Goal: Information Seeking & Learning: Learn about a topic

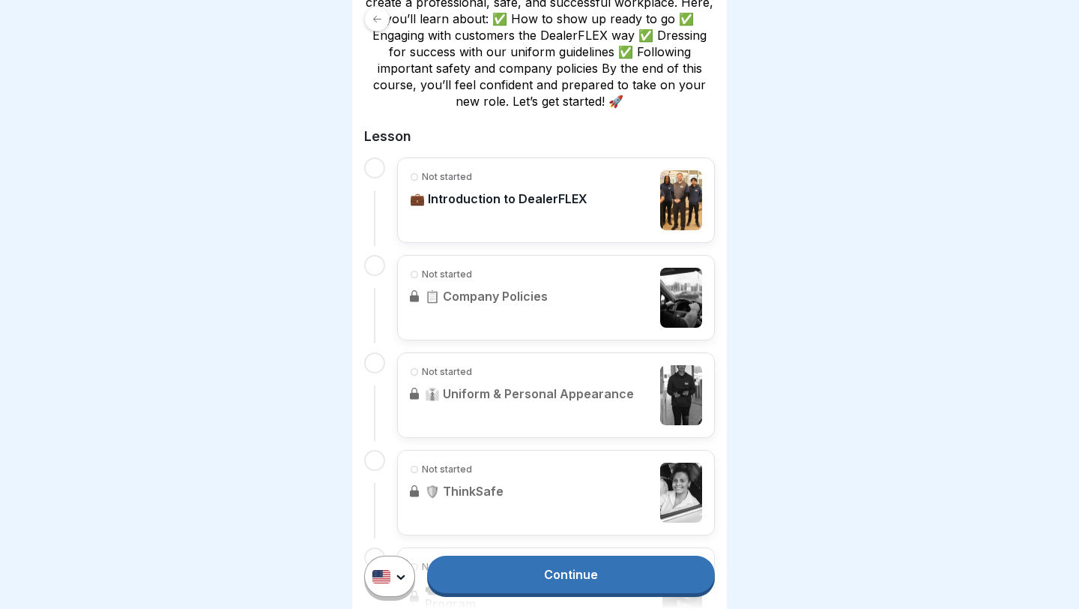
scroll to position [394, 0]
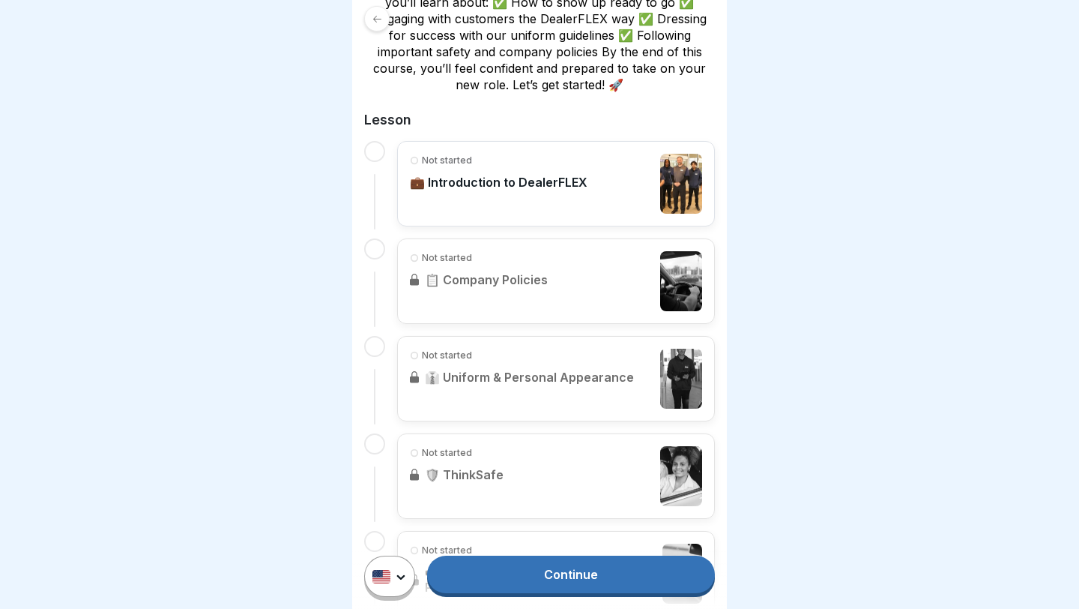
click at [494, 486] on link "Continue" at bounding box center [571, 573] width 288 height 37
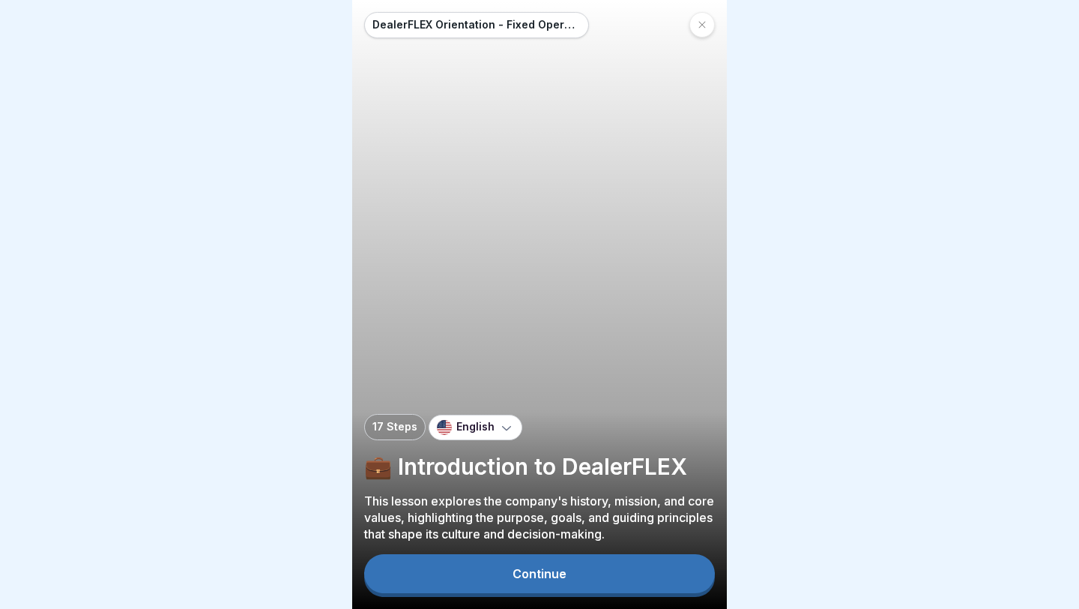
click at [389, 426] on p "17 Steps" at bounding box center [394, 426] width 45 height 13
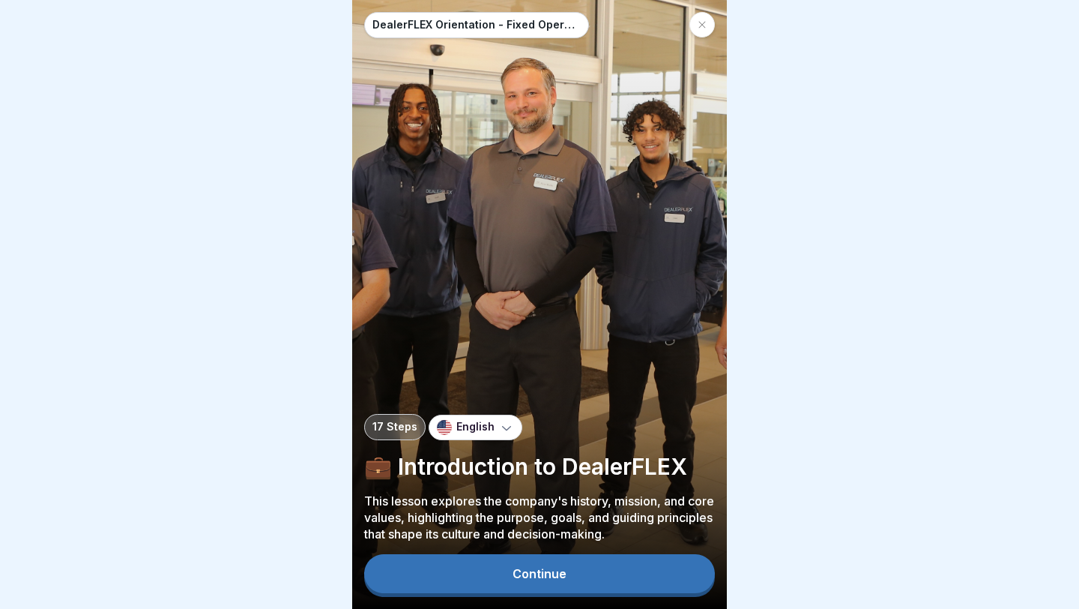
click at [447, 486] on button "Continue" at bounding box center [539, 573] width 351 height 39
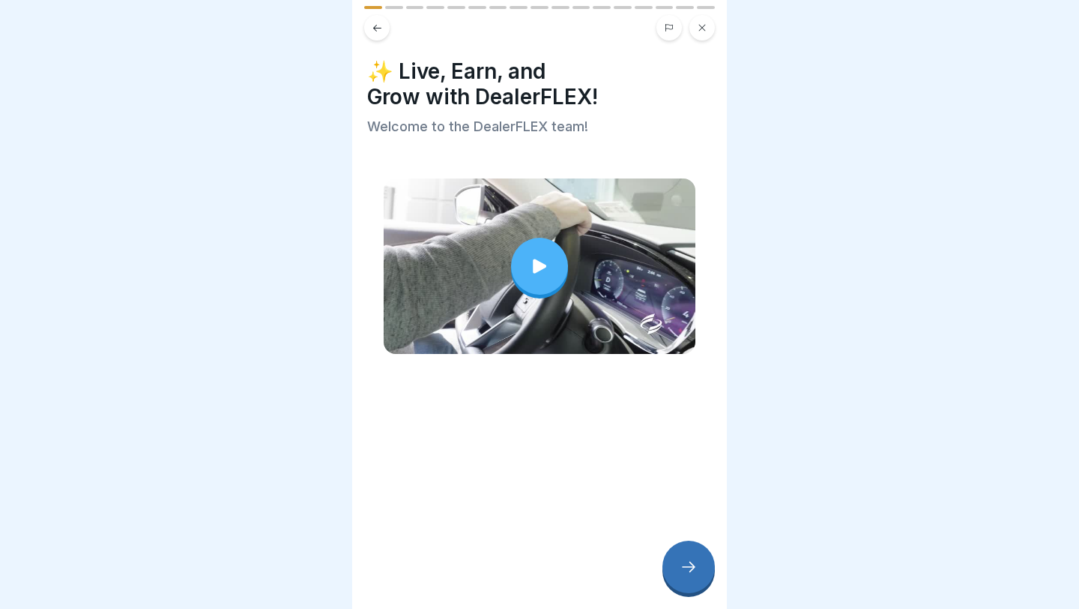
click at [528, 262] on div at bounding box center [539, 266] width 57 height 57
click at [645, 486] on icon at bounding box center [689, 567] width 18 height 18
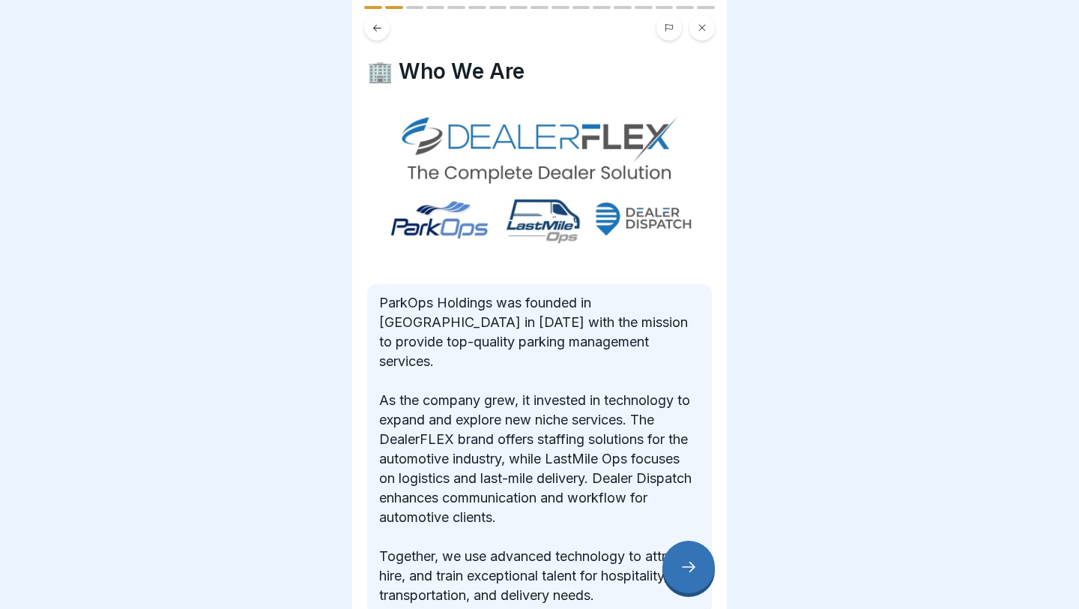
scroll to position [75, 0]
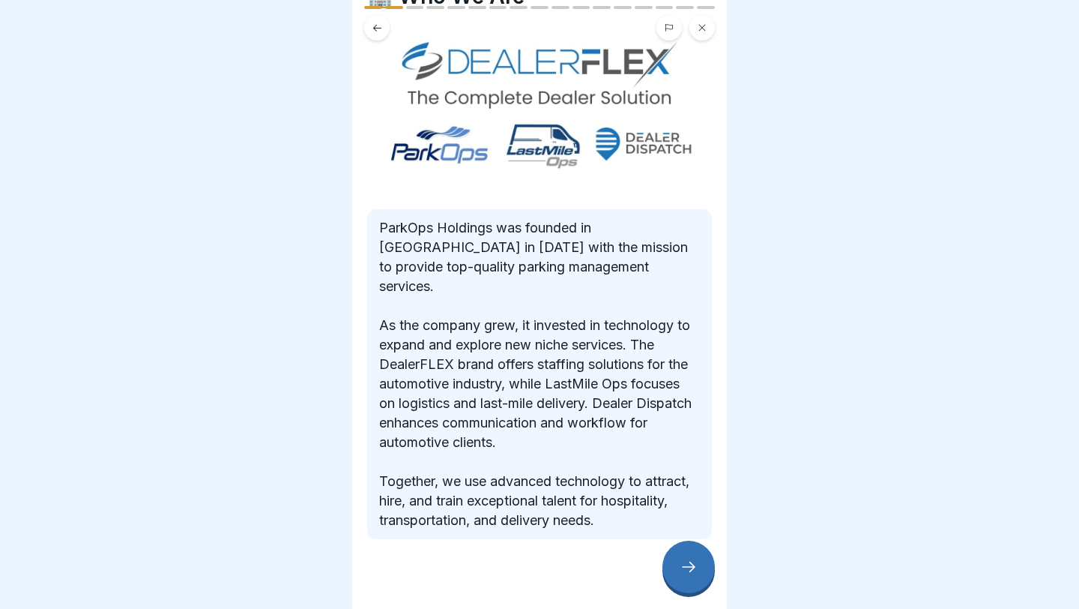
click at [645, 486] on div at bounding box center [689, 566] width 52 height 52
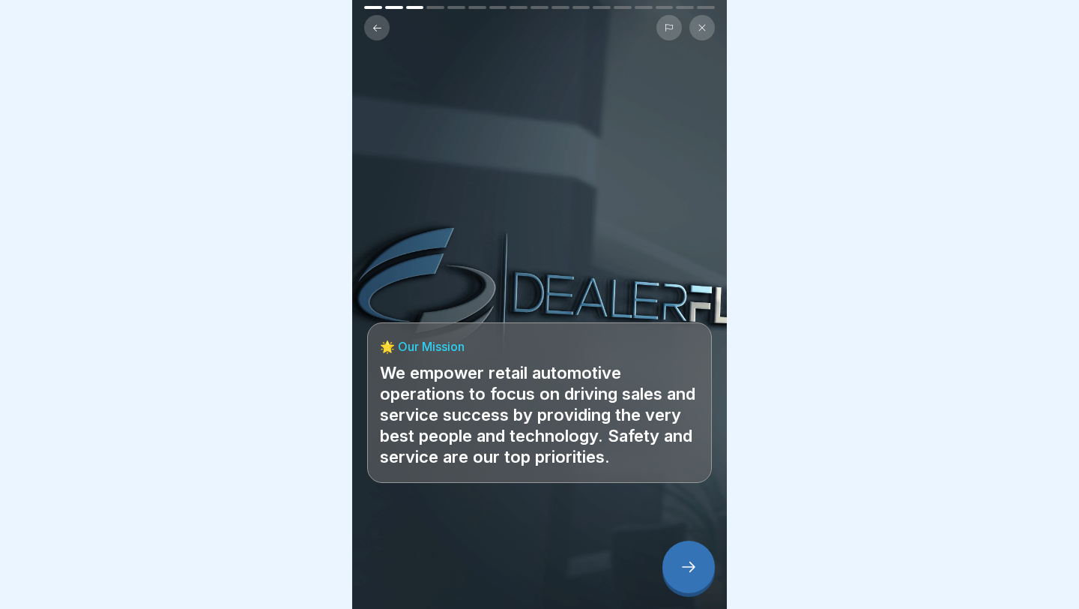
click at [645, 486] on icon at bounding box center [689, 567] width 18 height 18
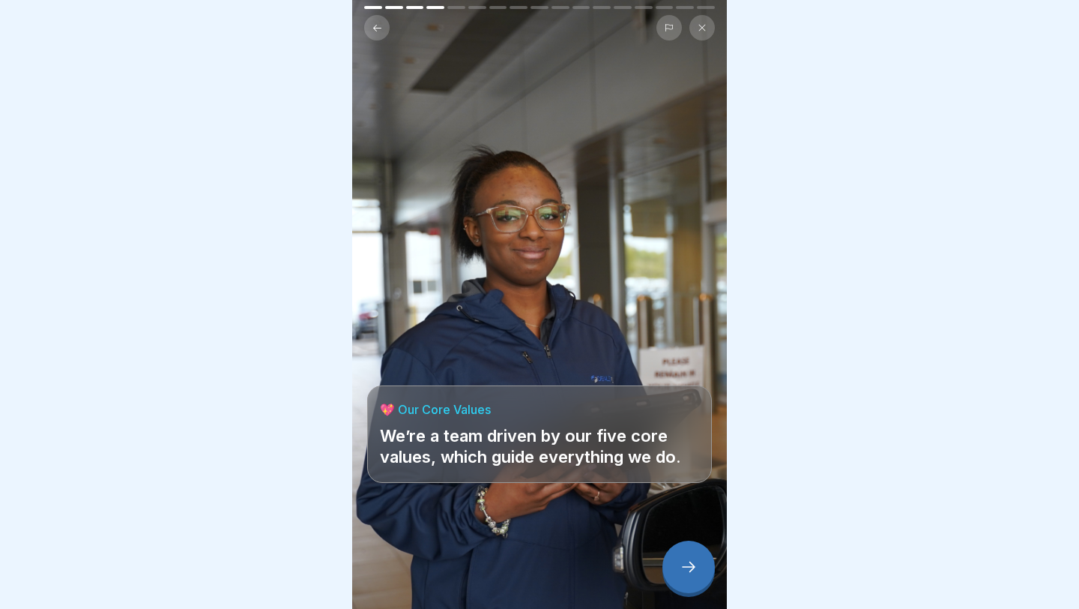
click at [645, 486] on icon at bounding box center [689, 567] width 18 height 18
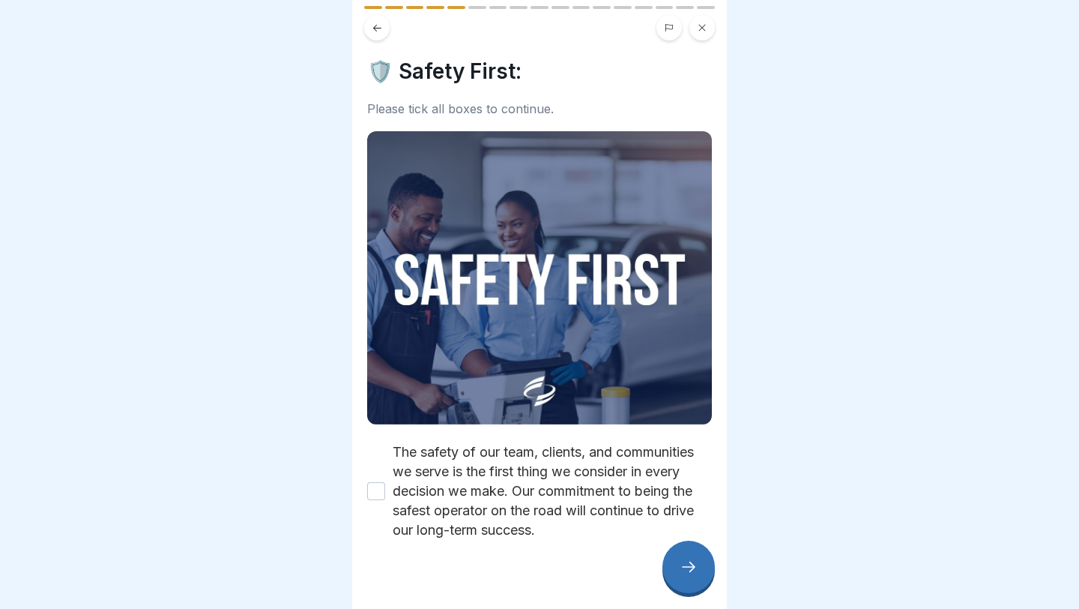
click at [372, 486] on button "The safety of our team, clients, and communities we serve is the first thing we…" at bounding box center [376, 491] width 18 height 18
click at [645, 486] on div at bounding box center [689, 566] width 52 height 52
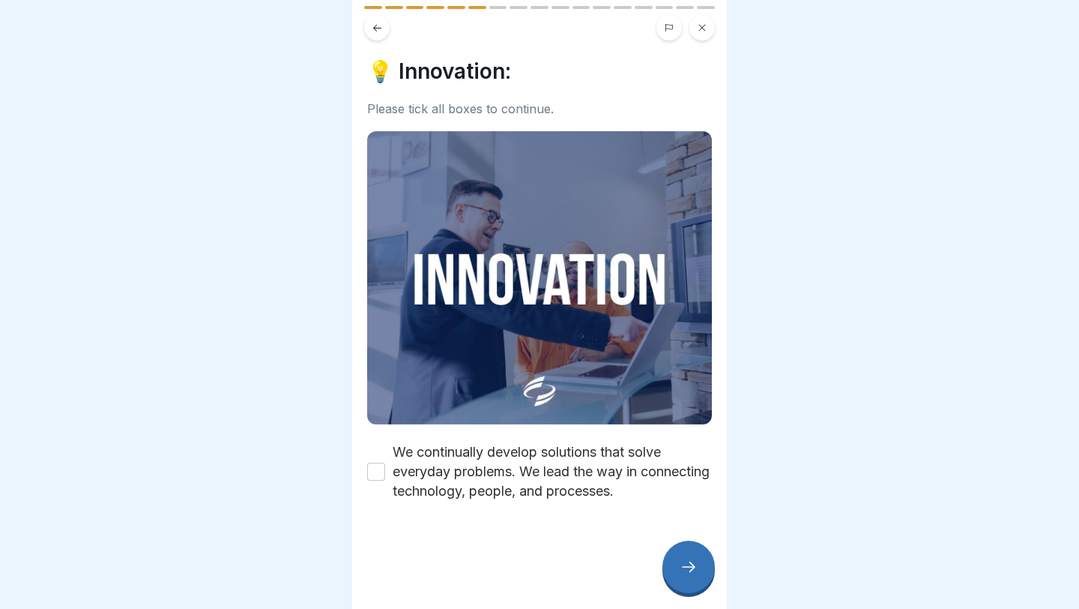
click at [372, 469] on button "We continually develop solutions that solve everyday problems. We lead the way …" at bounding box center [376, 471] width 18 height 18
click at [645, 486] on icon at bounding box center [689, 567] width 18 height 18
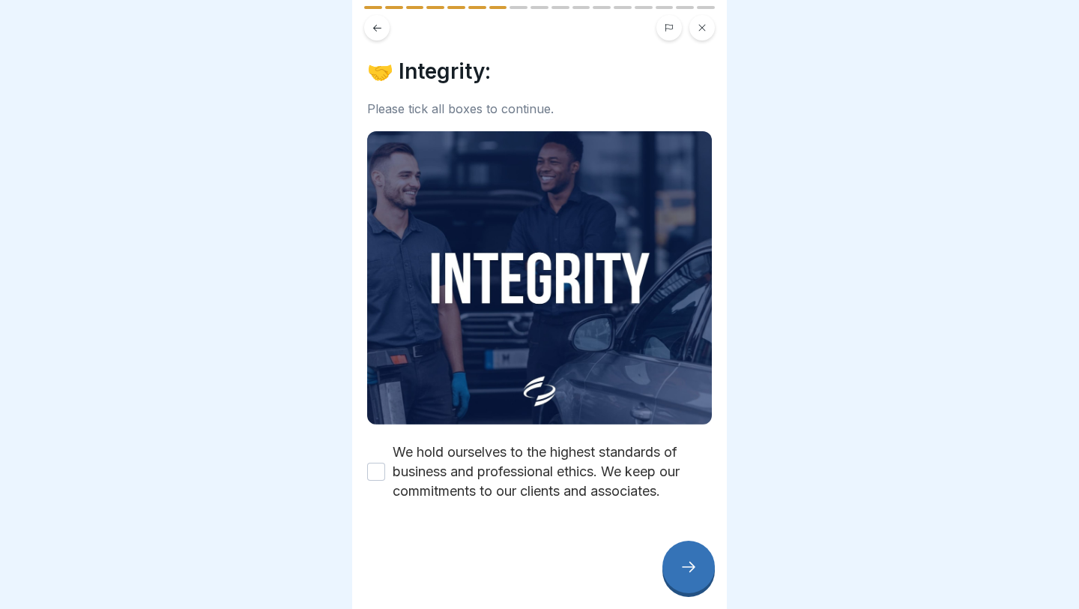
click at [382, 477] on button "We hold ourselves to the highest standards of business and professional ethics.…" at bounding box center [376, 471] width 18 height 18
click at [645, 486] on div at bounding box center [689, 566] width 52 height 52
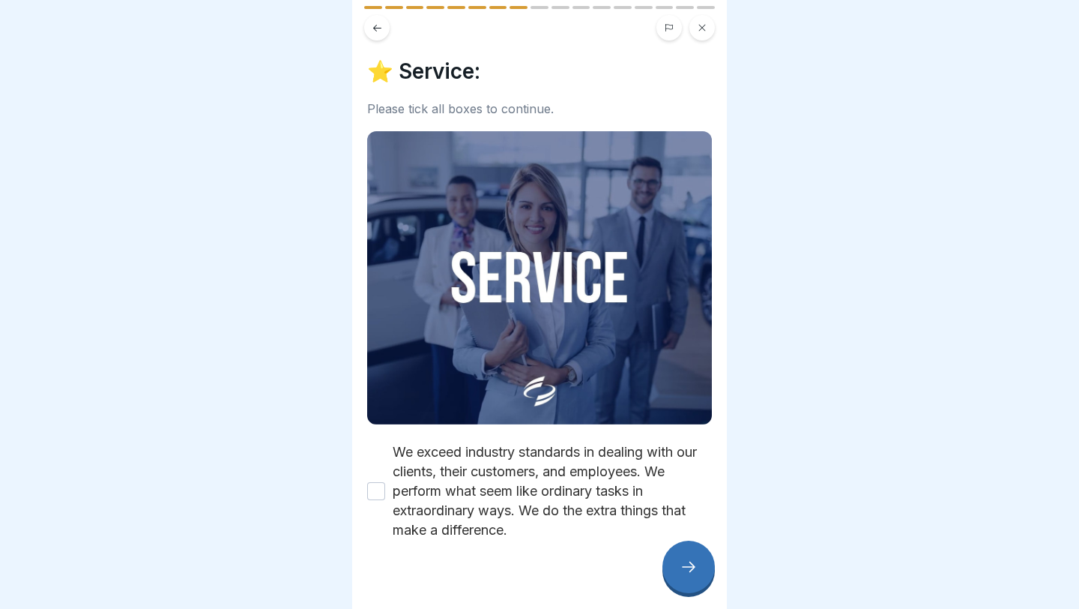
click at [376, 485] on button "We exceed industry standards in dealing with our clients, their customers, and …" at bounding box center [376, 491] width 18 height 18
click at [645, 486] on div at bounding box center [689, 566] width 52 height 52
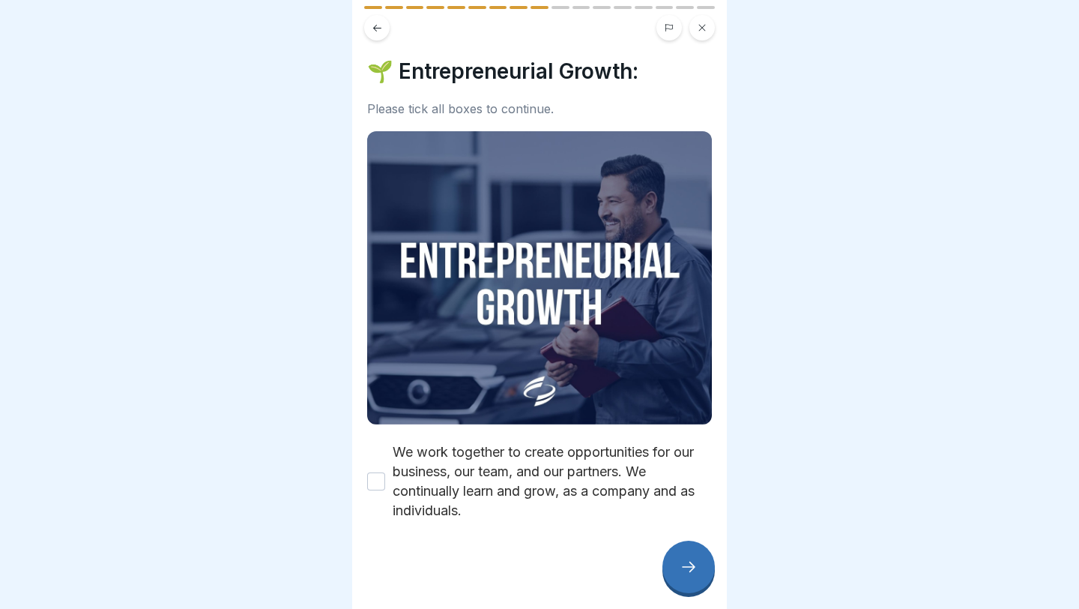
click at [374, 474] on button "We work together to create opportunities for our business, our team, and our pa…" at bounding box center [376, 481] width 18 height 18
click at [645, 486] on icon at bounding box center [689, 567] width 18 height 18
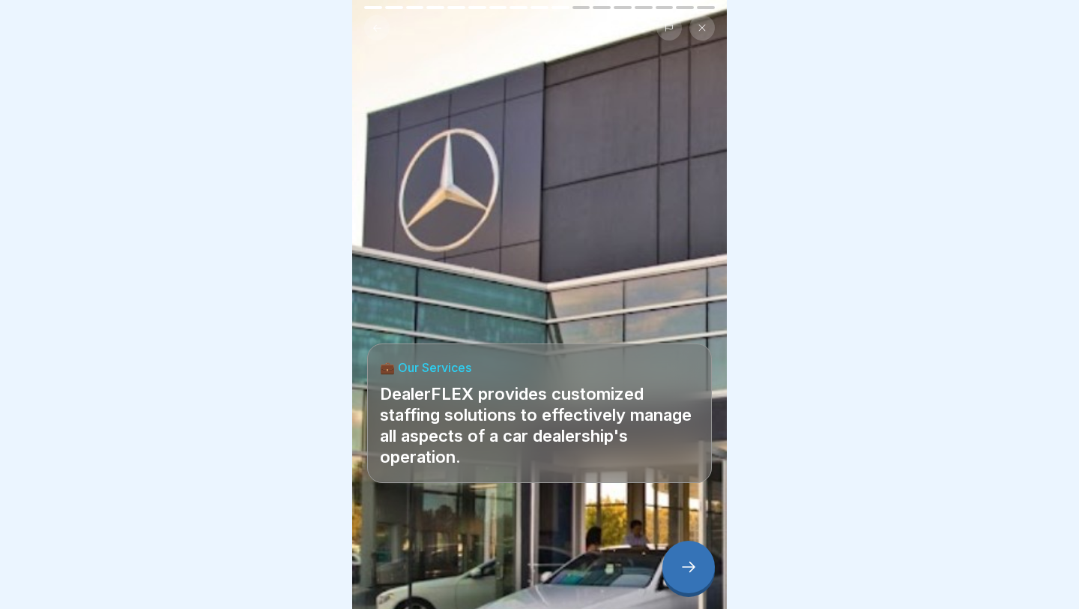
click at [645, 486] on div at bounding box center [689, 566] width 52 height 52
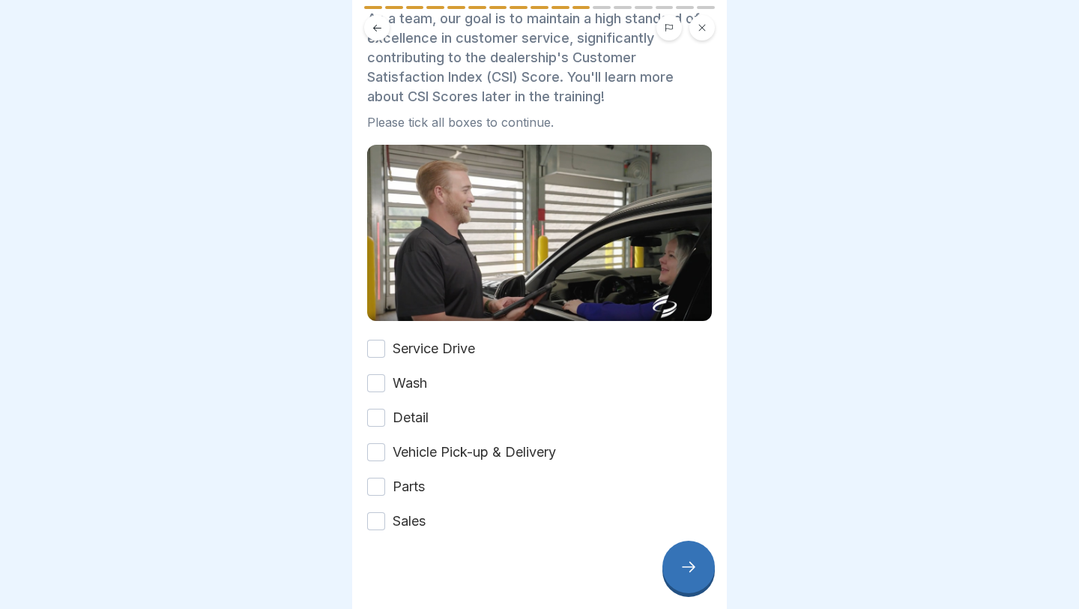
scroll to position [85, 0]
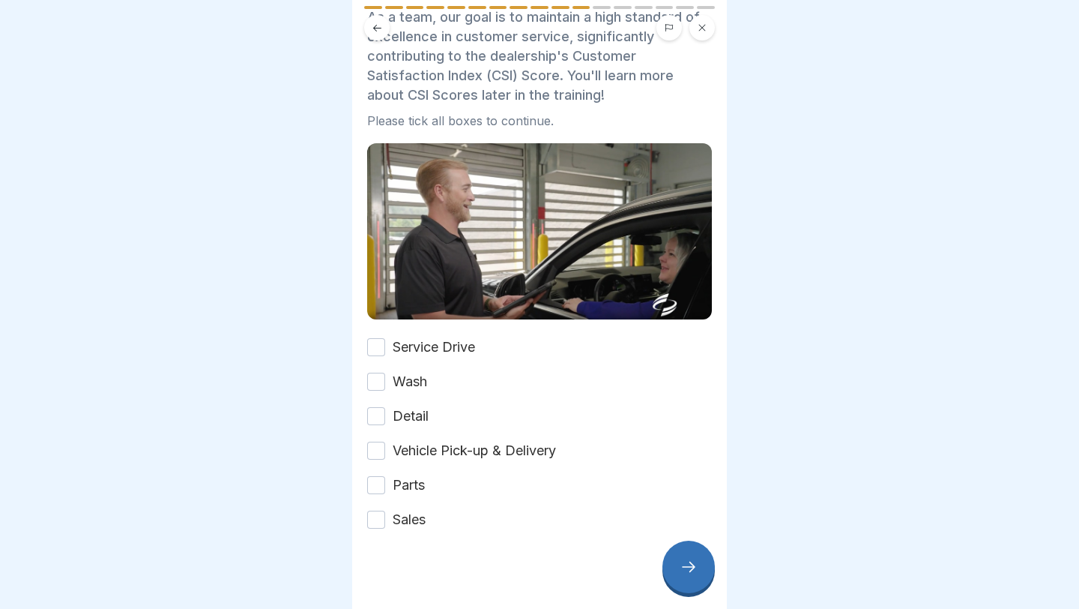
click at [374, 444] on button "Vehicle Pick-up & Delivery" at bounding box center [376, 450] width 18 height 18
click at [378, 413] on button "Detail" at bounding box center [376, 416] width 18 height 18
click at [375, 381] on button "Wash" at bounding box center [376, 381] width 18 height 18
click at [378, 346] on button "Service Drive" at bounding box center [376, 347] width 18 height 18
click at [645, 486] on div at bounding box center [689, 566] width 52 height 52
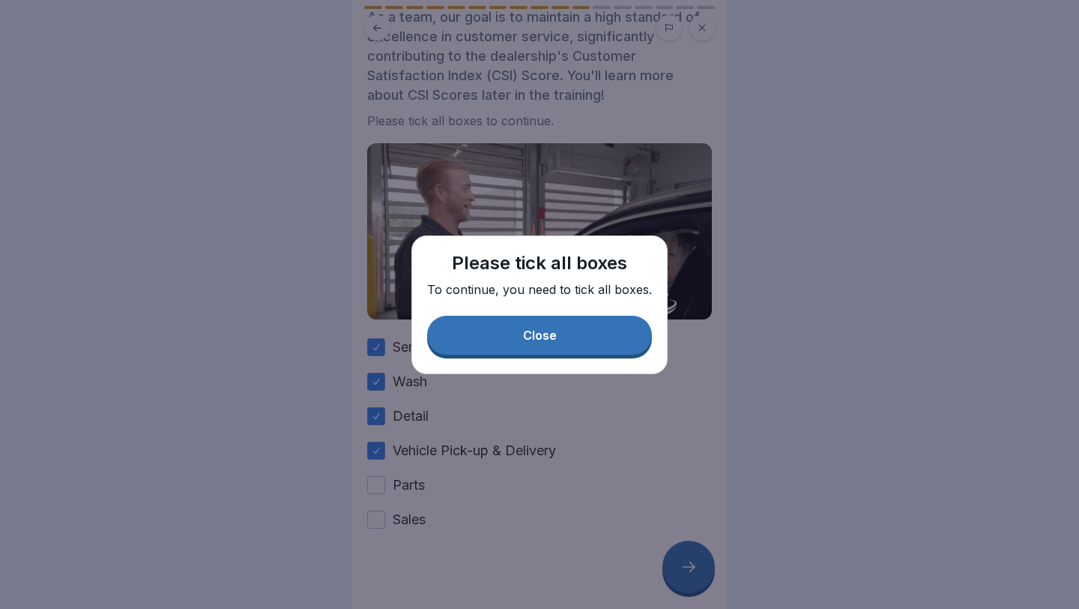
click at [587, 347] on button "Close" at bounding box center [539, 335] width 225 height 39
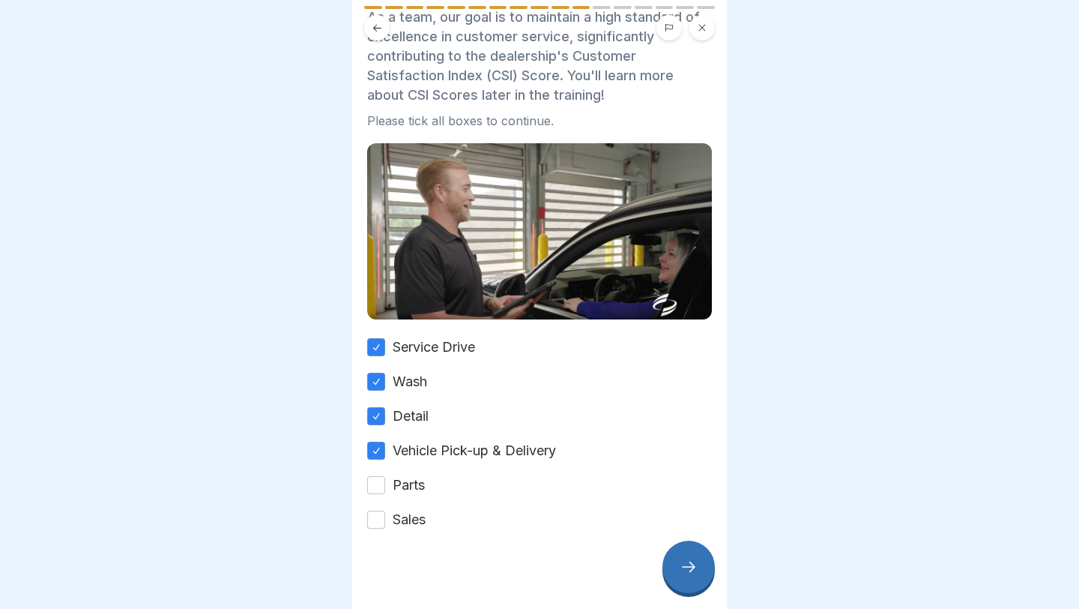
click at [372, 481] on button "Parts" at bounding box center [376, 485] width 18 height 18
click at [386, 486] on div "Sales" at bounding box center [396, 519] width 58 height 19
click at [378, 486] on button "Sales" at bounding box center [376, 519] width 18 height 18
click at [645, 486] on div at bounding box center [689, 566] width 52 height 52
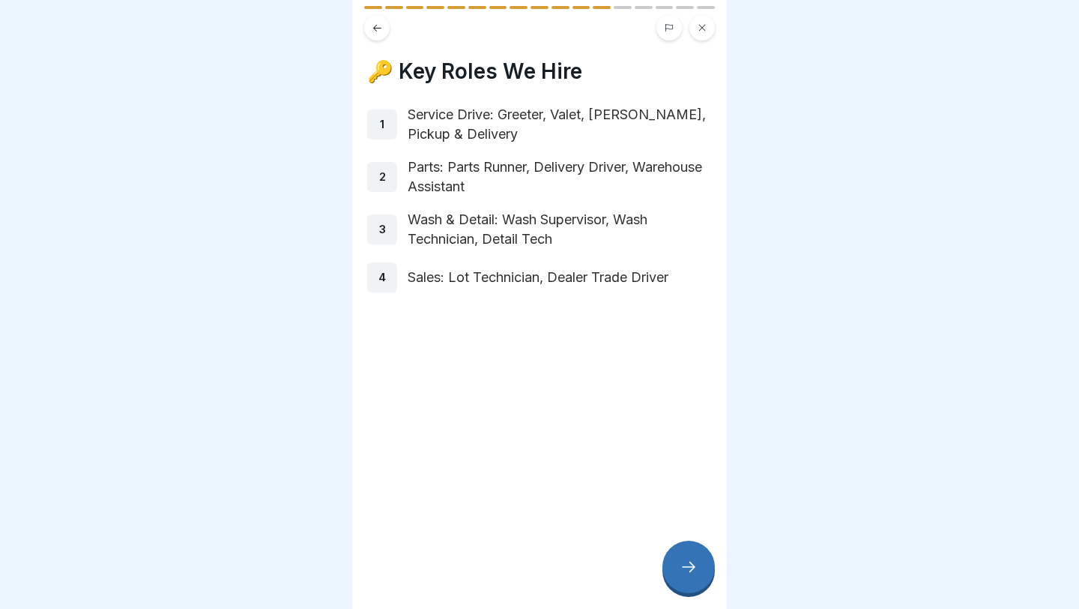
click at [555, 123] on p "Service Drive: Greeter, Valet, [PERSON_NAME], Pickup & Delivery" at bounding box center [560, 124] width 304 height 39
click at [381, 125] on p "1" at bounding box center [382, 124] width 4 height 13
click at [645, 486] on div at bounding box center [689, 566] width 52 height 52
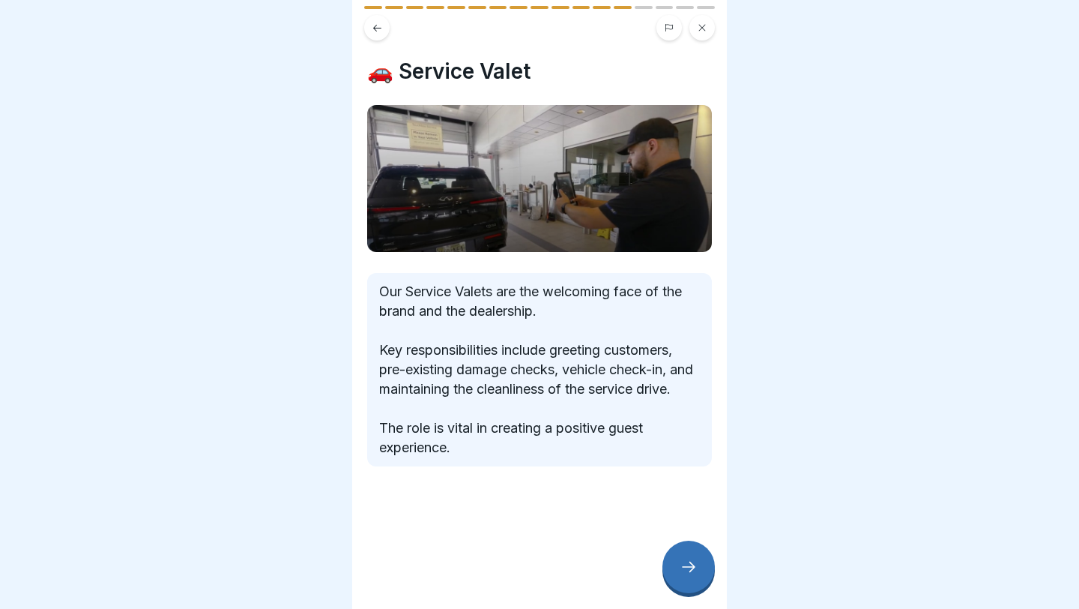
click at [645, 486] on div at bounding box center [689, 566] width 52 height 52
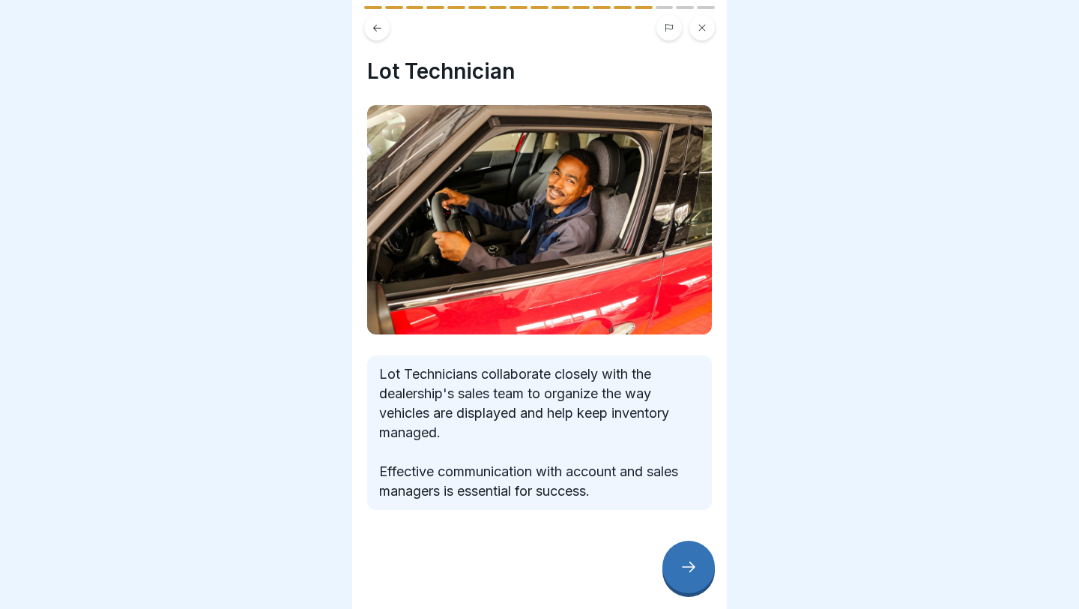
click at [645, 486] on icon at bounding box center [689, 567] width 18 height 18
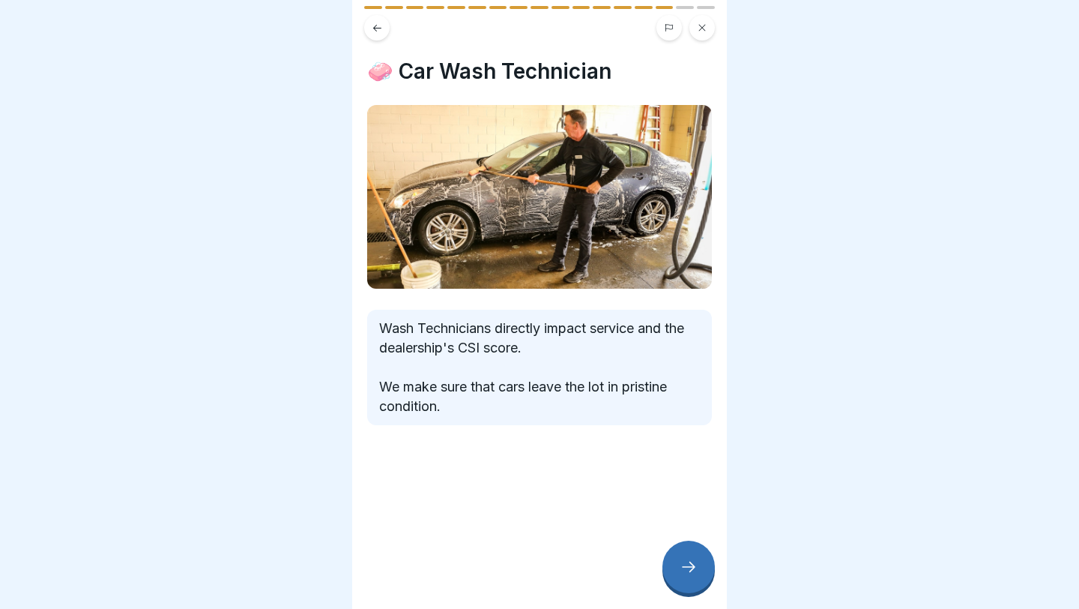
click at [645, 486] on icon at bounding box center [689, 567] width 18 height 18
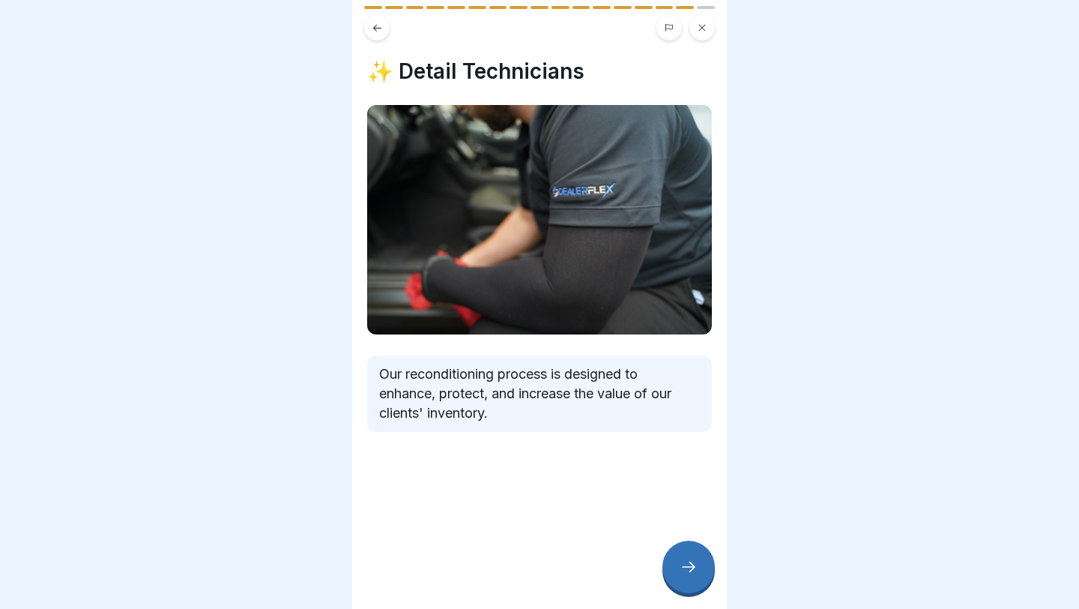
click at [645, 486] on div at bounding box center [689, 566] width 52 height 52
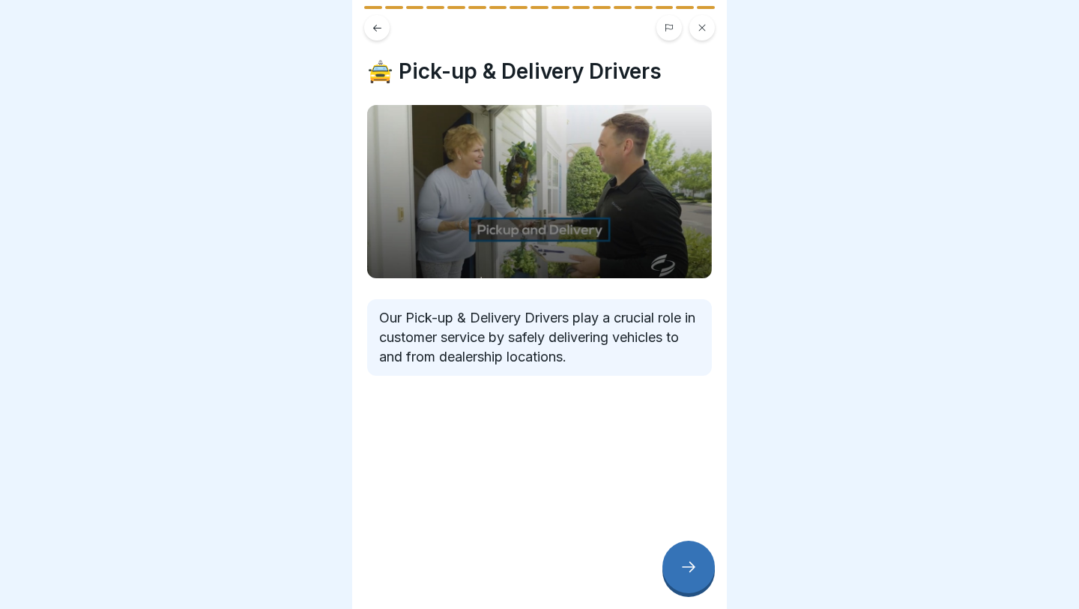
click at [645, 486] on div at bounding box center [689, 566] width 52 height 52
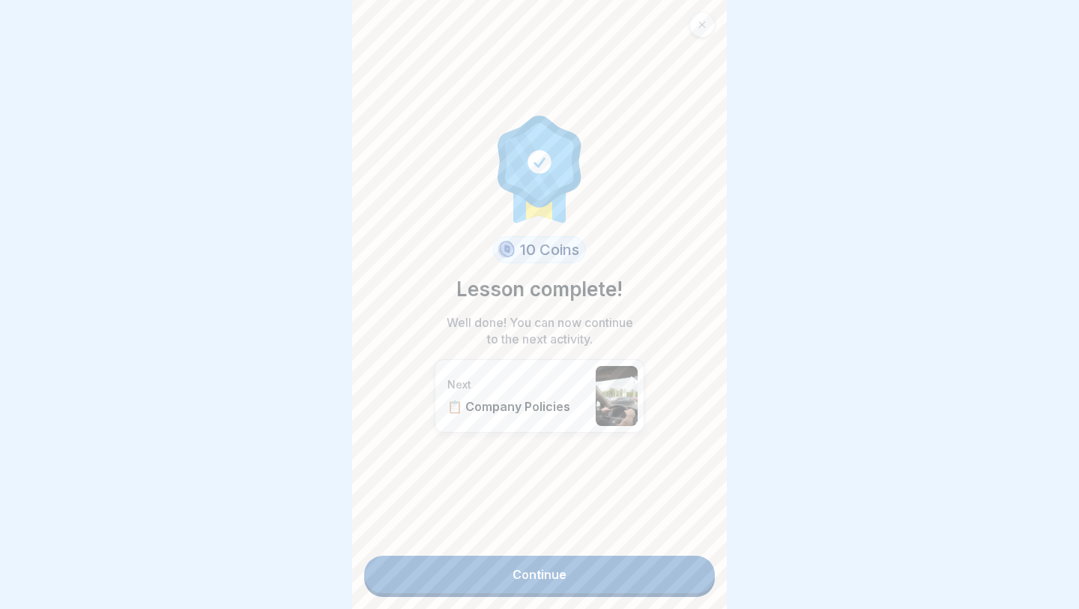
click at [592, 410] on div "Next 📋 Company Policies" at bounding box center [540, 395] width 210 height 73
click at [555, 486] on link "Continue" at bounding box center [539, 573] width 351 height 37
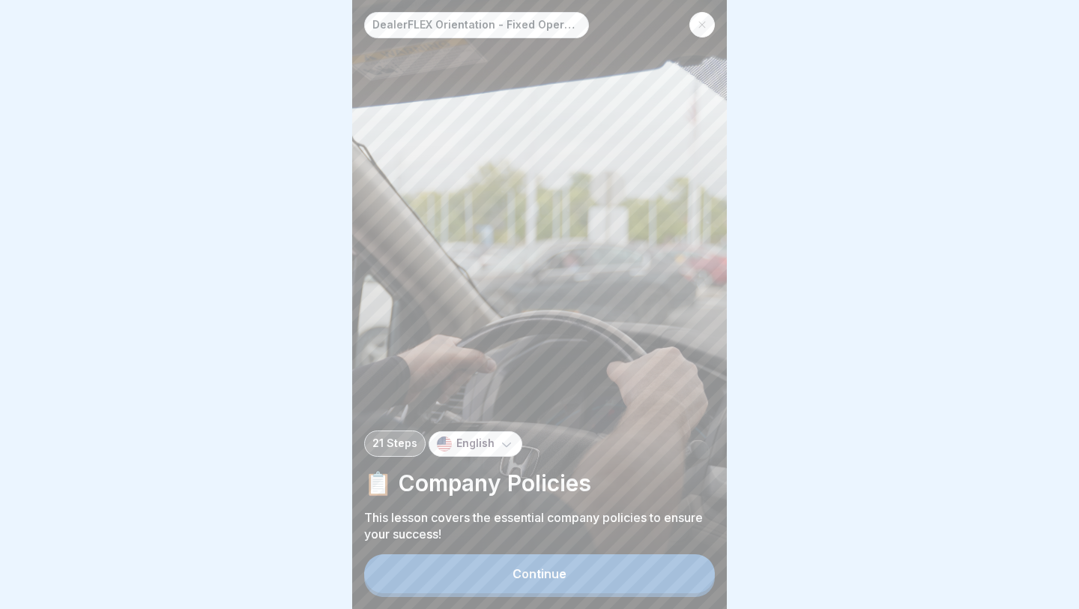
click at [555, 486] on button "Continue" at bounding box center [539, 573] width 351 height 39
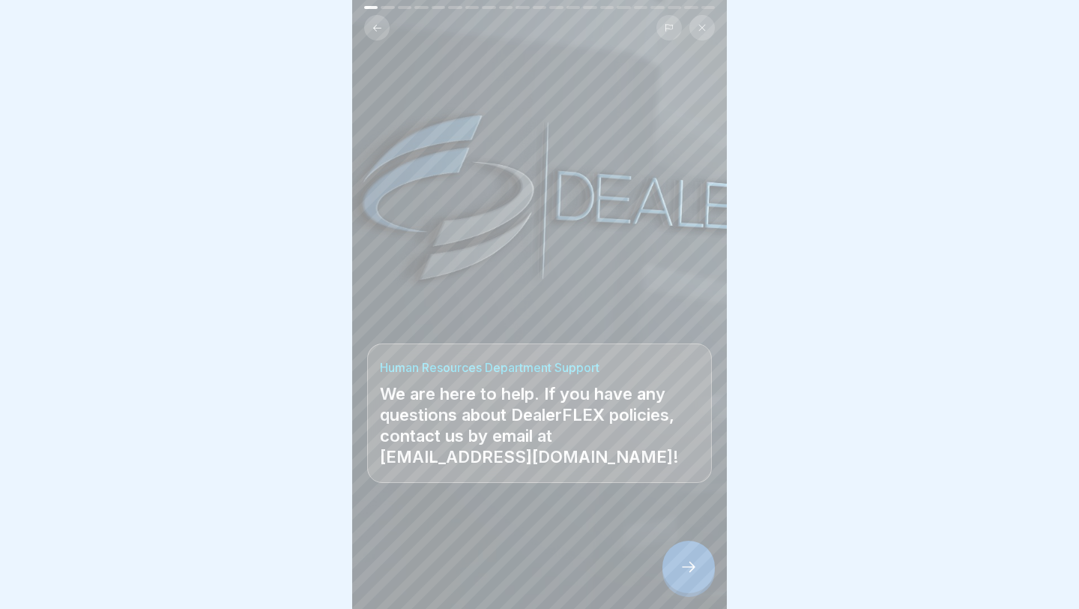
click at [378, 33] on button at bounding box center [376, 27] width 25 height 25
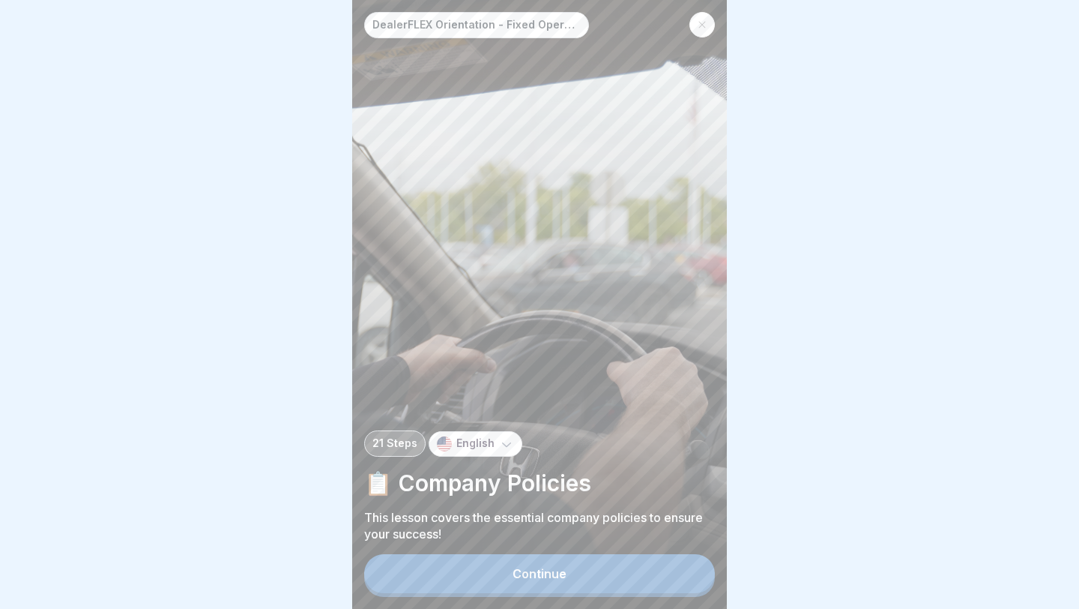
click at [465, 271] on div "DealerFLEX Orientation - Fixed Operations Division 21 Steps English 📋 Company P…" at bounding box center [539, 304] width 375 height 609
click at [490, 437] on p "English" at bounding box center [475, 443] width 38 height 13
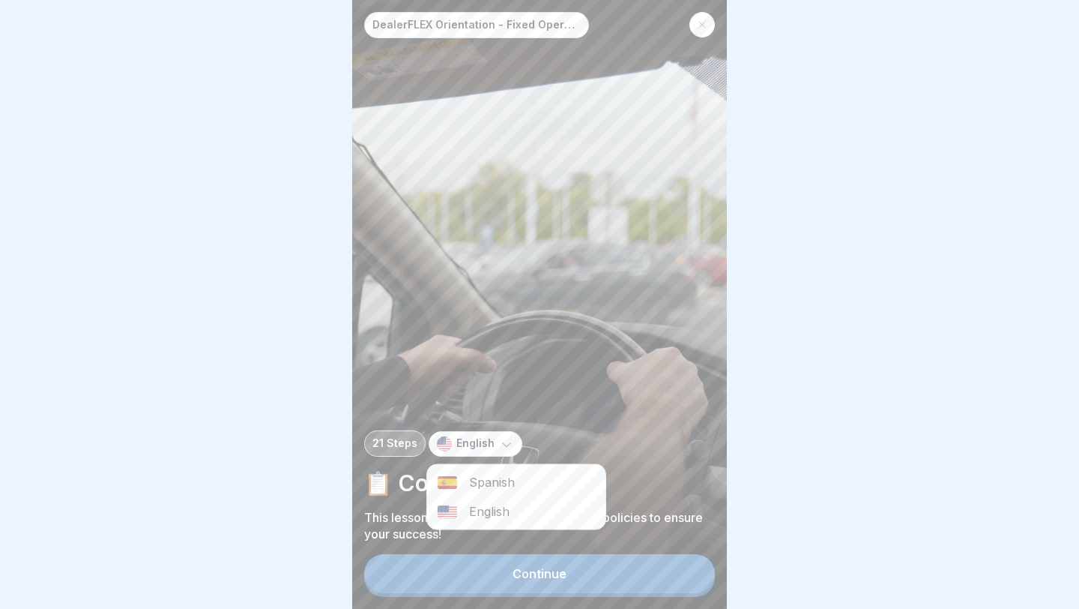
click at [490, 437] on p "English" at bounding box center [475, 443] width 38 height 13
click at [525, 486] on button "Continue" at bounding box center [539, 573] width 351 height 39
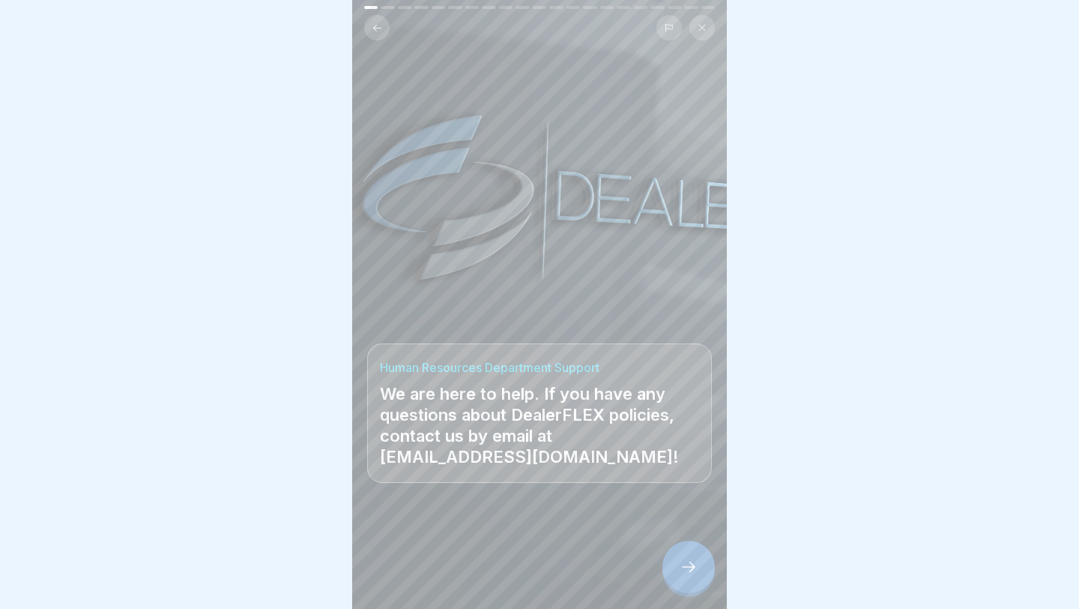
click at [645, 486] on icon at bounding box center [689, 567] width 18 height 18
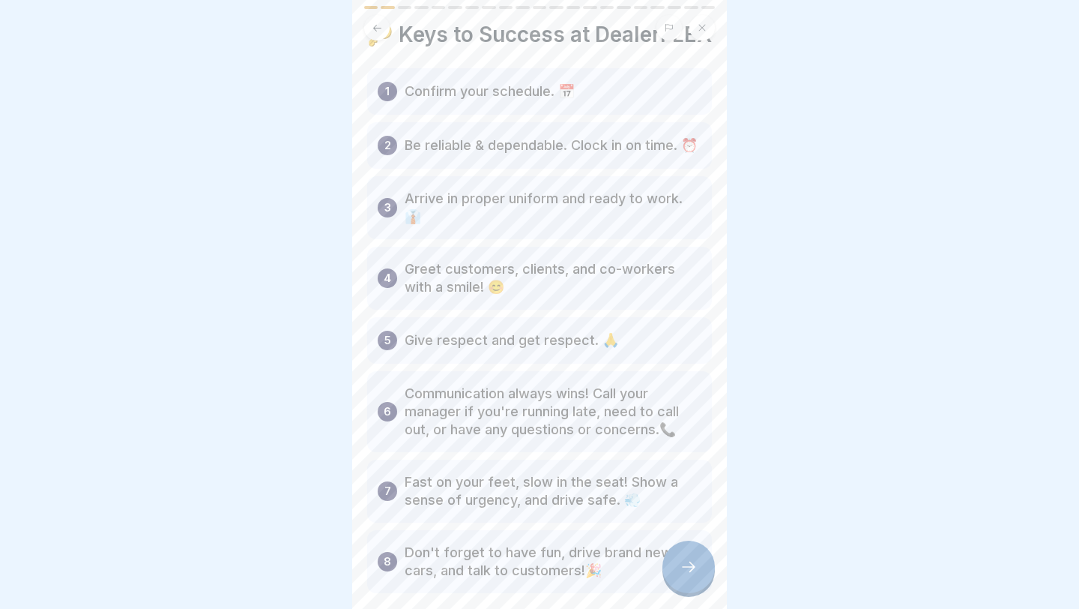
scroll to position [94, 0]
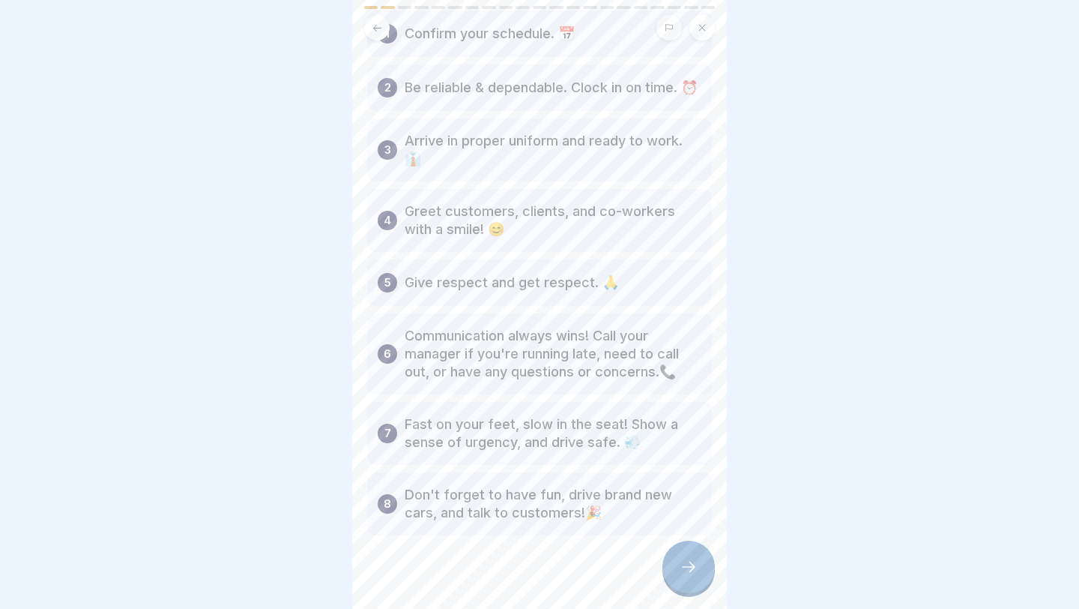
click at [645, 486] on div at bounding box center [689, 566] width 52 height 52
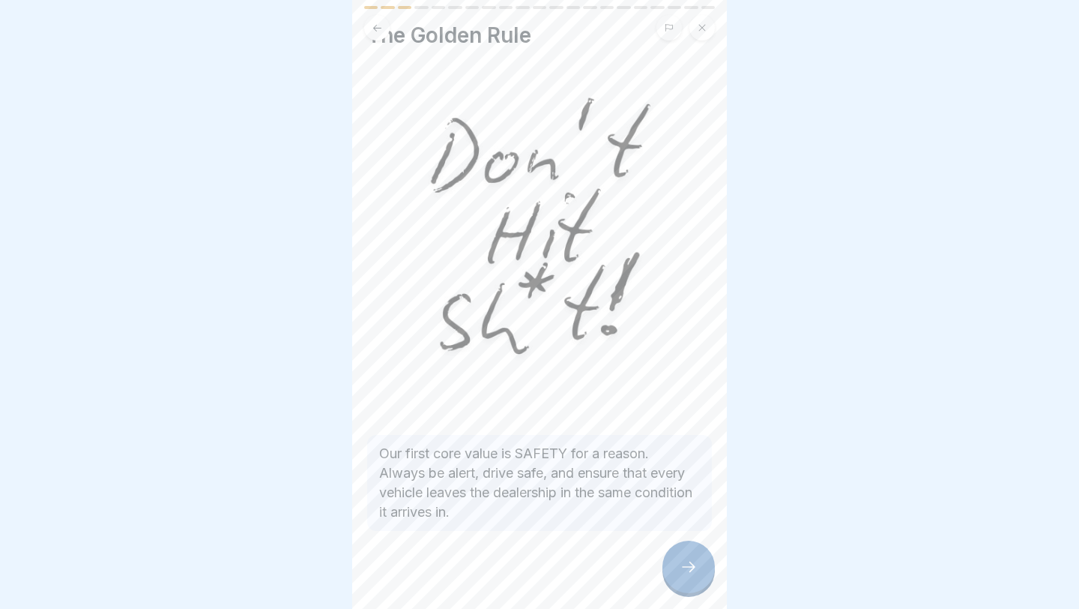
scroll to position [48, 0]
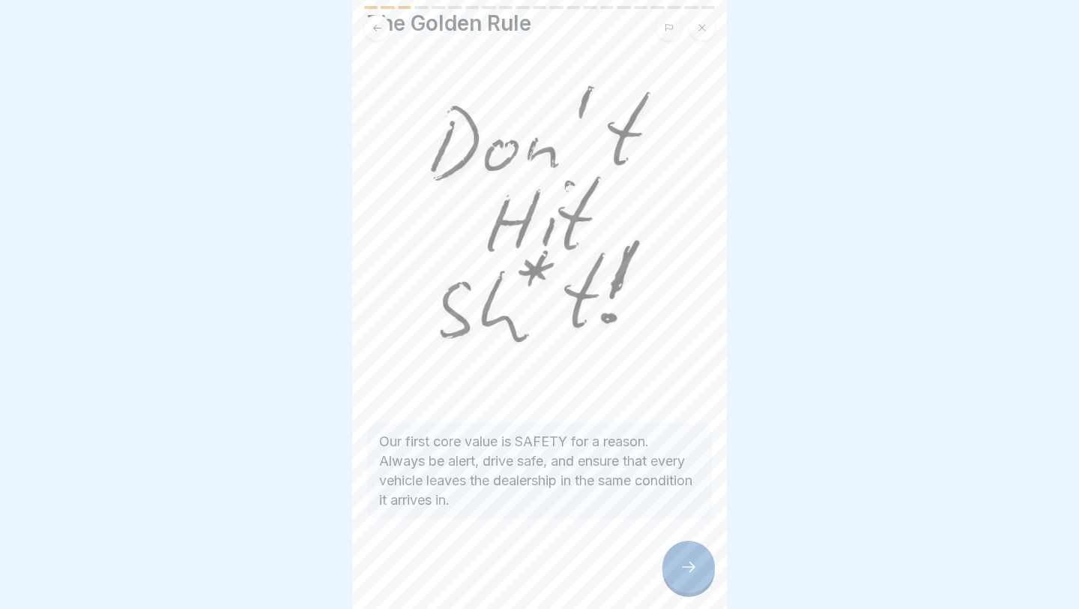
click at [645, 486] on icon at bounding box center [689, 567] width 18 height 18
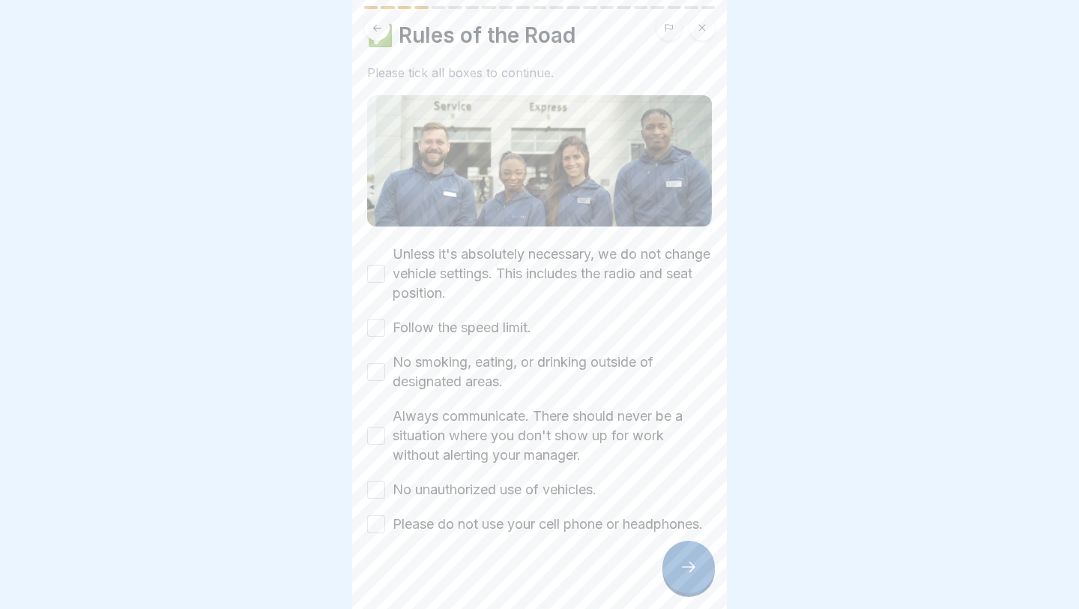
scroll to position [45, 0]
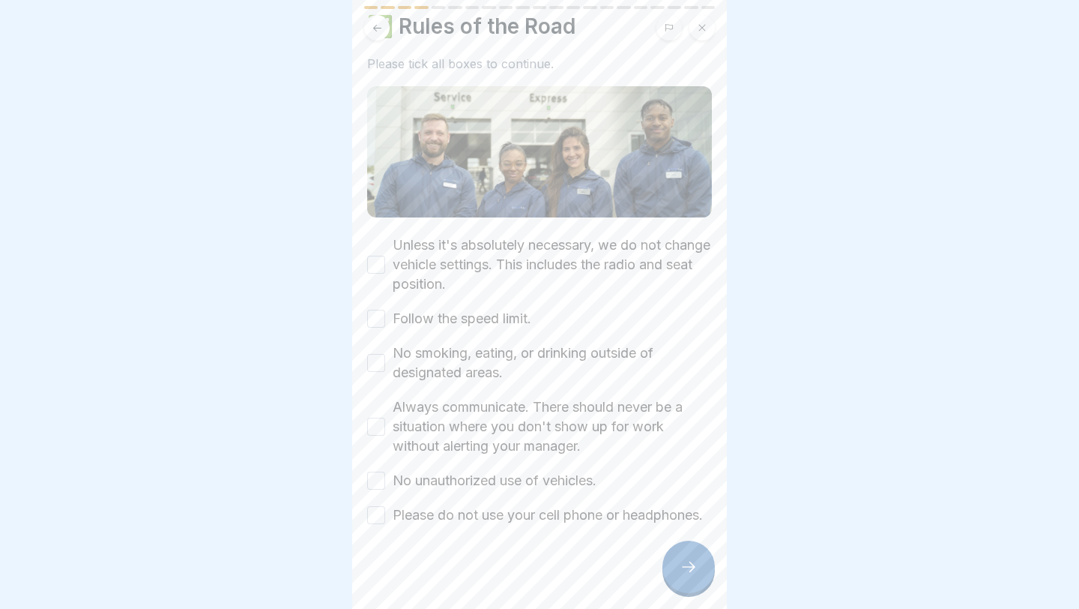
click at [498, 325] on label "Follow the speed limit." at bounding box center [462, 318] width 139 height 19
click at [385, 325] on button "Follow the speed limit." at bounding box center [376, 319] width 18 height 18
click at [414, 241] on label "Unless it's absolutely necessary, we do not change vehicle settings. This inclu…" at bounding box center [552, 264] width 319 height 58
click at [385, 256] on button "Unless it's absolutely necessary, we do not change vehicle settings. This inclu…" at bounding box center [376, 265] width 18 height 18
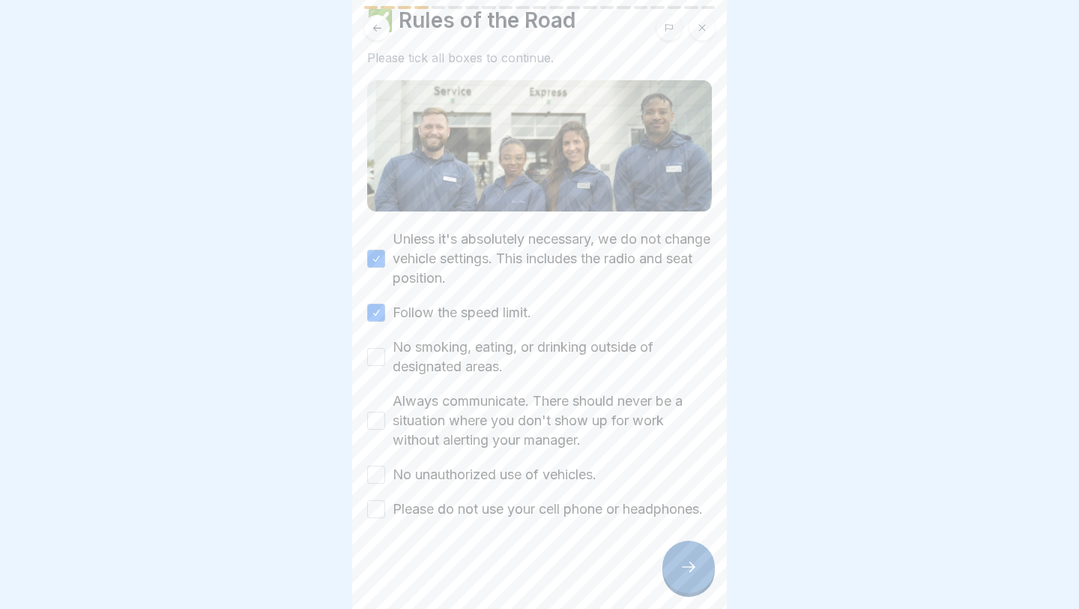
click at [388, 343] on div "No smoking, eating, or drinking outside of designated areas." at bounding box center [539, 356] width 345 height 39
click at [387, 346] on div "No smoking, eating, or drinking outside of designated areas." at bounding box center [539, 356] width 345 height 39
click at [377, 348] on button "No smoking, eating, or drinking outside of designated areas." at bounding box center [376, 357] width 18 height 18
click at [382, 411] on button "Always communicate. There should never be a situation where you don't show up f…" at bounding box center [376, 420] width 18 height 18
click at [384, 465] on button "No unauthorized use of vehicles." at bounding box center [376, 474] width 18 height 18
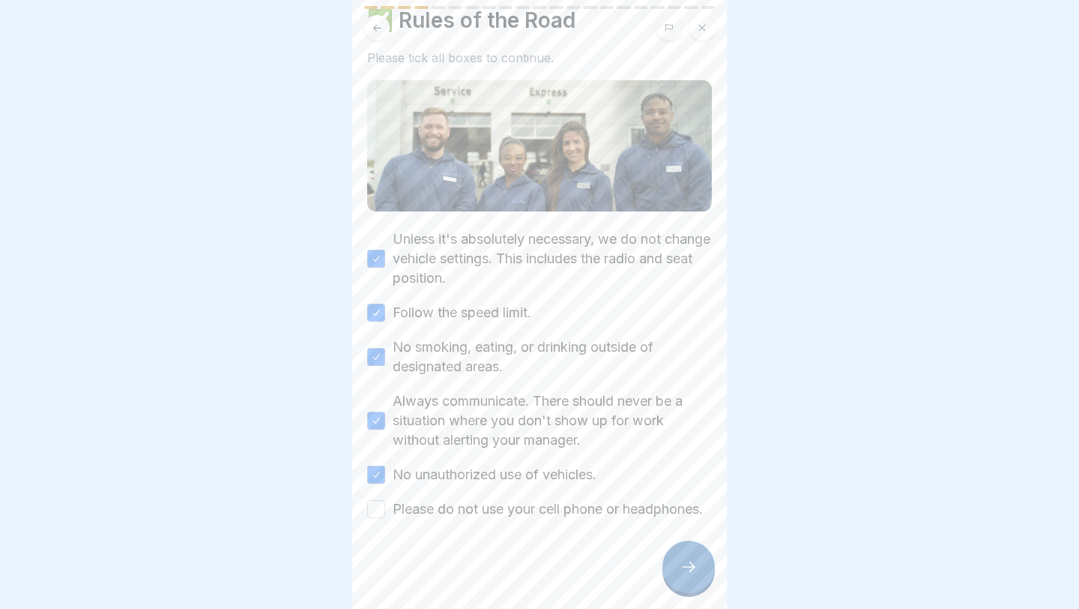
click at [384, 486] on button "Please do not use your cell phone or headphones." at bounding box center [376, 509] width 18 height 18
click at [645, 486] on icon at bounding box center [689, 567] width 18 height 18
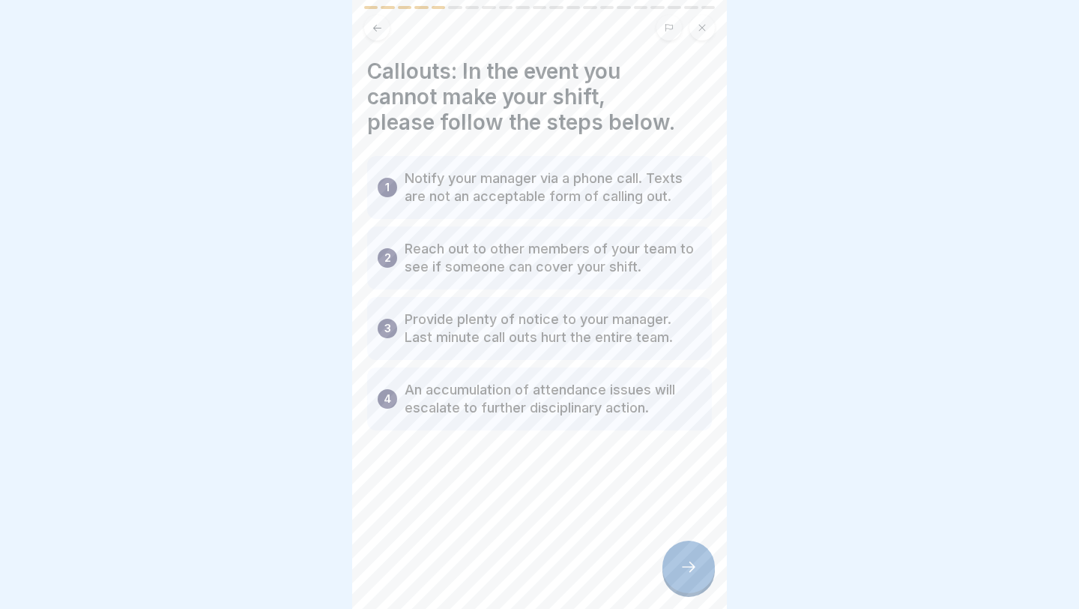
click at [645, 486] on div at bounding box center [689, 566] width 52 height 52
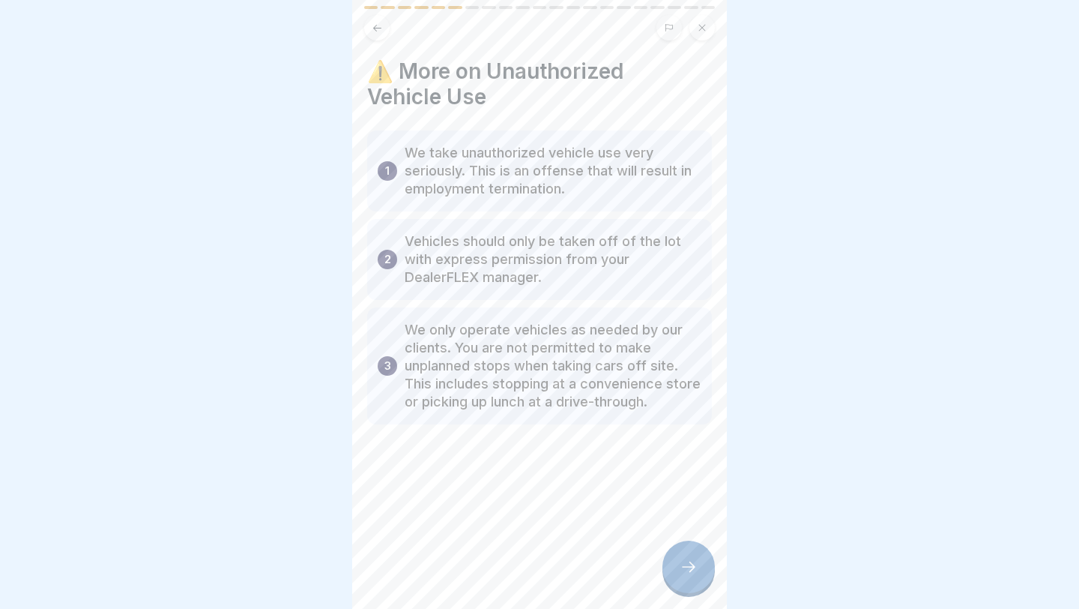
click at [645, 486] on div at bounding box center [689, 566] width 52 height 52
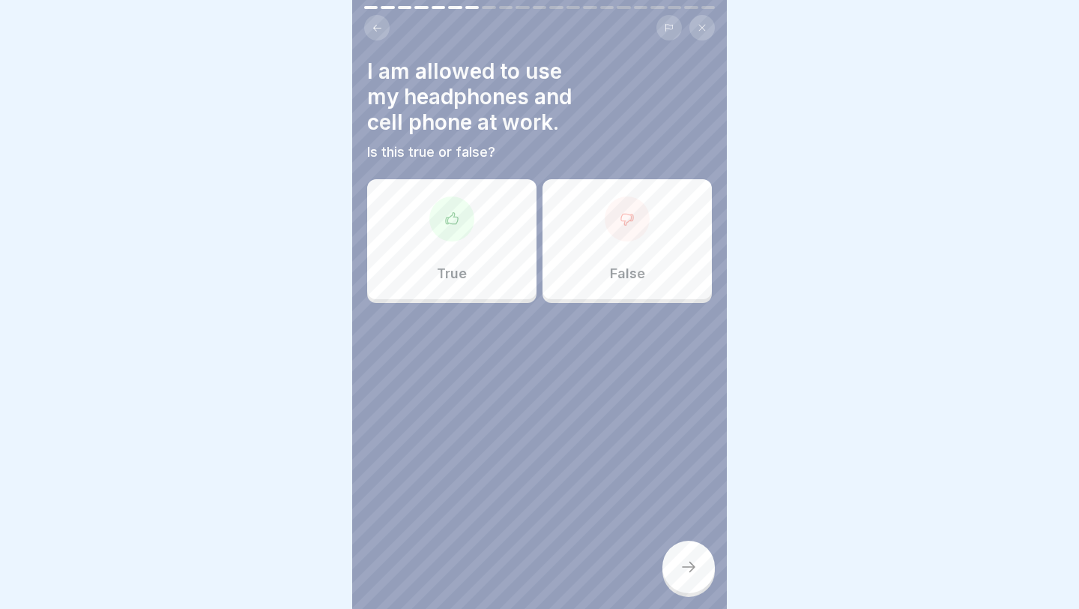
click at [598, 217] on div "False" at bounding box center [627, 239] width 169 height 120
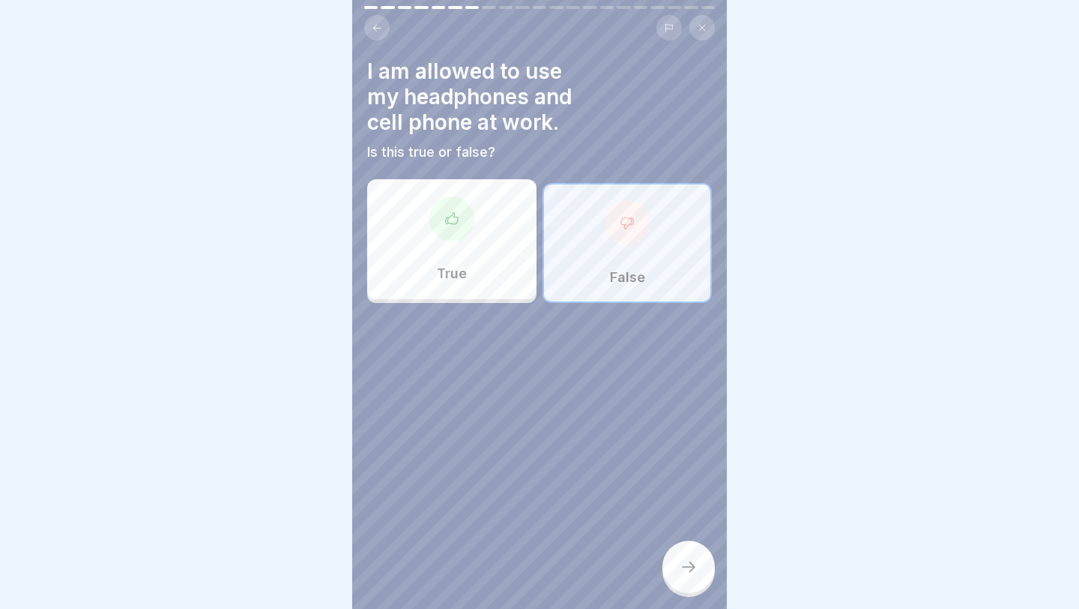
click at [645, 486] on div at bounding box center [689, 566] width 52 height 52
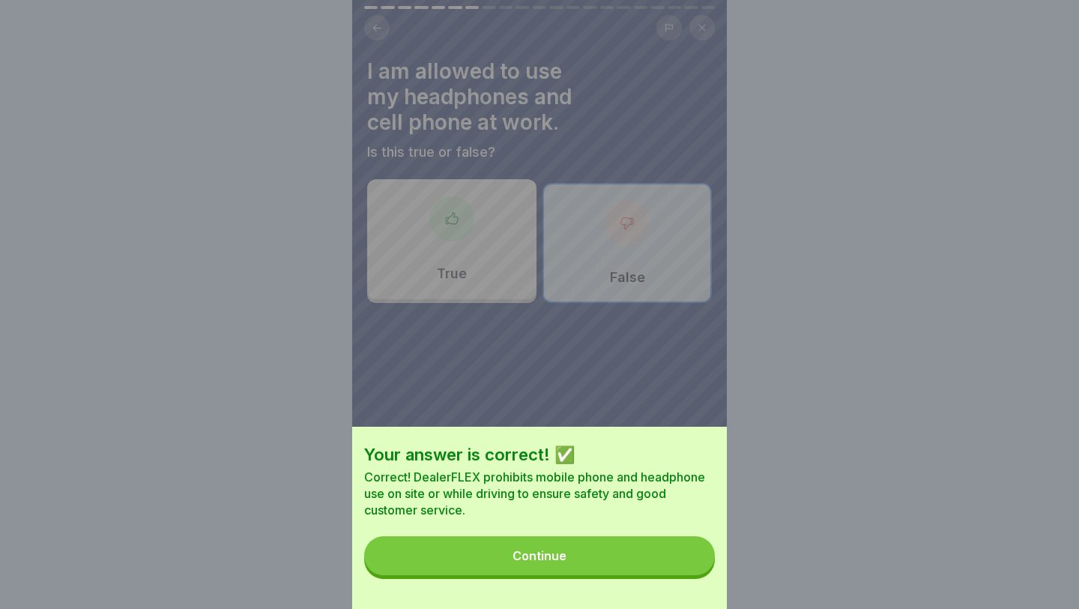
click at [577, 486] on button "Continue" at bounding box center [539, 555] width 351 height 39
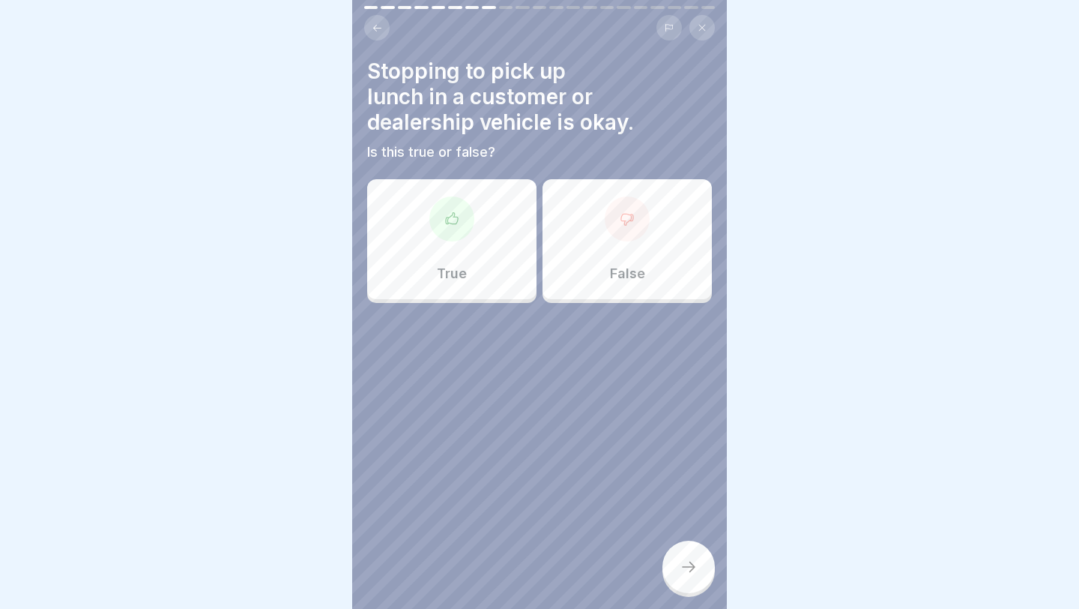
click at [632, 244] on div "False" at bounding box center [627, 239] width 169 height 120
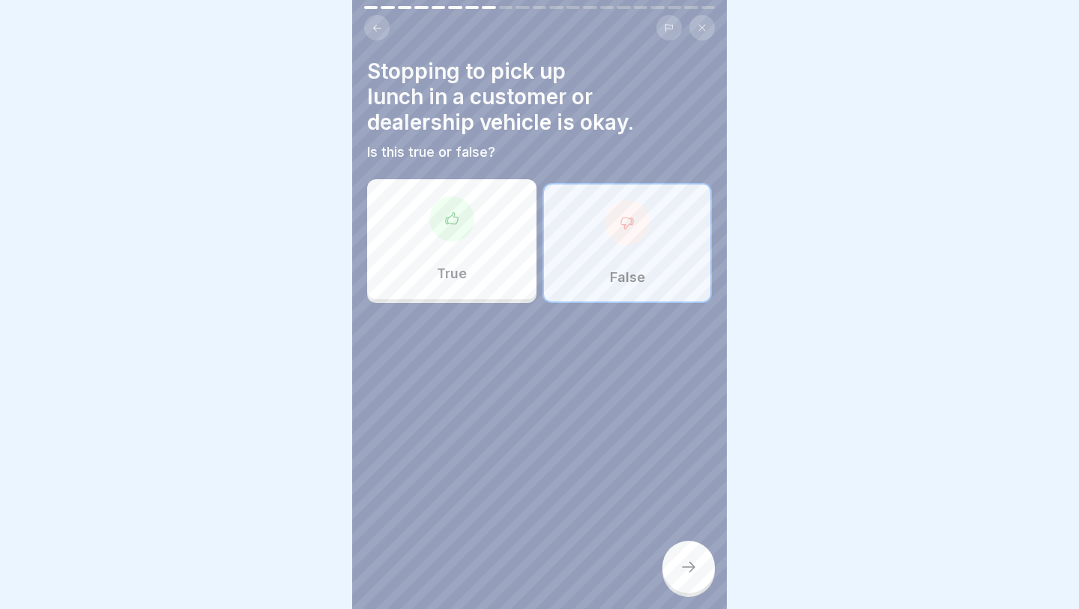
click at [645, 486] on icon at bounding box center [689, 567] width 18 height 18
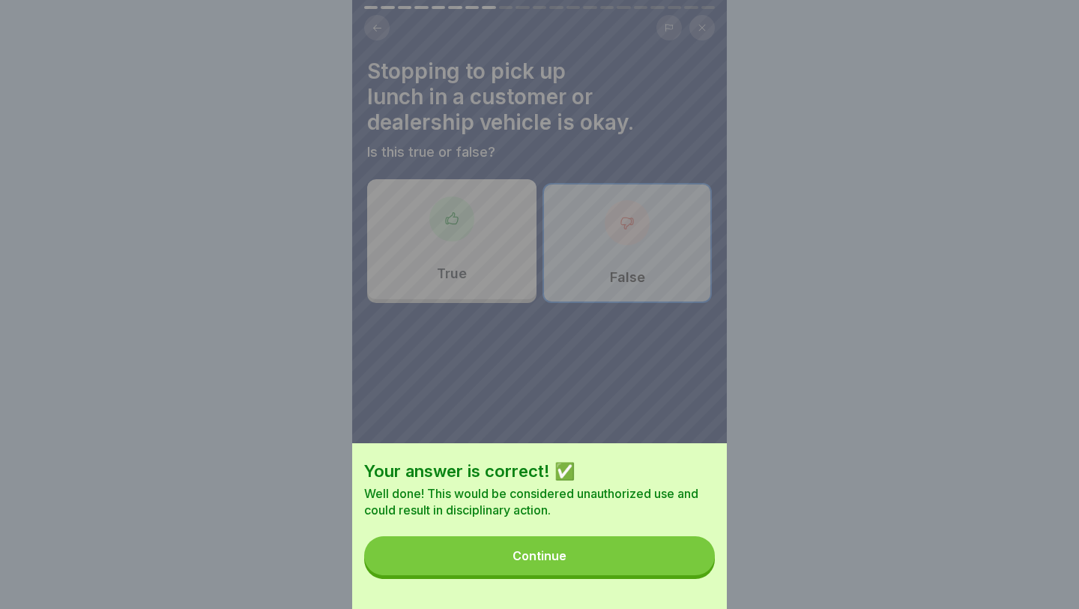
click at [645, 486] on button "Continue" at bounding box center [539, 555] width 351 height 39
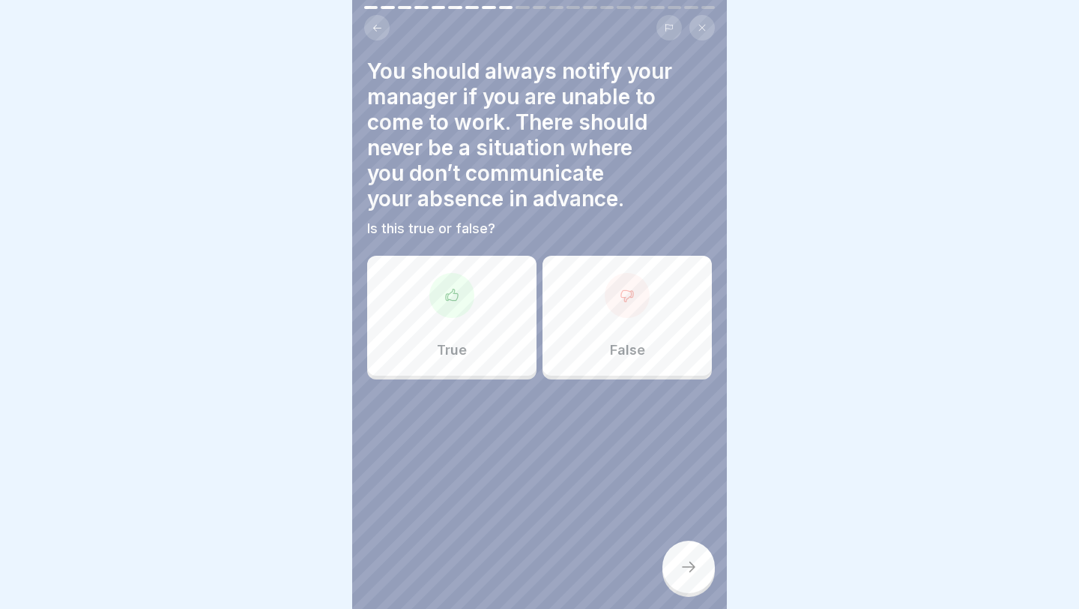
click at [492, 345] on div "True" at bounding box center [451, 316] width 169 height 120
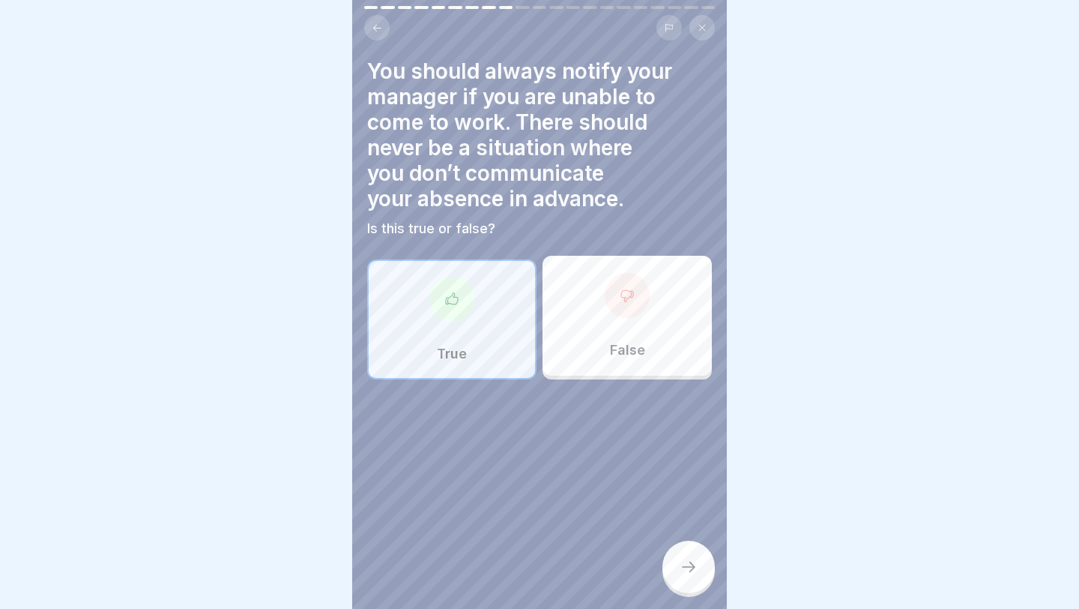
click at [645, 486] on div at bounding box center [689, 566] width 52 height 52
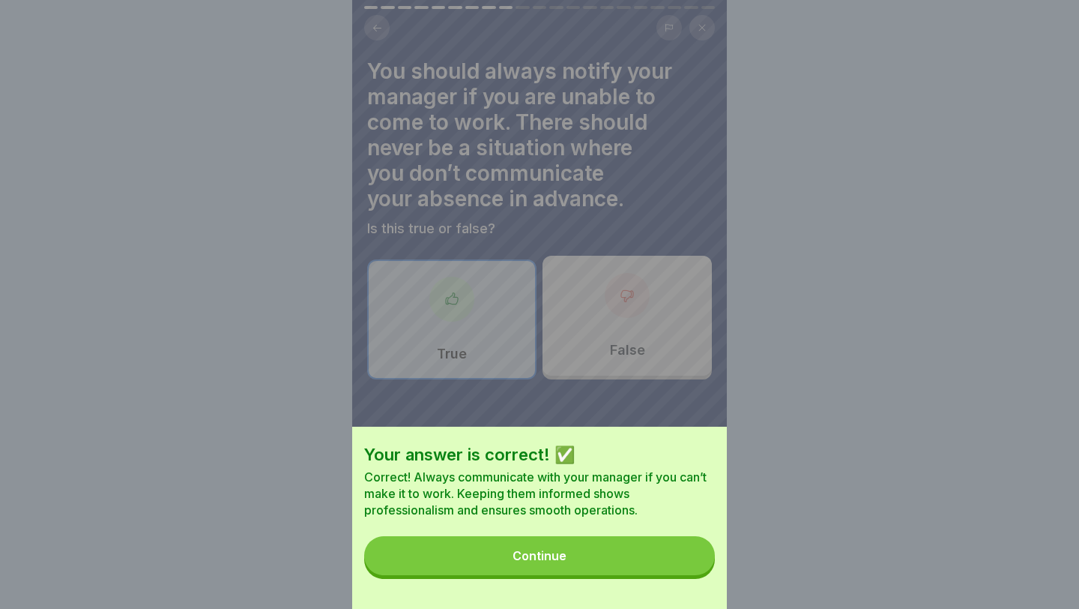
click at [645, 486] on button "Continue" at bounding box center [539, 555] width 351 height 39
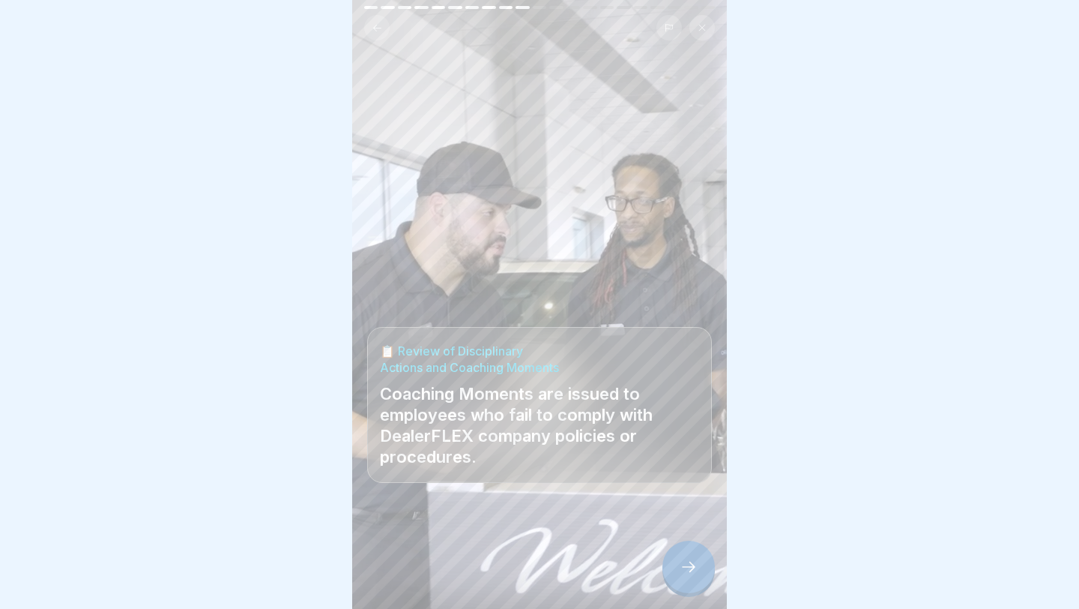
click at [645, 486] on div at bounding box center [689, 566] width 52 height 52
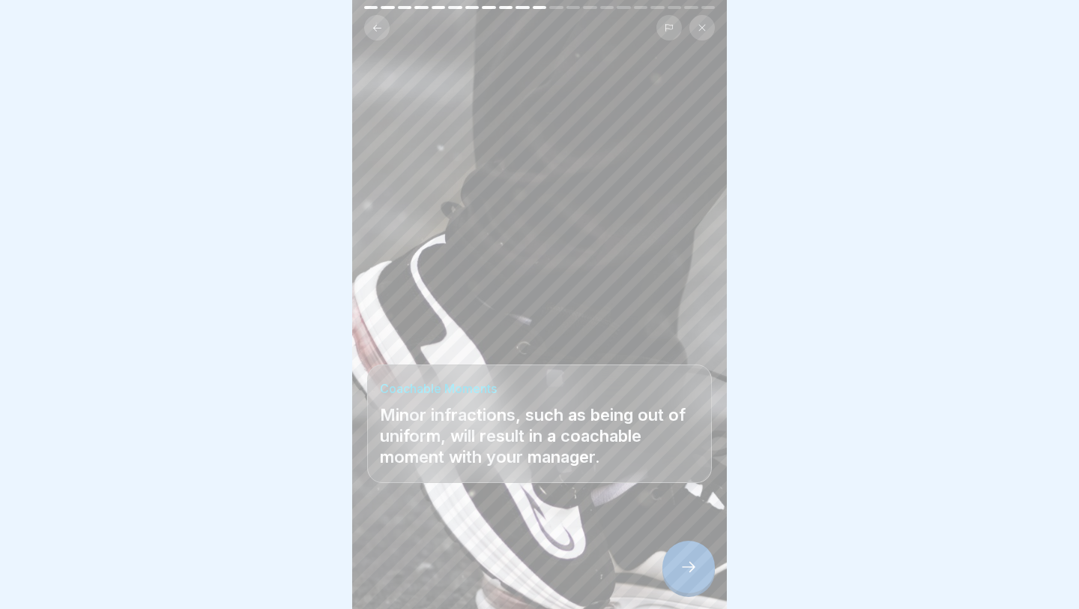
click at [645, 486] on icon at bounding box center [689, 567] width 18 height 18
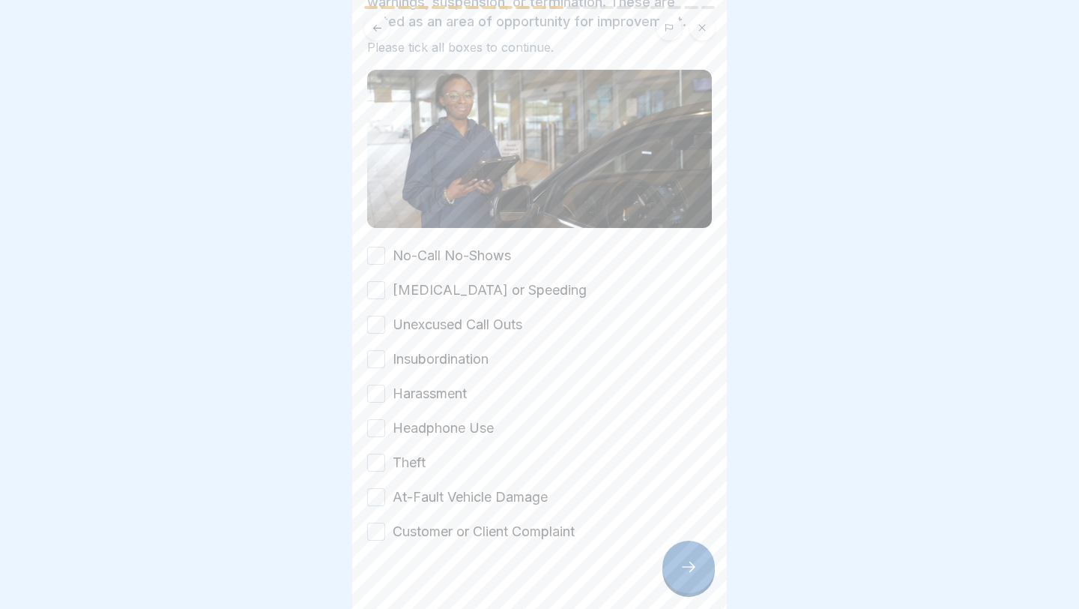
scroll to position [142, 0]
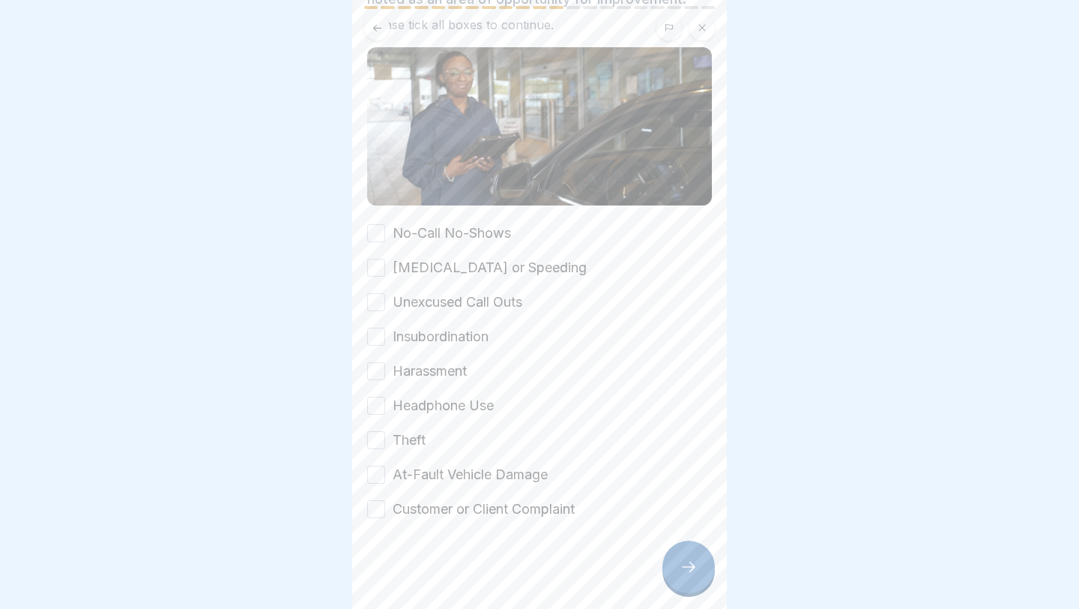
click at [568, 235] on div "No-Call No-Shows [MEDICAL_DATA] or Speeding Unexcused Call Outs Insubordination…" at bounding box center [539, 370] width 345 height 295
click at [472, 258] on label "[MEDICAL_DATA] or Speeding" at bounding box center [490, 267] width 194 height 19
click at [385, 259] on button "[MEDICAL_DATA] or Speeding" at bounding box center [376, 268] width 18 height 18
click at [405, 235] on label "No-Call No-Shows" at bounding box center [452, 232] width 118 height 19
click at [385, 235] on button "No-Call No-Shows" at bounding box center [376, 233] width 18 height 18
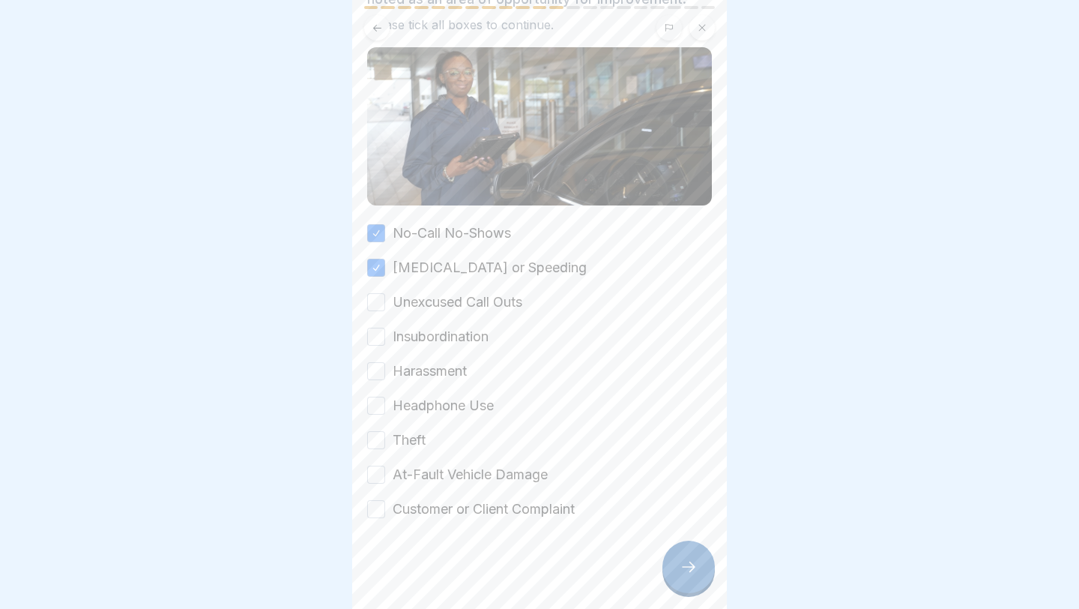
click at [389, 297] on div "Unexcused Call Outs" at bounding box center [444, 301] width 155 height 19
click at [377, 302] on button "Unexcused Call Outs" at bounding box center [376, 302] width 18 height 18
click at [375, 337] on button "Insubordination" at bounding box center [376, 337] width 18 height 18
click at [377, 368] on button "Harassment" at bounding box center [376, 371] width 18 height 18
click at [384, 405] on button "Headphone Use" at bounding box center [376, 405] width 18 height 18
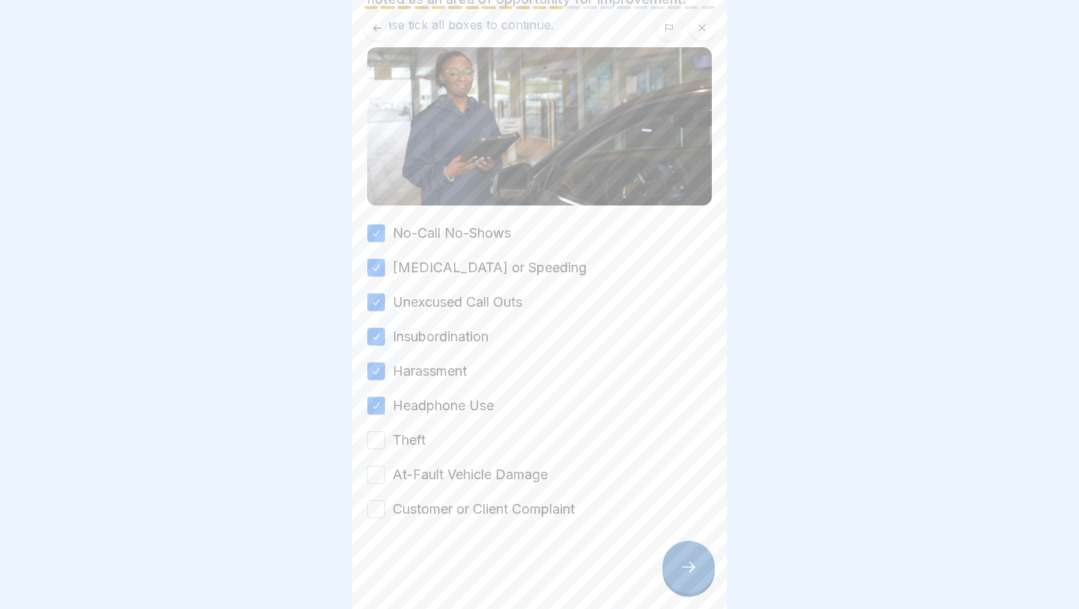
click at [375, 438] on button "Theft" at bounding box center [376, 440] width 18 height 18
click at [376, 479] on button "At-Fault Vehicle Damage" at bounding box center [376, 474] width 18 height 18
click at [376, 486] on button "Customer or Client Complaint" at bounding box center [376, 509] width 18 height 18
click at [645, 486] on div at bounding box center [689, 566] width 52 height 52
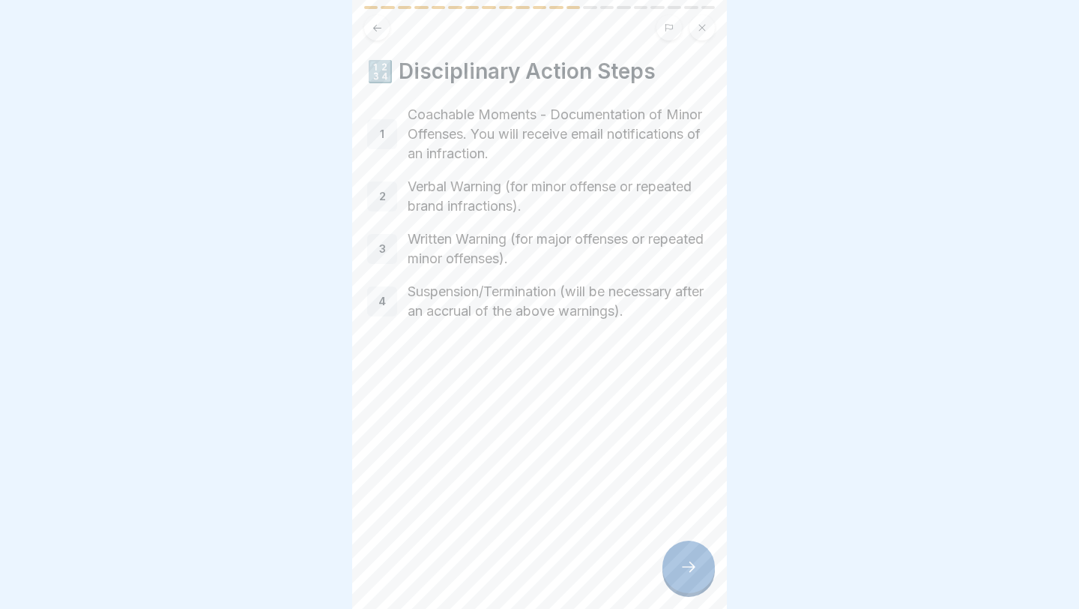
click at [645, 486] on div at bounding box center [689, 566] width 52 height 52
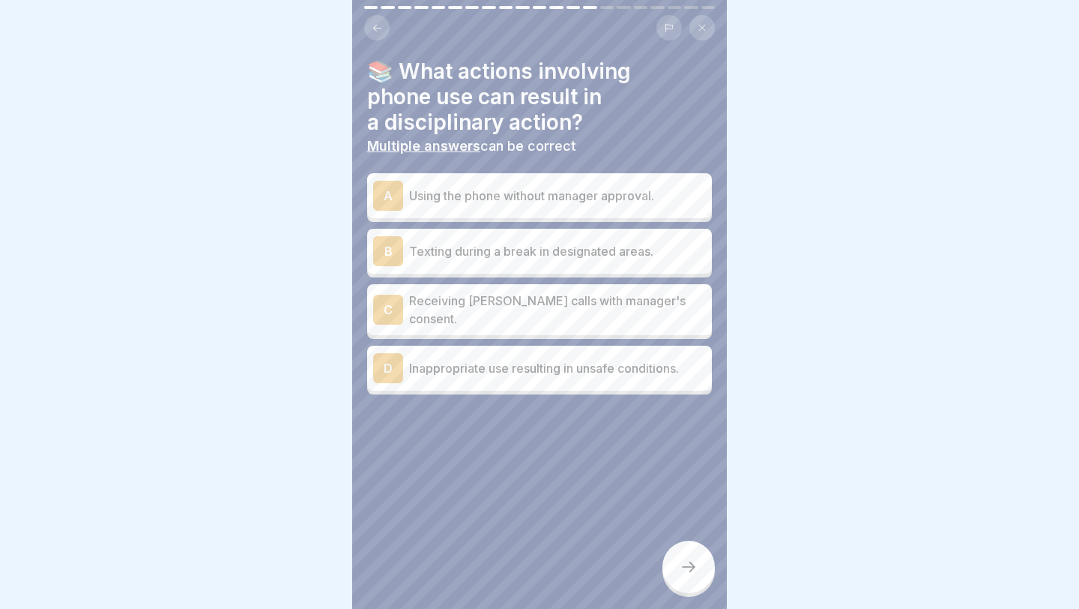
click at [625, 201] on p "Using the phone without manager approval." at bounding box center [557, 196] width 297 height 18
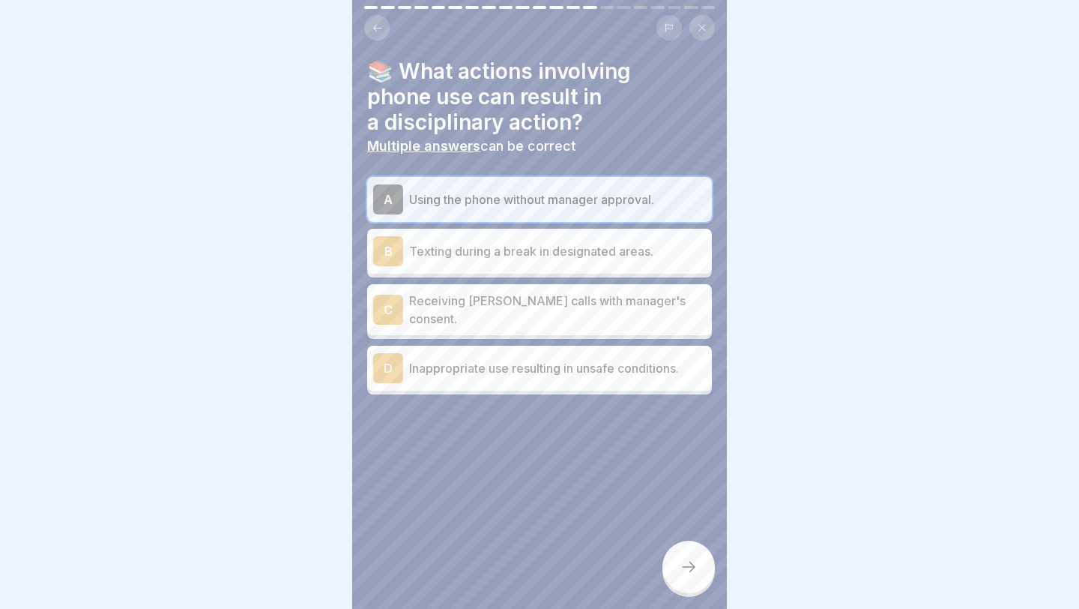
click at [607, 251] on p "Texting during a break in designated areas." at bounding box center [557, 251] width 297 height 18
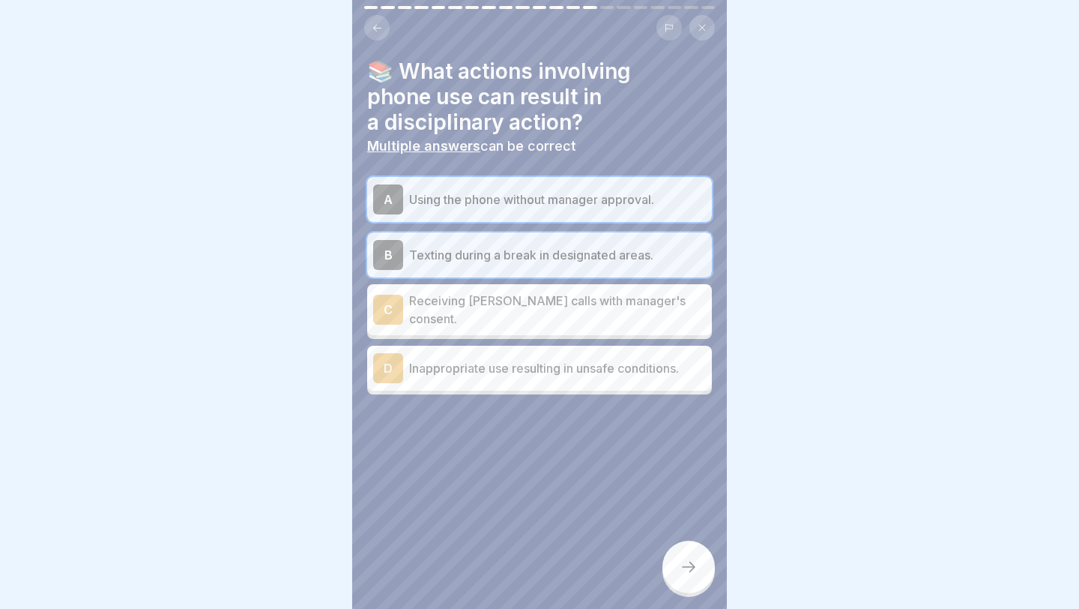
click at [602, 257] on p "Texting during a break in designated areas." at bounding box center [557, 255] width 297 height 18
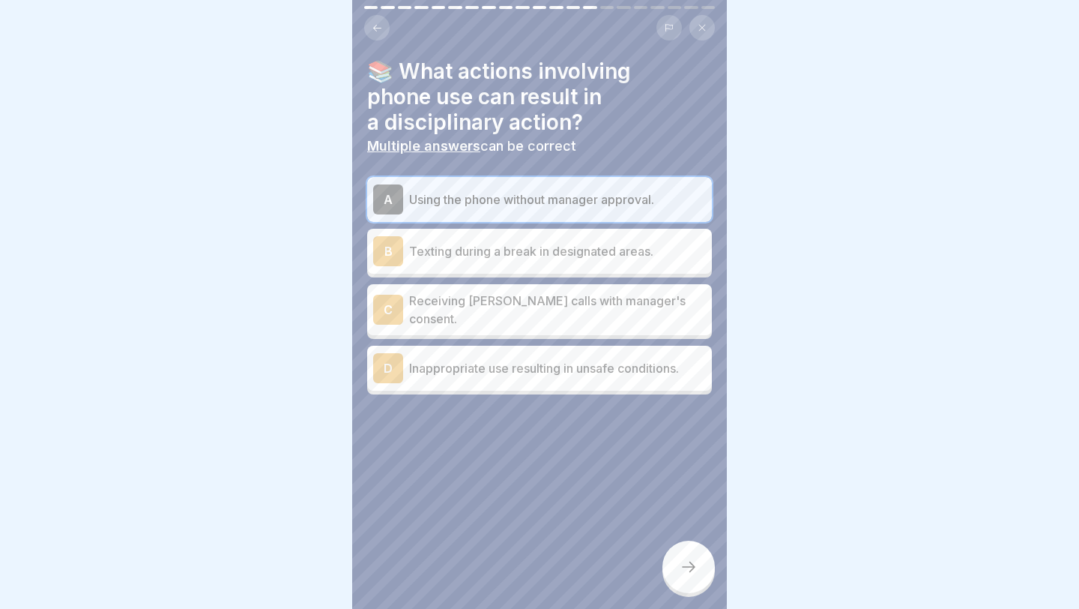
click at [570, 372] on div "D Inappropriate use resulting in unsafe conditions." at bounding box center [539, 368] width 333 height 30
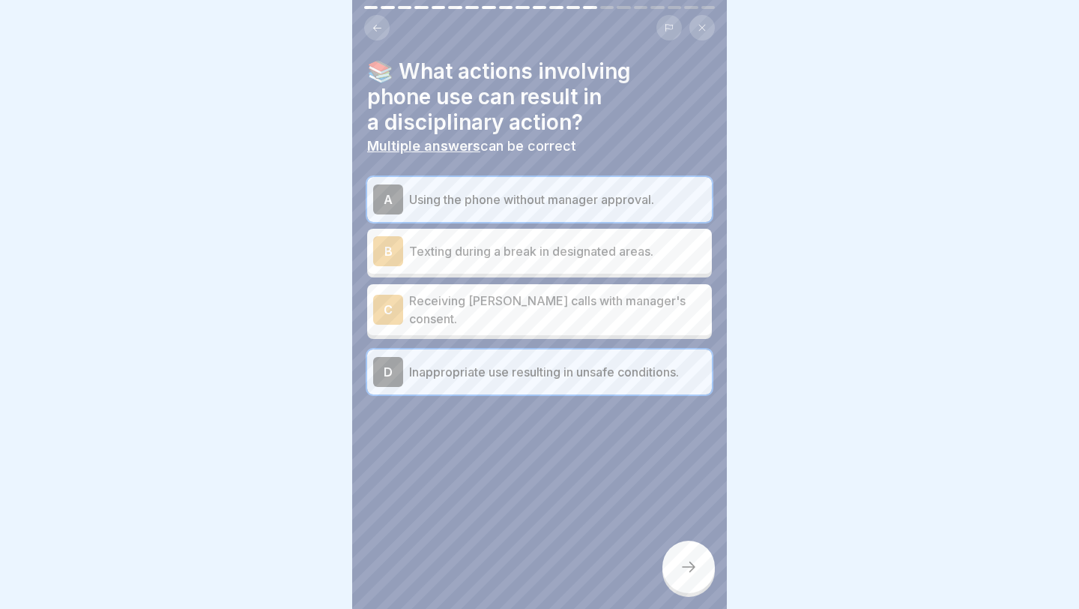
click at [645, 486] on div at bounding box center [689, 566] width 52 height 52
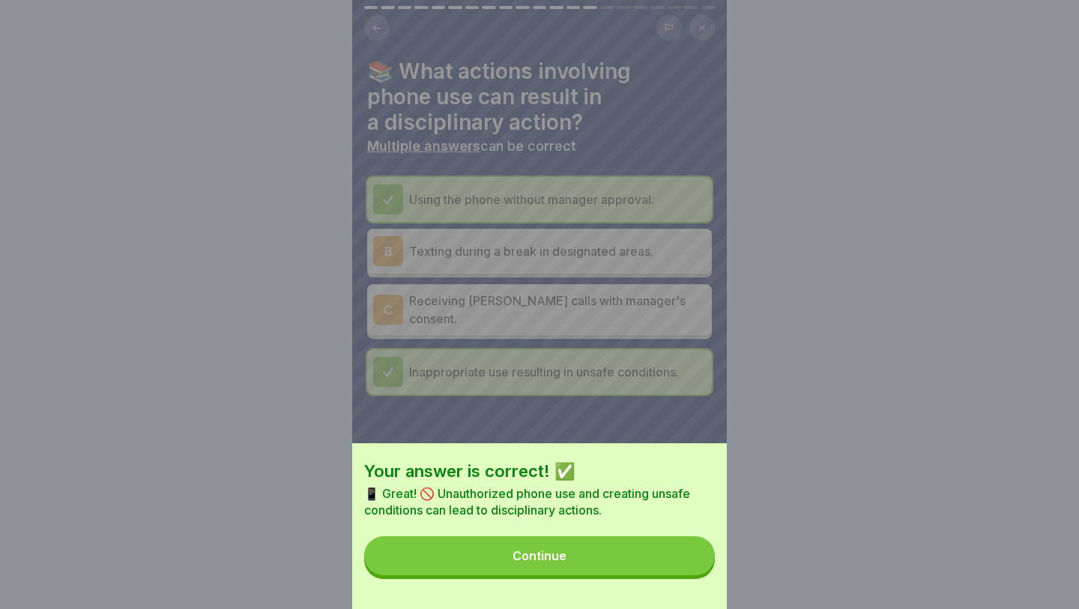
click at [645, 486] on button "Continue" at bounding box center [539, 555] width 351 height 39
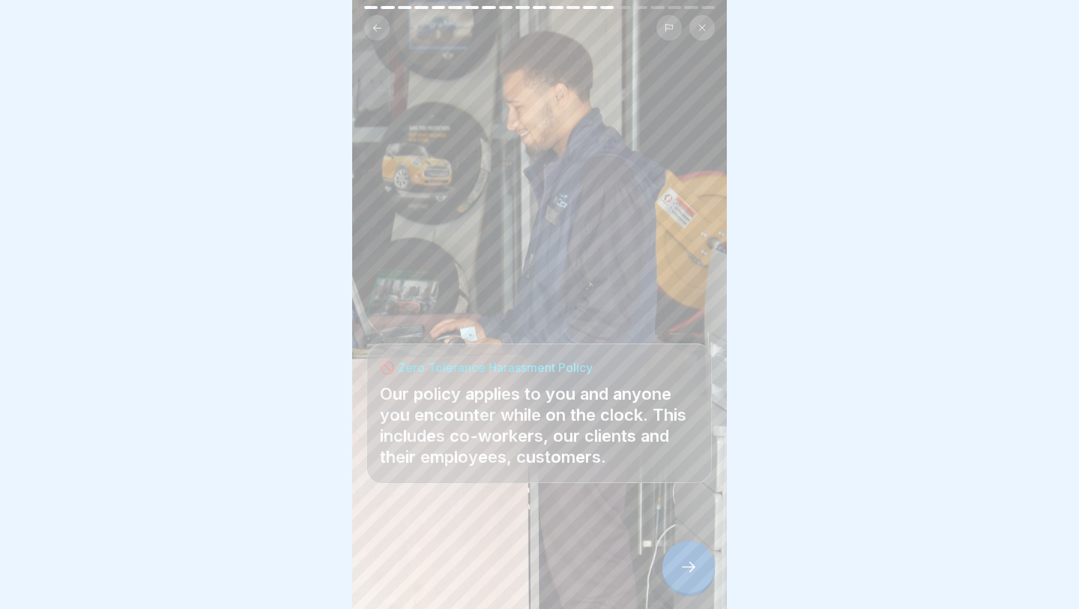
click at [645, 486] on div at bounding box center [689, 566] width 52 height 52
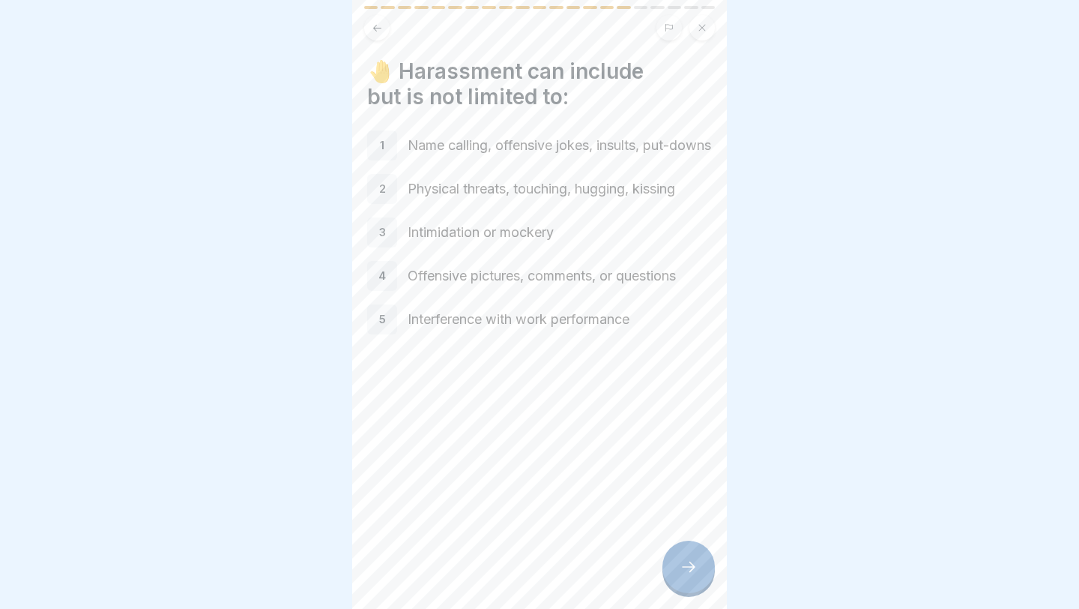
click at [574, 322] on p "Interference with work performance" at bounding box center [560, 319] width 304 height 19
click at [555, 242] on p "Intimidation or mockery" at bounding box center [560, 232] width 304 height 19
click at [645, 486] on div at bounding box center [689, 566] width 52 height 52
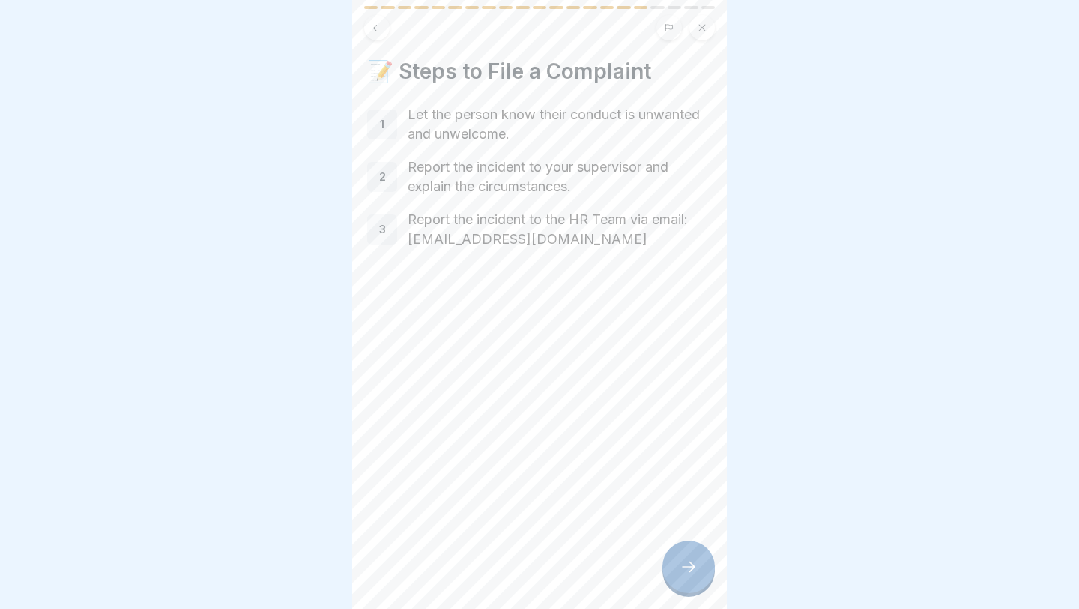
click at [645, 486] on div at bounding box center [689, 566] width 52 height 52
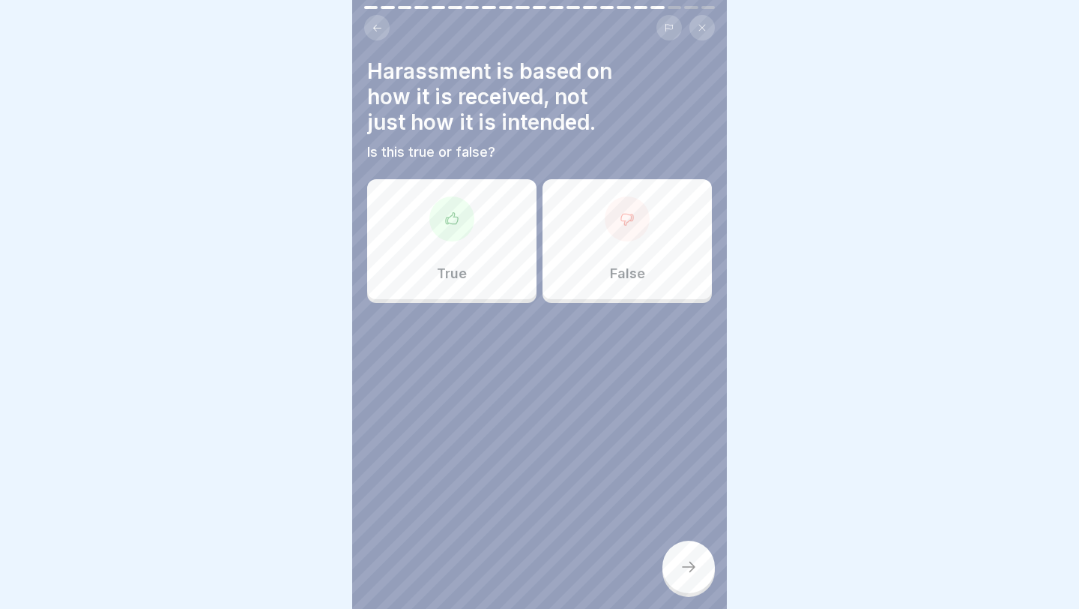
click at [645, 250] on div "False" at bounding box center [627, 239] width 169 height 120
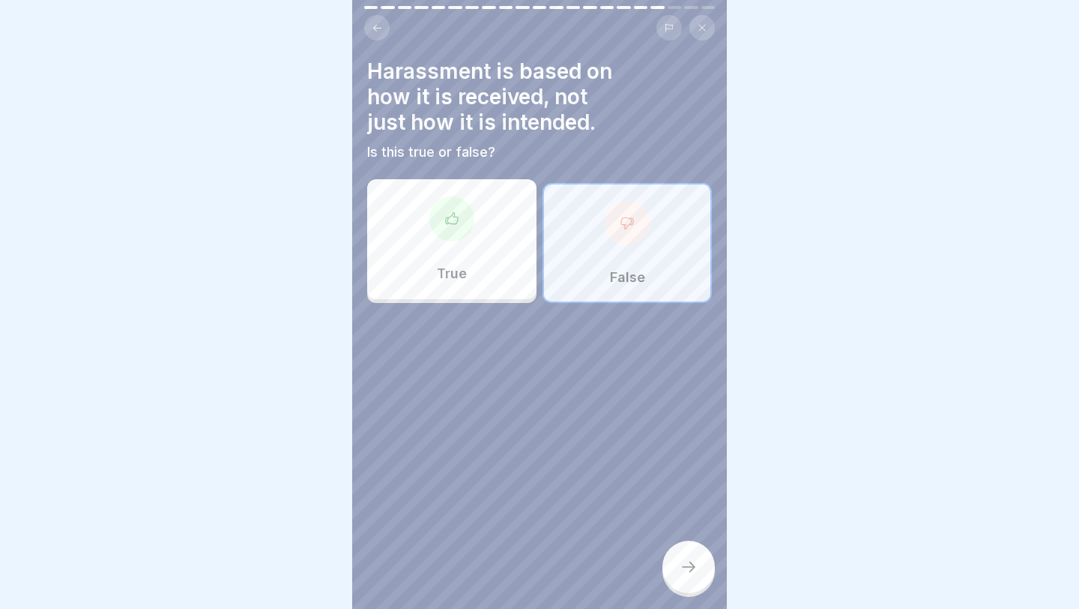
click at [501, 235] on div "True" at bounding box center [451, 239] width 169 height 120
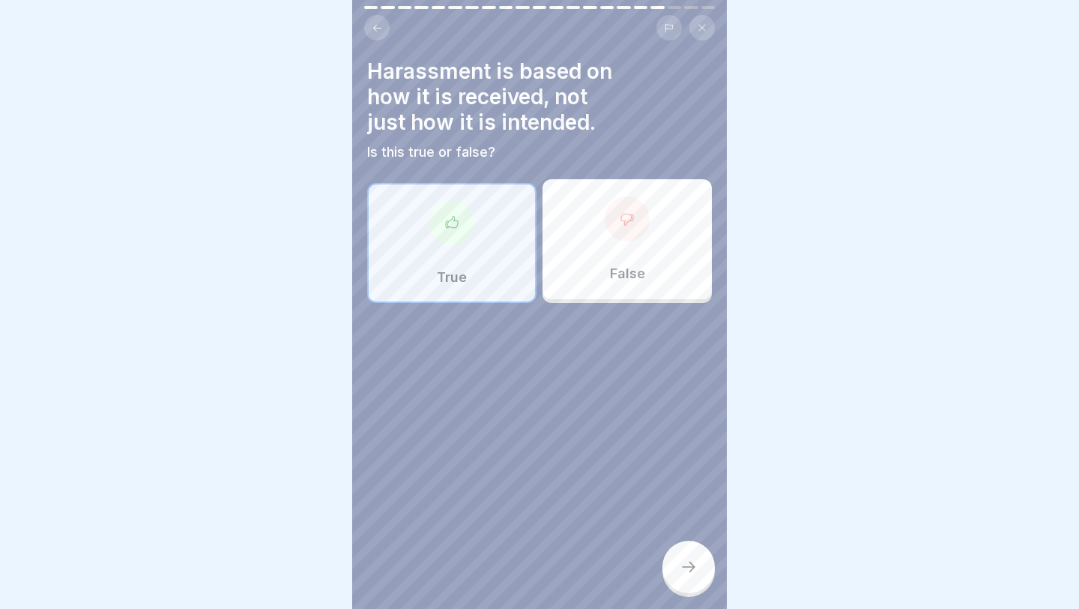
click at [645, 486] on div at bounding box center [689, 566] width 52 height 52
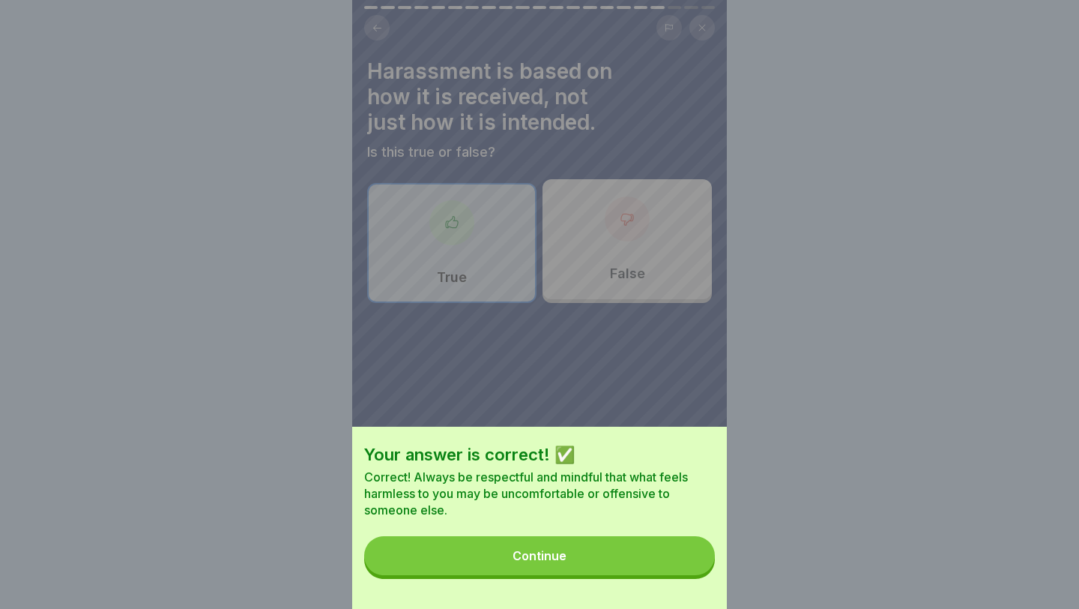
click at [645, 486] on button "Continue" at bounding box center [539, 555] width 351 height 39
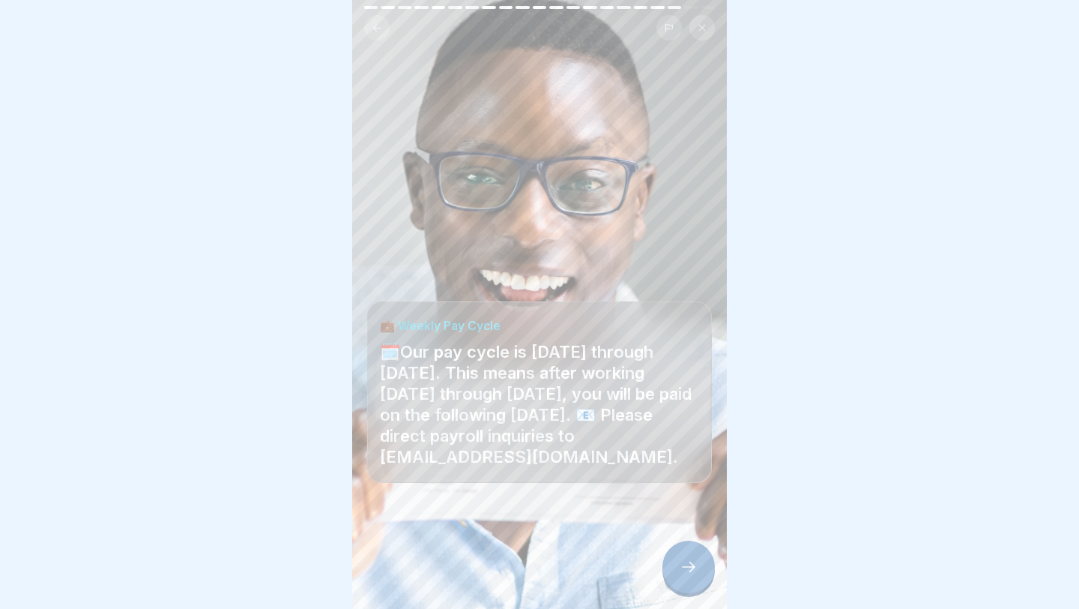
click at [645, 486] on div at bounding box center [689, 566] width 52 height 52
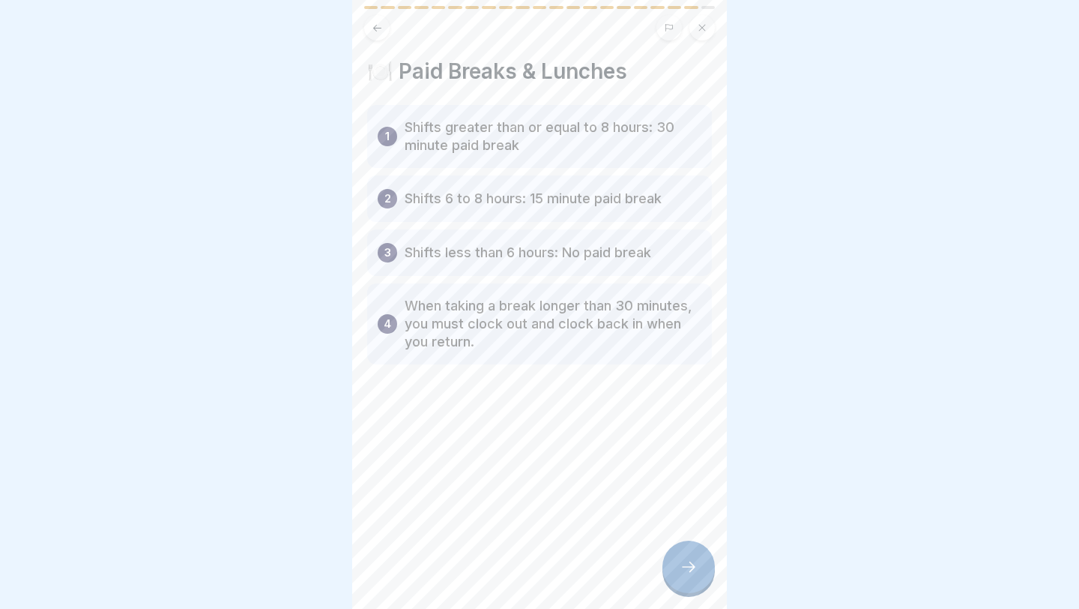
click at [645, 486] on icon at bounding box center [689, 567] width 18 height 18
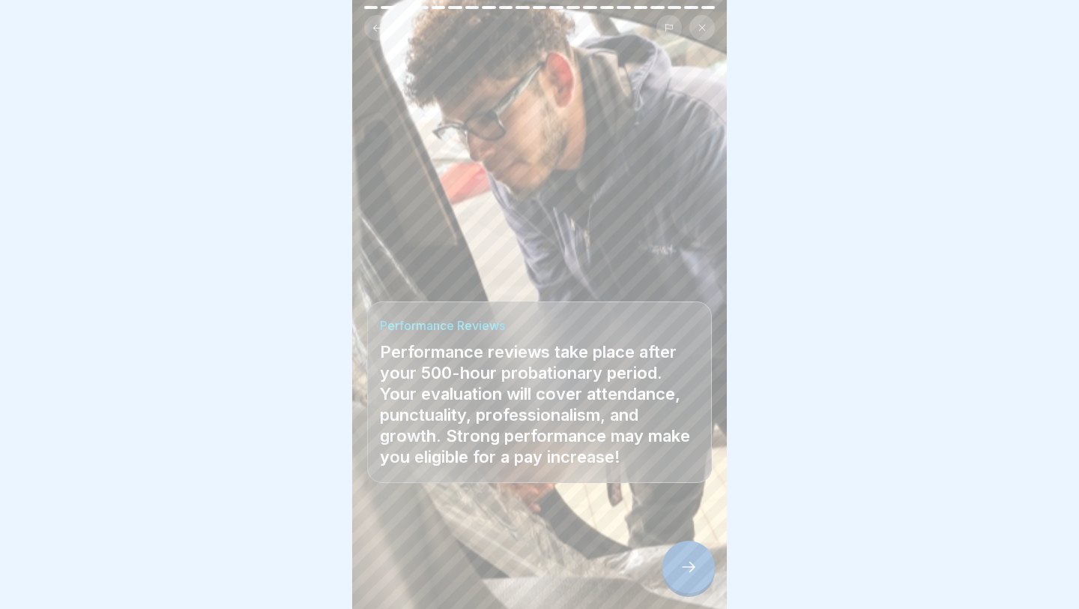
click at [645, 486] on icon at bounding box center [689, 567] width 18 height 18
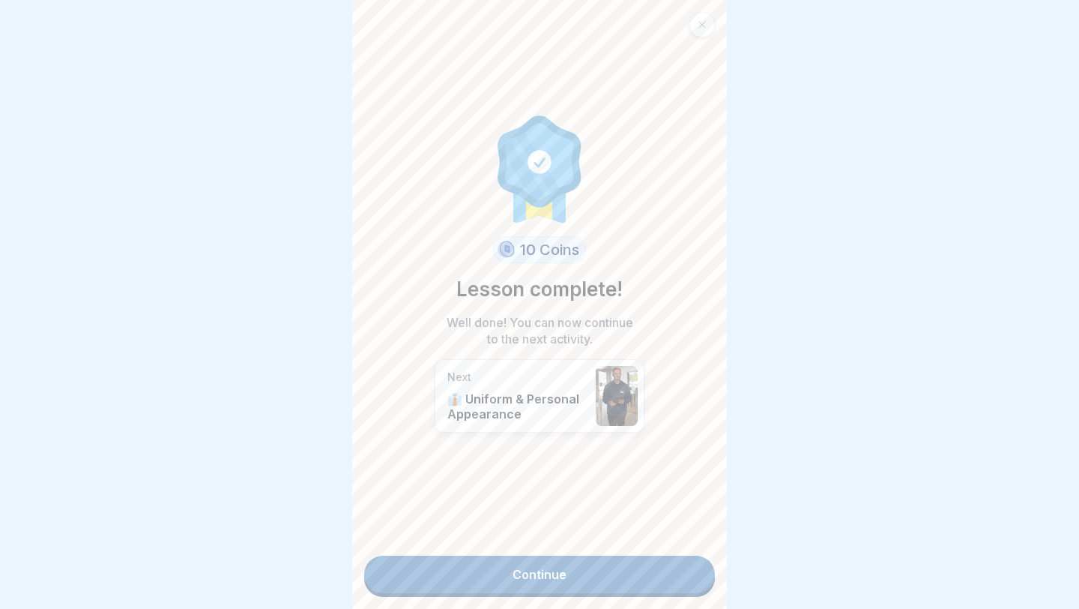
click at [645, 486] on link "Continue" at bounding box center [539, 573] width 351 height 37
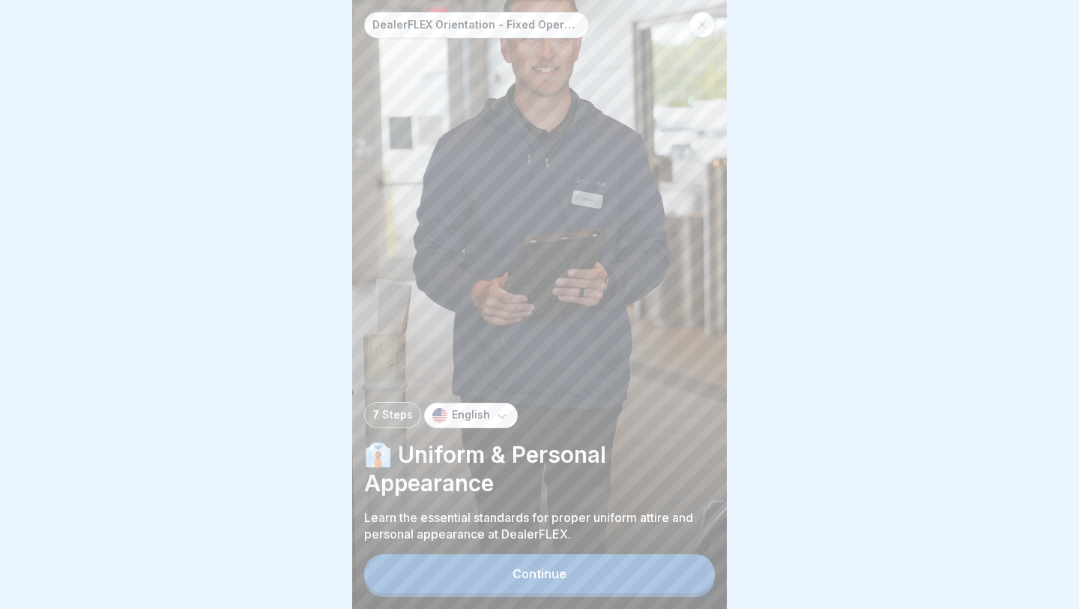
click at [645, 486] on button "Continue" at bounding box center [539, 573] width 351 height 39
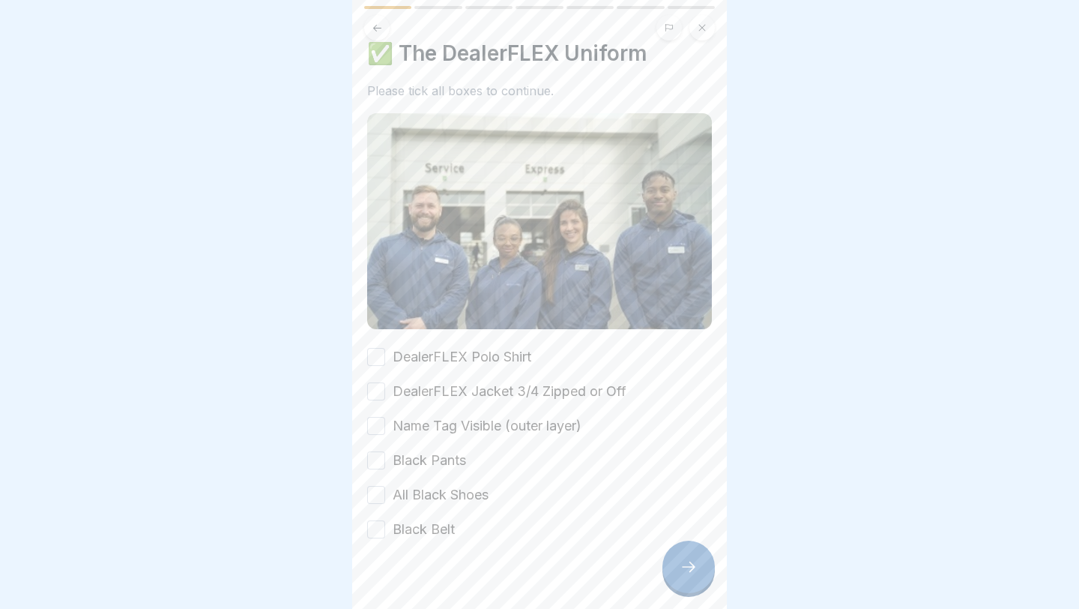
scroll to position [37, 0]
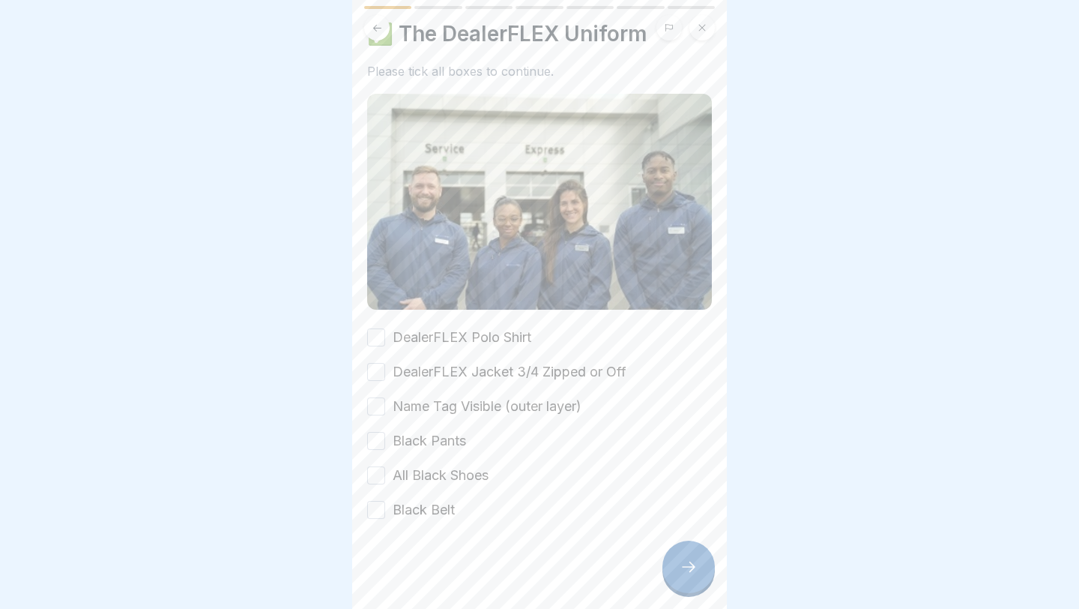
click at [616, 342] on div "DealerFLEX Polo Shirt DealerFLEX Jacket 3/4 Zipped or Off Name Tag Visible (out…" at bounding box center [539, 424] width 345 height 192
click at [513, 326] on div "✅ The DealerFLEX Uniform Please tick all boxes to continue. DealerFLEX Polo Shi…" at bounding box center [539, 270] width 345 height 498
click at [465, 343] on label "DealerFLEX Polo Shirt" at bounding box center [462, 337] width 139 height 19
click at [385, 343] on button "DealerFLEX Polo Shirt" at bounding box center [376, 337] width 18 height 18
click at [438, 369] on label "DealerFLEX Jacket 3/4 Zipped or Off" at bounding box center [510, 371] width 234 height 19
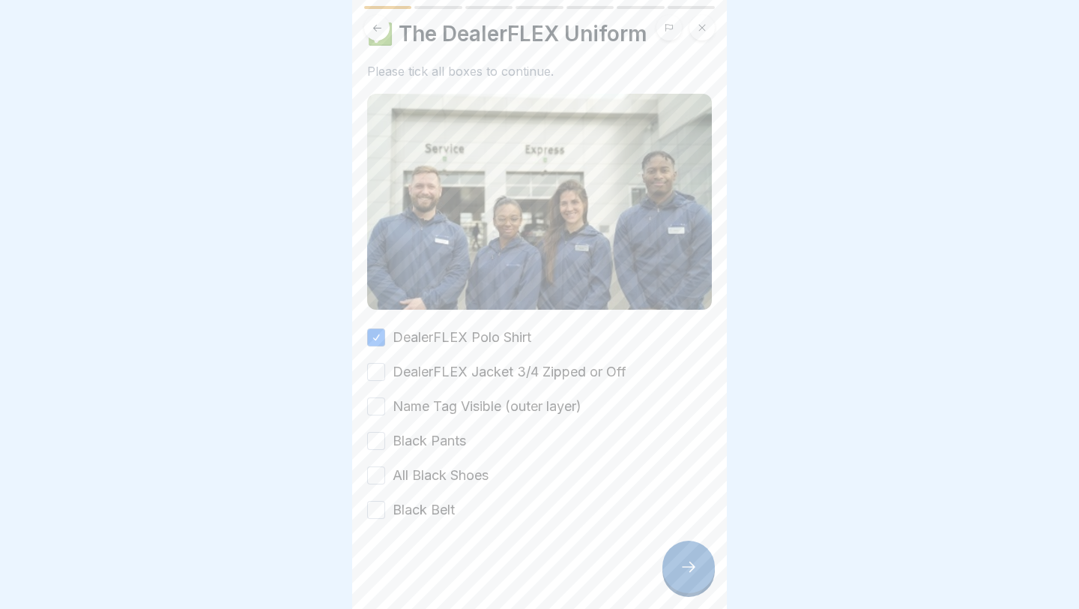
click at [385, 369] on button "DealerFLEX Jacket 3/4 Zipped or Off" at bounding box center [376, 372] width 18 height 18
click at [412, 405] on label "Name Tag Visible (outer layer)" at bounding box center [487, 405] width 189 height 19
click at [385, 405] on button "Name Tag Visible (outer layer)" at bounding box center [376, 406] width 18 height 18
click at [400, 444] on label "Black Pants" at bounding box center [429, 440] width 73 height 19
click at [385, 444] on button "Black Pants" at bounding box center [376, 441] width 18 height 18
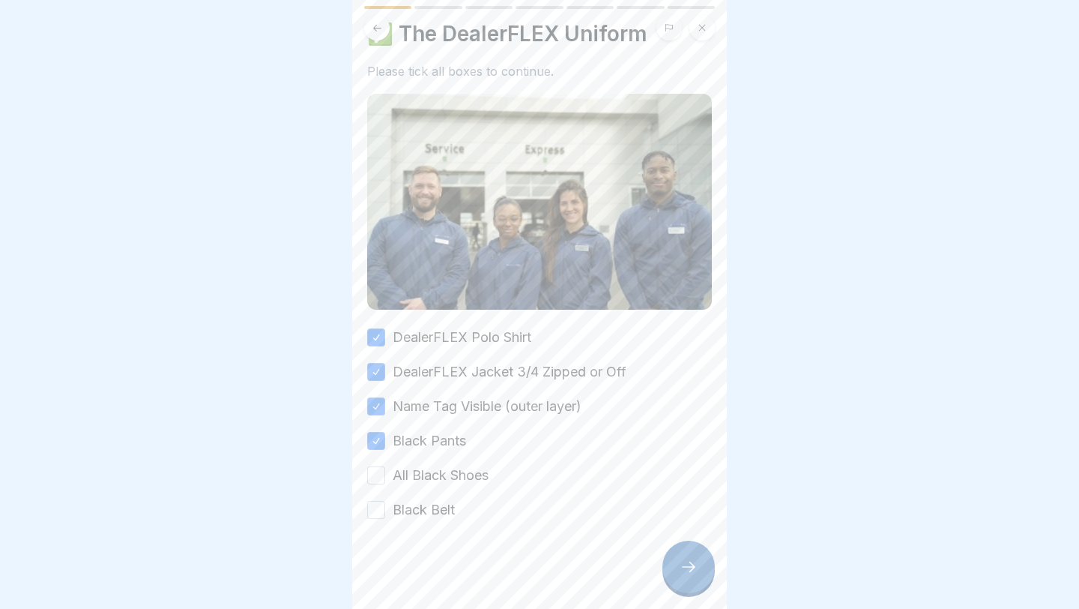
click at [402, 480] on label "All Black Shoes" at bounding box center [441, 474] width 96 height 19
click at [385, 480] on button "All Black Shoes" at bounding box center [376, 475] width 18 height 18
click at [398, 486] on label "Black Belt" at bounding box center [424, 509] width 62 height 19
click at [385, 486] on button "Black Belt" at bounding box center [376, 510] width 18 height 18
click at [645, 486] on div at bounding box center [689, 566] width 52 height 52
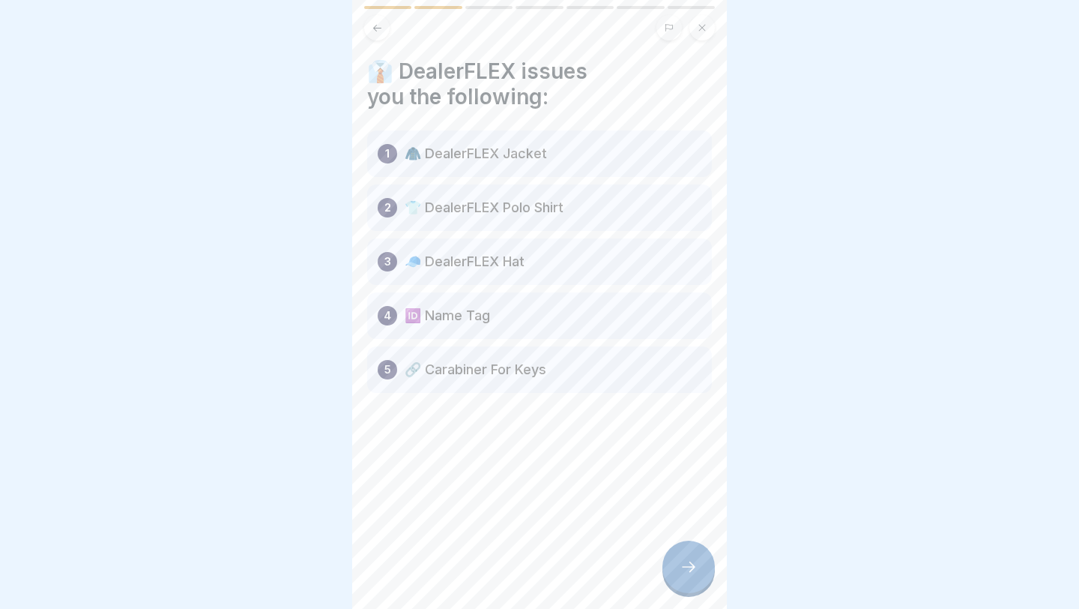
click at [611, 328] on div "4 🆔 Name Tag" at bounding box center [539, 315] width 345 height 46
click at [645, 486] on icon at bounding box center [689, 567] width 18 height 18
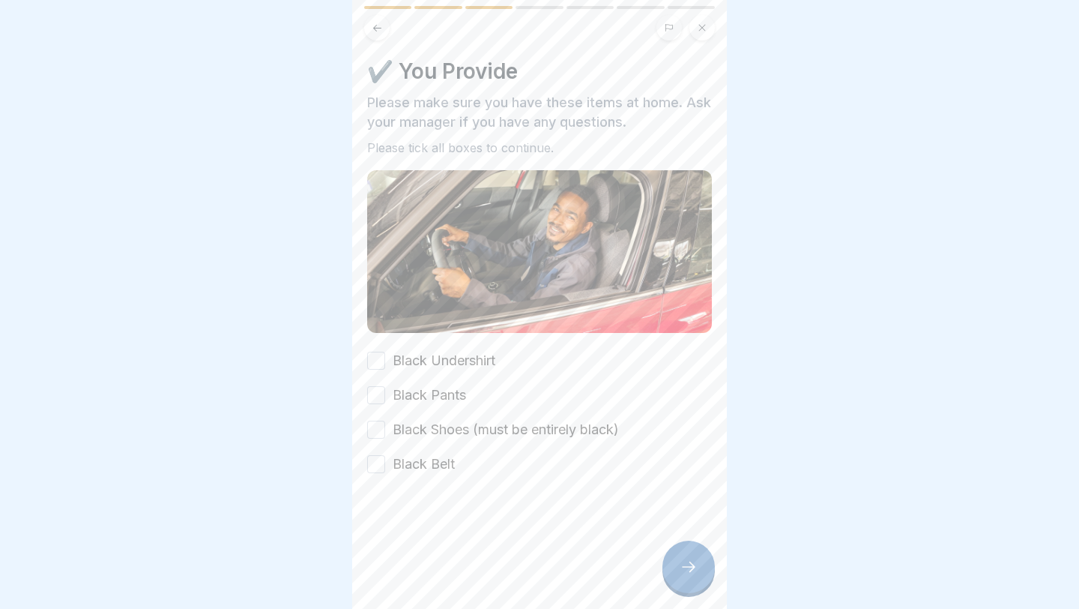
click at [518, 362] on div "Black Undershirt Black Pants Black Shoes (must be entirely black) Black Belt" at bounding box center [539, 412] width 345 height 123
click at [404, 359] on label "Black Undershirt" at bounding box center [444, 360] width 103 height 19
click at [385, 359] on button "Black Undershirt" at bounding box center [376, 361] width 18 height 18
click at [379, 387] on button "Black Pants" at bounding box center [376, 395] width 18 height 18
click at [374, 431] on button "Black Shoes (must be entirely black)" at bounding box center [376, 429] width 18 height 18
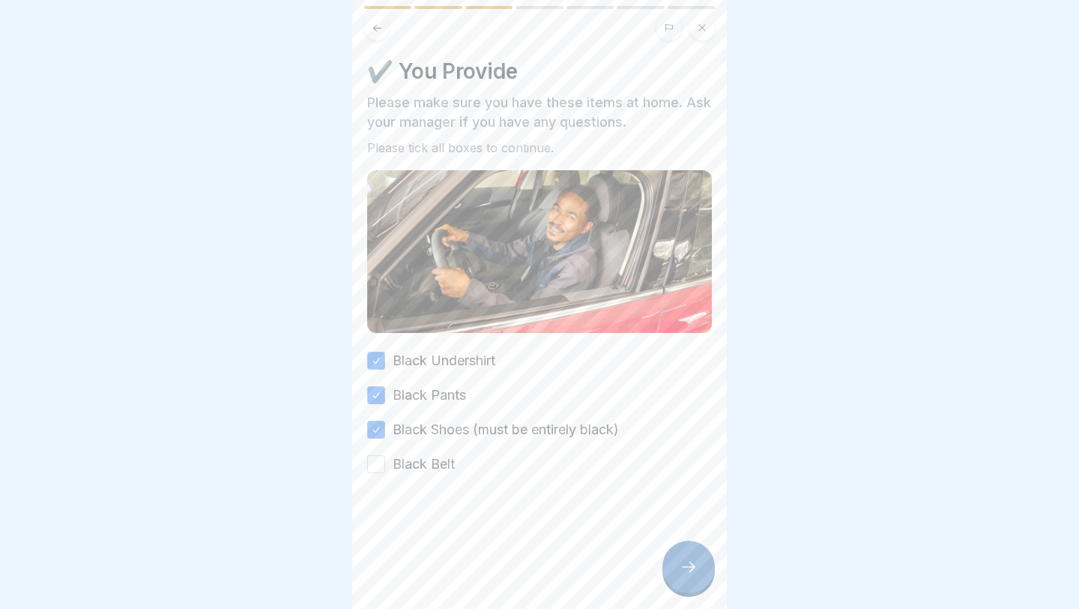
click at [372, 463] on button "Black Belt" at bounding box center [376, 464] width 18 height 18
click at [645, 486] on icon at bounding box center [689, 567] width 18 height 18
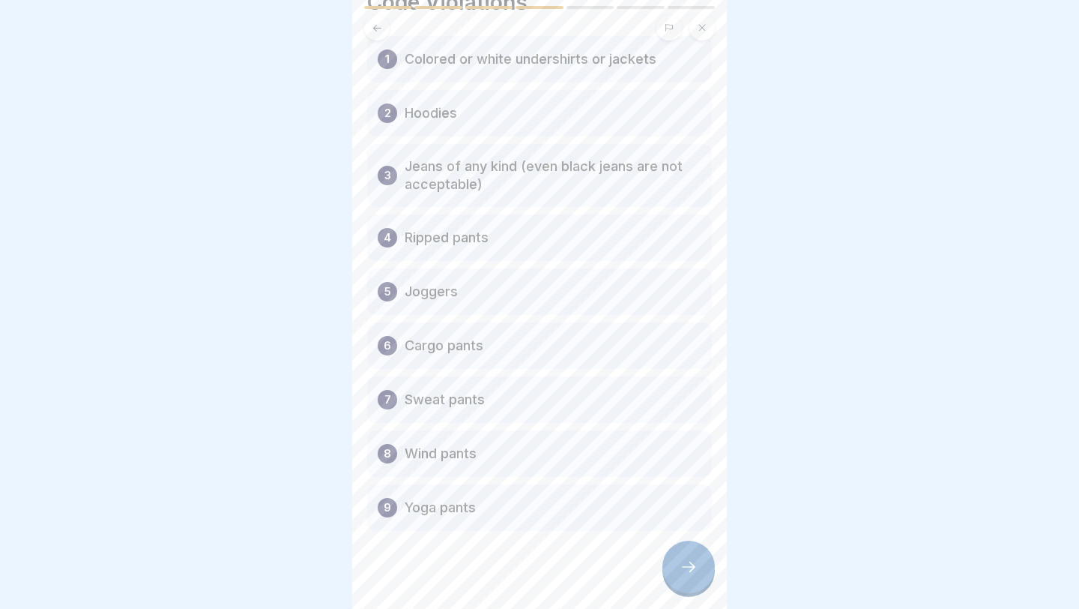
scroll to position [106, 0]
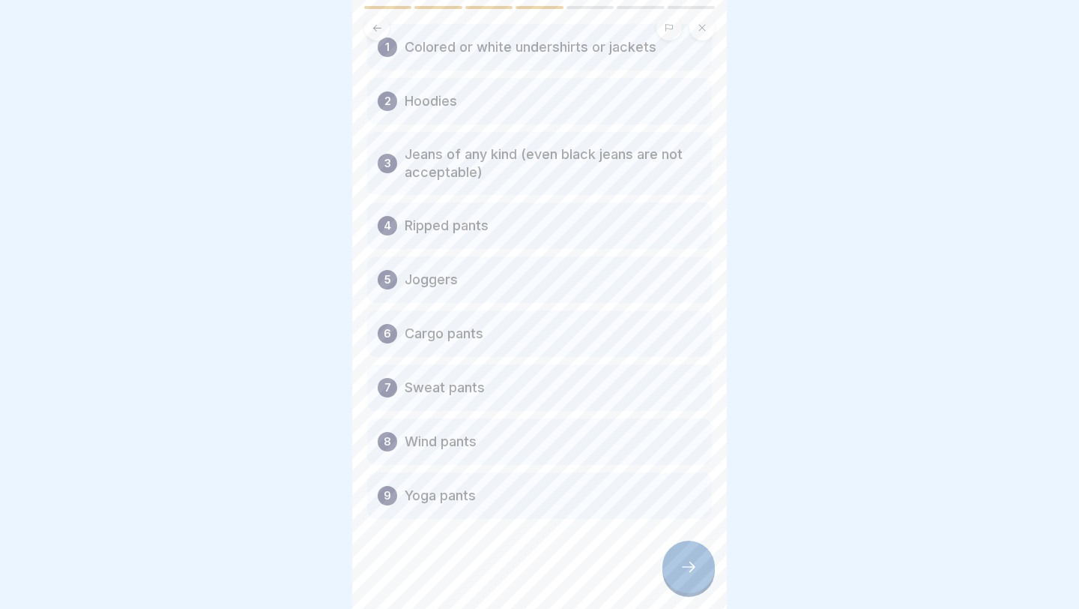
click at [645, 486] on div at bounding box center [689, 566] width 52 height 52
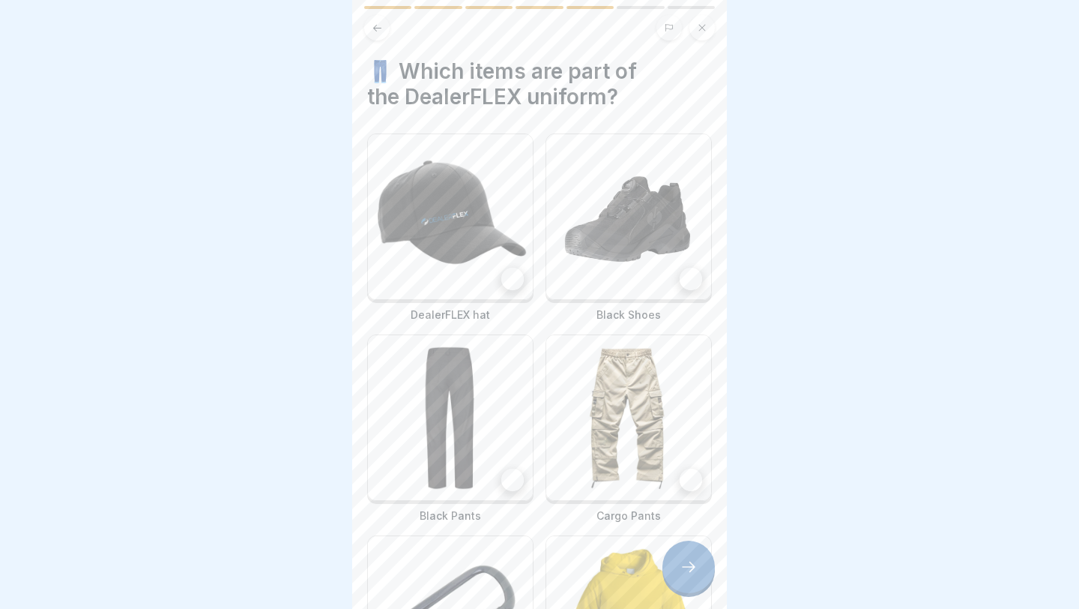
click at [645, 298] on img at bounding box center [628, 216] width 165 height 165
click at [511, 276] on div at bounding box center [512, 279] width 22 height 22
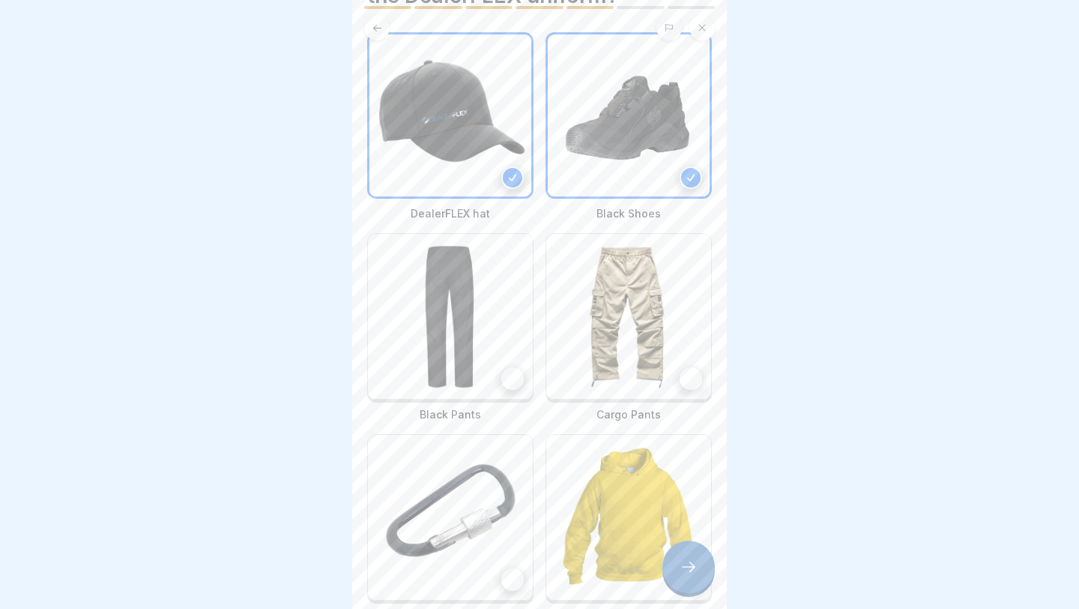
scroll to position [136, 0]
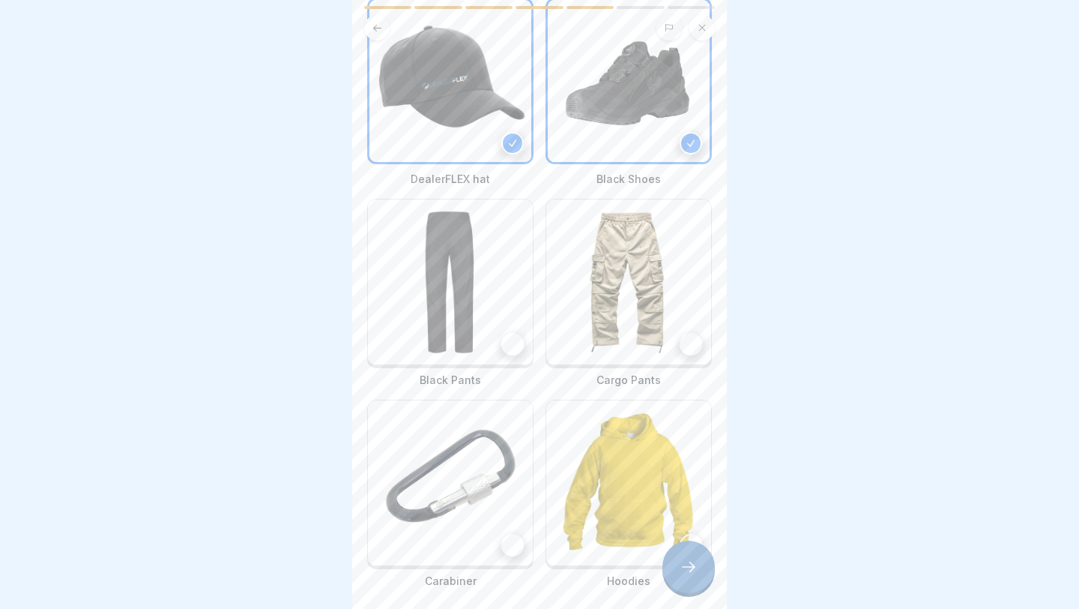
click at [485, 288] on img at bounding box center [450, 281] width 165 height 165
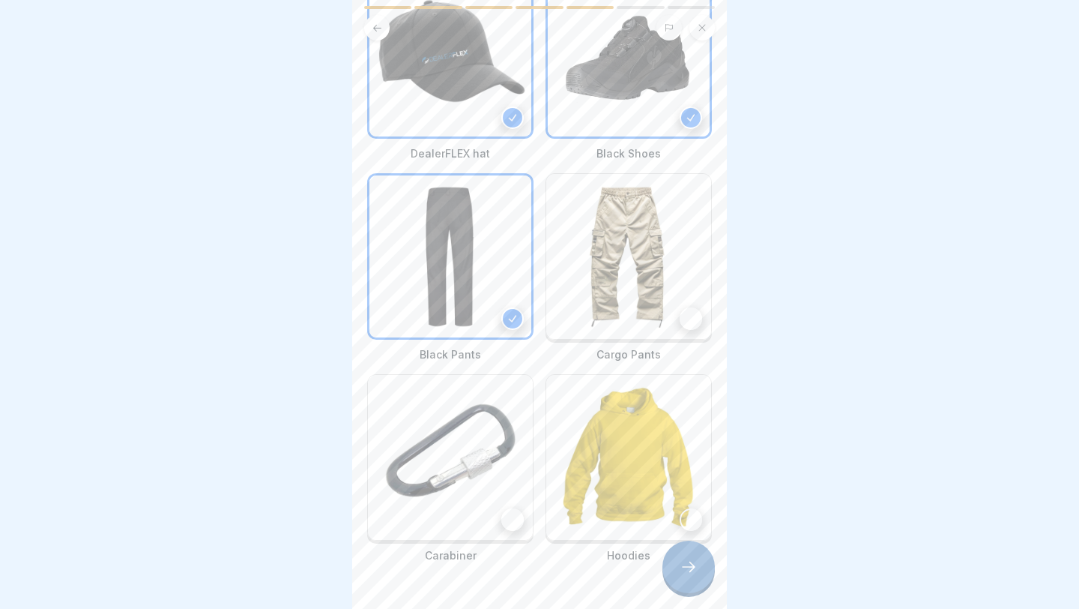
scroll to position [205, 0]
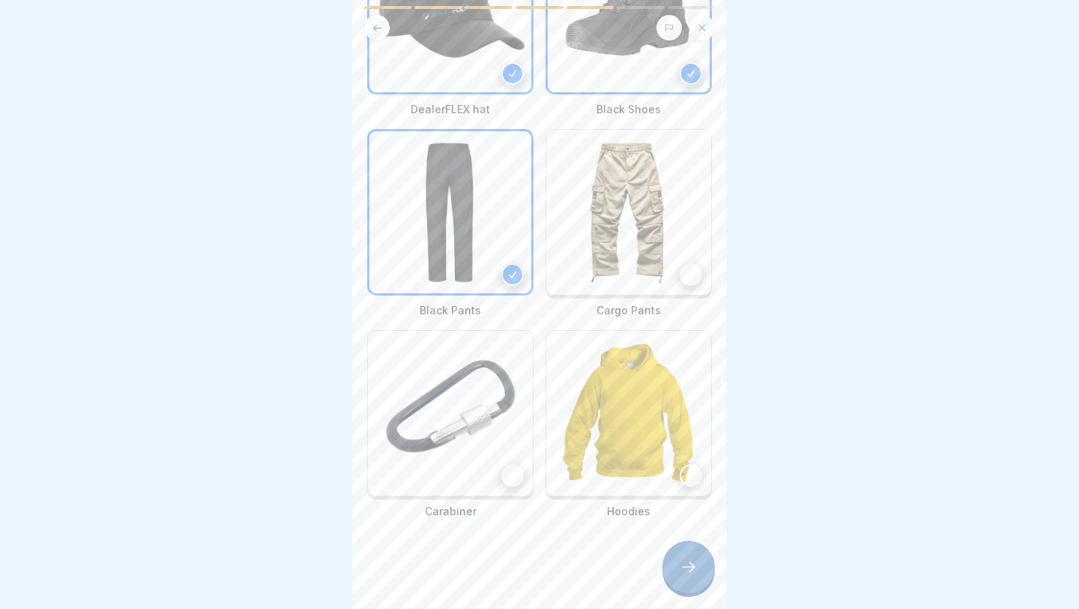
click at [506, 393] on img at bounding box center [450, 413] width 165 height 165
click at [645, 486] on div at bounding box center [689, 566] width 52 height 52
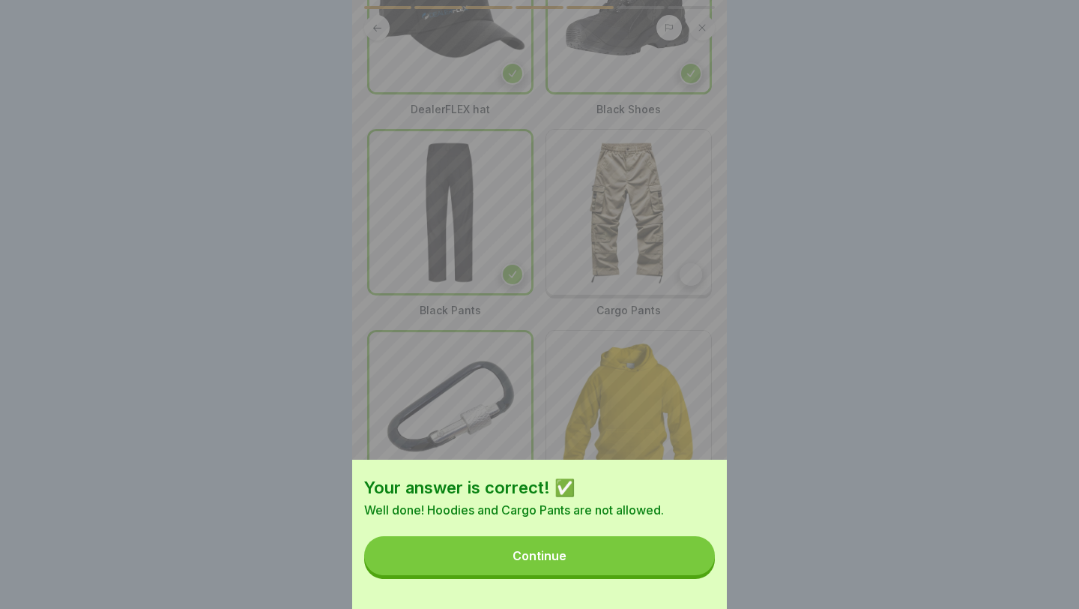
click at [645, 486] on button "Continue" at bounding box center [539, 555] width 351 height 39
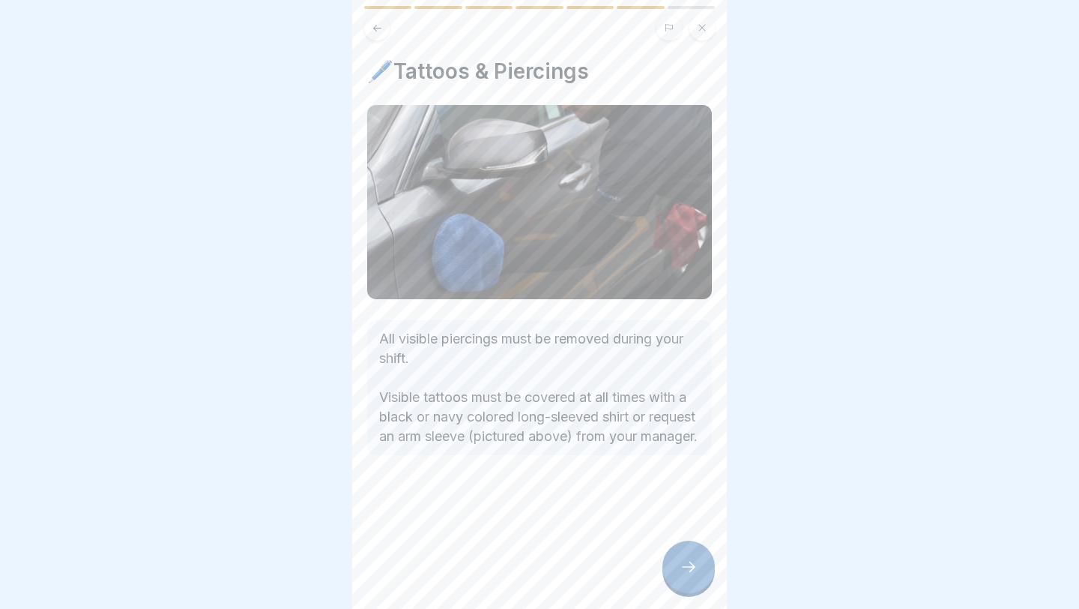
click at [645, 486] on div at bounding box center [689, 566] width 52 height 52
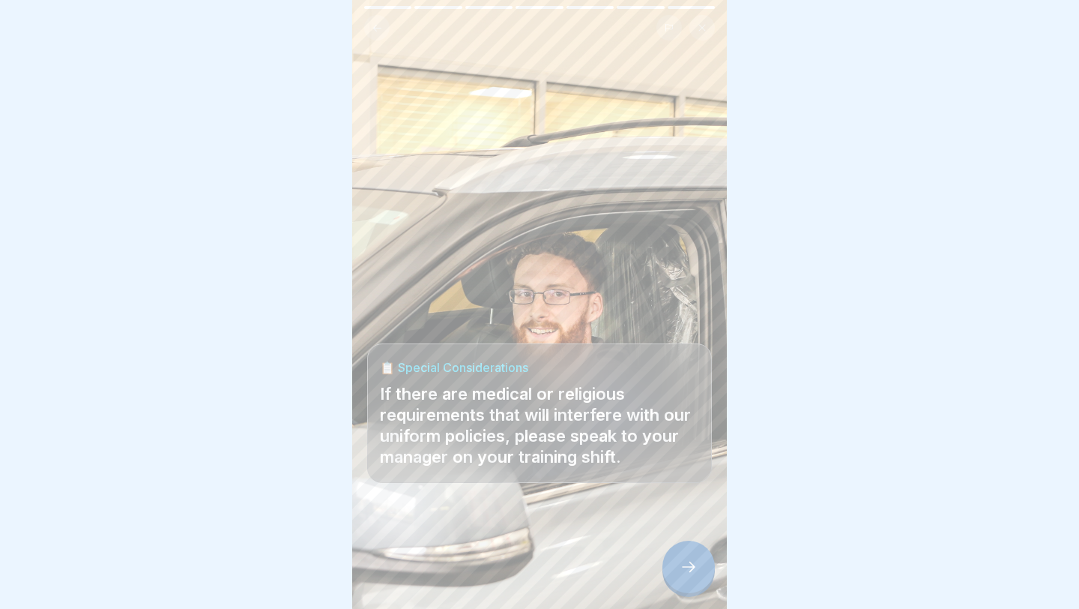
click at [645, 486] on div at bounding box center [689, 566] width 52 height 52
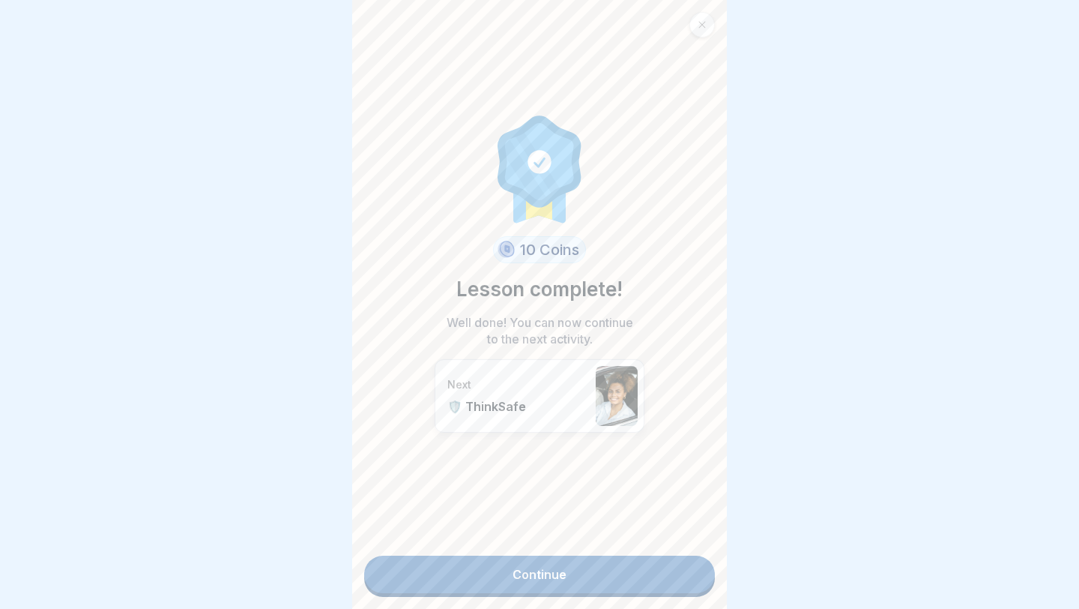
click at [645, 486] on link "Continue" at bounding box center [539, 573] width 351 height 37
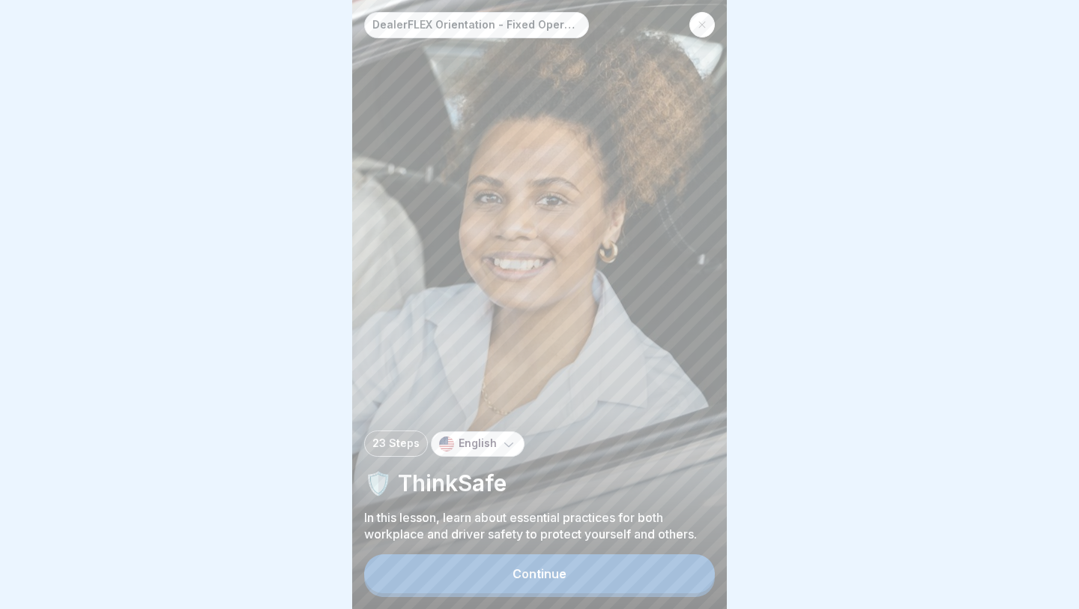
click at [645, 486] on button "Continue" at bounding box center [539, 573] width 351 height 39
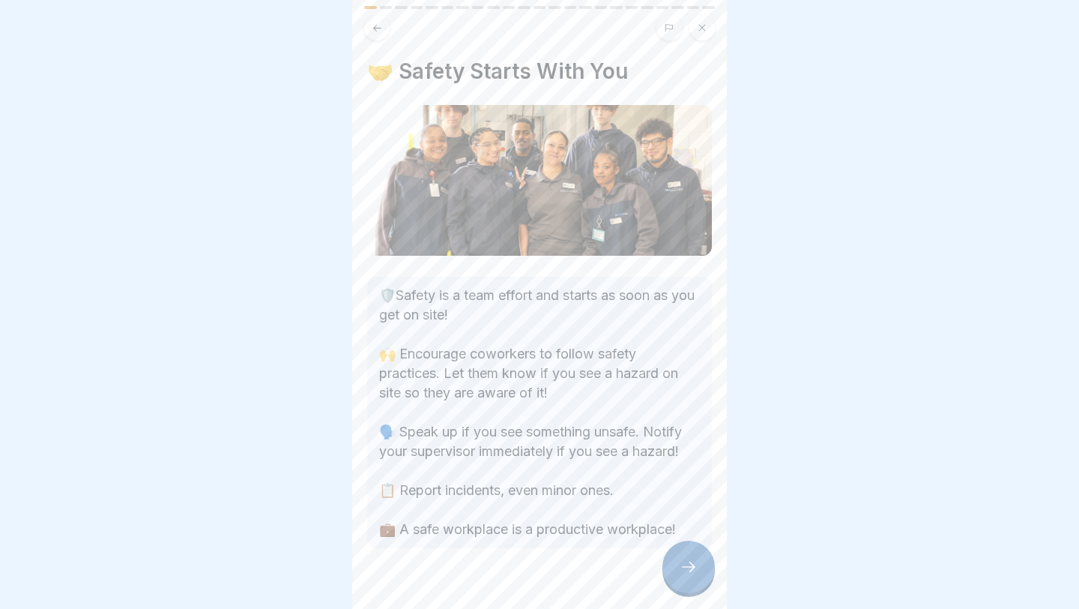
scroll to position [29, 0]
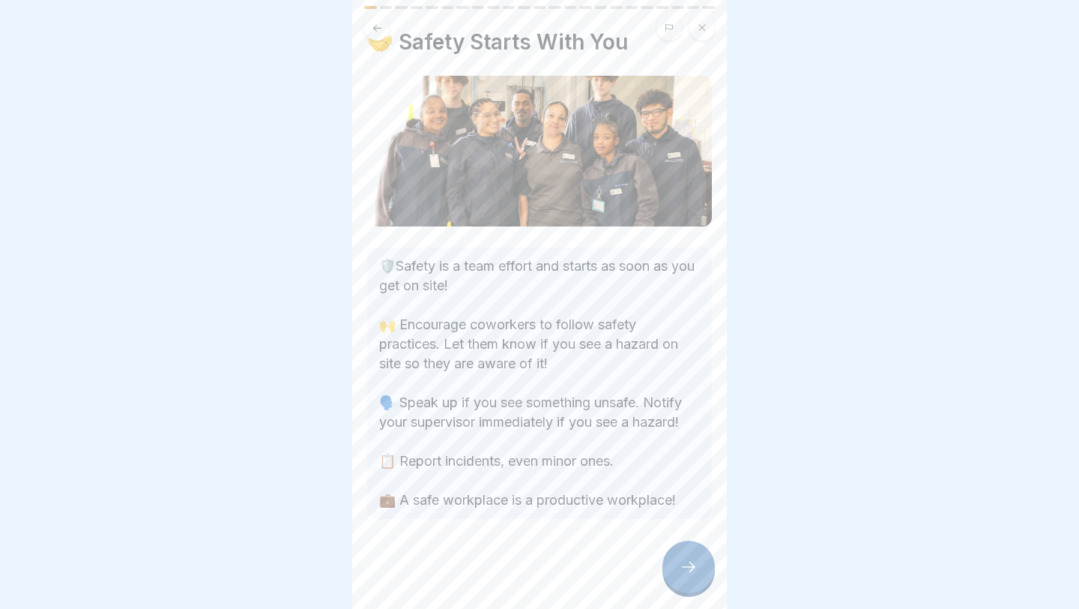
click at [645, 486] on div "🛡️Safety is a team effort and starts as soon as you get on site! 🙌 Encourage co…" at bounding box center [539, 382] width 345 height 271
click at [645, 486] on div at bounding box center [689, 566] width 52 height 52
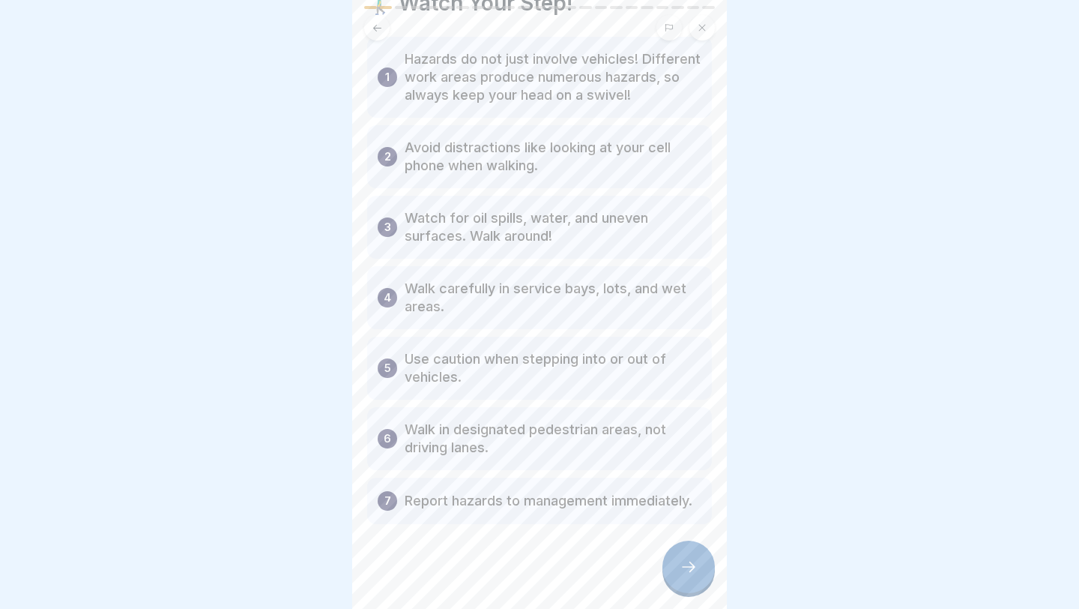
scroll to position [73, 0]
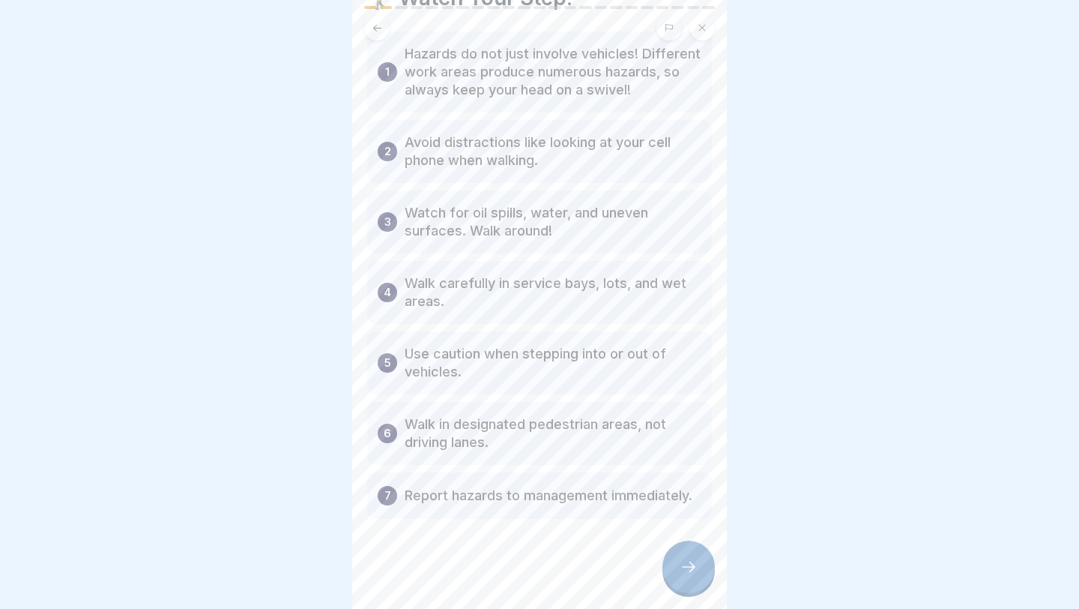
click at [645, 486] on div at bounding box center [539, 564] width 345 height 90
click at [645, 486] on icon at bounding box center [689, 567] width 18 height 18
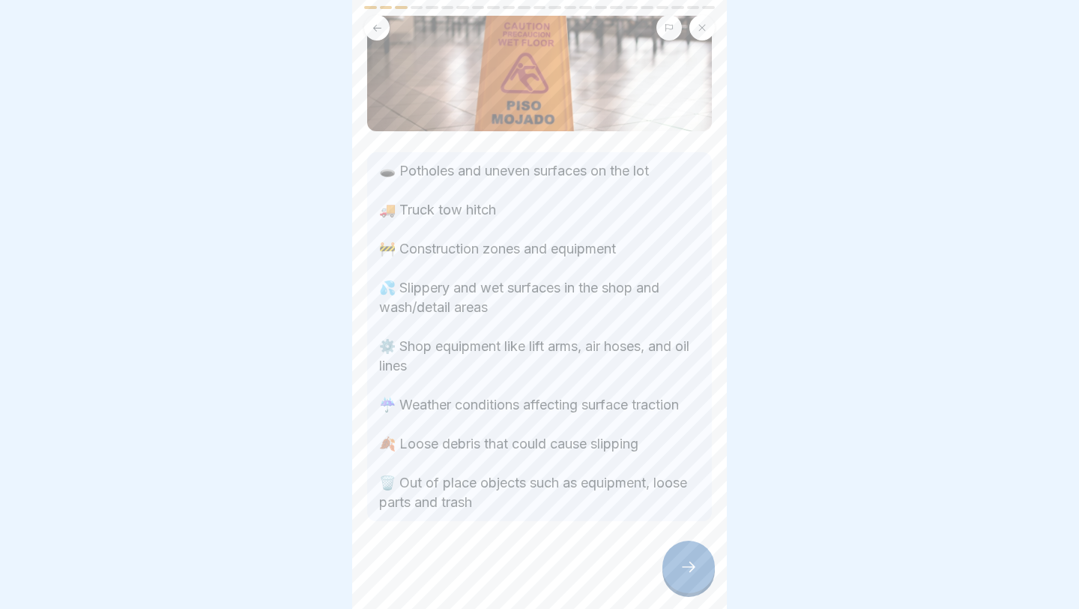
scroll to position [91, 0]
click at [645, 486] on div at bounding box center [689, 566] width 52 height 52
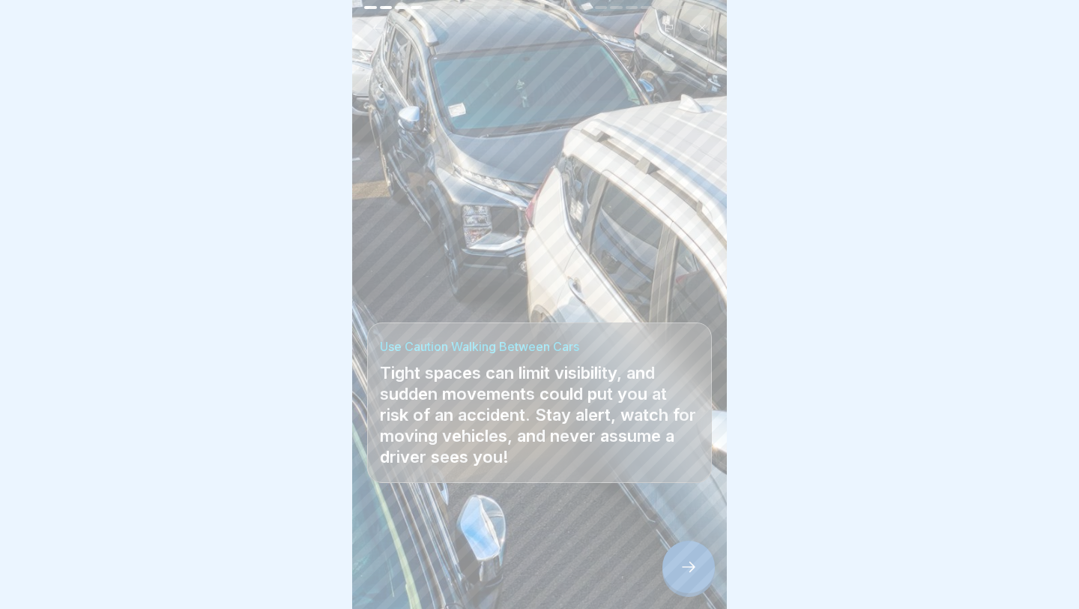
click at [645, 486] on div at bounding box center [689, 566] width 52 height 52
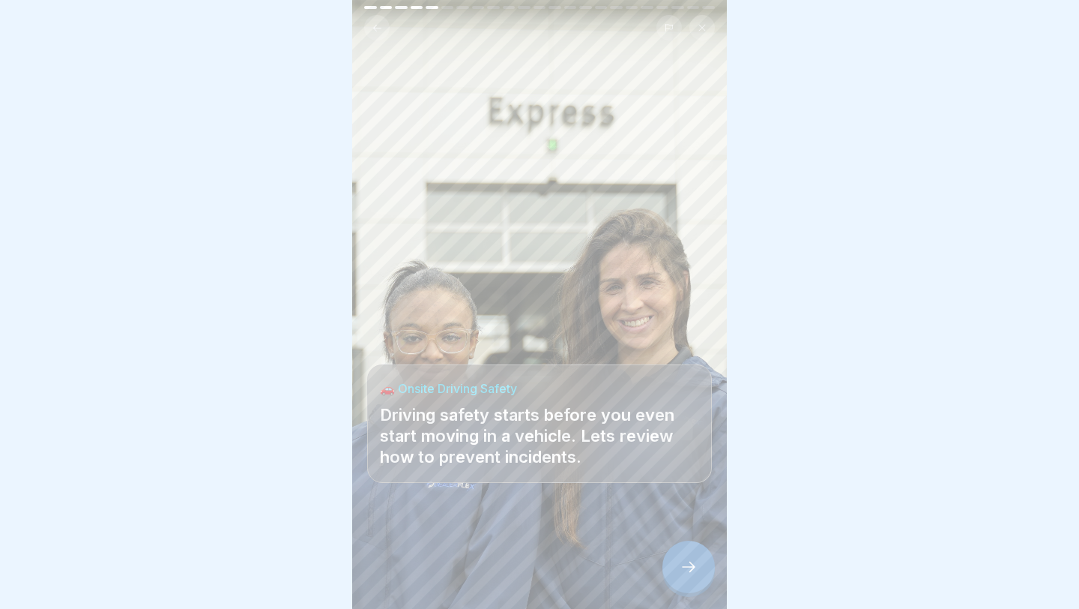
click at [645, 486] on div at bounding box center [689, 566] width 52 height 52
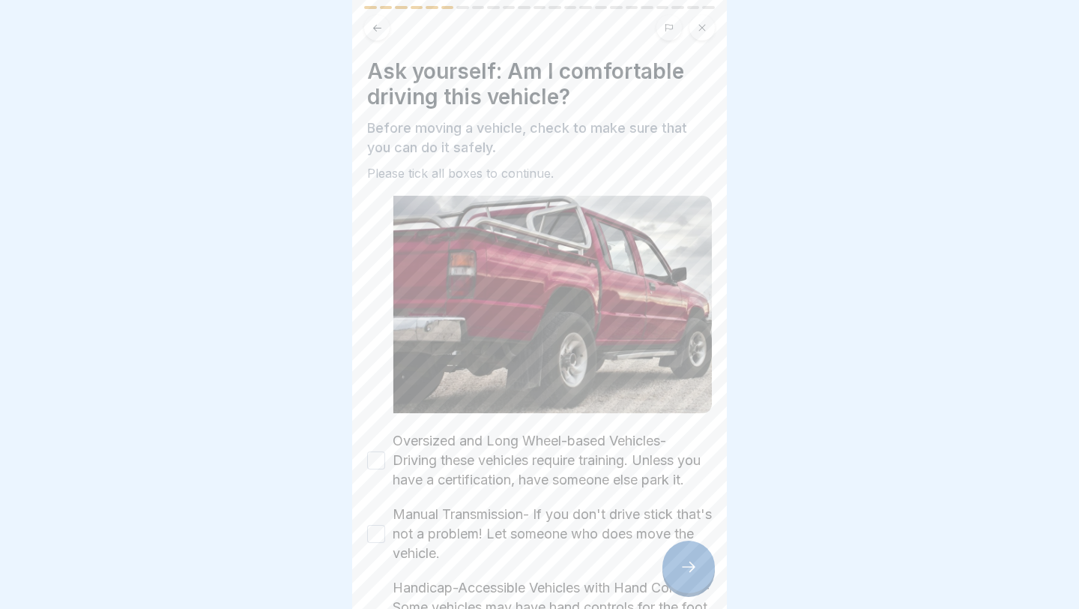
click at [645, 486] on div at bounding box center [689, 566] width 52 height 52
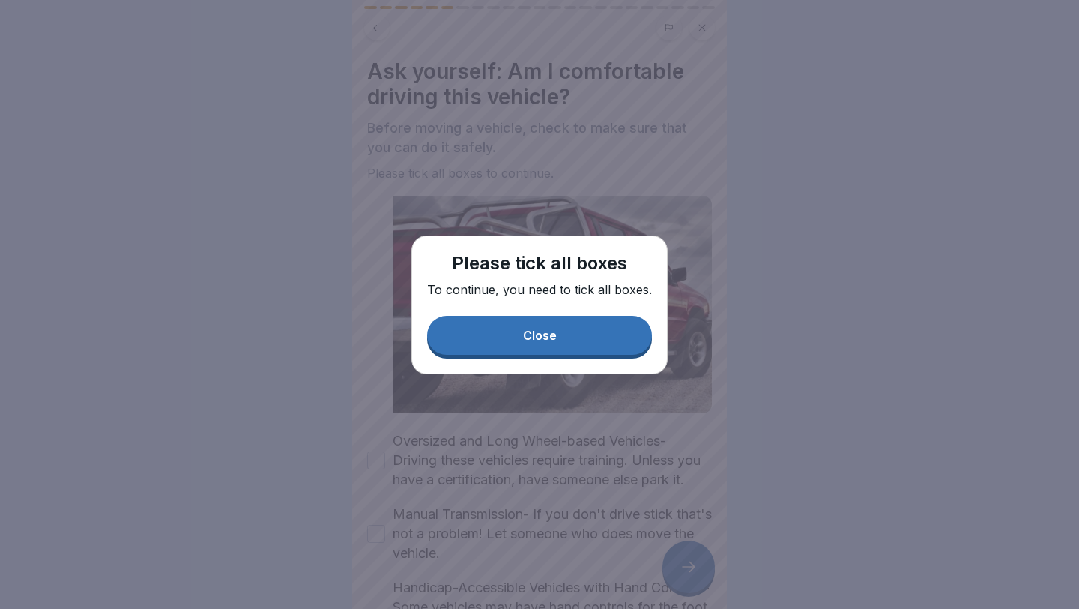
click at [582, 331] on button "Close" at bounding box center [539, 335] width 225 height 39
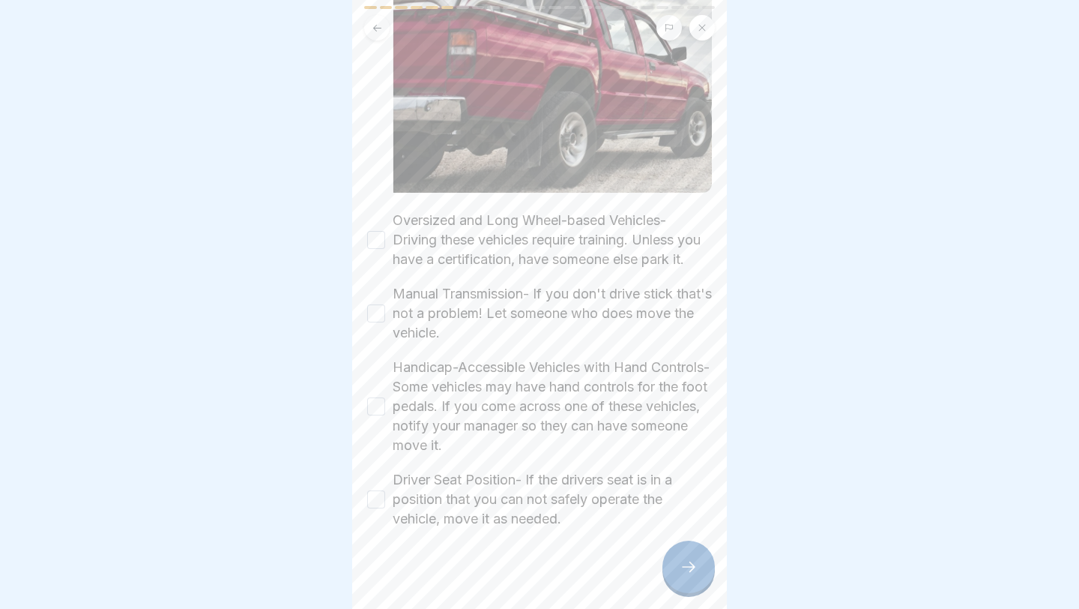
scroll to position [221, 0]
click at [377, 310] on button "Manual Transmission- If you don't drive stick that's not a problem! Let someone…" at bounding box center [376, 313] width 18 height 18
click at [377, 243] on button "Oversized and Long Wheel-based Vehicles- Driving these vehicles require trainin…" at bounding box center [376, 239] width 18 height 18
click at [376, 408] on button "Handicap-Accessible Vehicles with Hand Controls- Some vehicles may have hand co…" at bounding box center [376, 405] width 18 height 18
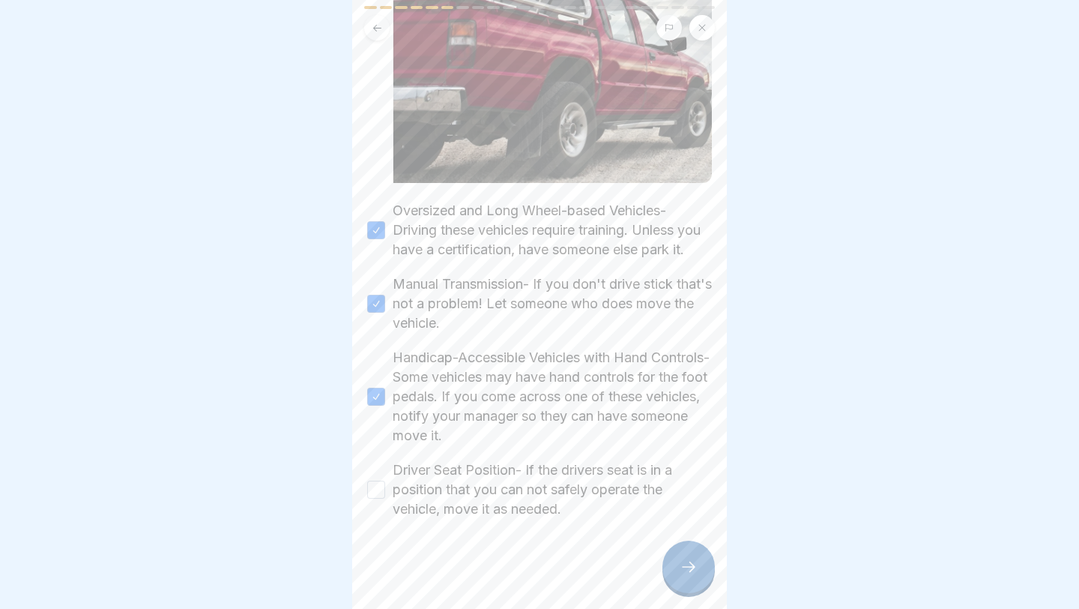
click at [381, 486] on button "Driver Seat Position- If the drivers seat is in a position that you can not saf…" at bounding box center [376, 489] width 18 height 18
click at [645, 486] on div at bounding box center [689, 566] width 52 height 52
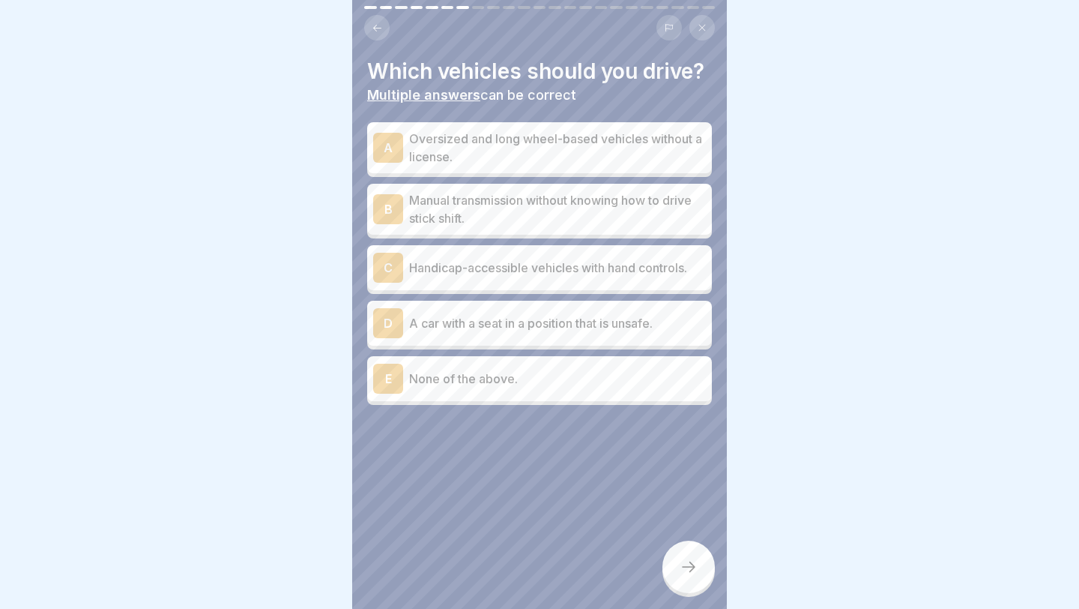
click at [473, 375] on p "None of the above." at bounding box center [557, 378] width 297 height 18
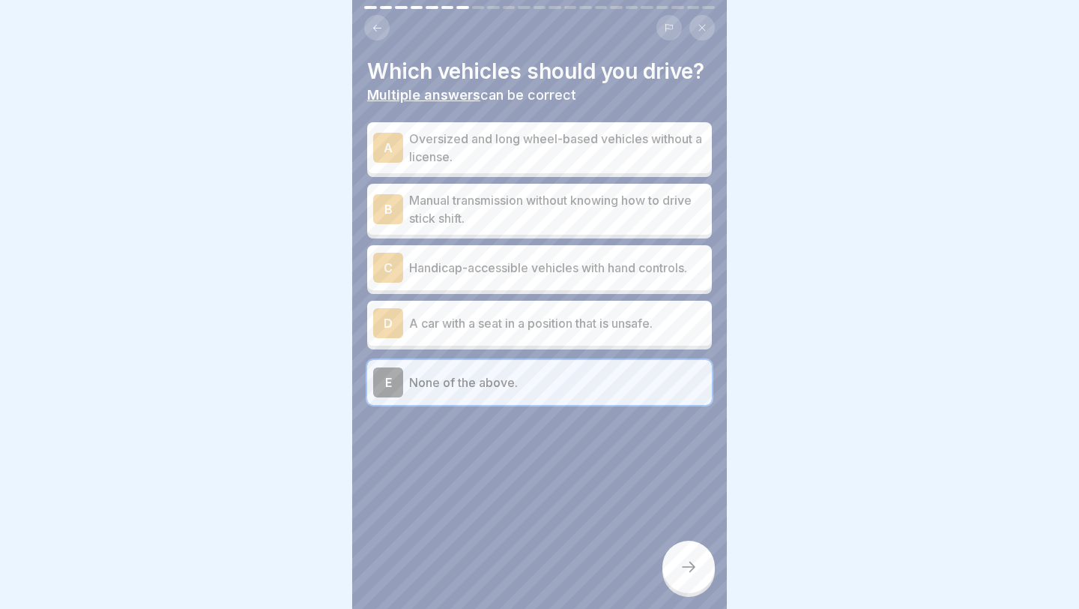
click at [645, 486] on div at bounding box center [689, 566] width 52 height 52
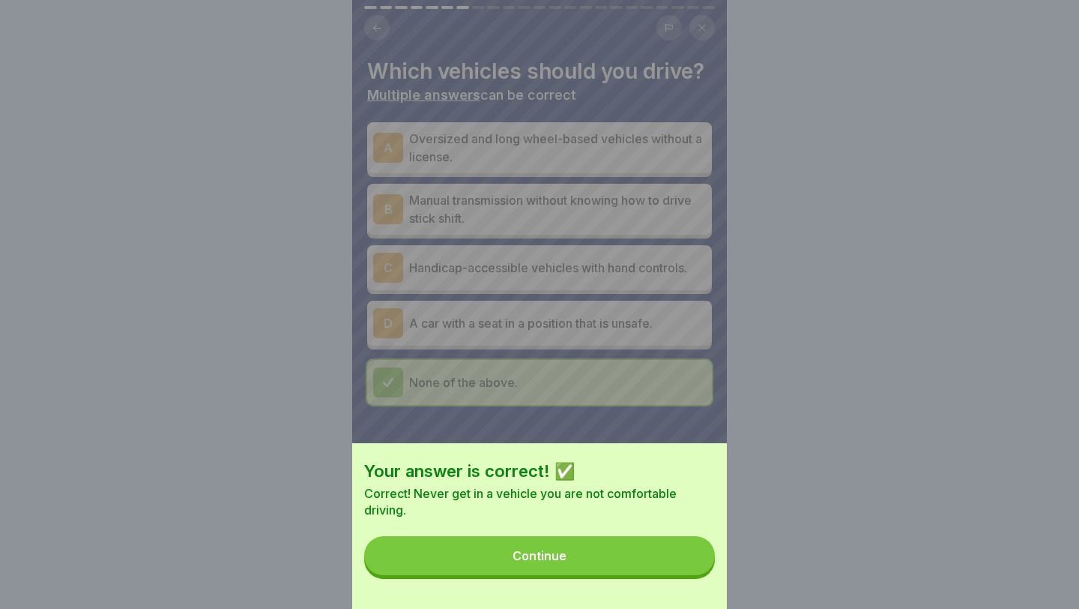
click at [645, 486] on button "Continue" at bounding box center [539, 555] width 351 height 39
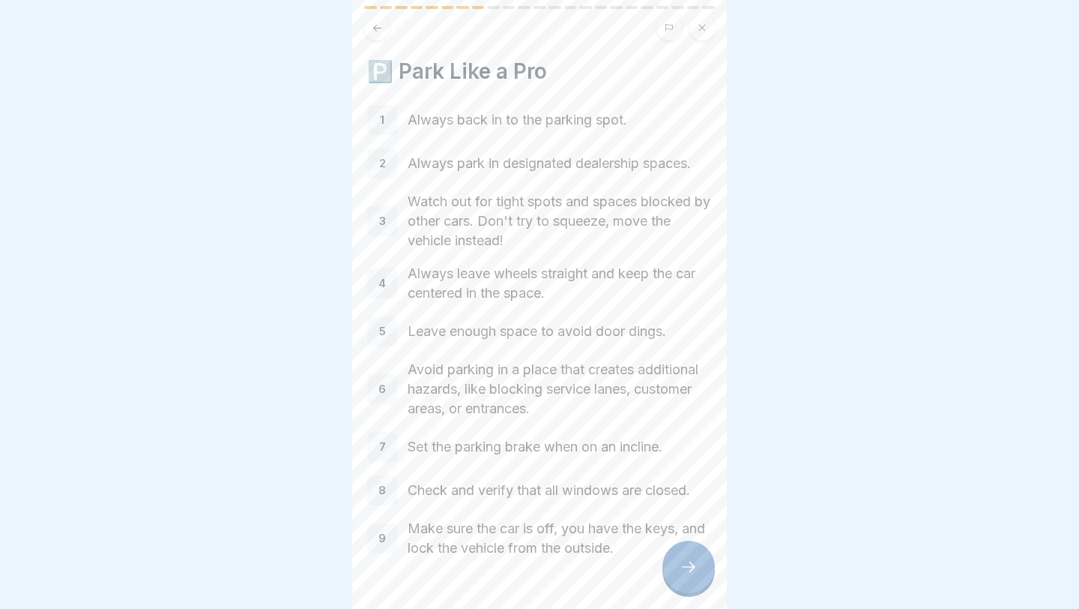
click at [645, 486] on p "Make sure the car is off, you have the keys, and lock the vehicle from the outs…" at bounding box center [560, 538] width 304 height 39
click at [645, 486] on div at bounding box center [689, 566] width 52 height 52
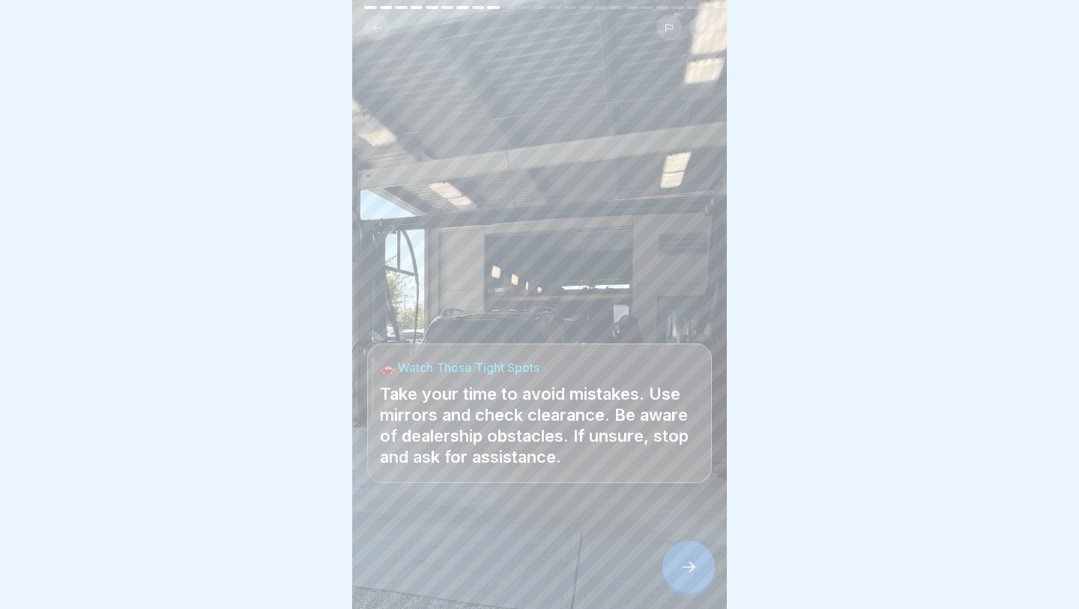
click at [645, 486] on icon at bounding box center [689, 567] width 18 height 18
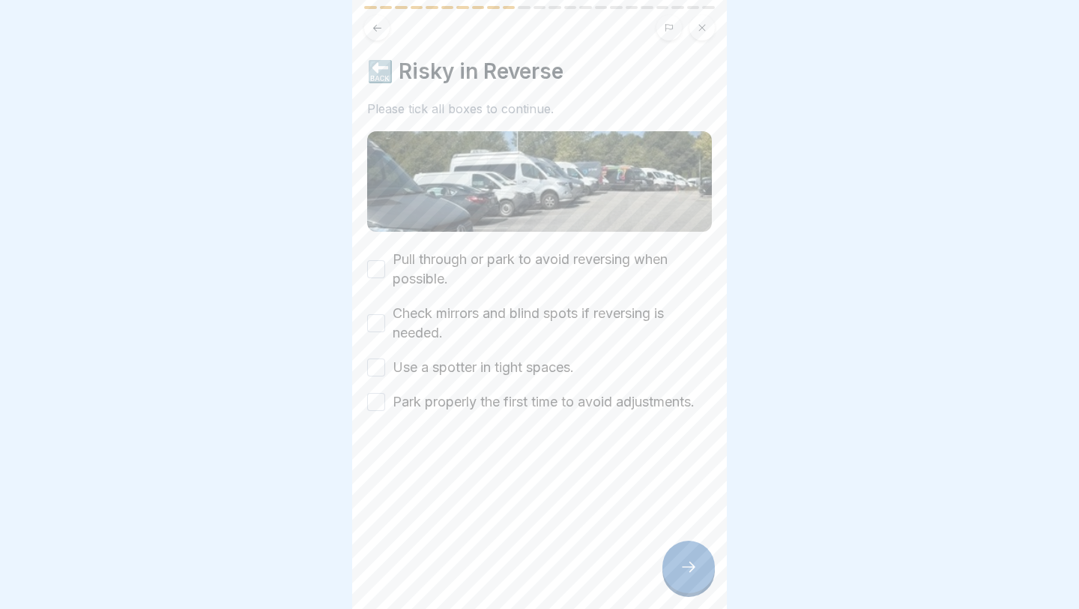
click at [619, 277] on label "Pull through or park to avoid reversing when possible." at bounding box center [552, 269] width 319 height 39
click at [385, 277] on button "Pull through or park to avoid reversing when possible." at bounding box center [376, 269] width 18 height 18
click at [583, 320] on label "Check mirrors and blind spots if reversing is needed." at bounding box center [552, 323] width 319 height 39
click at [385, 320] on button "Check mirrors and blind spots if reversing is needed." at bounding box center [376, 323] width 18 height 18
click at [563, 363] on label "Use a spotter in tight spaces." at bounding box center [483, 367] width 181 height 19
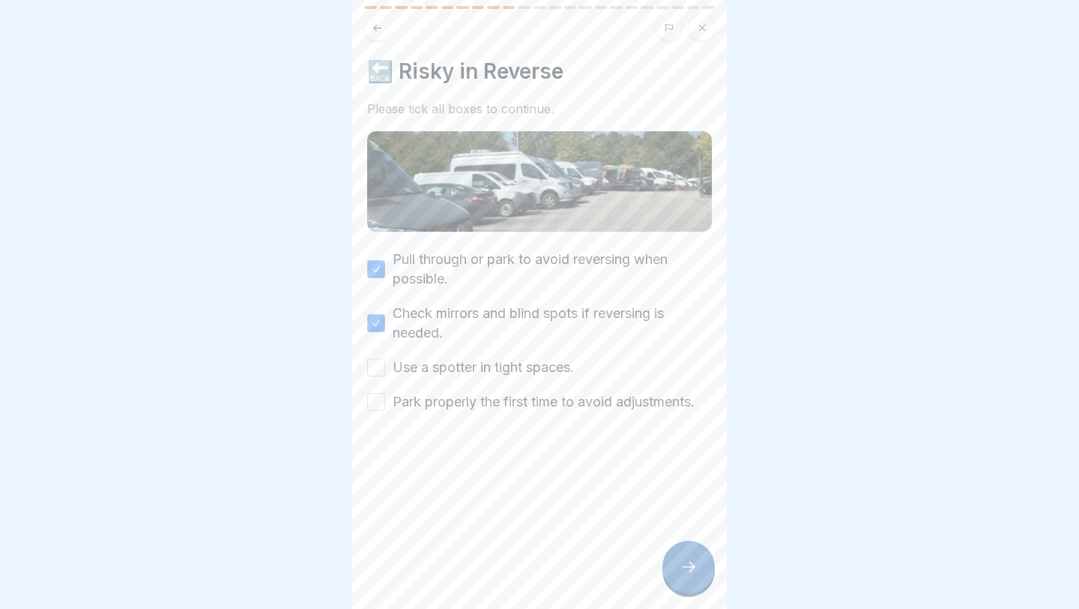
click at [385, 363] on button "Use a spotter in tight spaces." at bounding box center [376, 367] width 18 height 18
click at [540, 396] on label "Park properly the first time to avoid adjustments." at bounding box center [544, 401] width 302 height 19
click at [385, 396] on button "Park properly the first time to avoid adjustments." at bounding box center [376, 402] width 18 height 18
click at [645, 486] on div at bounding box center [689, 566] width 52 height 52
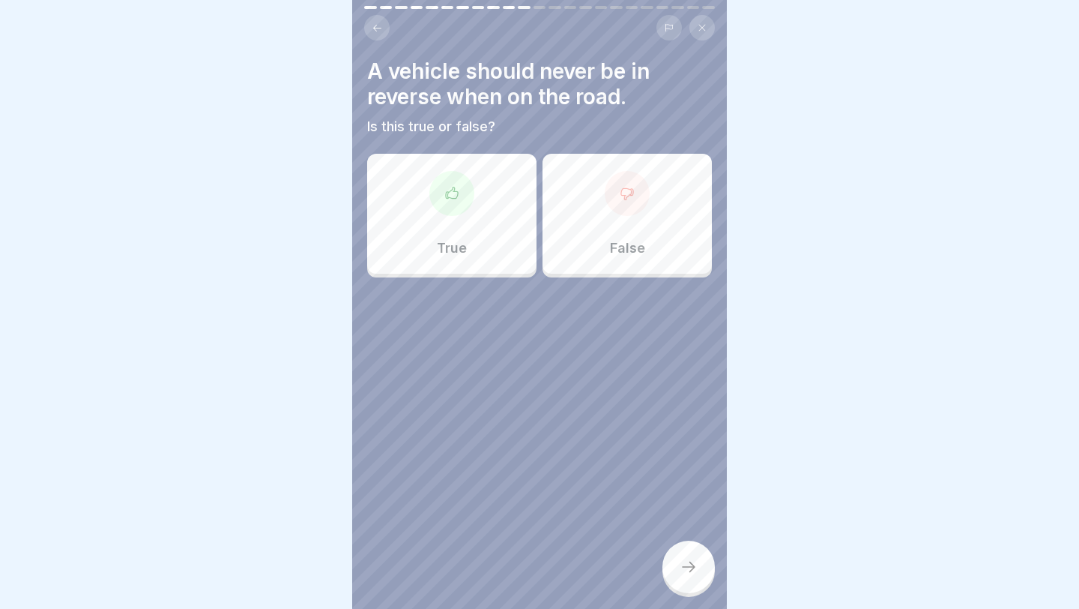
click at [588, 217] on div "False" at bounding box center [627, 214] width 169 height 120
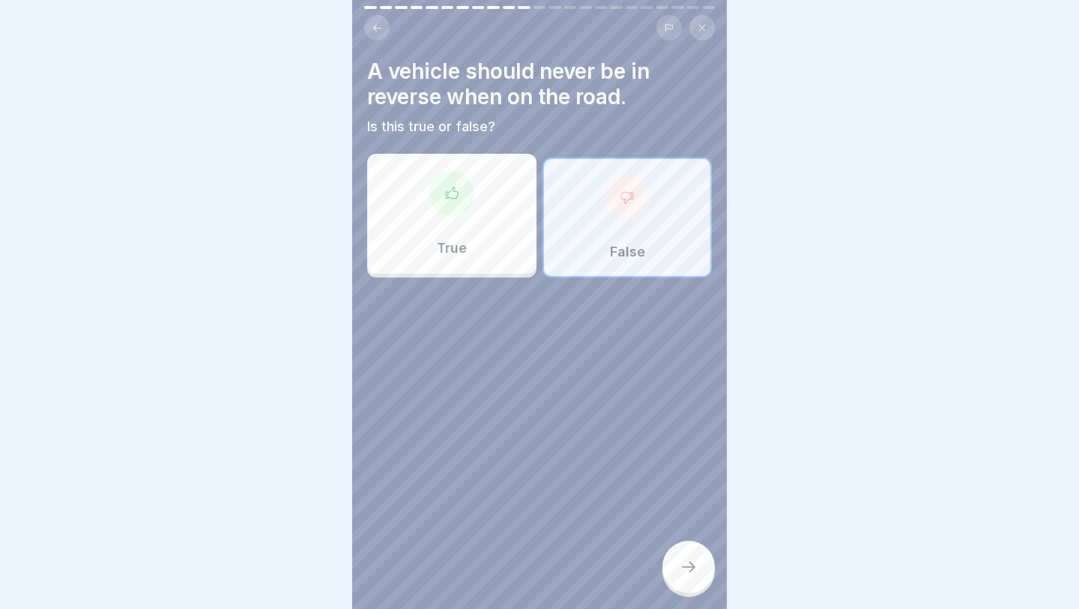
click at [645, 486] on div at bounding box center [689, 566] width 52 height 52
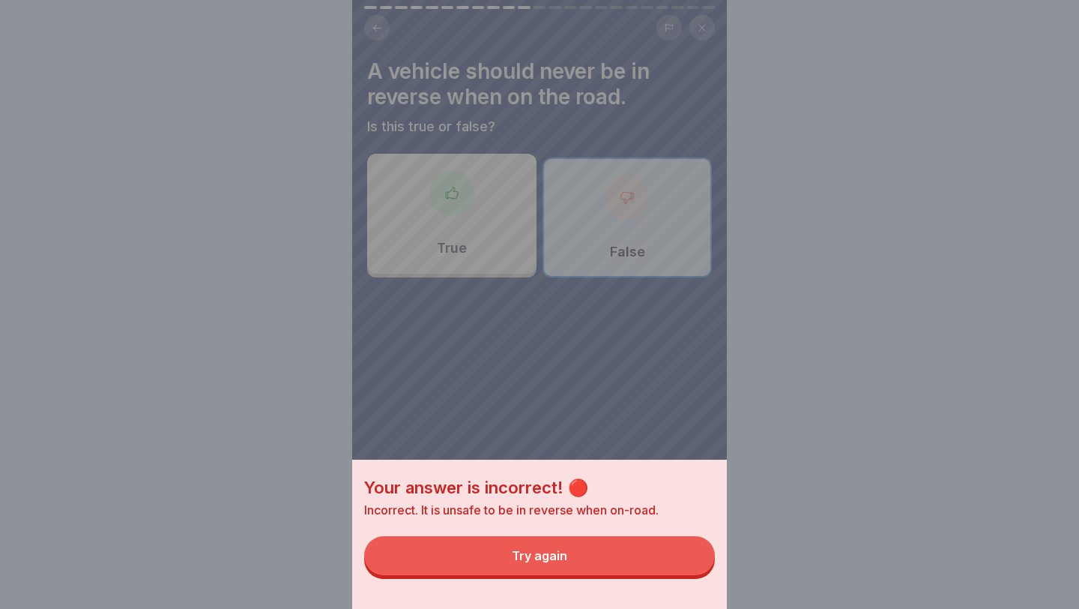
click at [645, 486] on button "Try again" at bounding box center [539, 555] width 351 height 39
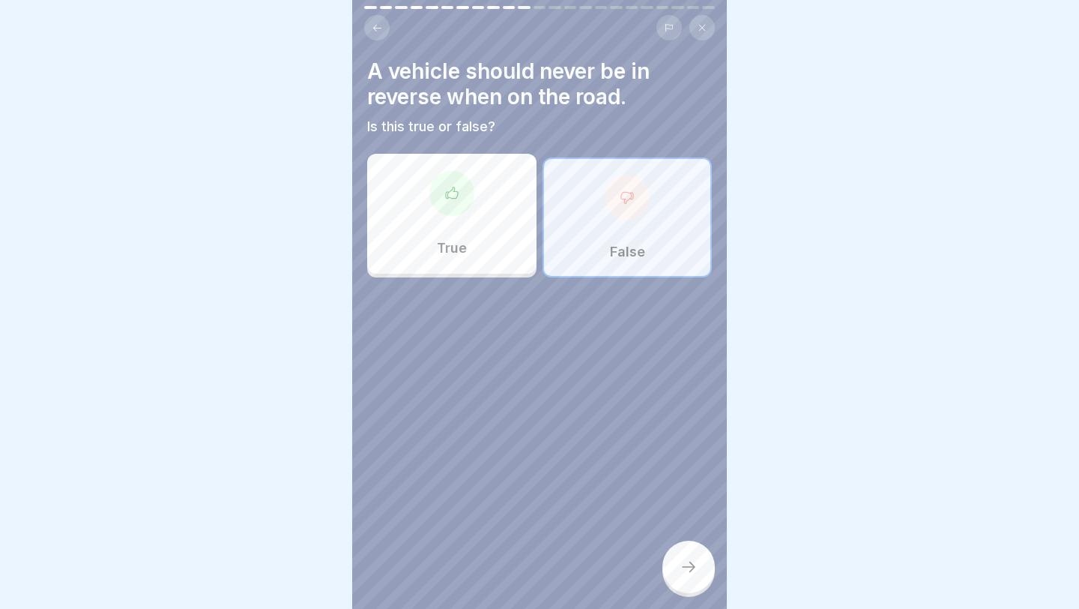
click at [585, 238] on div "False" at bounding box center [627, 217] width 169 height 120
click at [488, 230] on div "True" at bounding box center [451, 214] width 169 height 120
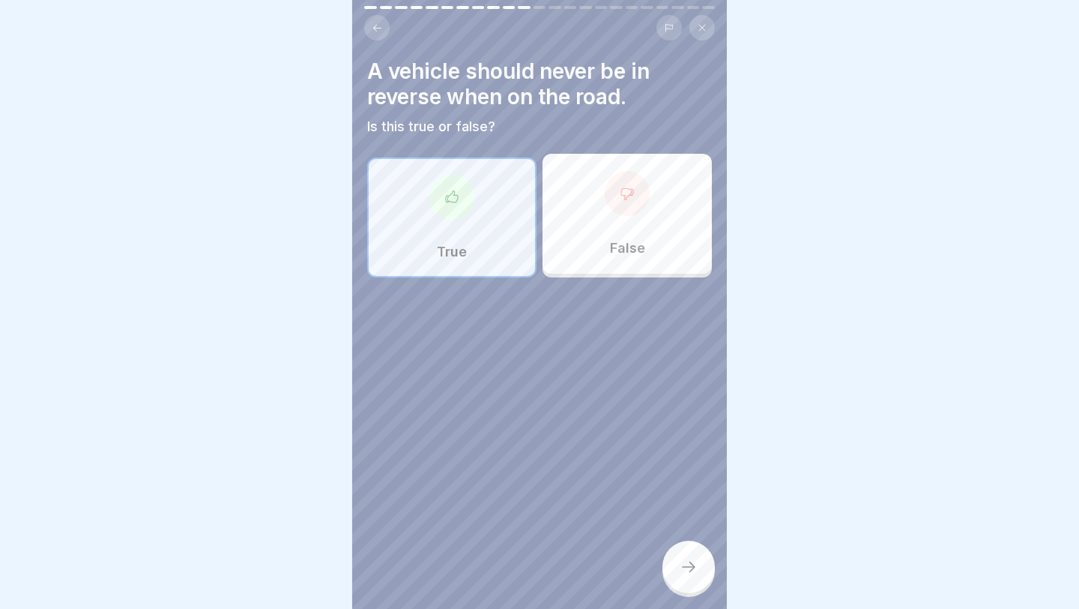
click at [645, 486] on div at bounding box center [689, 566] width 52 height 52
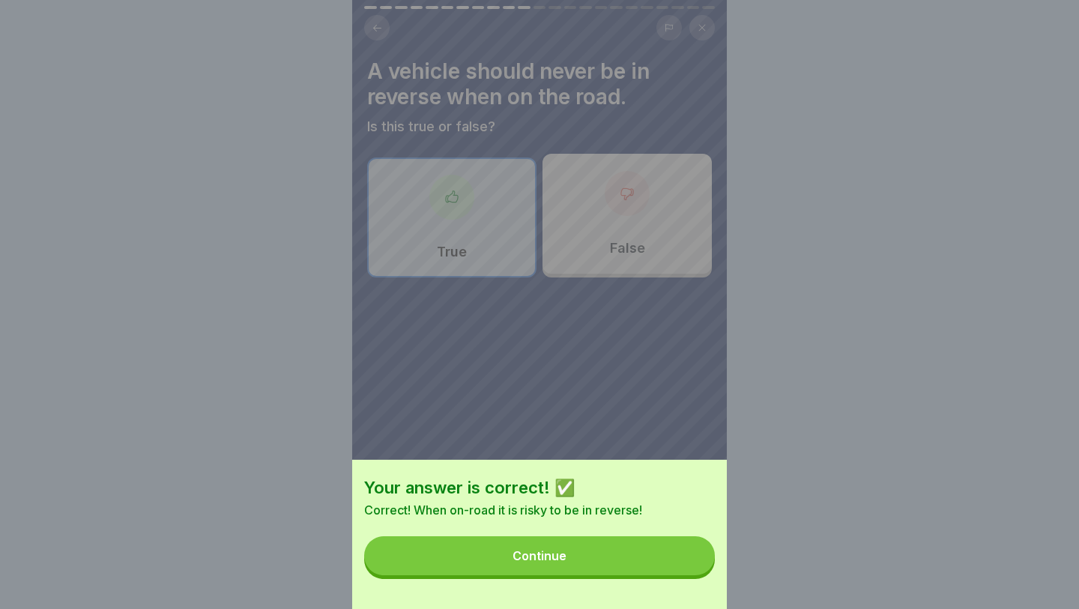
click at [639, 486] on button "Continue" at bounding box center [539, 555] width 351 height 39
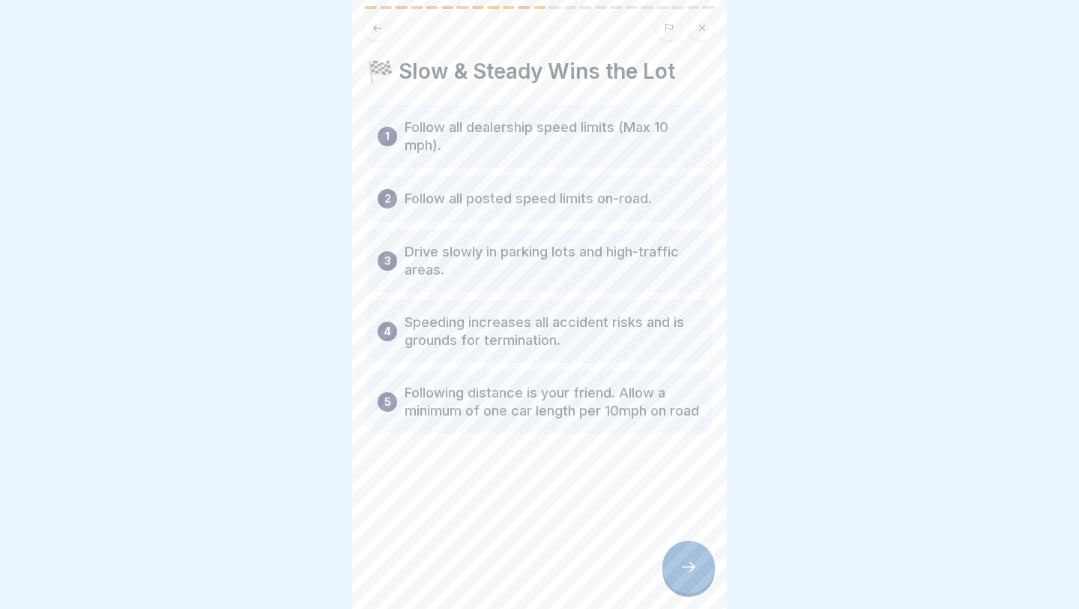
click at [645, 486] on div at bounding box center [689, 566] width 52 height 52
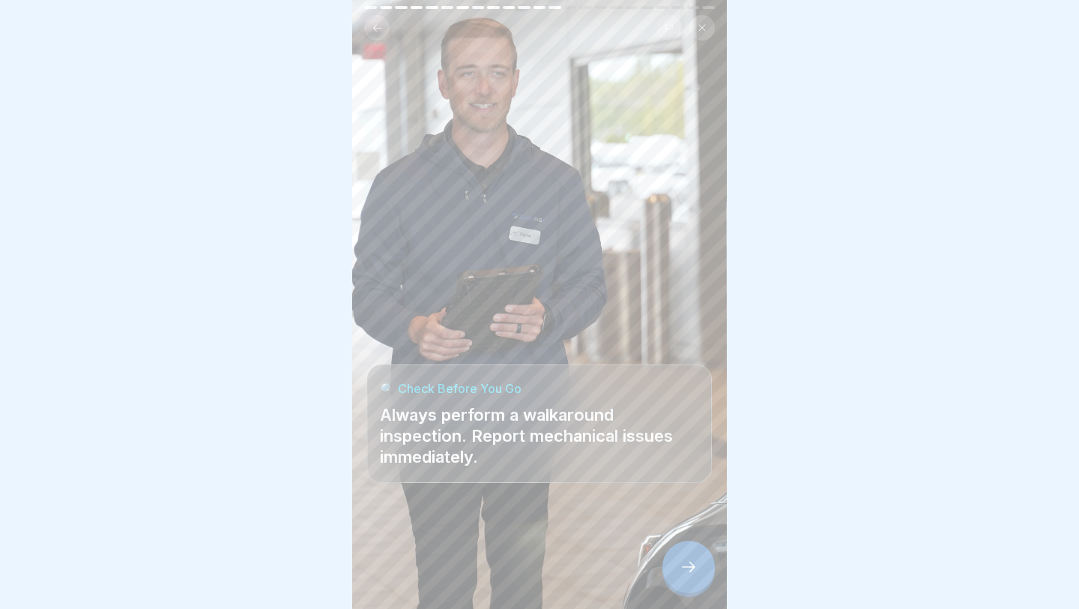
click at [645, 486] on div at bounding box center [689, 566] width 52 height 52
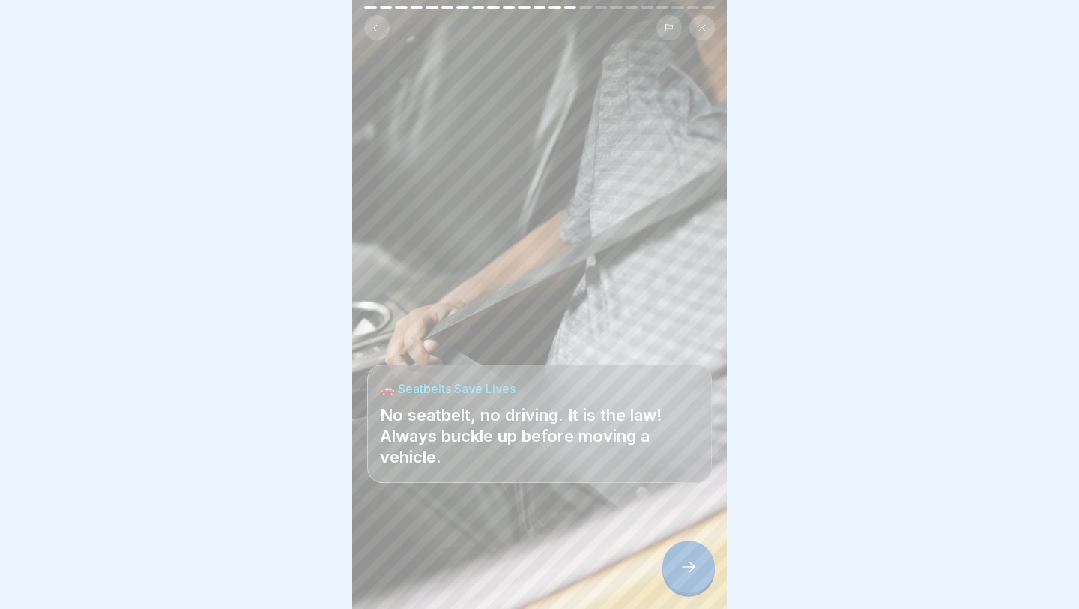
click at [645, 486] on div at bounding box center [689, 566] width 52 height 52
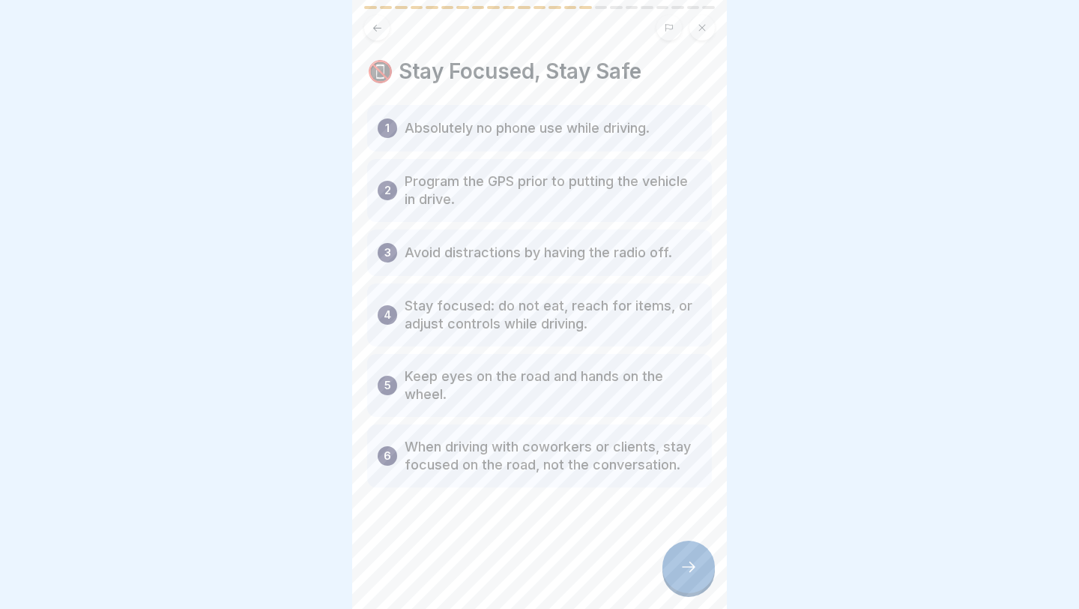
click at [645, 486] on div at bounding box center [689, 566] width 52 height 52
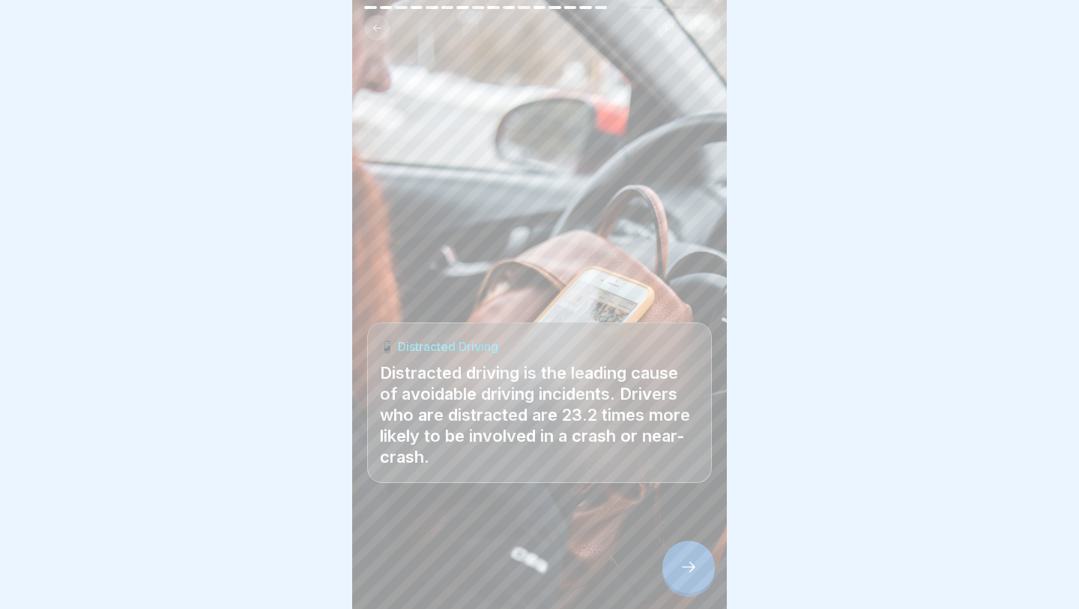
click at [645, 486] on div at bounding box center [689, 566] width 52 height 52
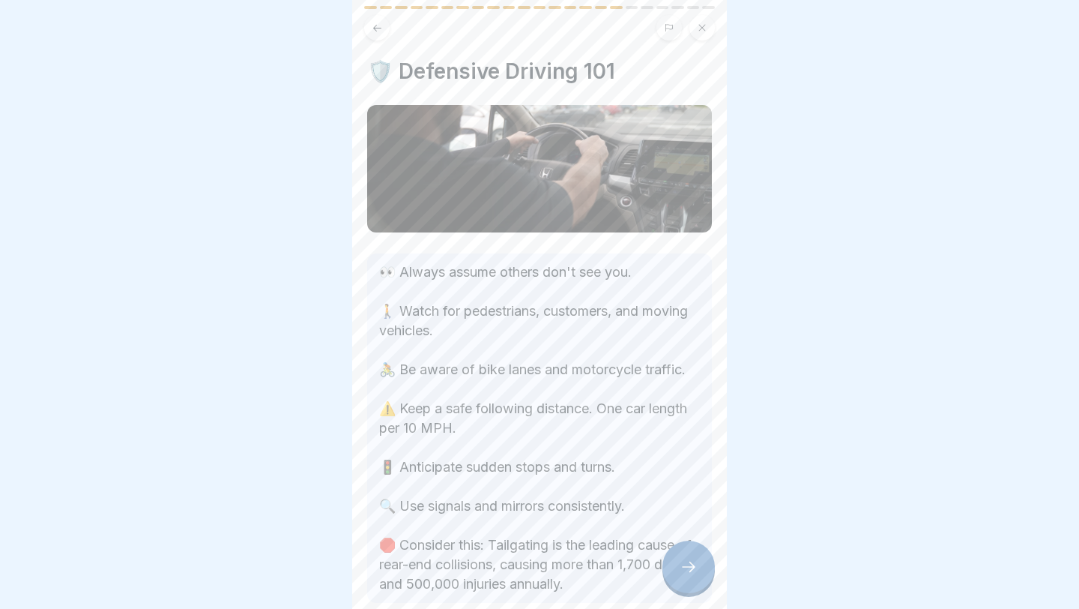
click at [645, 486] on div at bounding box center [689, 566] width 52 height 52
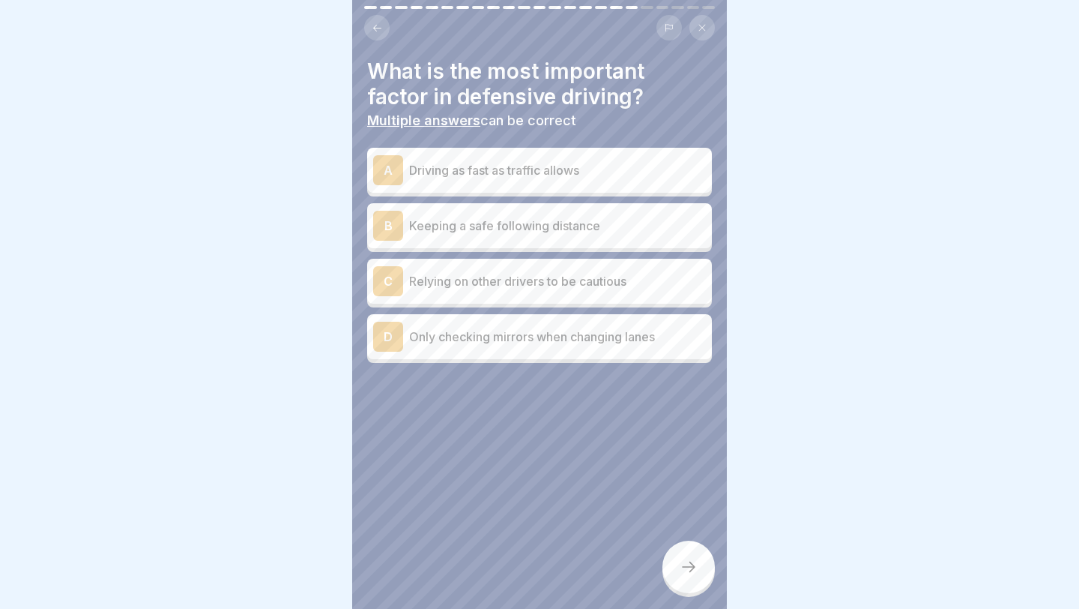
click at [519, 232] on p "Keeping a safe following distance" at bounding box center [557, 226] width 297 height 18
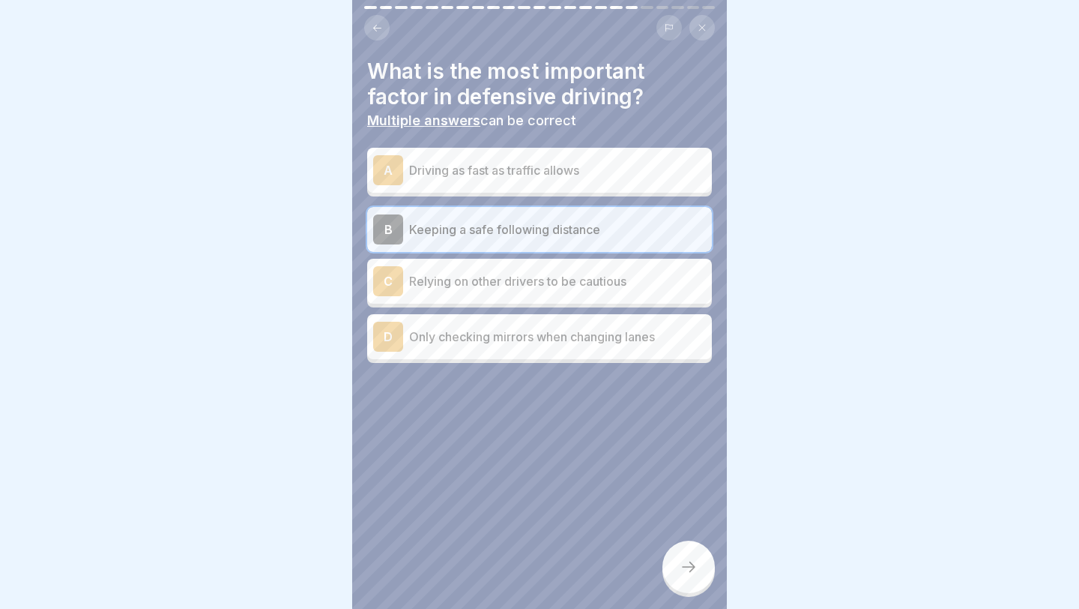
click at [645, 486] on icon at bounding box center [689, 567] width 18 height 18
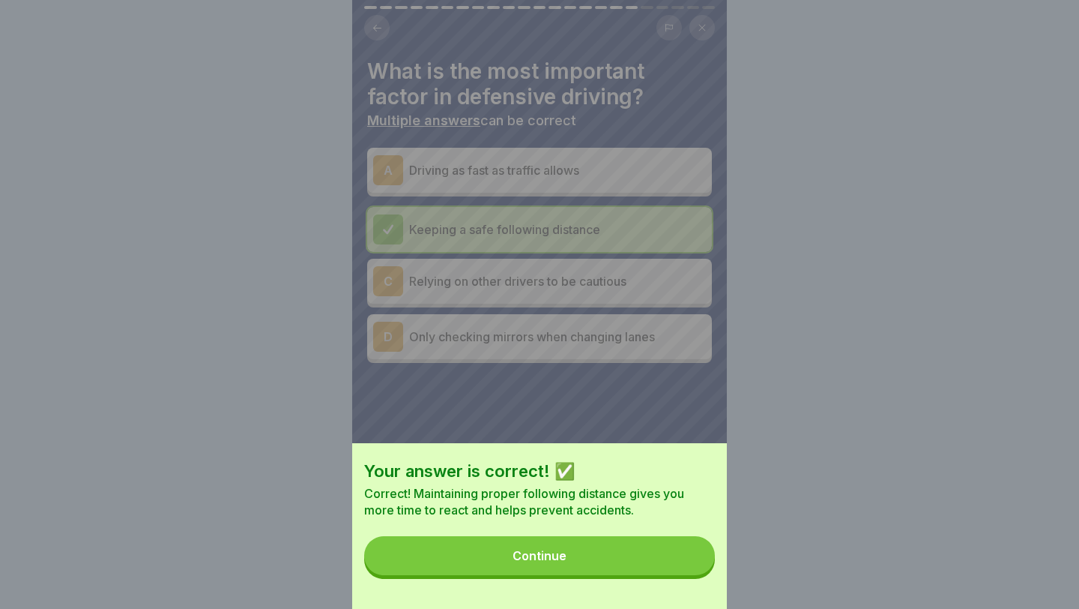
click at [645, 486] on button "Continue" at bounding box center [539, 555] width 351 height 39
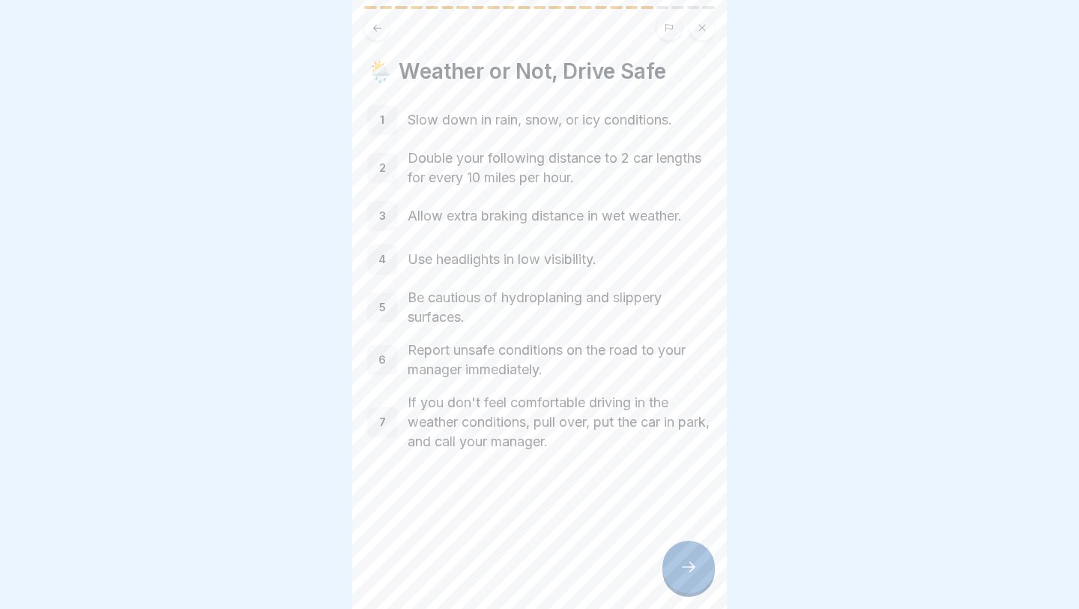
click at [645, 486] on div at bounding box center [689, 566] width 52 height 52
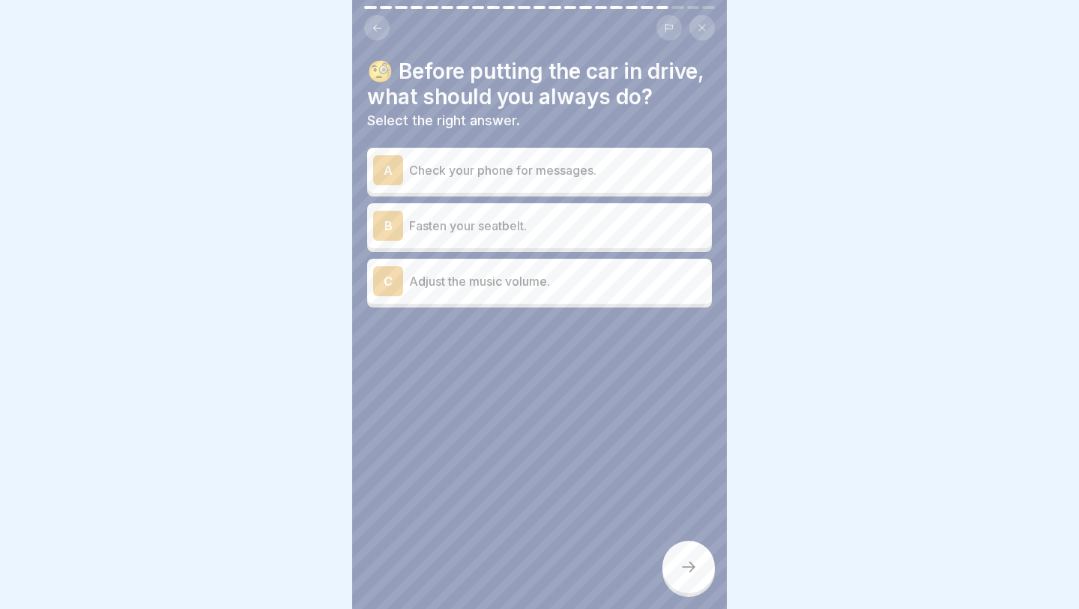
click at [621, 226] on p "Fasten your seatbelt." at bounding box center [557, 226] width 297 height 18
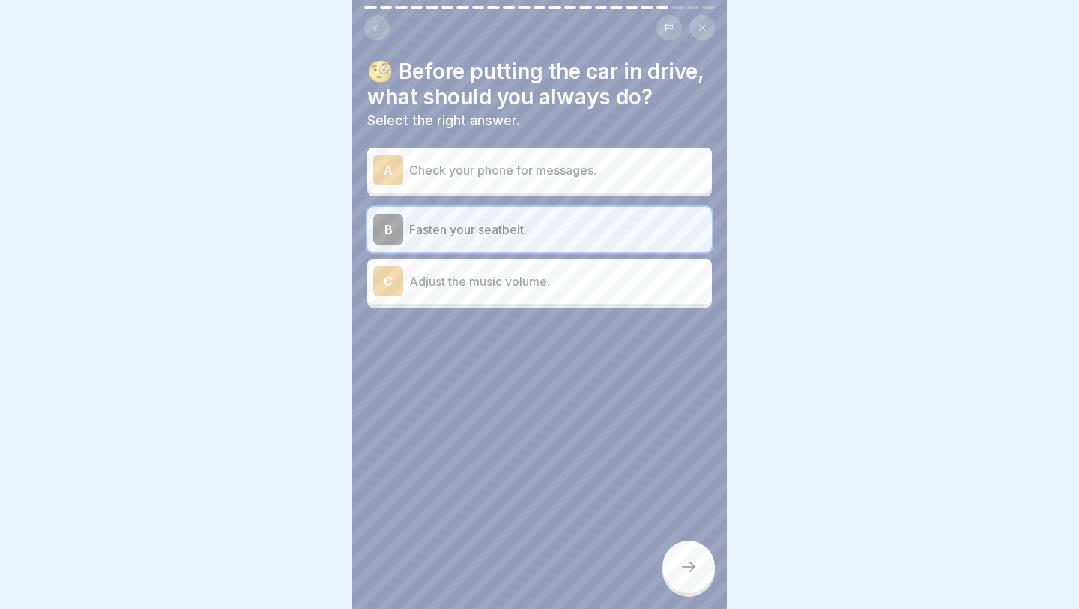
click at [610, 284] on p "Adjust the music volume." at bounding box center [557, 281] width 297 height 18
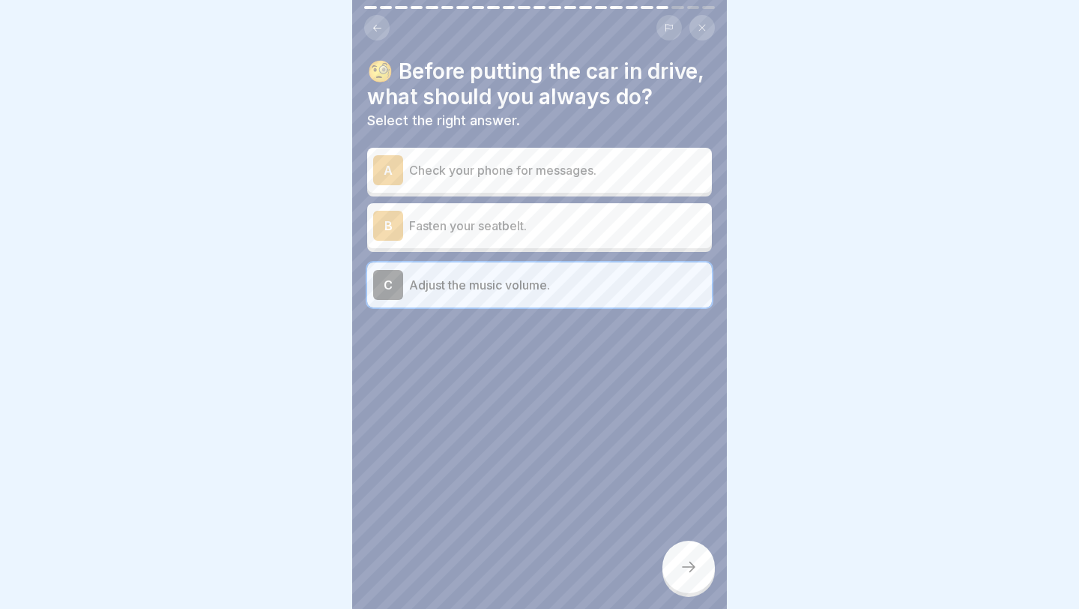
click at [624, 227] on p "Fasten your seatbelt." at bounding box center [557, 226] width 297 height 18
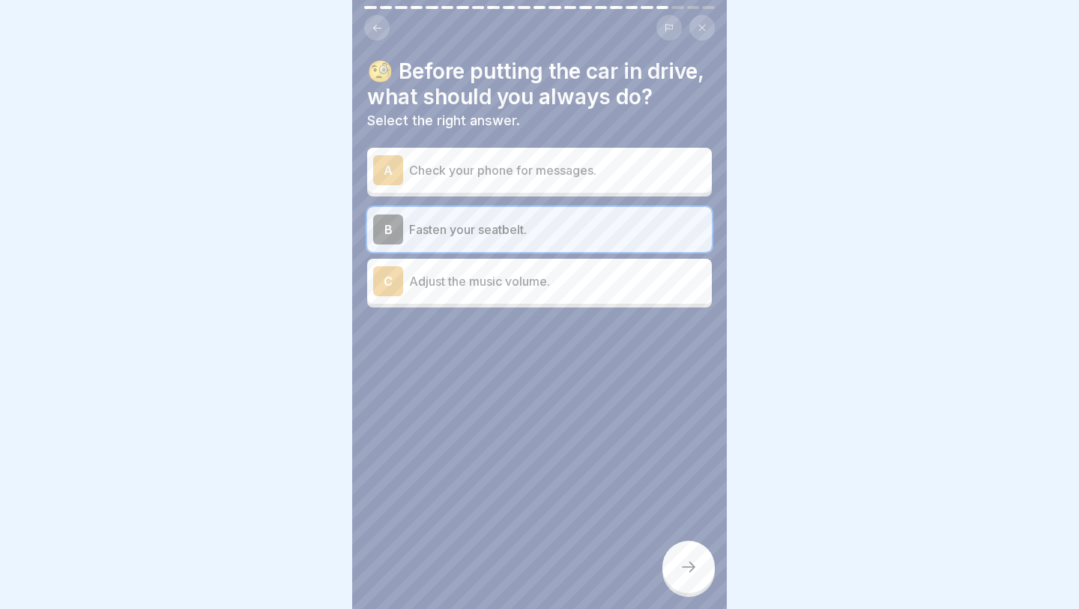
click at [645, 486] on div at bounding box center [689, 566] width 52 height 52
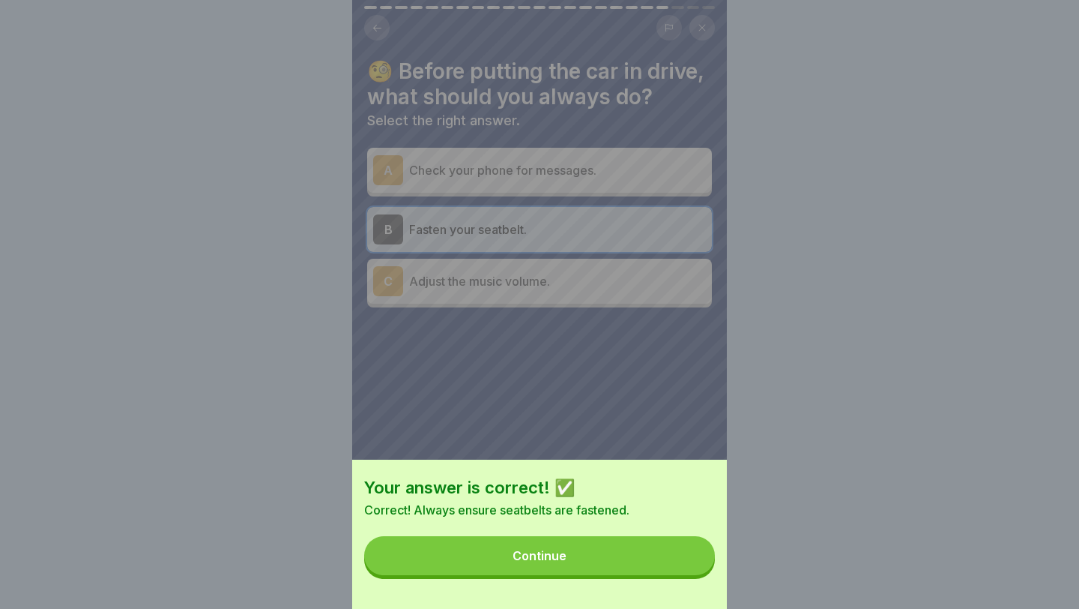
click at [645, 486] on button "Continue" at bounding box center [539, 555] width 351 height 39
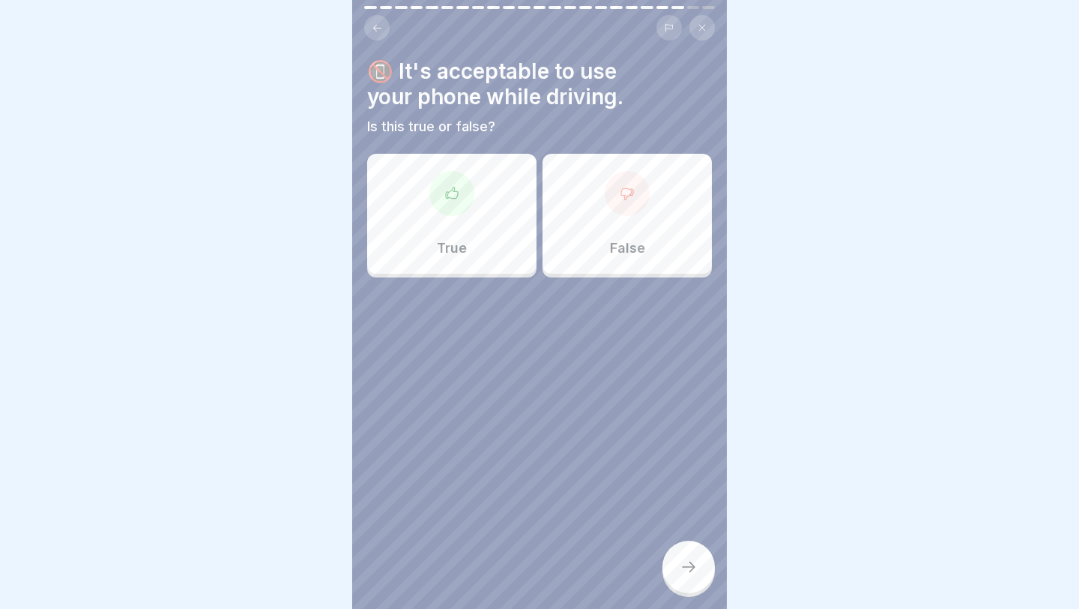
click at [585, 247] on div "False" at bounding box center [627, 214] width 169 height 120
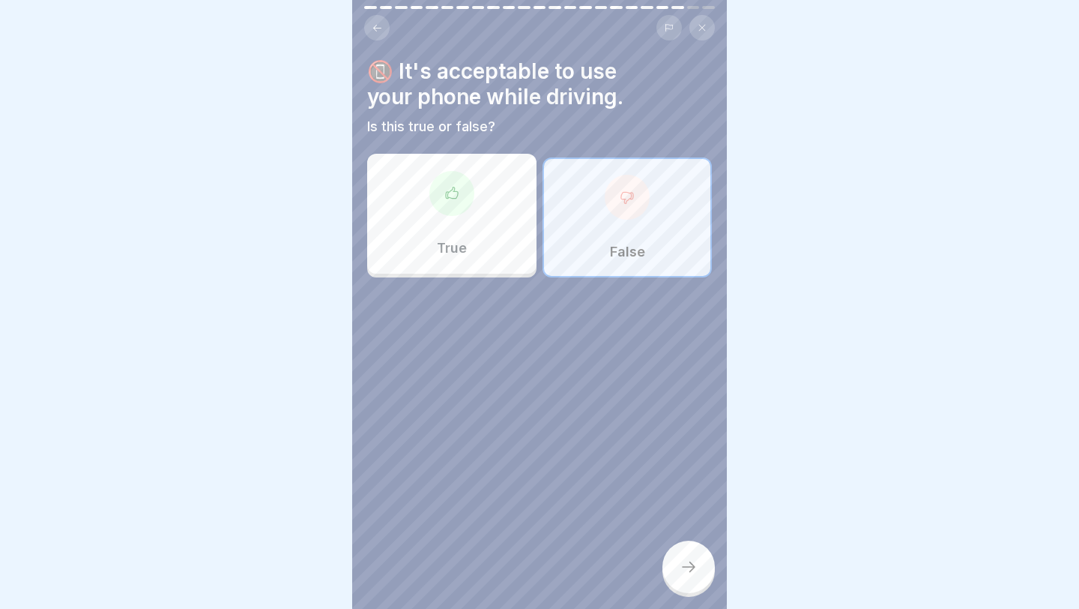
click at [645, 486] on icon at bounding box center [689, 567] width 18 height 18
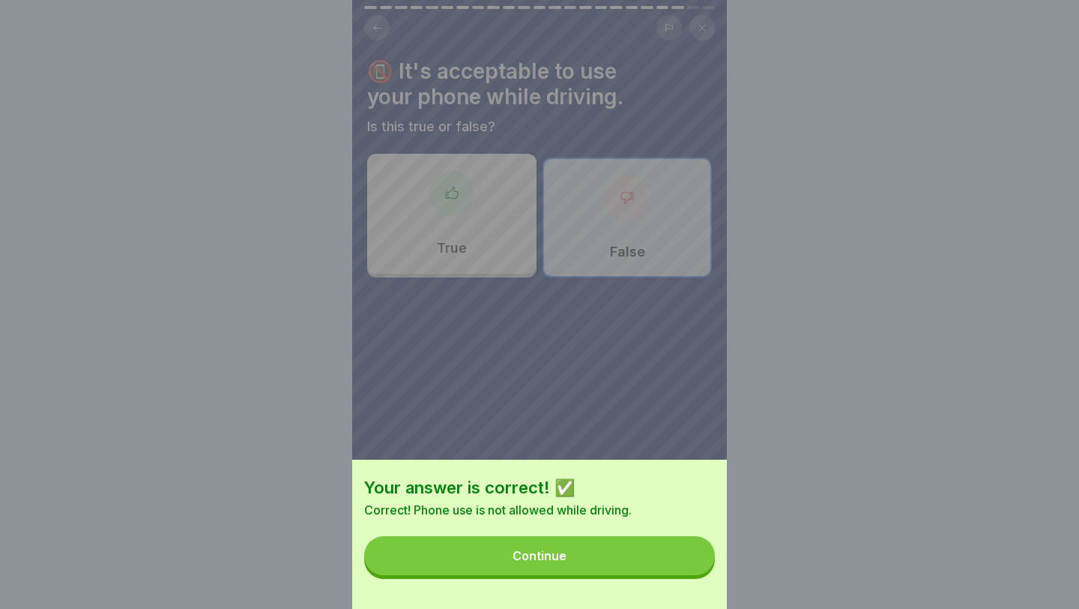
click at [645, 486] on button "Continue" at bounding box center [539, 555] width 351 height 39
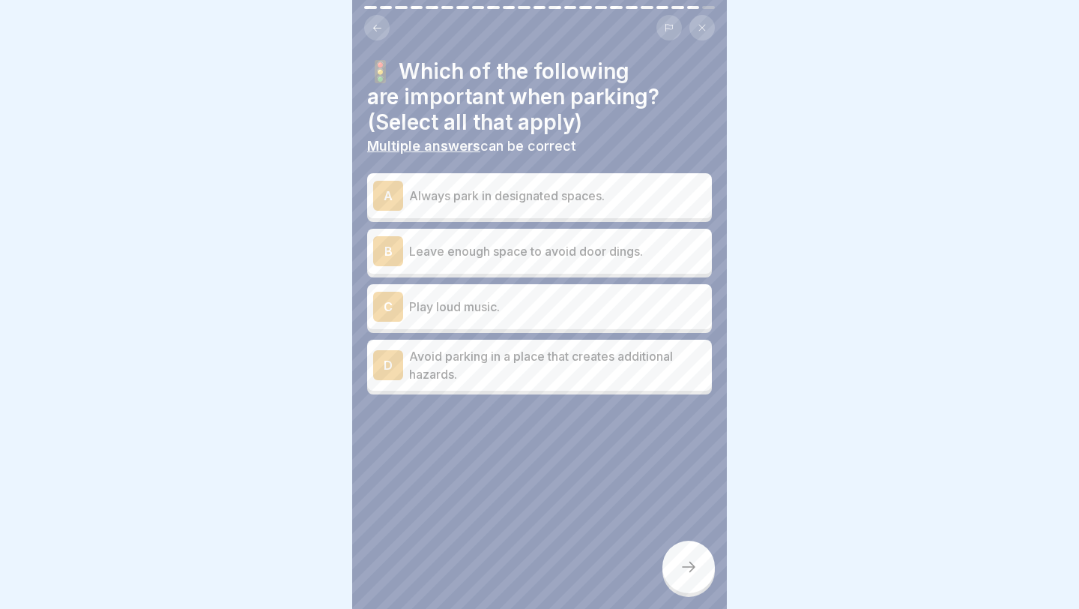
click at [645, 213] on div "A Always park in designated spaces." at bounding box center [539, 195] width 345 height 45
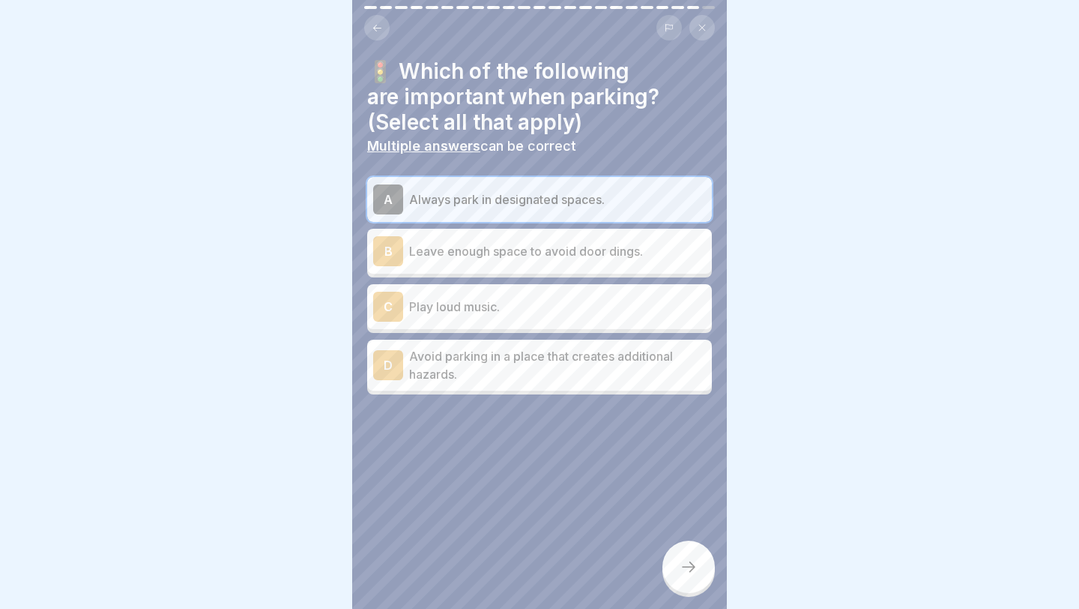
click at [645, 486] on div "🚦 Which of the following are important when parking? (Select all that apply) Mu…" at bounding box center [539, 304] width 375 height 609
click at [645, 486] on div at bounding box center [689, 566] width 52 height 52
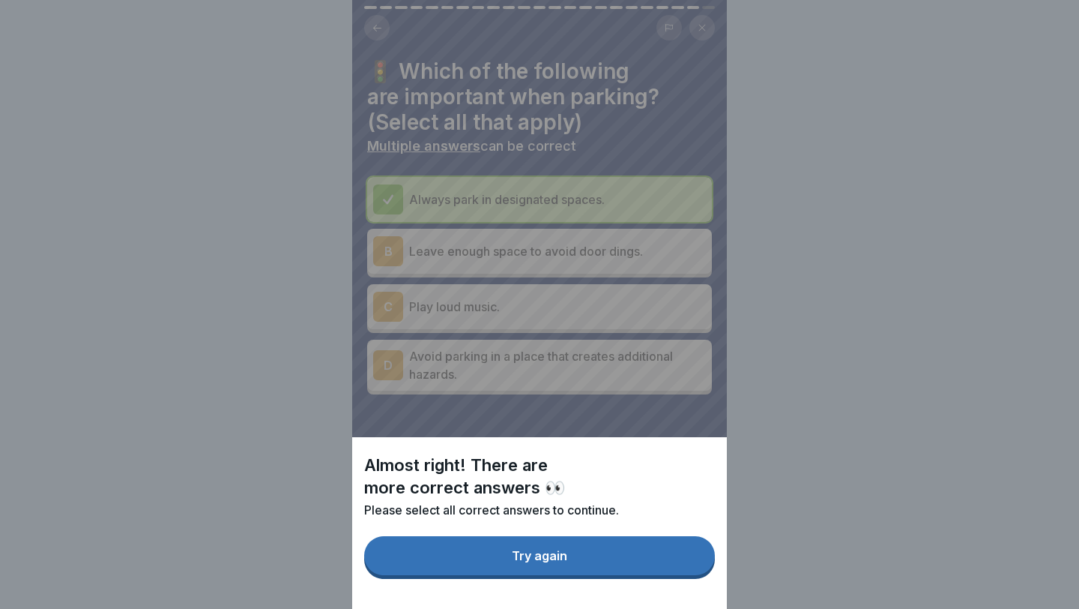
click at [645, 486] on button "Try again" at bounding box center [539, 555] width 351 height 39
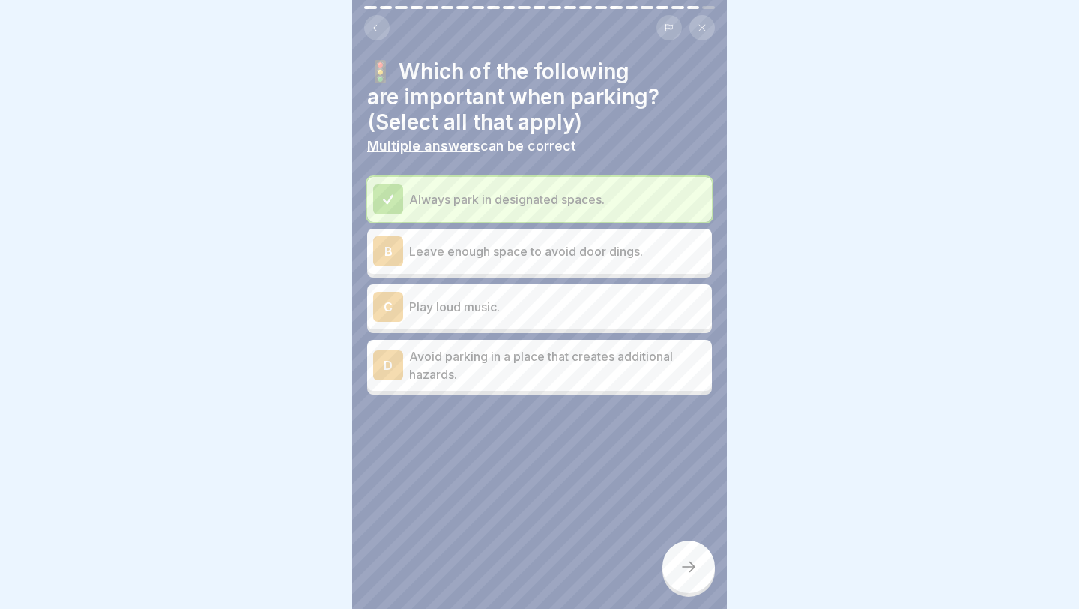
click at [645, 486] on icon at bounding box center [689, 567] width 18 height 18
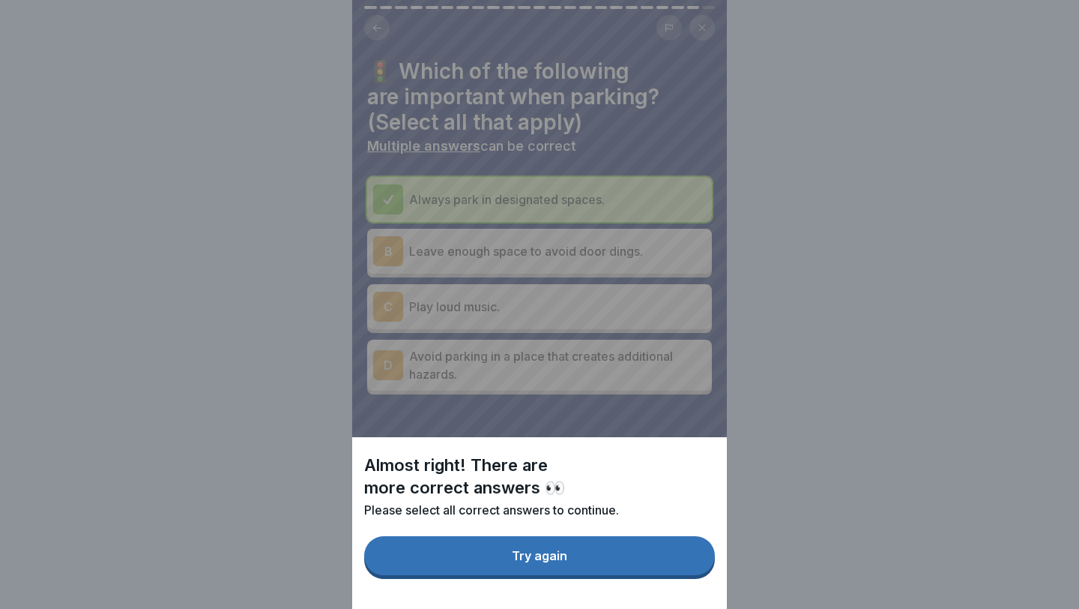
click at [645, 486] on button "Try again" at bounding box center [539, 555] width 351 height 39
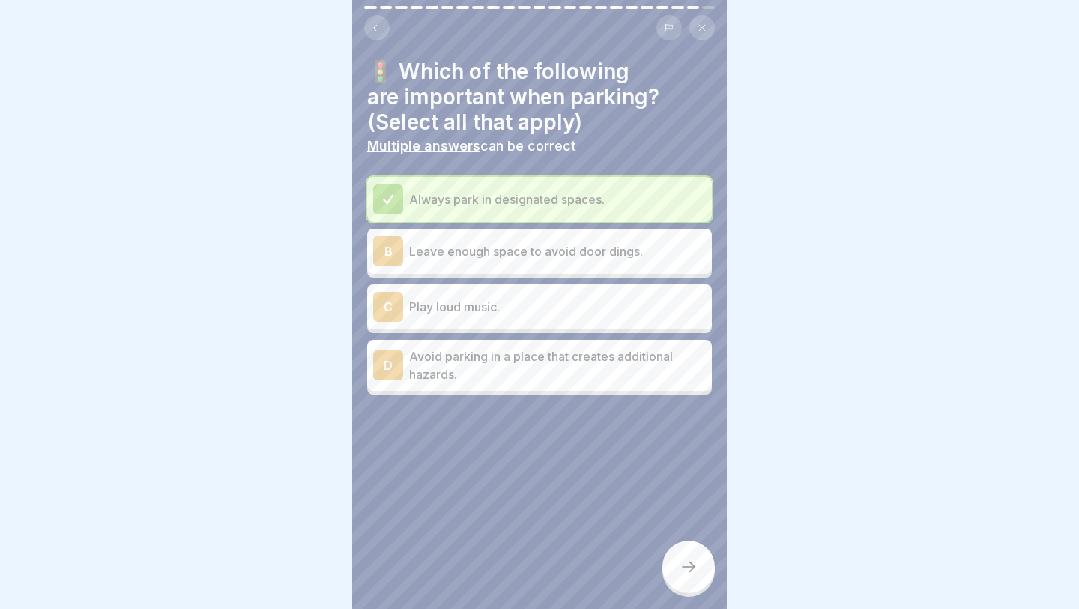
click at [645, 358] on p "Avoid parking in a place that creates additional hazards." at bounding box center [557, 365] width 297 height 36
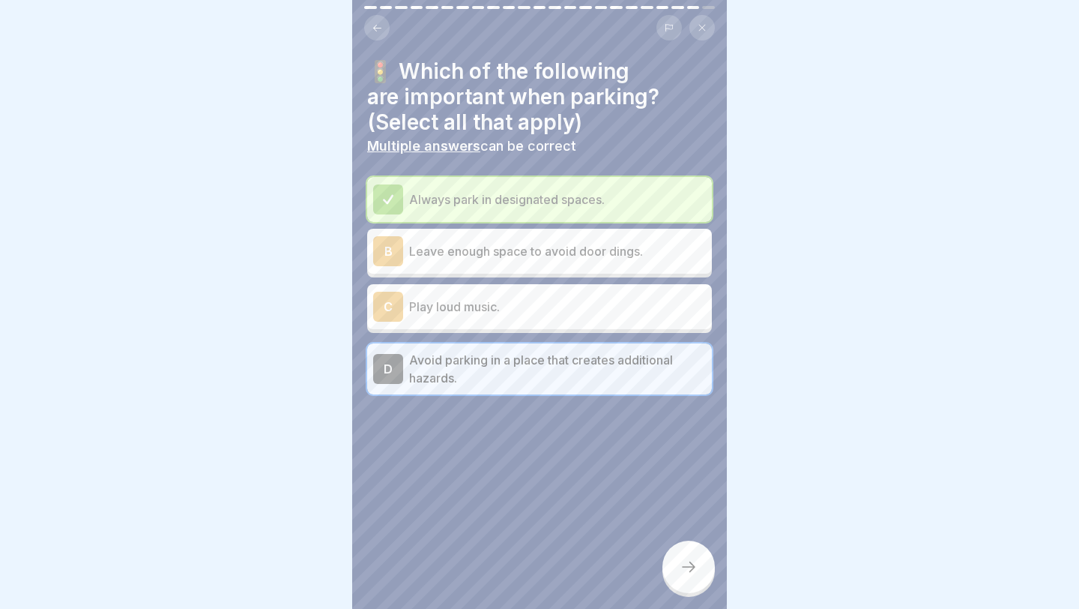
click at [645, 486] on icon at bounding box center [689, 567] width 18 height 18
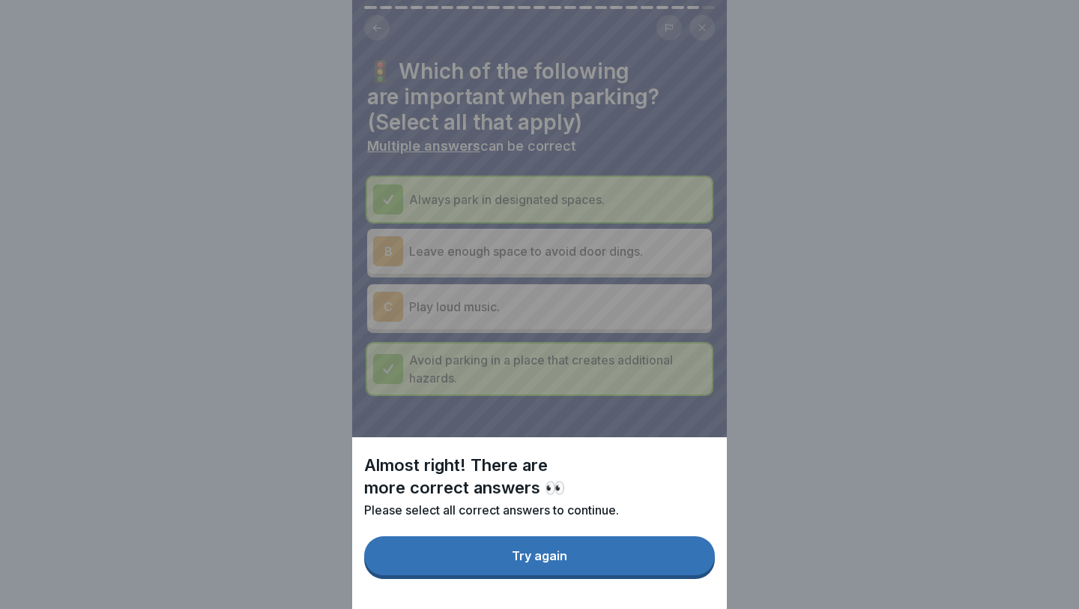
click at [645, 486] on button "Try again" at bounding box center [539, 555] width 351 height 39
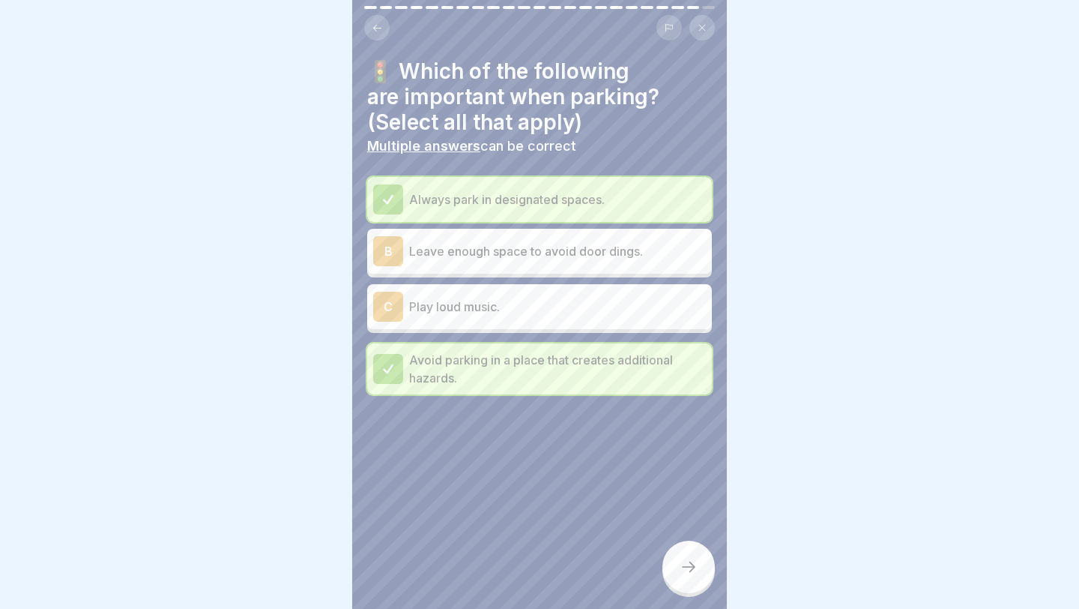
click at [629, 256] on p "Leave enough space to avoid door dings." at bounding box center [557, 251] width 297 height 18
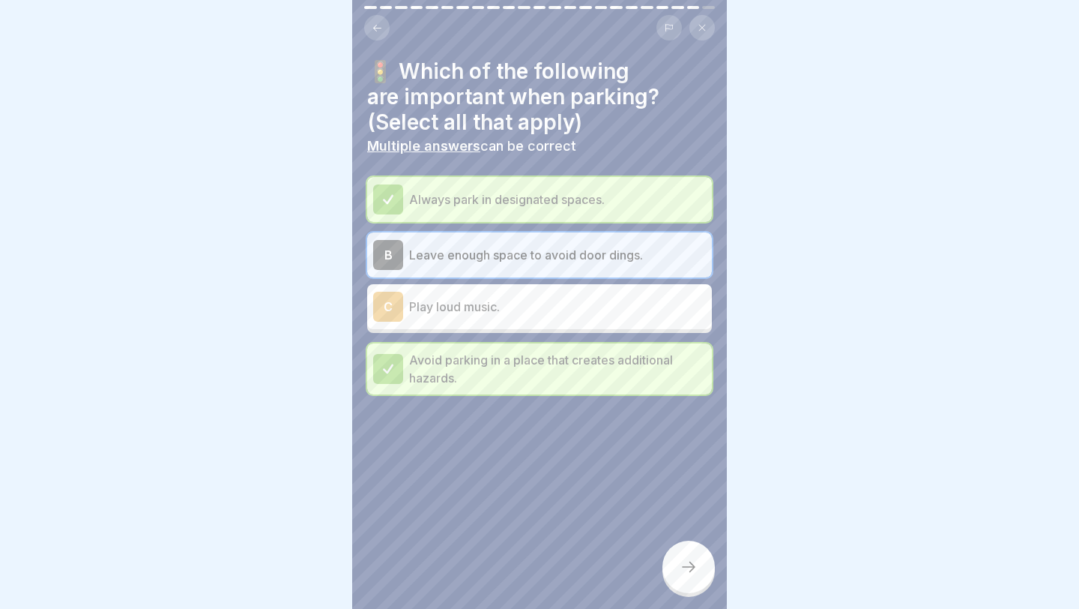
click at [584, 249] on p "Leave enough space to avoid door dings." at bounding box center [557, 255] width 297 height 18
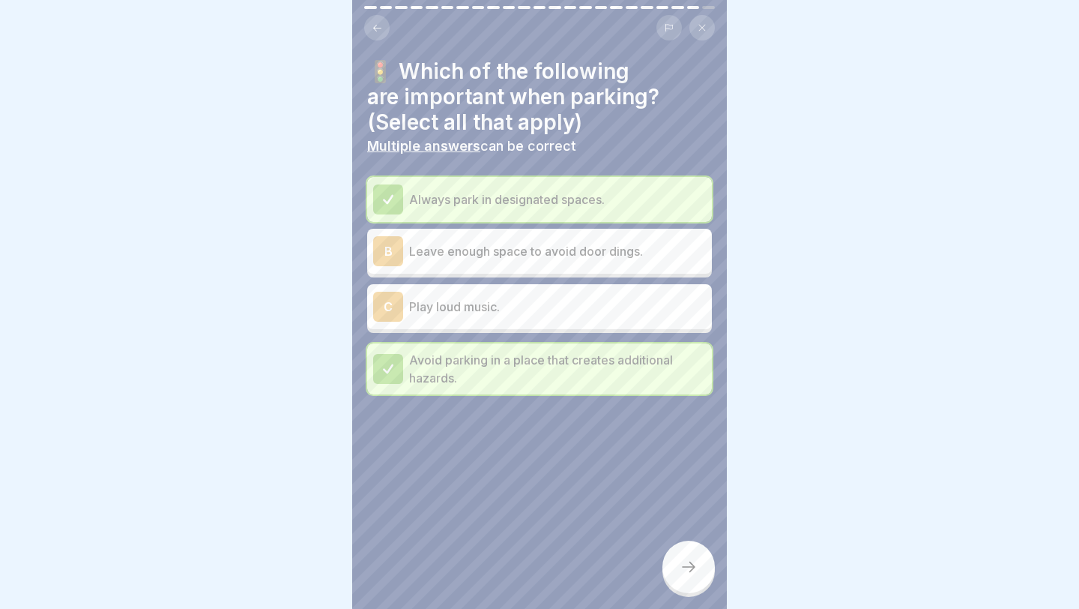
click at [585, 251] on p "Leave enough space to avoid door dings." at bounding box center [557, 251] width 297 height 18
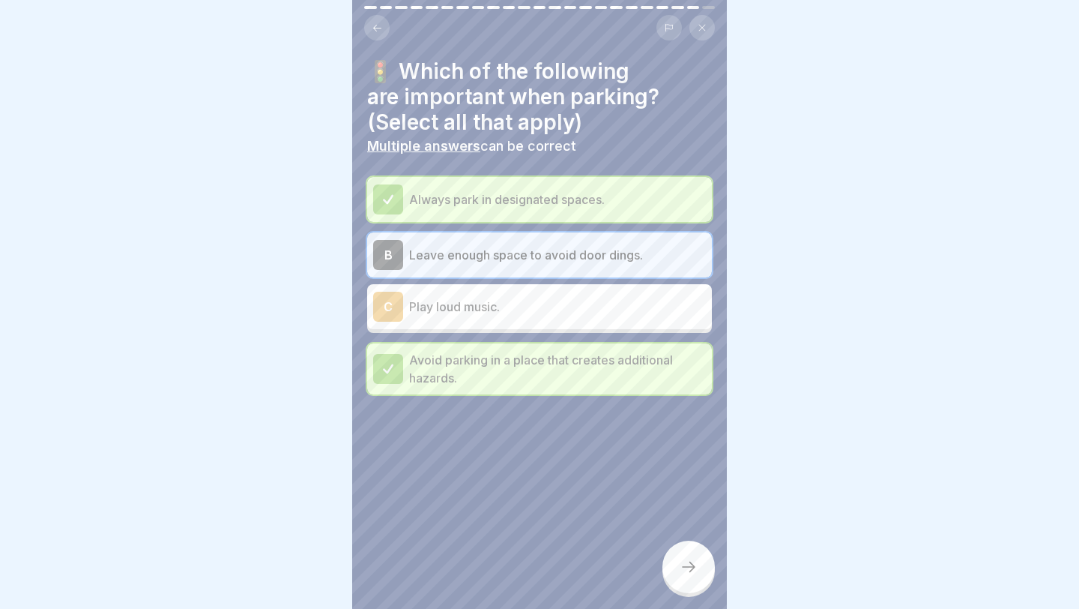
click at [645, 486] on div at bounding box center [689, 566] width 52 height 52
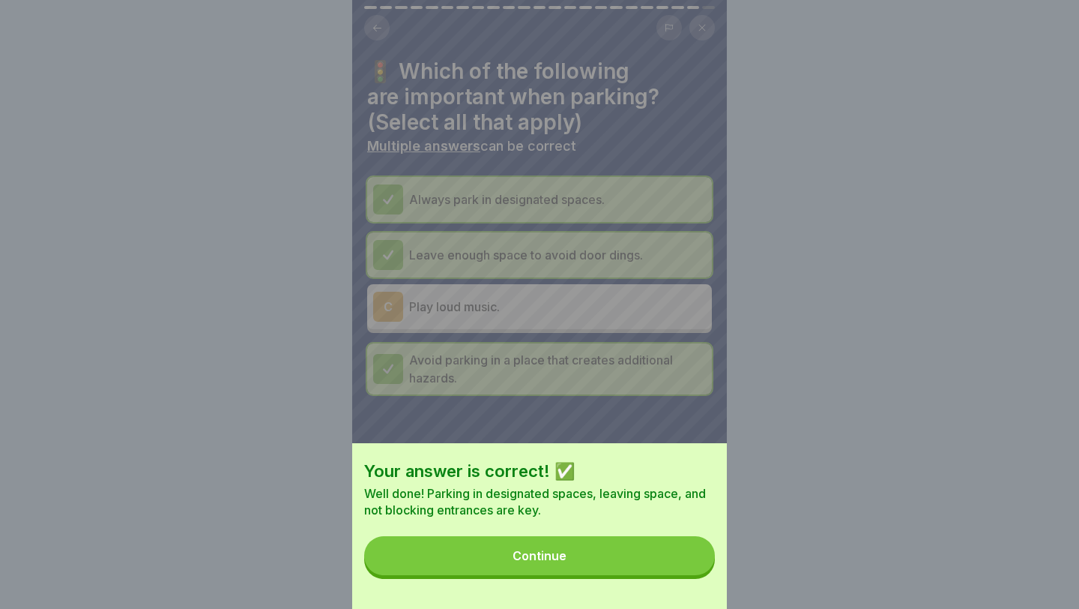
click at [645, 486] on button "Continue" at bounding box center [539, 555] width 351 height 39
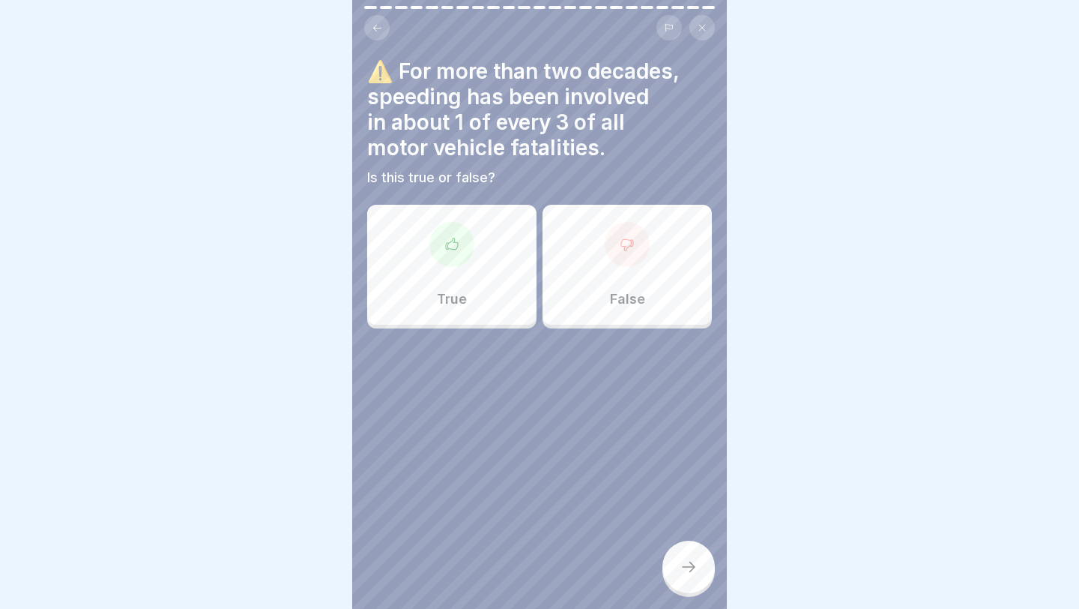
click at [498, 289] on div "True" at bounding box center [451, 265] width 169 height 120
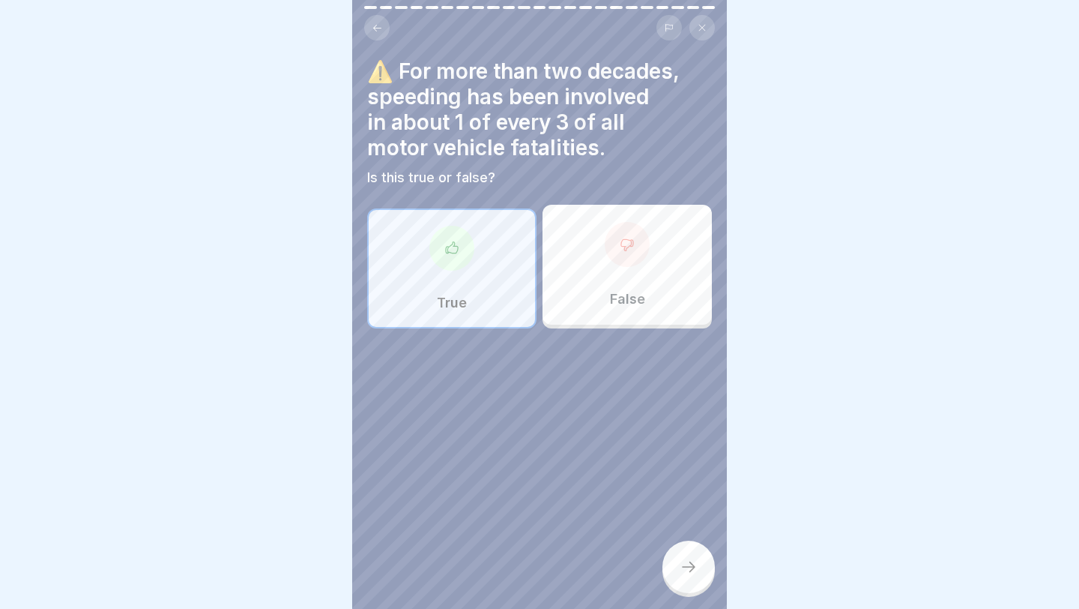
click at [645, 486] on icon at bounding box center [689, 567] width 18 height 18
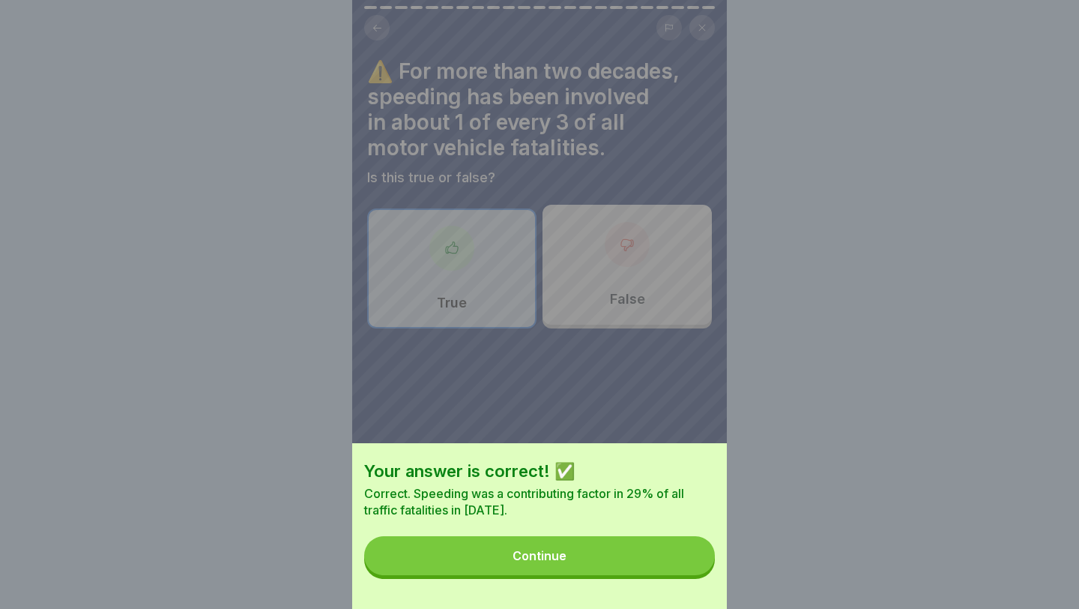
click at [645, 486] on button "Continue" at bounding box center [539, 555] width 351 height 39
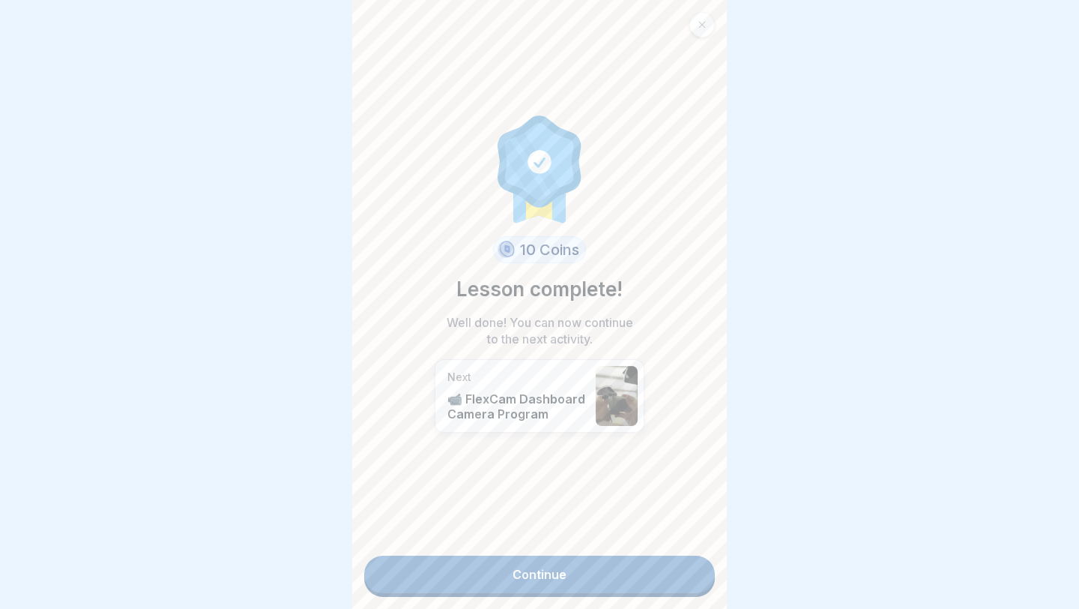
click at [613, 486] on div "10 Coins Lesson complete! Well done! You can now continue to the next activity.…" at bounding box center [539, 304] width 375 height 609
click at [621, 486] on link "Continue" at bounding box center [539, 573] width 351 height 37
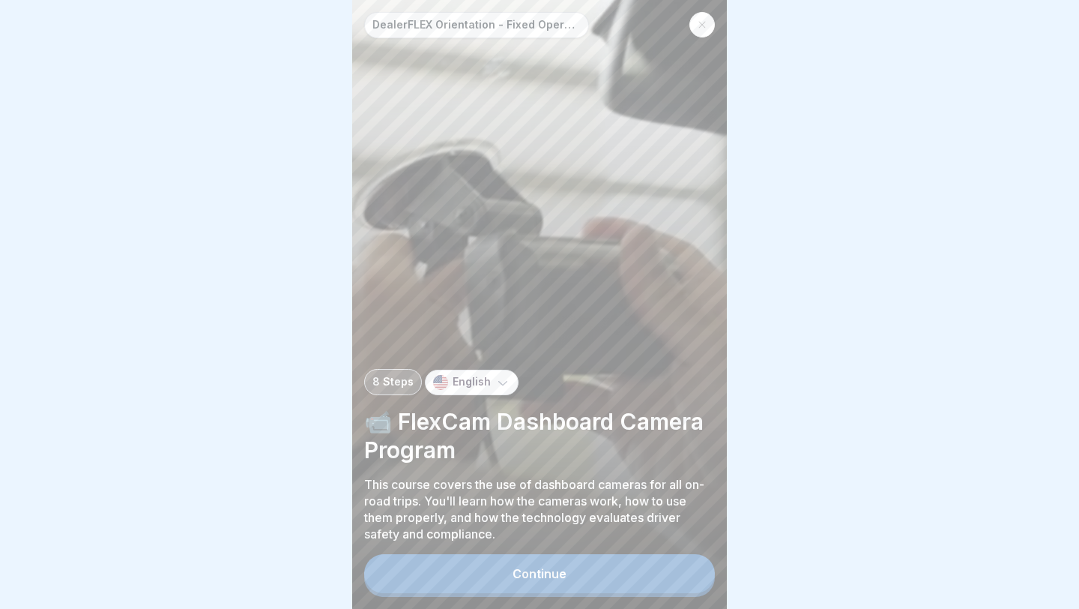
click at [622, 486] on button "Continue" at bounding box center [539, 573] width 351 height 39
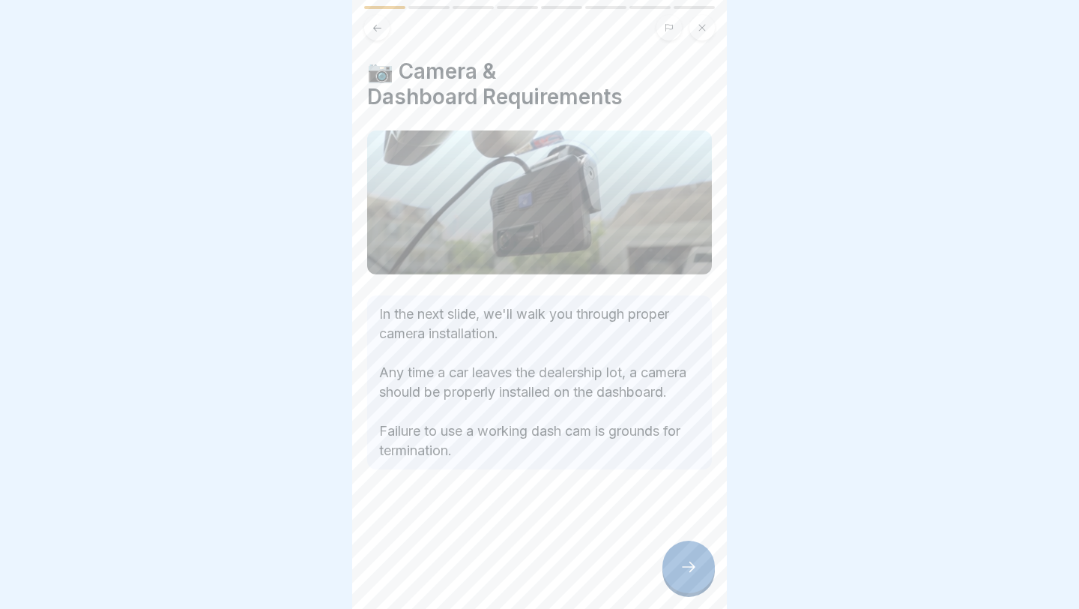
click at [645, 486] on div at bounding box center [689, 566] width 52 height 52
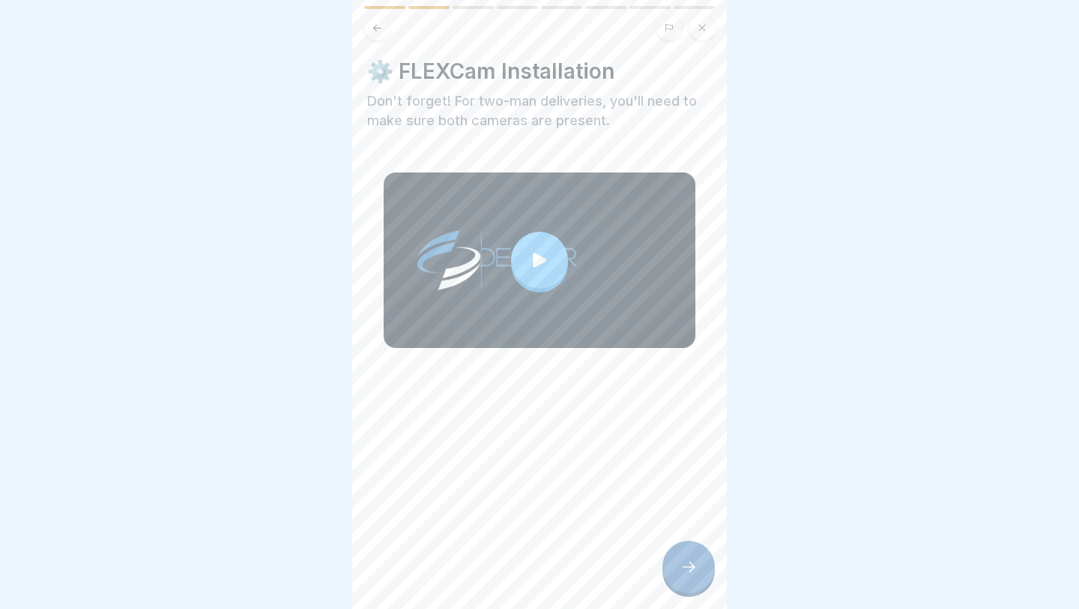
click at [543, 261] on icon at bounding box center [539, 260] width 13 height 14
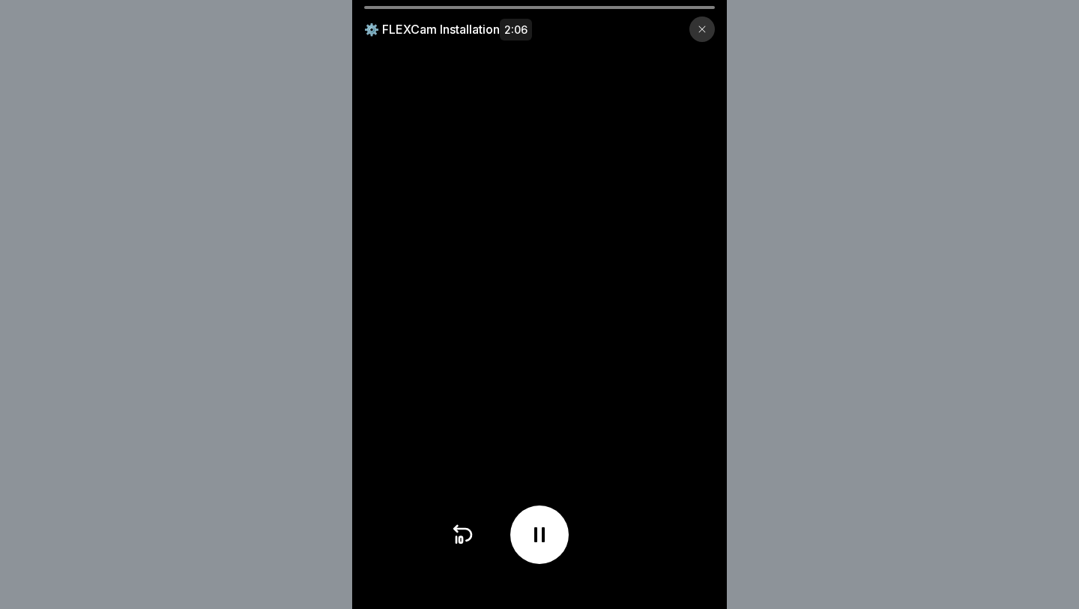
click at [645, 27] on div at bounding box center [702, 28] width 25 height 25
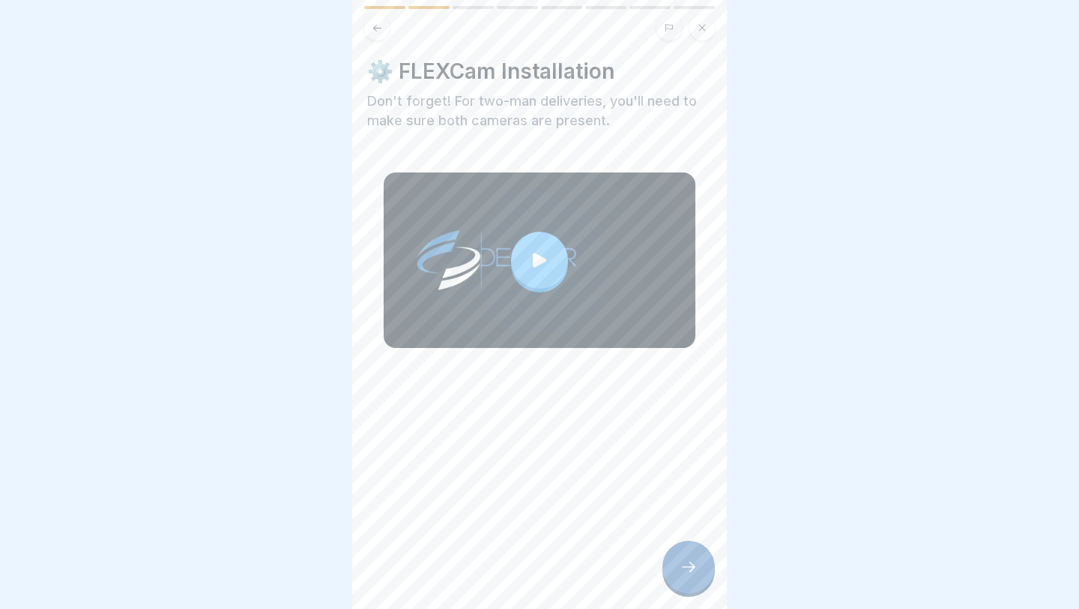
click at [546, 235] on div at bounding box center [539, 260] width 57 height 57
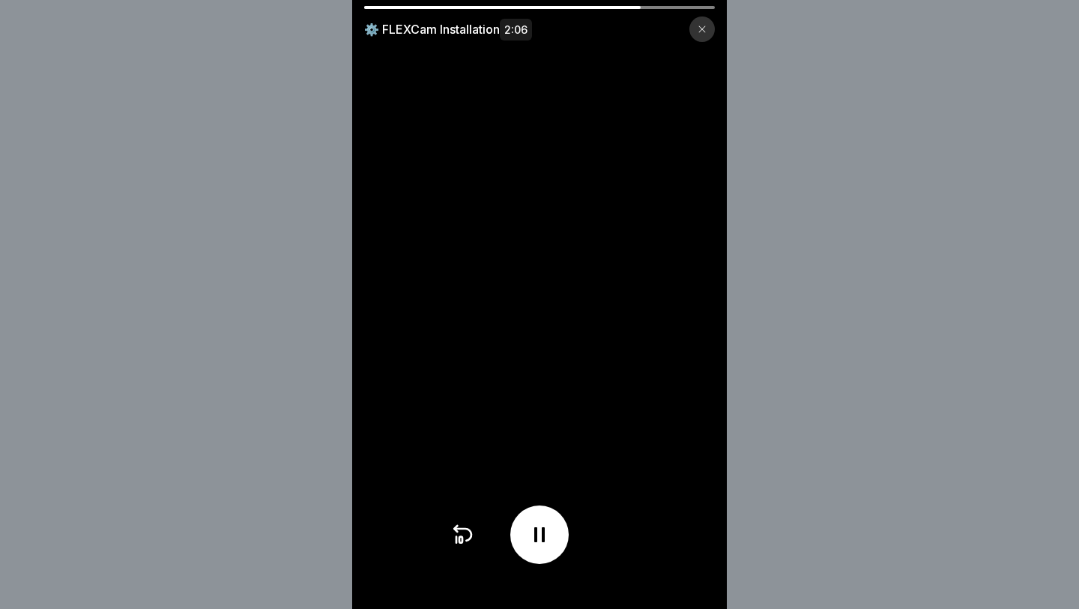
click at [462, 486] on icon at bounding box center [462, 534] width 24 height 24
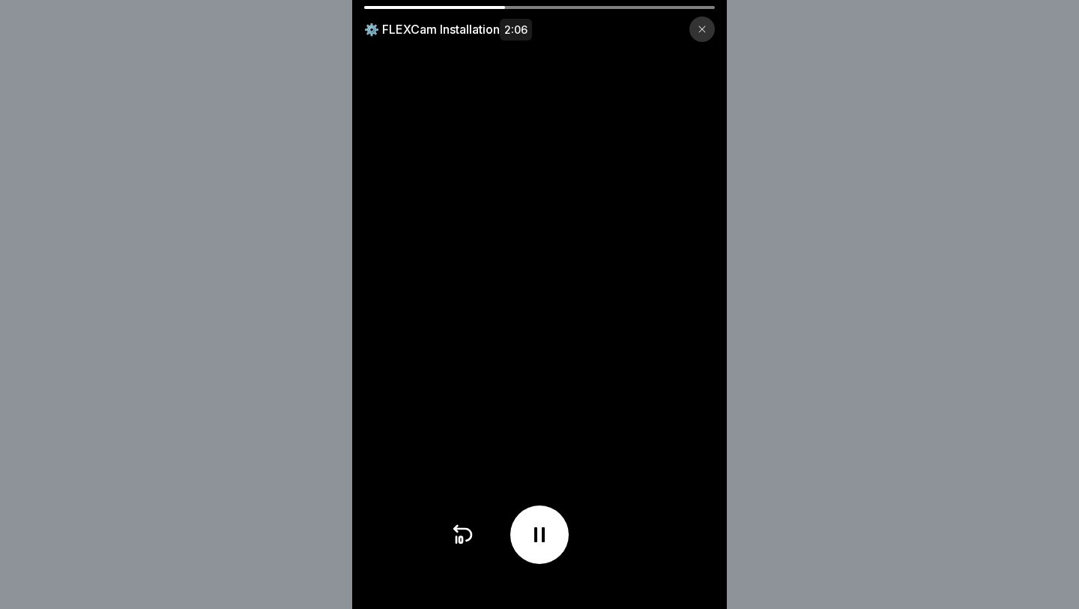
click at [462, 486] on icon at bounding box center [462, 534] width 24 height 24
click at [531, 486] on icon at bounding box center [540, 534] width 24 height 24
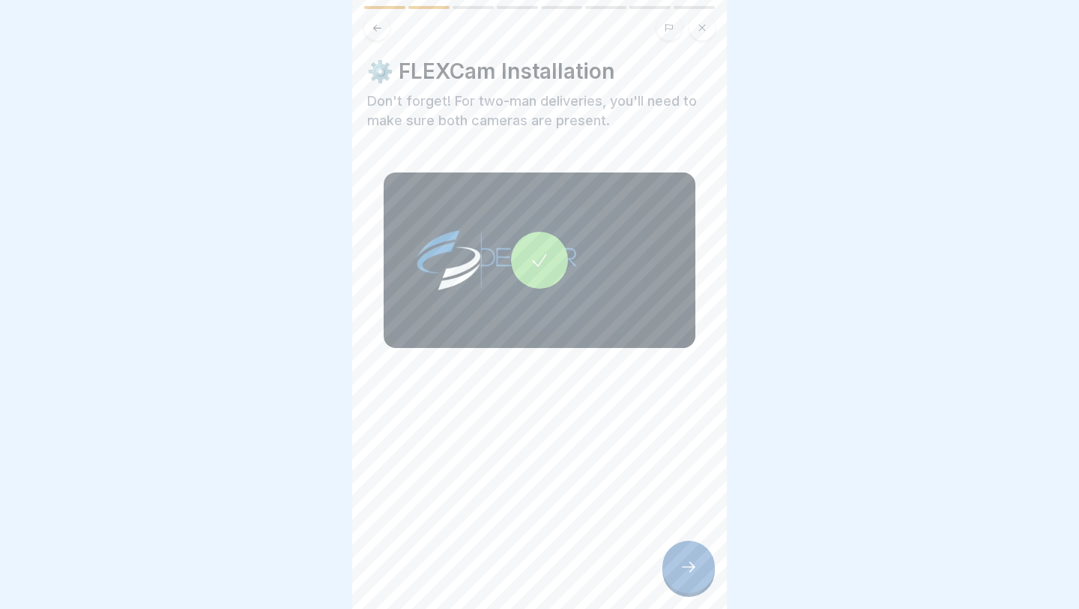
click at [645, 486] on div at bounding box center [689, 566] width 52 height 52
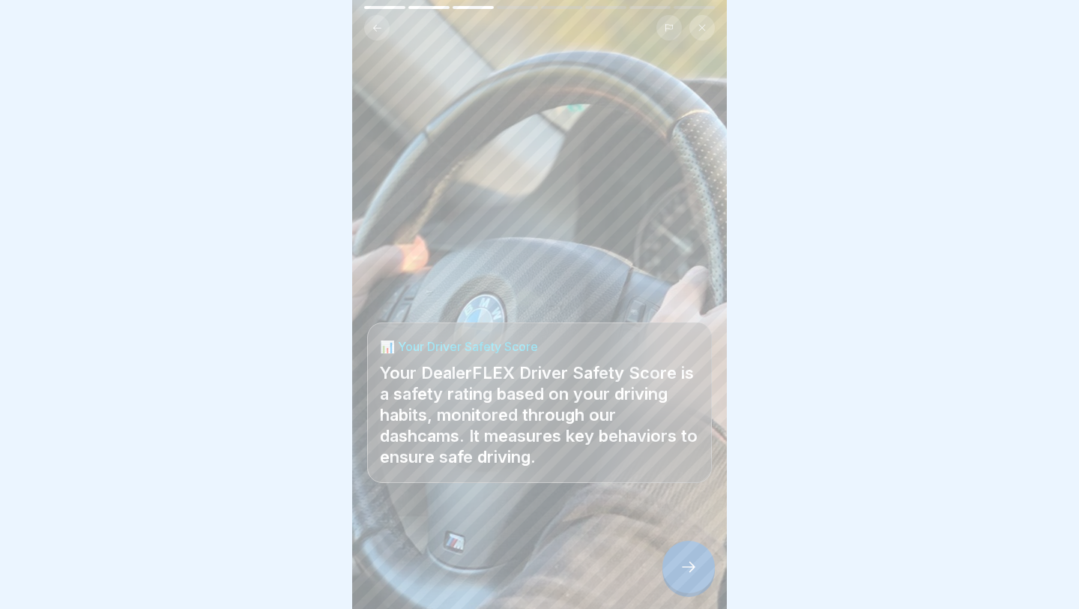
click at [645, 486] on div at bounding box center [689, 566] width 52 height 52
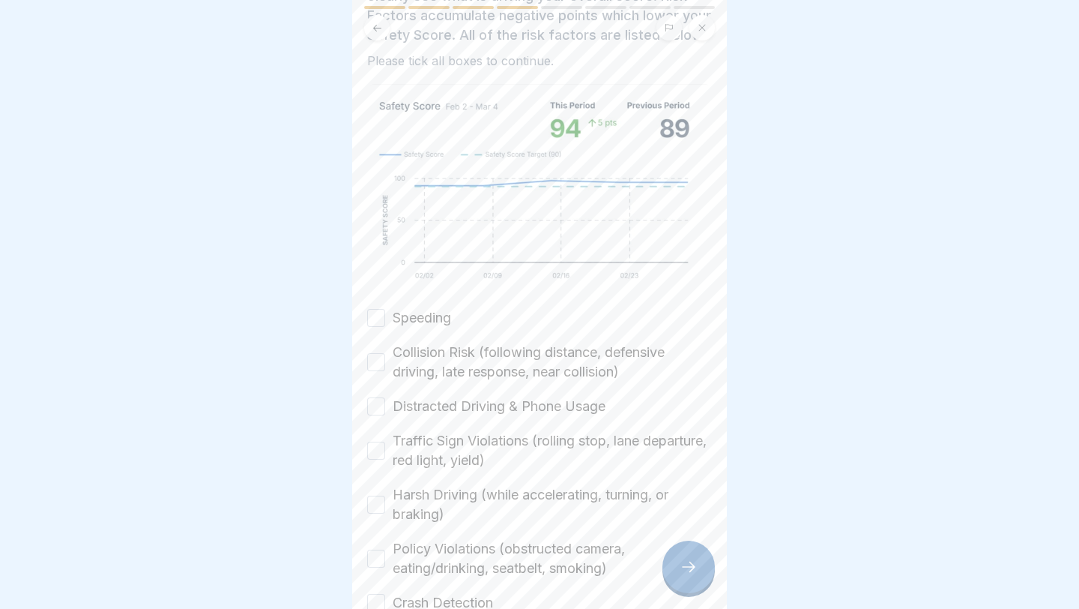
scroll to position [175, 0]
click at [550, 305] on div "Speeding Collision Risk (following distance, defensive driving, late response, …" at bounding box center [539, 456] width 345 height 304
click at [438, 305] on label "Speeding" at bounding box center [422, 313] width 58 height 19
click at [385, 305] on button "Speeding" at bounding box center [376, 313] width 18 height 18
click at [427, 340] on label "Collision Risk (following distance, defensive driving, late response, near coll…" at bounding box center [552, 357] width 319 height 39
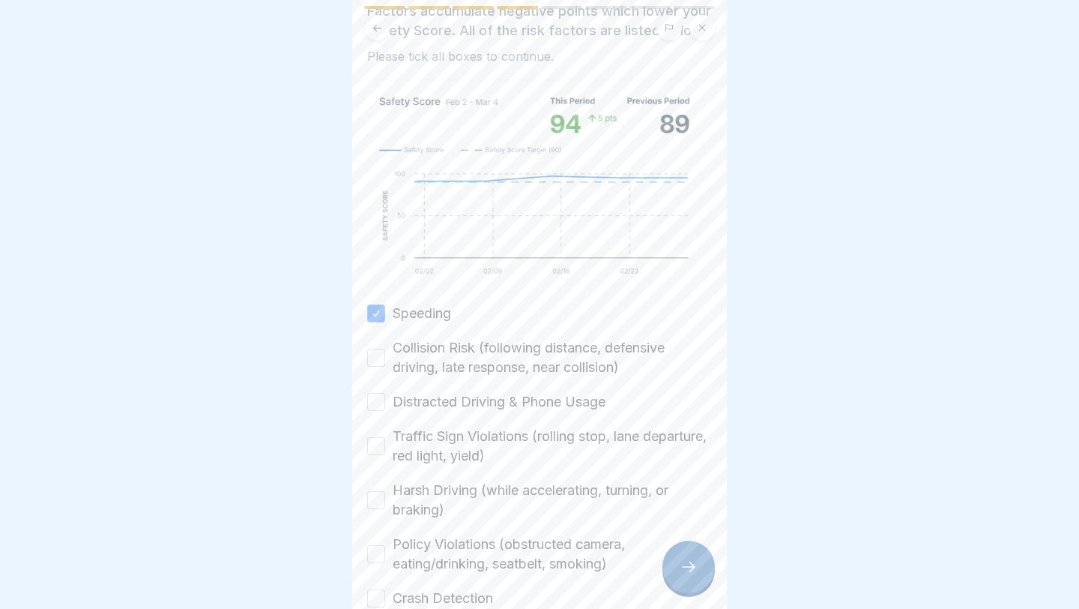
click at [385, 349] on button "Collision Risk (following distance, defensive driving, late response, near coll…" at bounding box center [376, 358] width 18 height 18
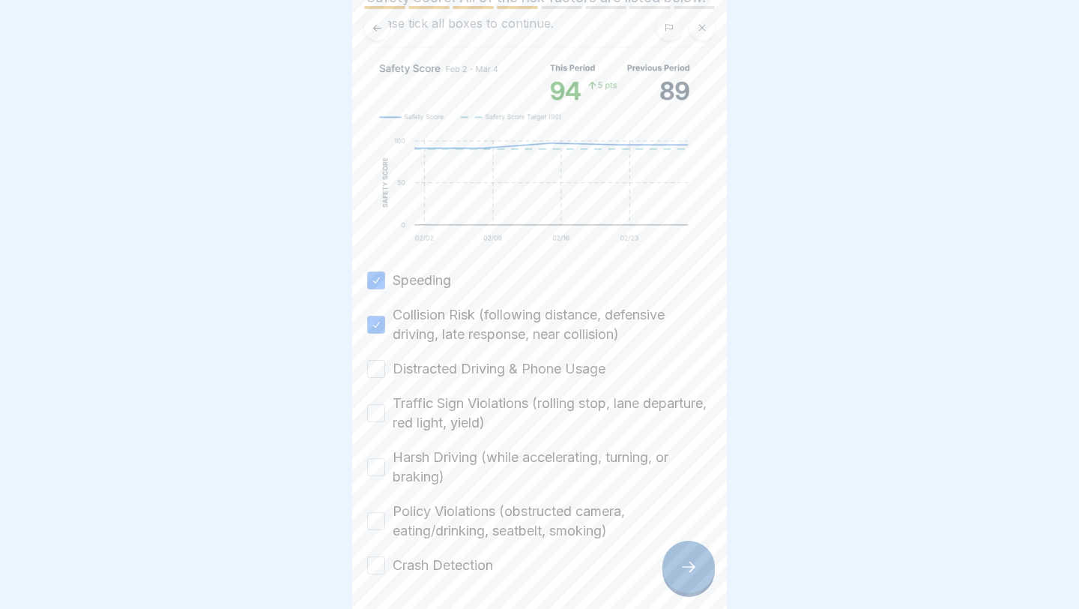
scroll to position [209, 0]
click at [427, 370] on label "Distracted Driving & Phone Usage" at bounding box center [499, 367] width 213 height 19
click at [385, 370] on button "Distracted Driving & Phone Usage" at bounding box center [376, 368] width 18 height 18
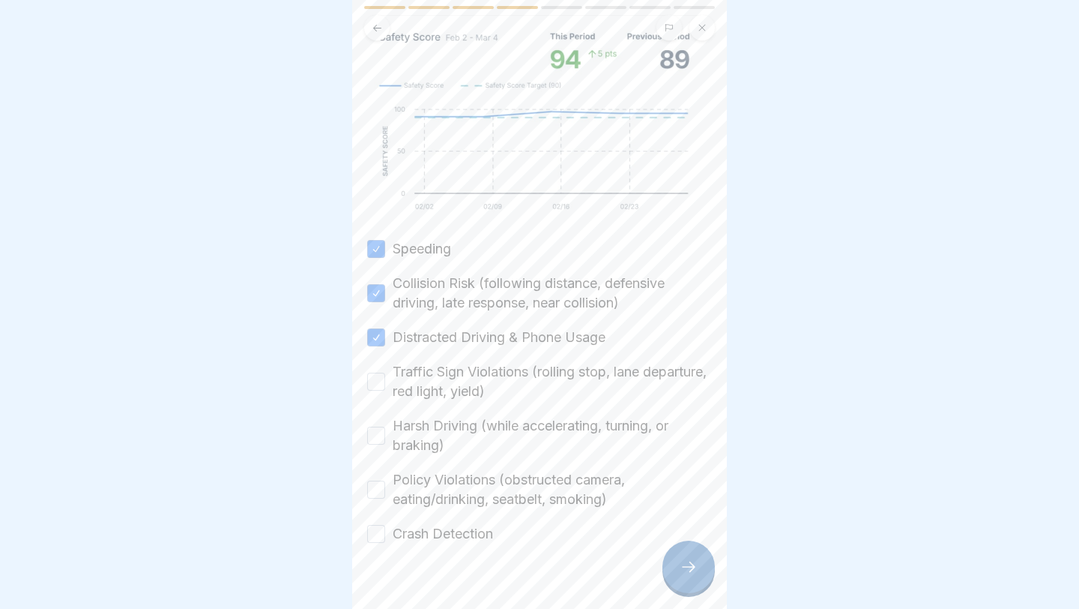
scroll to position [243, 0]
click at [422, 381] on label "Traffic Sign Violations (rolling stop, lane departure, red light, yield)" at bounding box center [552, 378] width 319 height 39
click at [385, 381] on button "Traffic Sign Violations (rolling stop, lane departure, red light, yield)" at bounding box center [376, 378] width 18 height 18
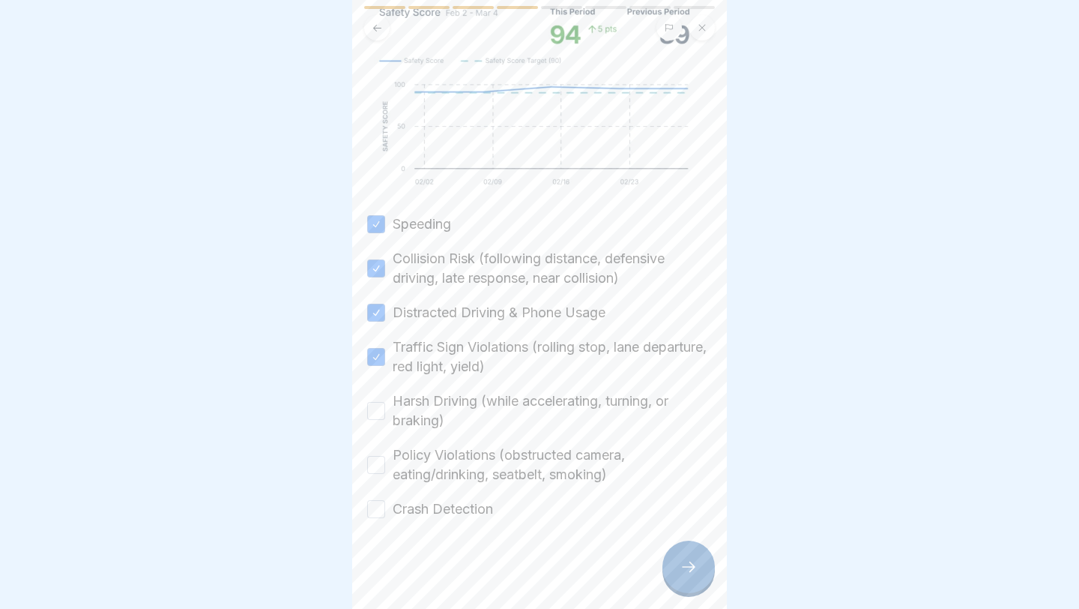
click at [417, 414] on label "Harsh Driving (while accelerating, turning, or braking)" at bounding box center [552, 410] width 319 height 39
click at [385, 414] on button "Harsh Driving (while accelerating, turning, or braking)" at bounding box center [376, 411] width 18 height 18
click at [410, 456] on label "Policy Violations (obstructed camera, eating/drinking, seatbelt, smoking)" at bounding box center [552, 464] width 319 height 39
click at [385, 456] on button "Policy Violations (obstructed camera, eating/drinking, seatbelt, smoking)" at bounding box center [376, 465] width 18 height 18
click at [392, 486] on div "Crash Detection" at bounding box center [430, 508] width 126 height 19
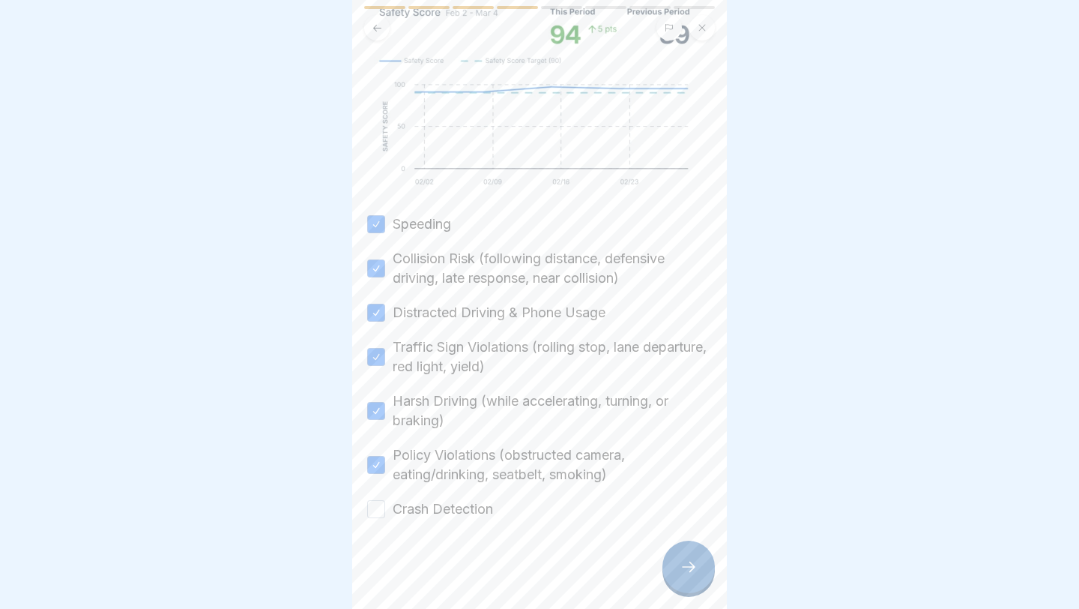
click at [375, 486] on button "Crash Detection" at bounding box center [376, 509] width 18 height 18
click at [645, 486] on icon at bounding box center [689, 567] width 18 height 18
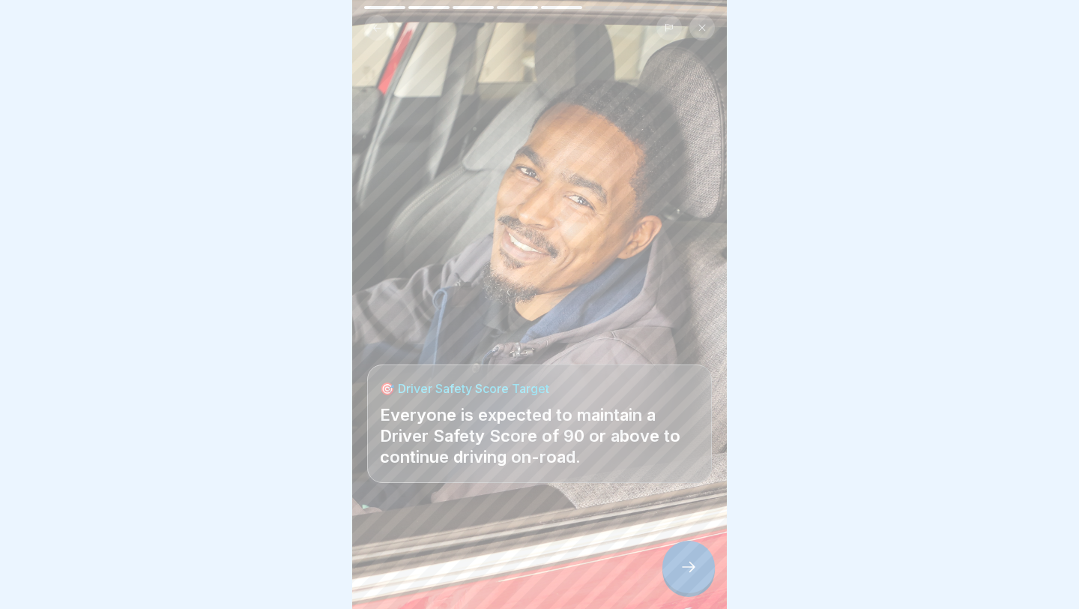
click at [645, 486] on div at bounding box center [689, 566] width 52 height 52
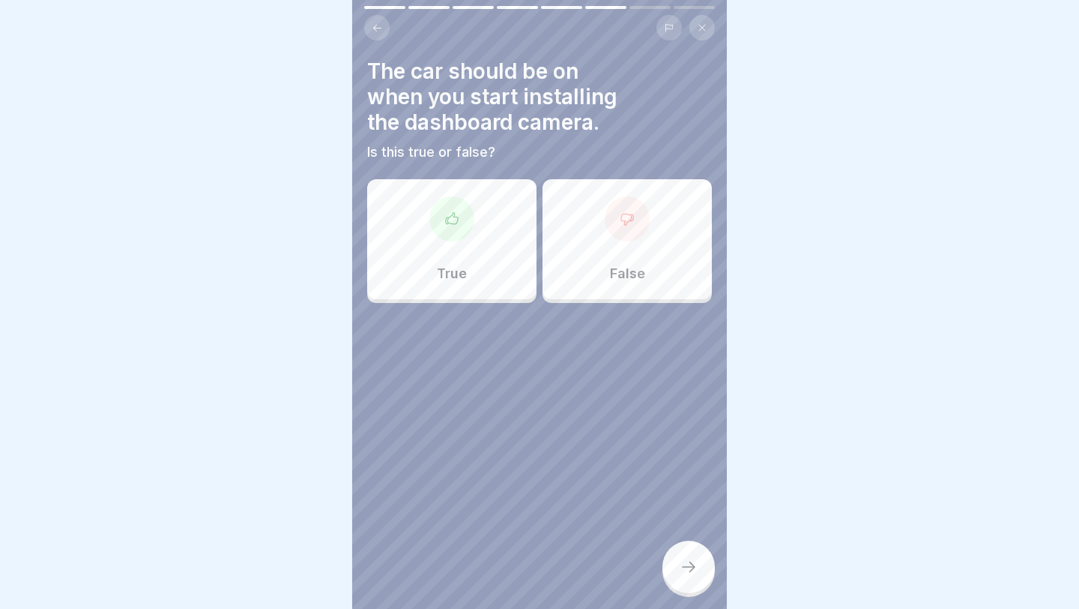
click at [480, 246] on div "True" at bounding box center [451, 239] width 169 height 120
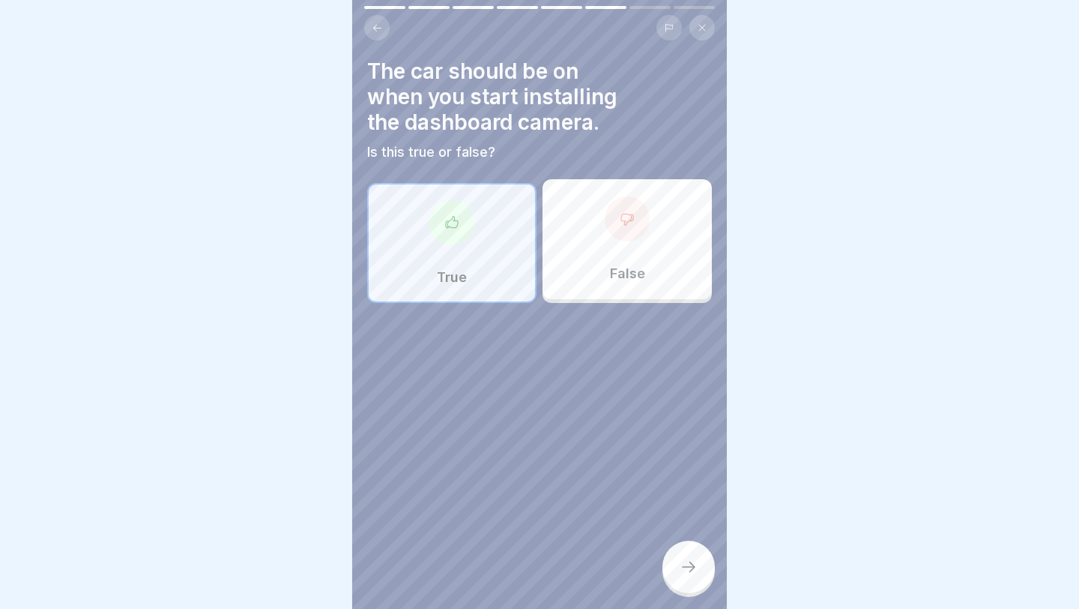
click at [645, 486] on div at bounding box center [689, 566] width 52 height 52
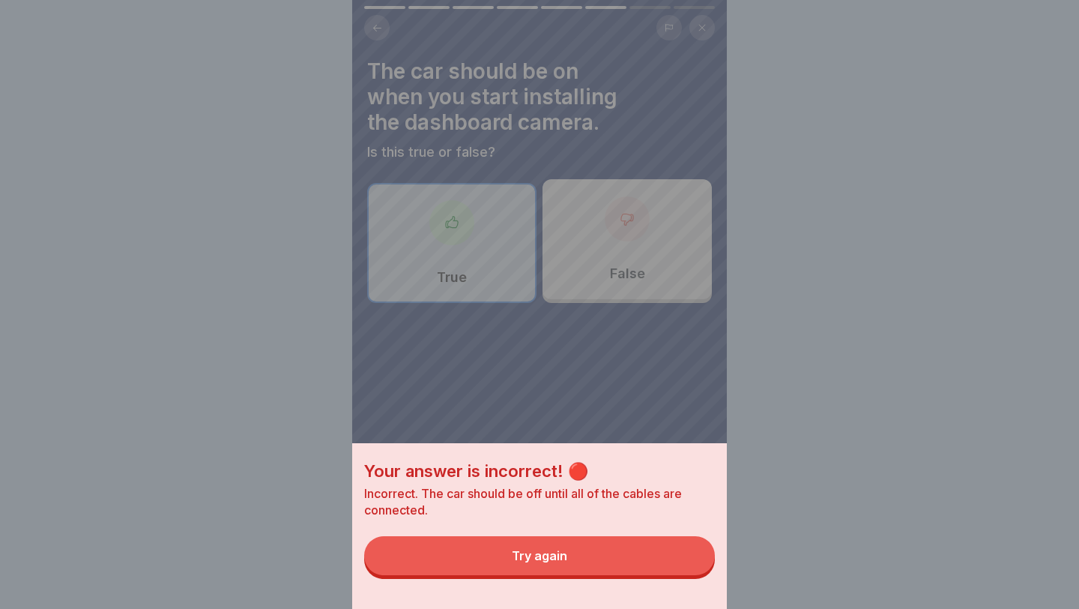
click at [579, 486] on button "Try again" at bounding box center [539, 555] width 351 height 39
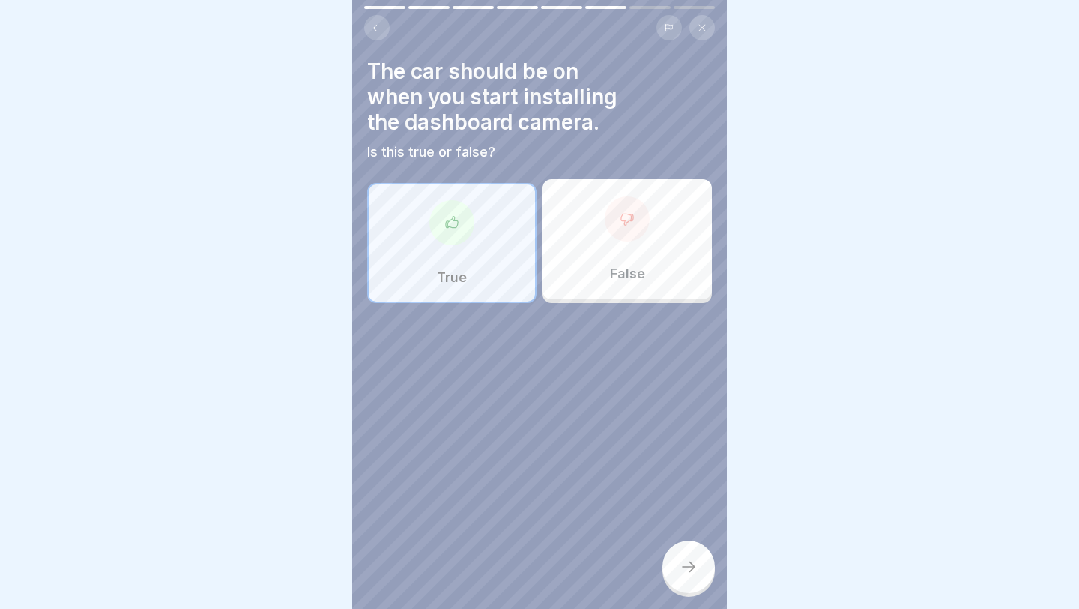
click at [621, 283] on div "False" at bounding box center [627, 239] width 169 height 120
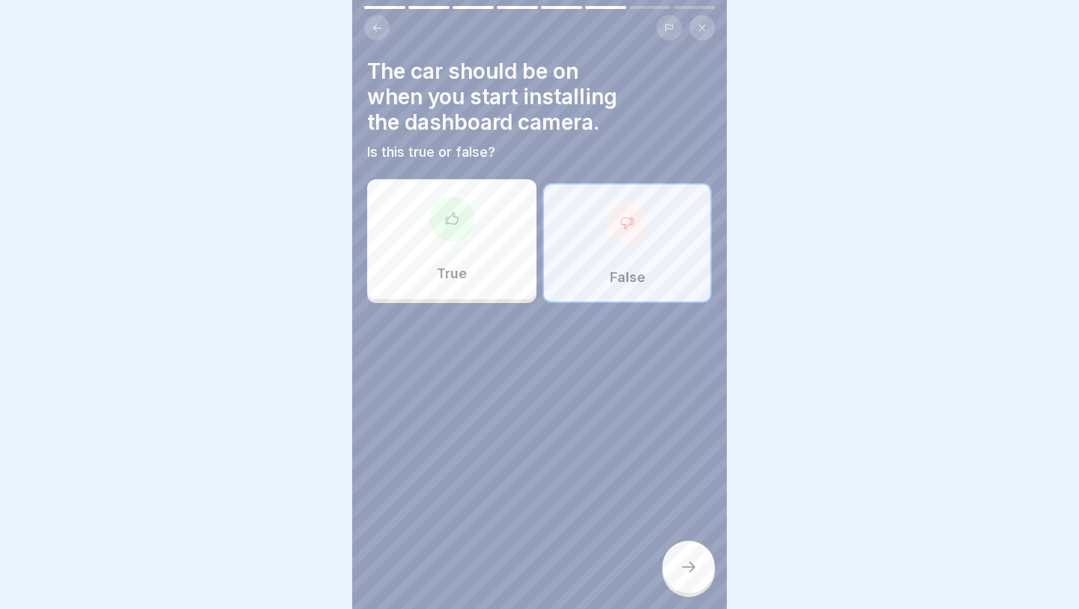
click at [645, 486] on div at bounding box center [689, 566] width 52 height 52
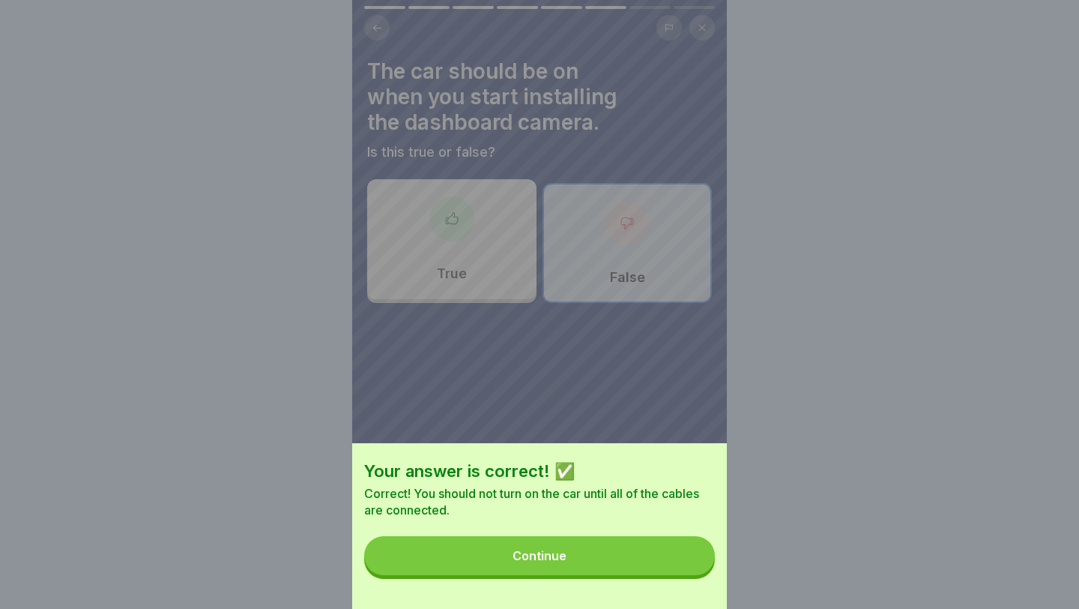
click at [645, 486] on button "Continue" at bounding box center [539, 555] width 351 height 39
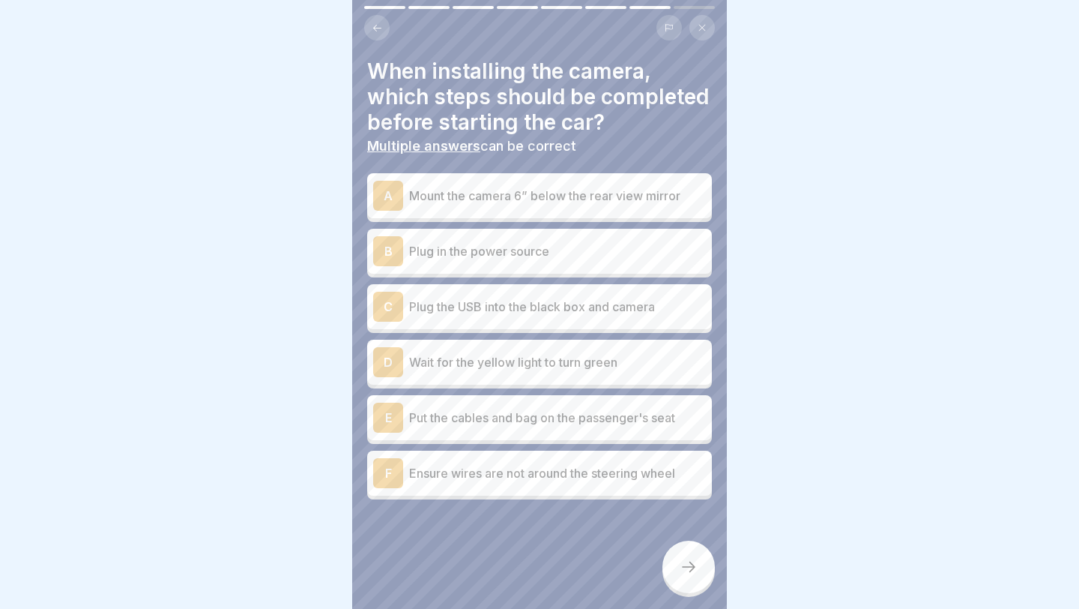
click at [549, 203] on p "Mount the camera 6” below the rear view mirror" at bounding box center [557, 196] width 297 height 18
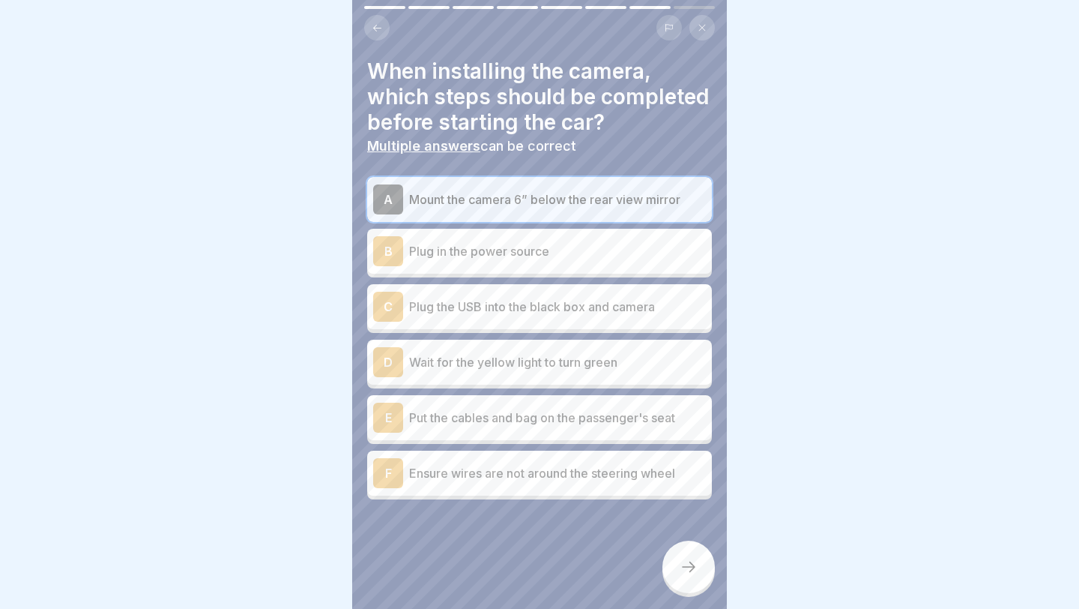
click at [566, 263] on div "B Plug in the power source" at bounding box center [539, 251] width 333 height 30
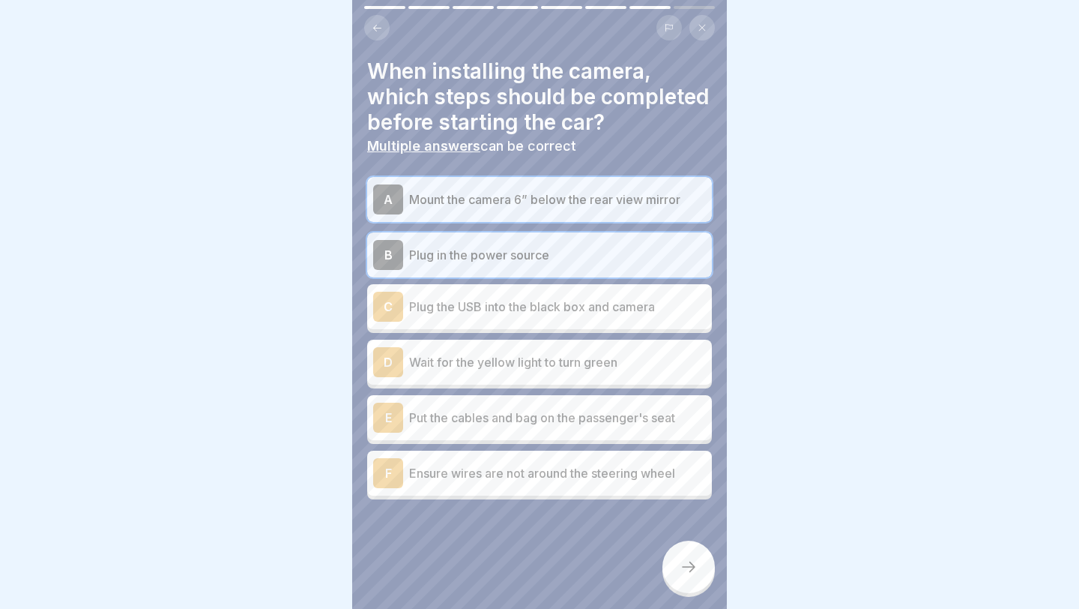
click at [548, 313] on p "Plug the USB into the black box and camera" at bounding box center [557, 307] width 297 height 18
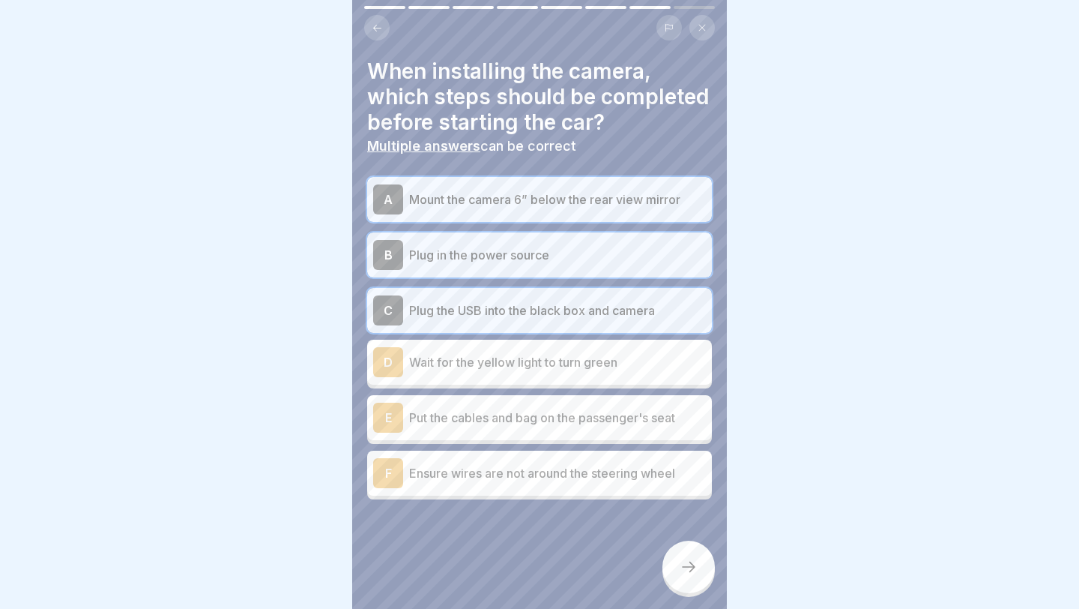
click at [541, 360] on p "Wait for the yellow light to turn green" at bounding box center [557, 362] width 297 height 18
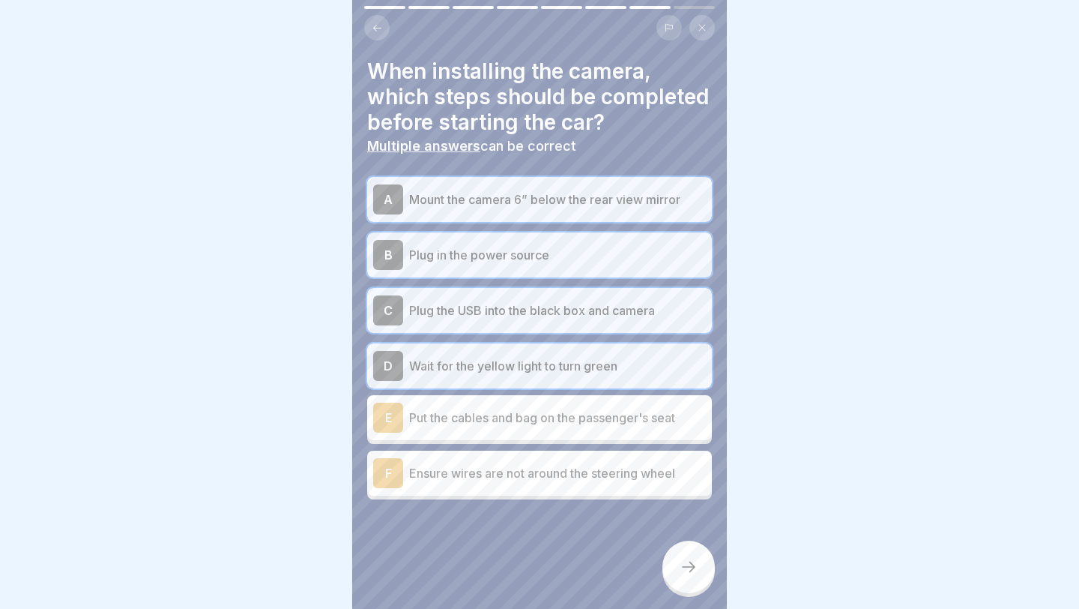
click at [539, 417] on p "Put the cables and bag on the passenger's seat" at bounding box center [557, 417] width 297 height 18
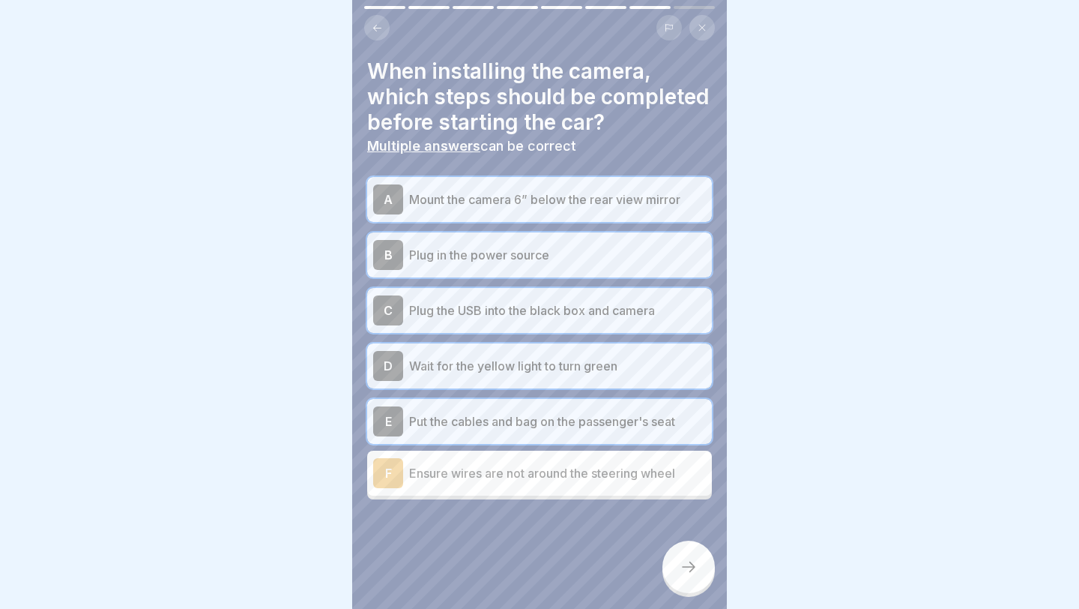
click at [543, 470] on p "Ensure wires are not around the steering wheel" at bounding box center [557, 473] width 297 height 18
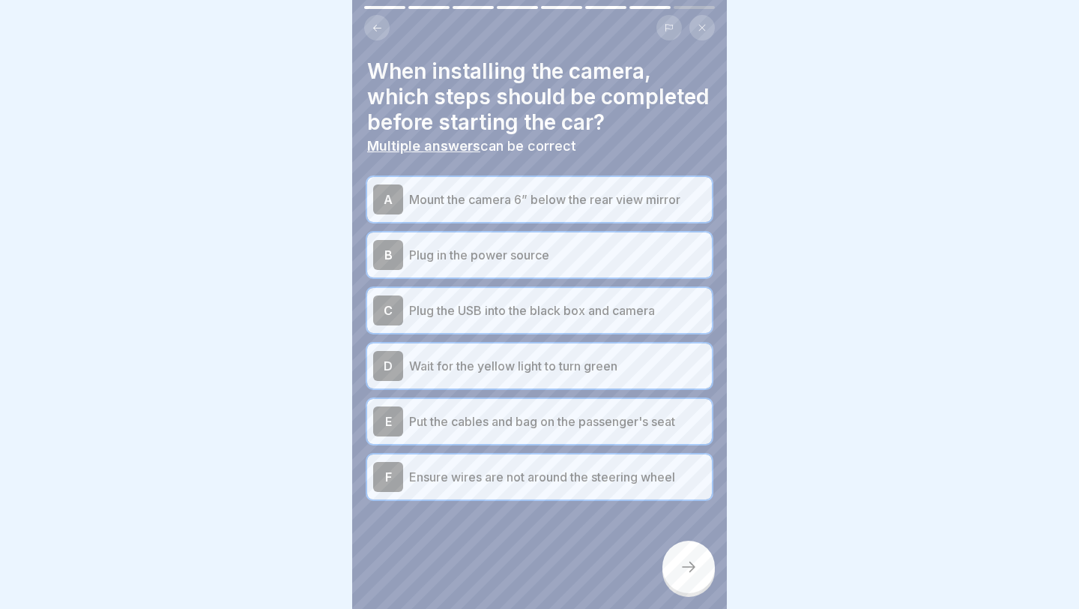
click at [645, 486] on div at bounding box center [689, 566] width 52 height 52
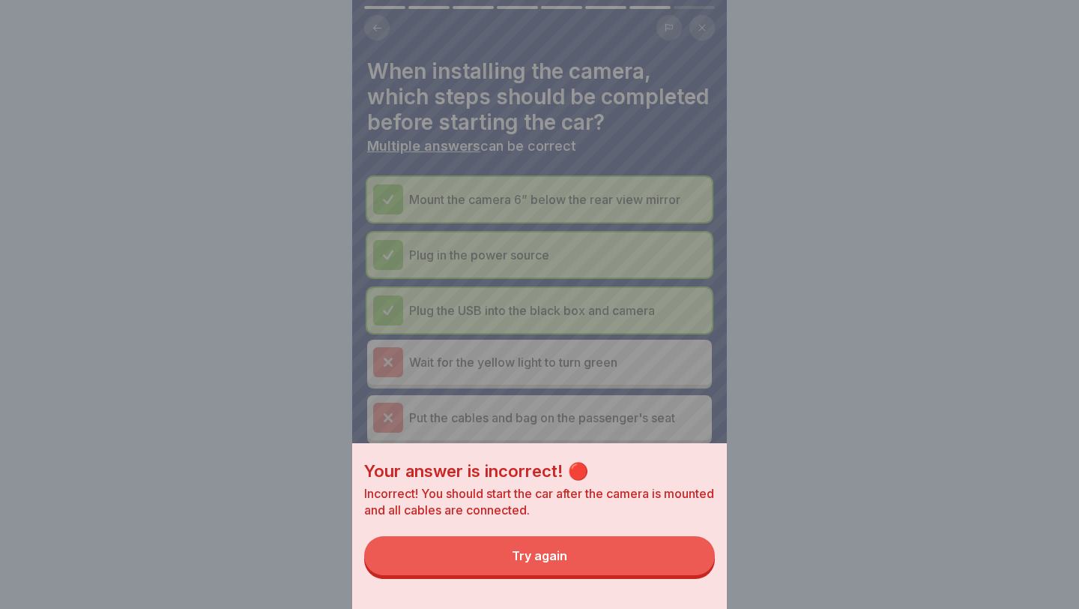
click at [582, 486] on button "Try again" at bounding box center [539, 555] width 351 height 39
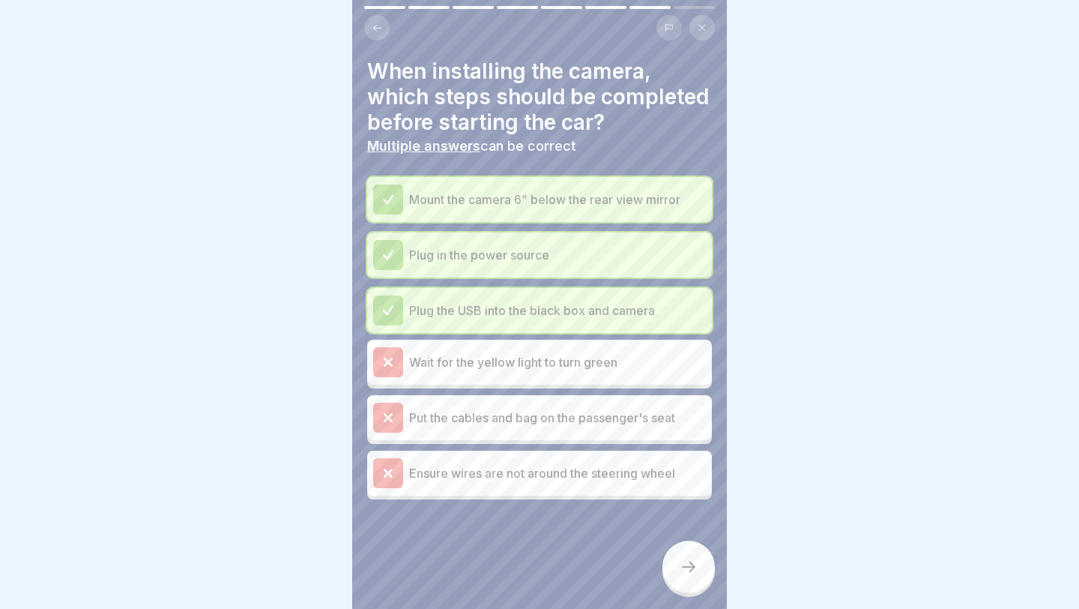
click at [534, 371] on div "Wait for the yellow light to turn green" at bounding box center [539, 362] width 333 height 30
click at [535, 404] on div "Put the cables and bag on the passenger's seat" at bounding box center [539, 417] width 333 height 30
click at [604, 471] on p "Ensure wires are not around the steering wheel" at bounding box center [557, 473] width 297 height 18
click at [489, 304] on p "Plug the USB into the black box and camera" at bounding box center [557, 310] width 297 height 18
click at [465, 384] on div "Mount the camera 6” below the rear view mirror Plug in the power source Plug th…" at bounding box center [539, 338] width 345 height 322
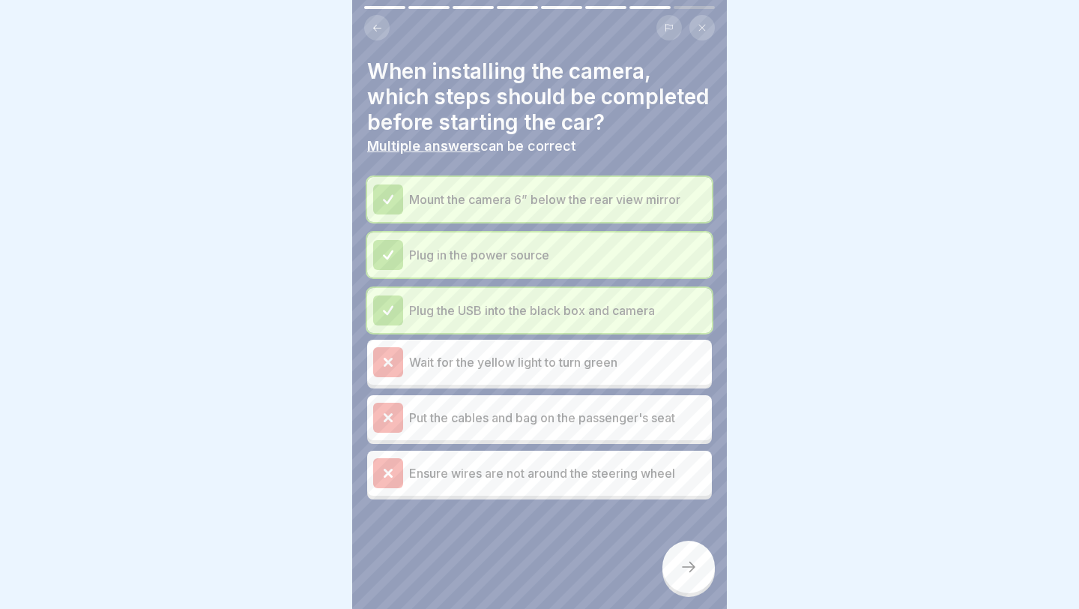
click at [463, 136] on div "When installing the camera, which steps should be completed before starting the…" at bounding box center [539, 106] width 345 height 96
click at [464, 152] on b "Multiple answers" at bounding box center [423, 146] width 113 height 16
click at [466, 241] on div "Plug in the power source" at bounding box center [539, 255] width 333 height 30
click at [423, 310] on p "Plug the USB into the black box and camera" at bounding box center [557, 310] width 297 height 18
click at [413, 338] on div "Mount the camera 6” below the rear view mirror Plug in the power source Plug th…" at bounding box center [539, 338] width 345 height 322
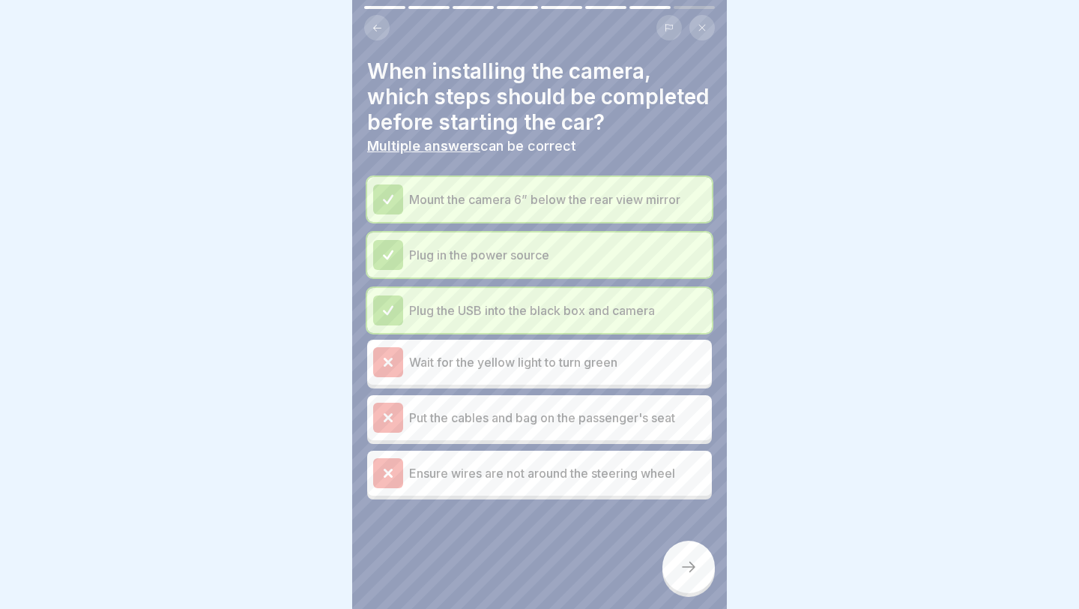
click at [392, 356] on icon at bounding box center [387, 361] width 13 height 13
click at [645, 486] on icon at bounding box center [689, 567] width 18 height 18
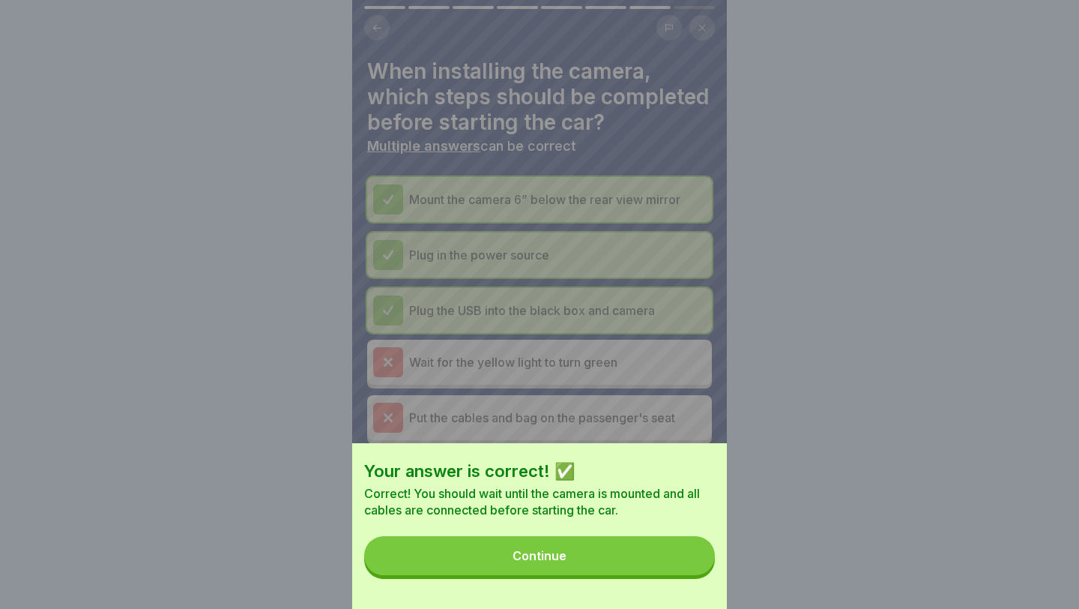
click at [645, 486] on button "Continue" at bounding box center [539, 555] width 351 height 39
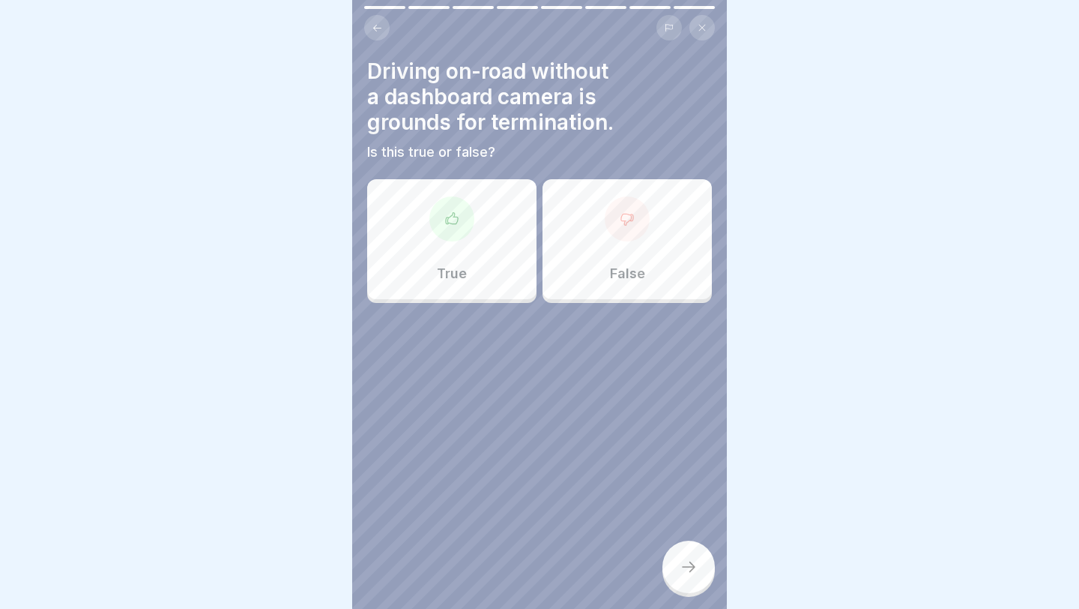
click at [493, 257] on div "True" at bounding box center [451, 239] width 169 height 120
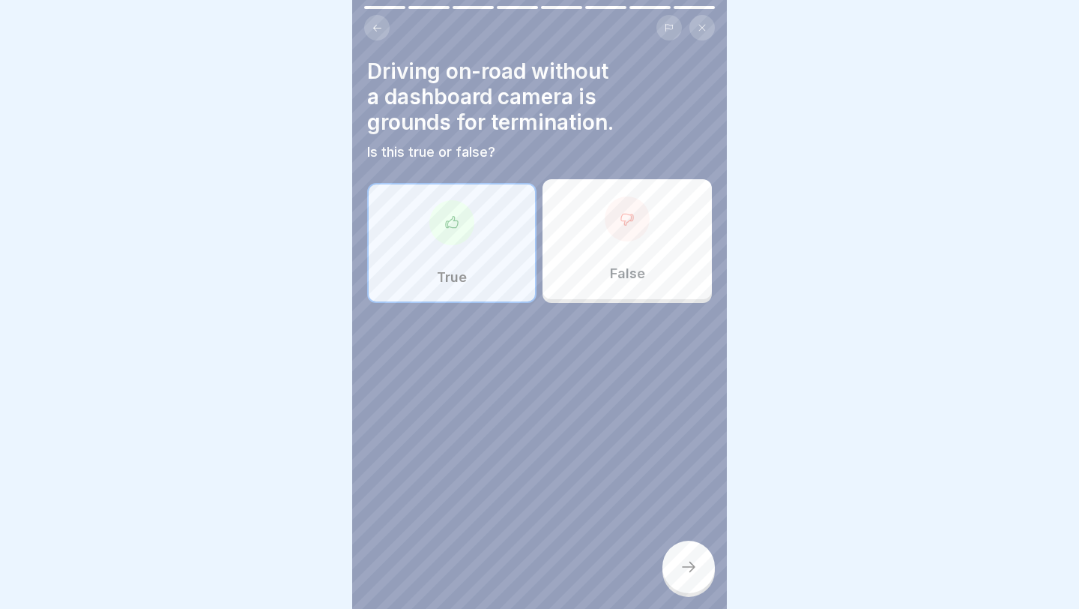
click at [645, 486] on div "Driving on-road without a dashboard camera is grounds for termination. Is this …" at bounding box center [539, 304] width 375 height 609
click at [645, 486] on div at bounding box center [689, 566] width 52 height 52
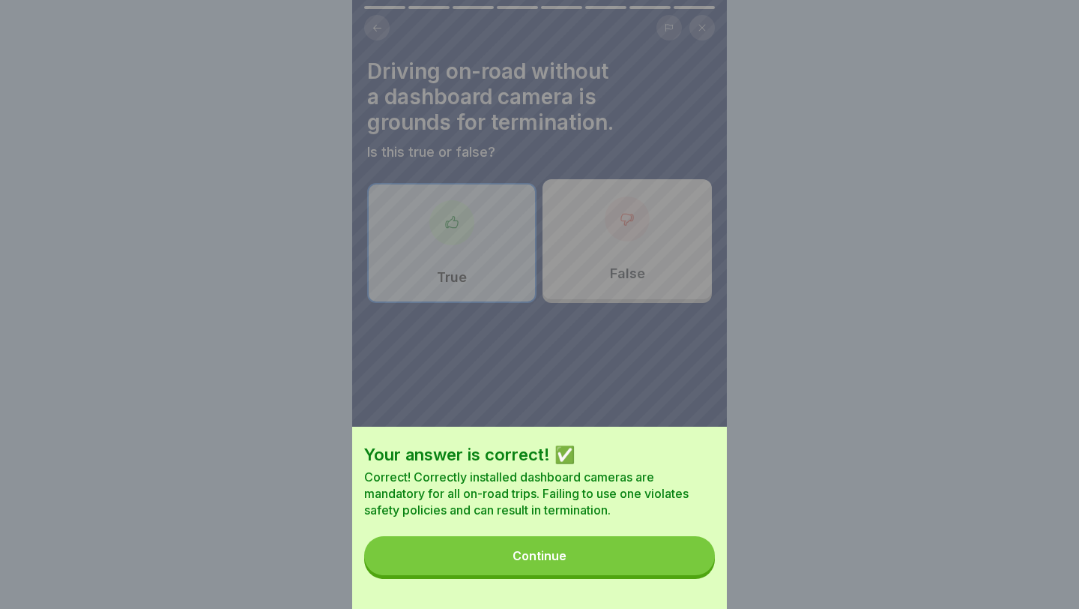
click at [645, 486] on button "Continue" at bounding box center [539, 555] width 351 height 39
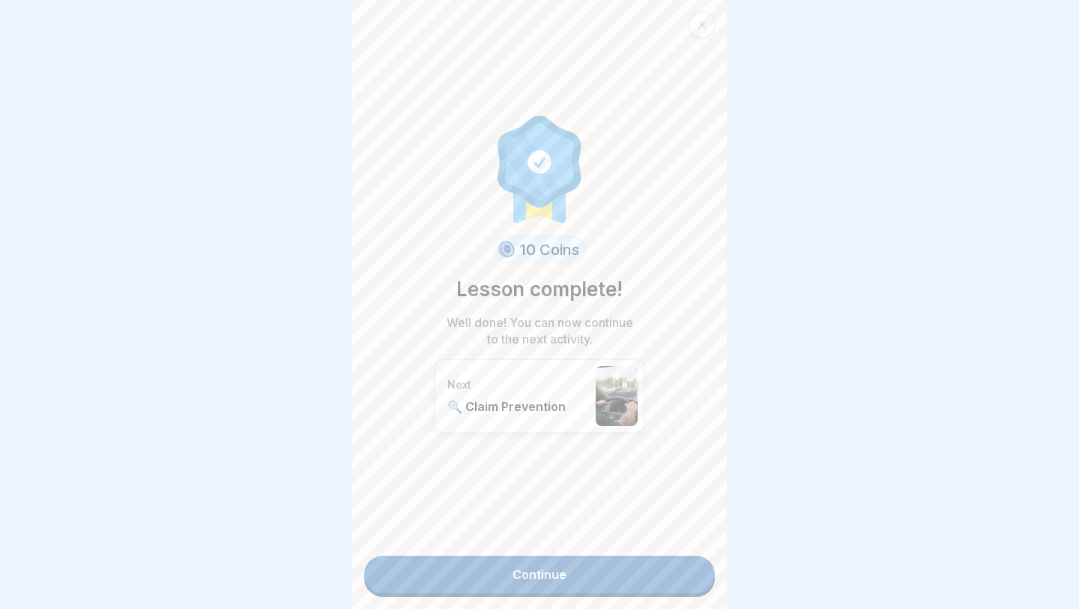
click at [636, 486] on link "Continue" at bounding box center [539, 573] width 351 height 37
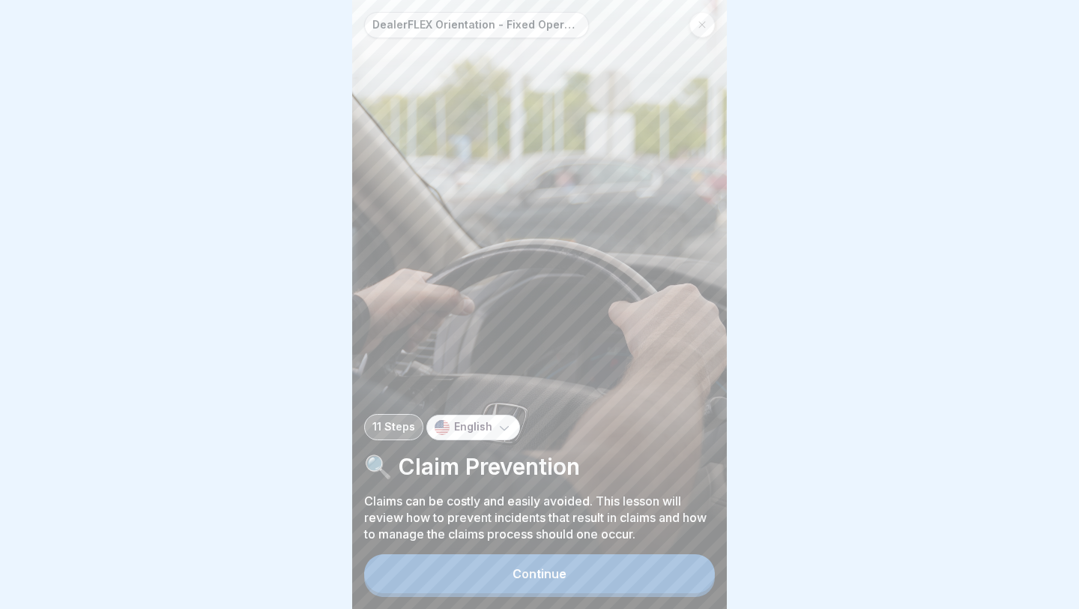
click at [632, 486] on button "Continue" at bounding box center [539, 573] width 351 height 39
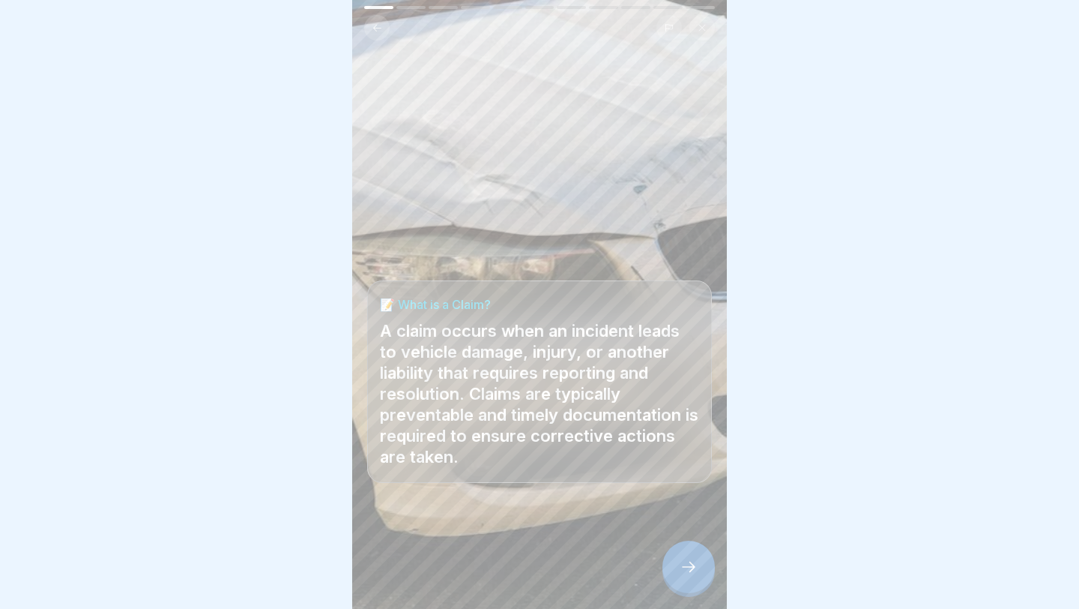
click at [645, 486] on div at bounding box center [689, 566] width 52 height 52
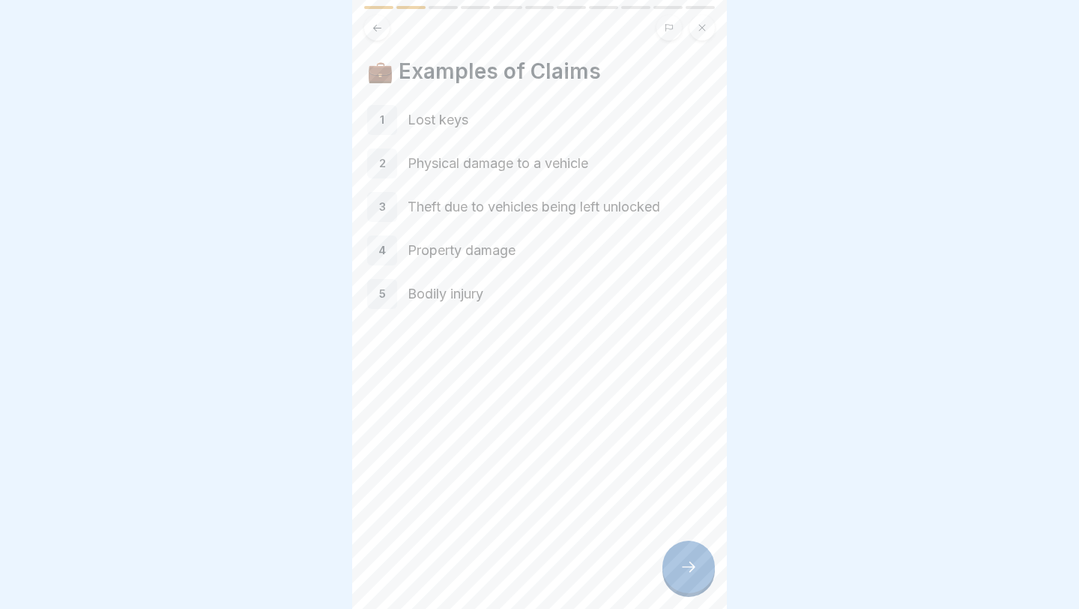
click at [645, 486] on div at bounding box center [689, 566] width 52 height 52
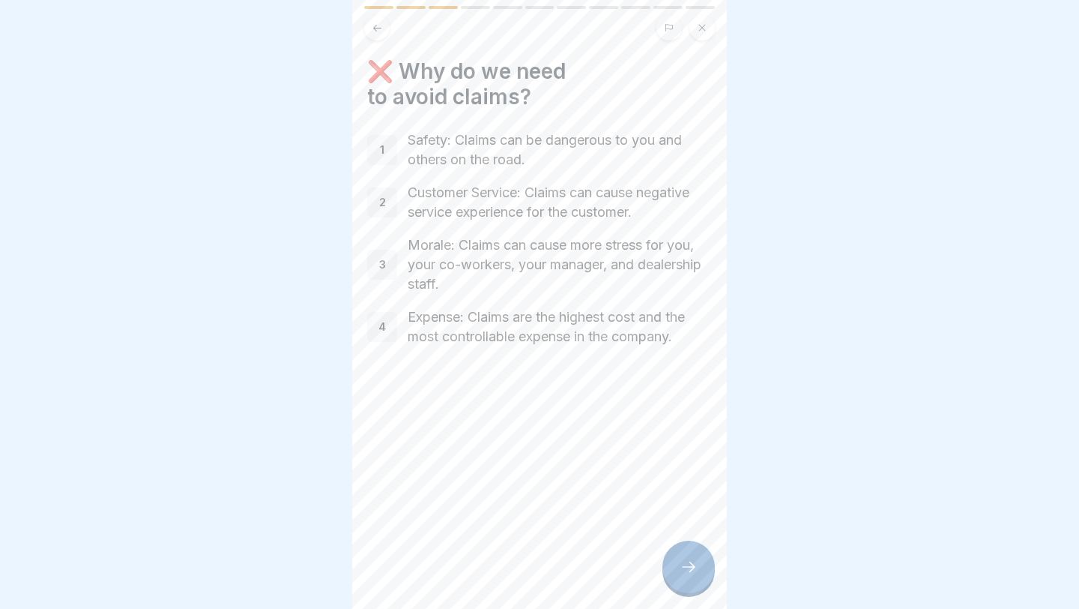
click at [645, 486] on div at bounding box center [689, 566] width 52 height 52
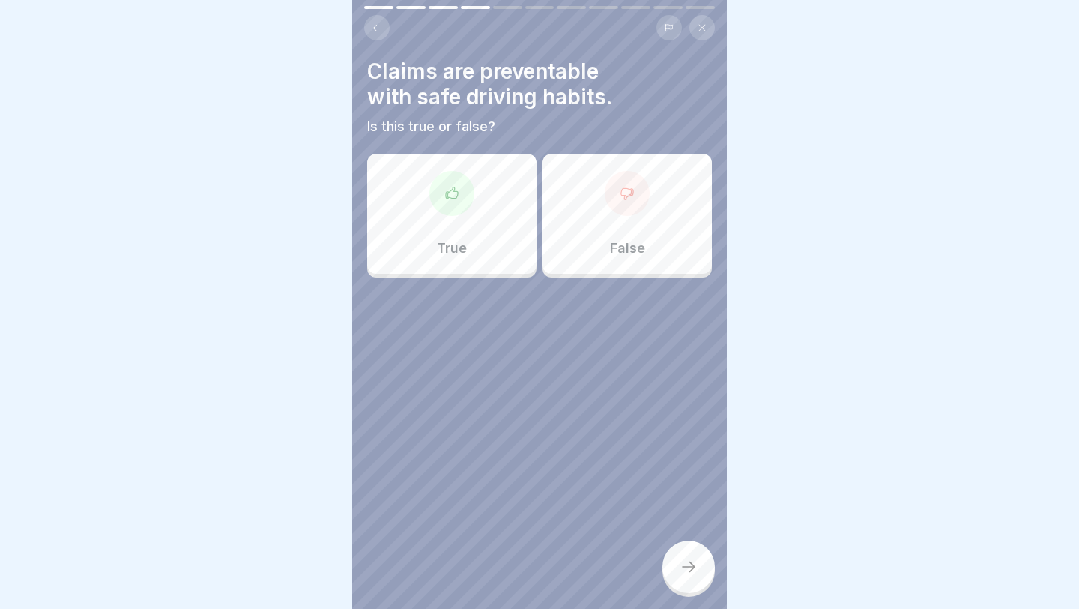
click at [483, 228] on div "True" at bounding box center [451, 214] width 169 height 120
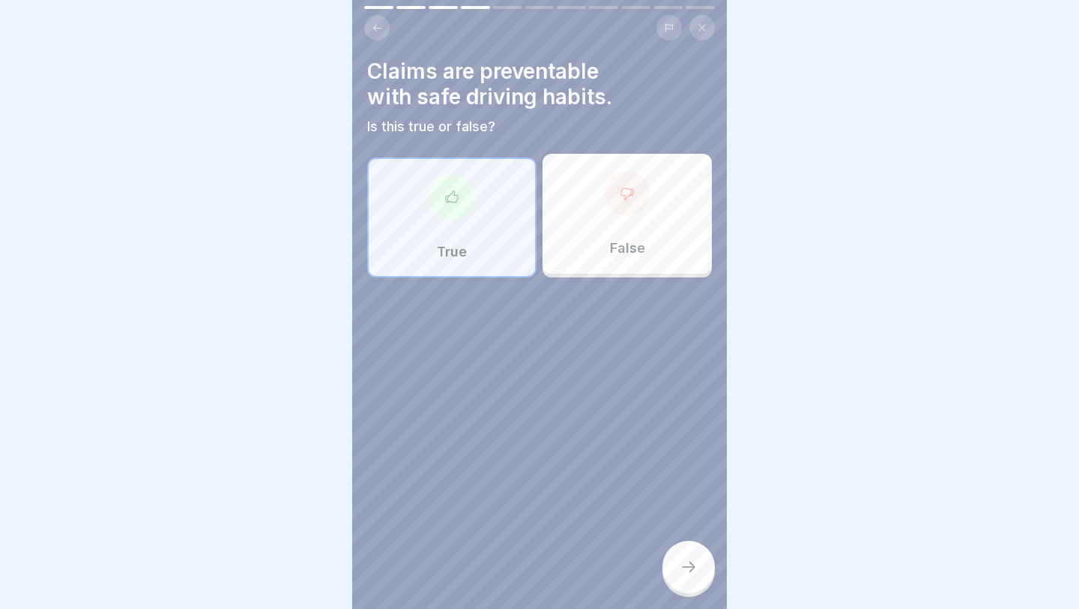
click at [645, 486] on icon at bounding box center [689, 567] width 18 height 18
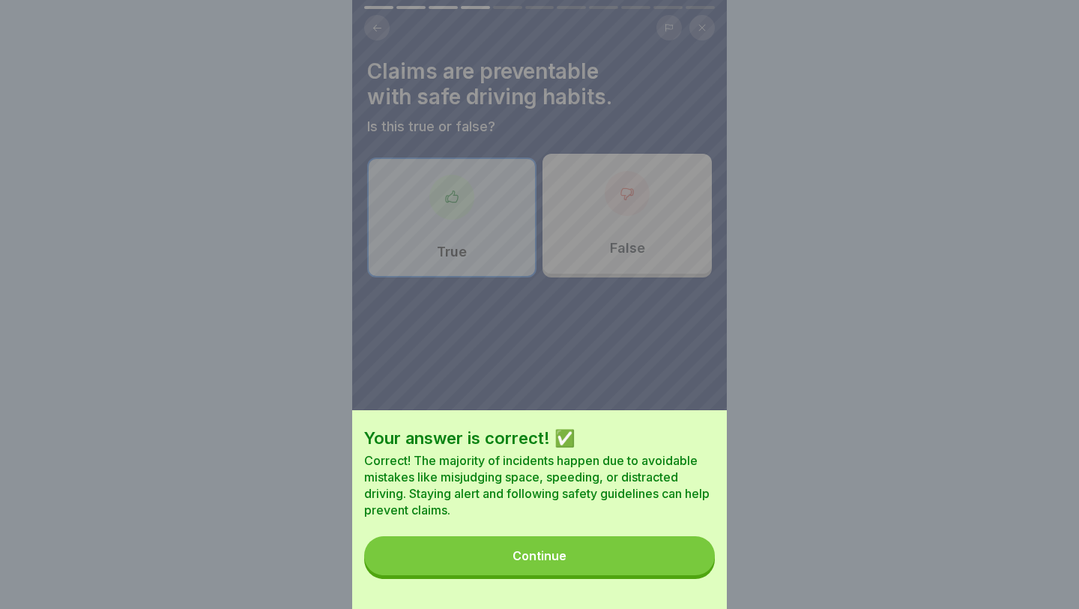
click at [645, 486] on button "Continue" at bounding box center [539, 555] width 351 height 39
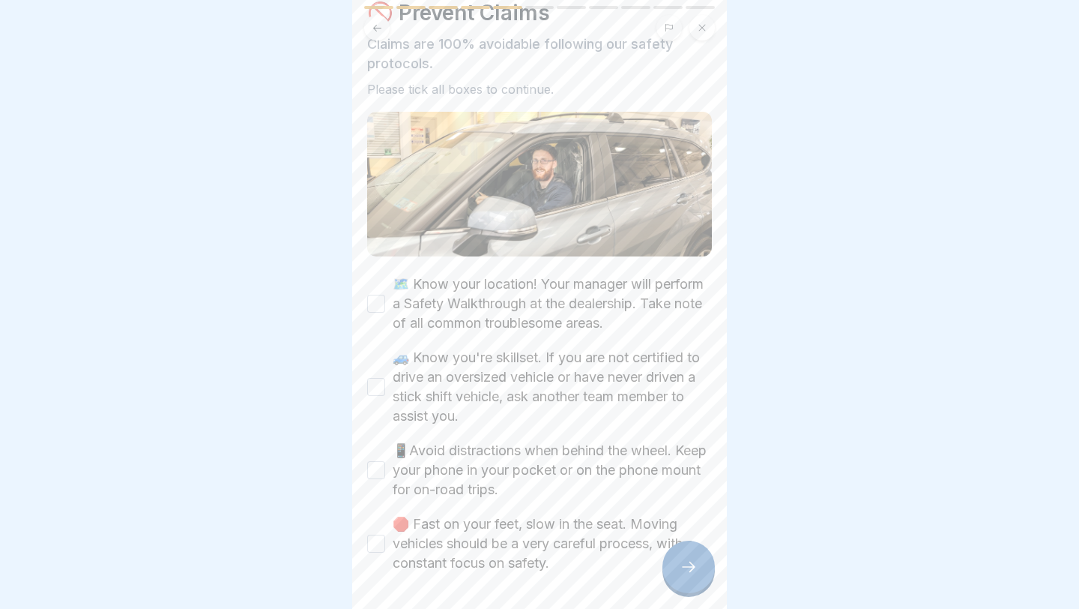
scroll to position [61, 0]
click at [624, 310] on label "🗺️ Know your location! Your manager will perform a Safety Walkthrough at the de…" at bounding box center [552, 301] width 319 height 58
click at [385, 310] on button "🗺️ Know your location! Your manager will perform a Safety Walkthrough at the de…" at bounding box center [376, 301] width 18 height 18
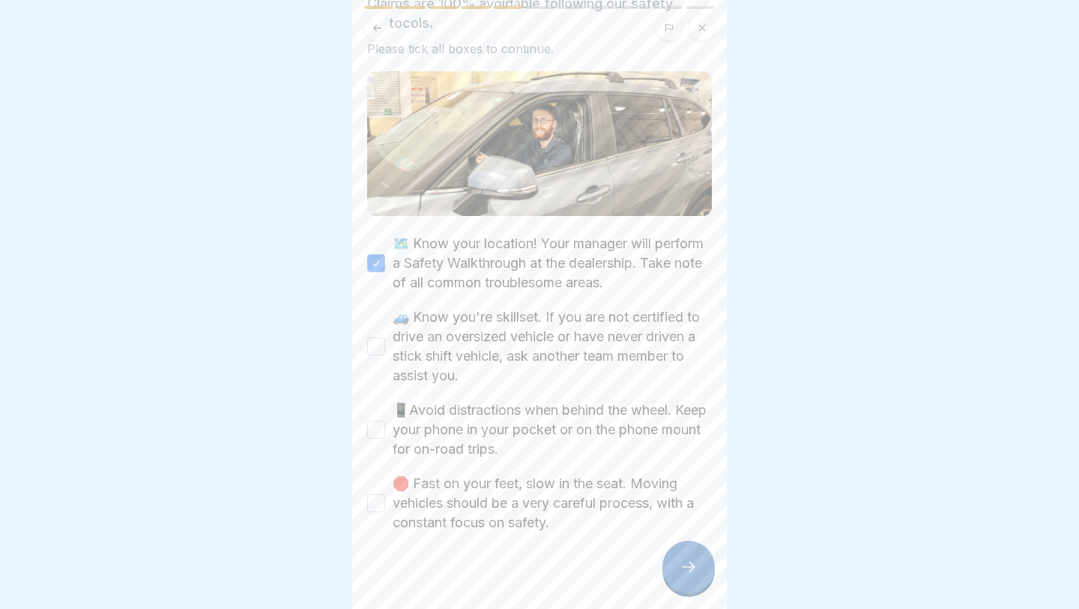
scroll to position [103, 0]
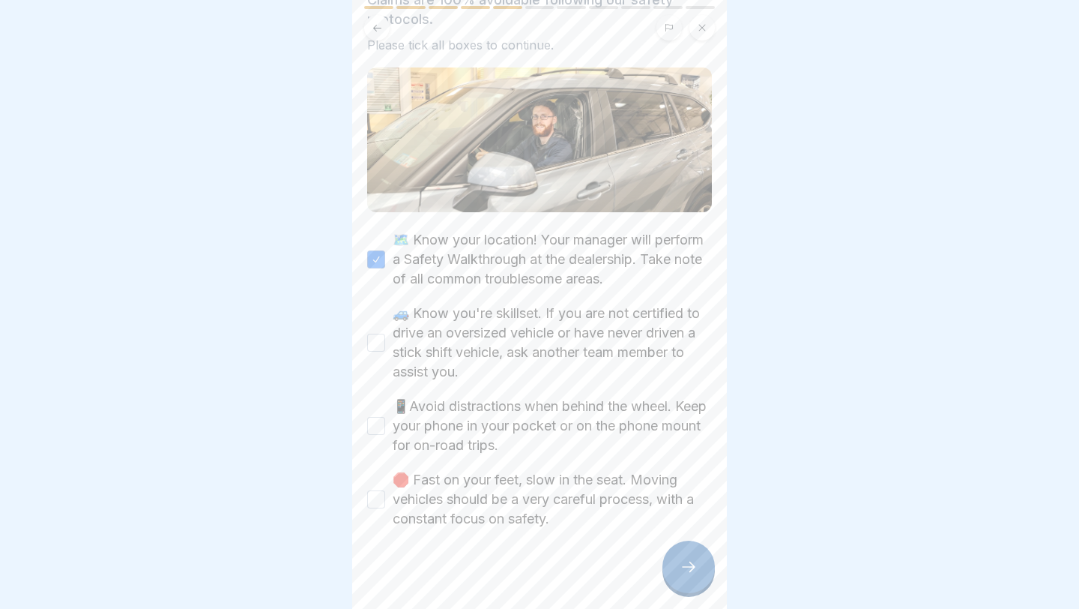
click at [601, 341] on label "🚙 Know you're skillset. If you are not certified to drive an oversized vehicle …" at bounding box center [552, 343] width 319 height 78
click at [385, 341] on button "🚙 Know you're skillset. If you are not certified to drive an oversized vehicle …" at bounding box center [376, 343] width 18 height 18
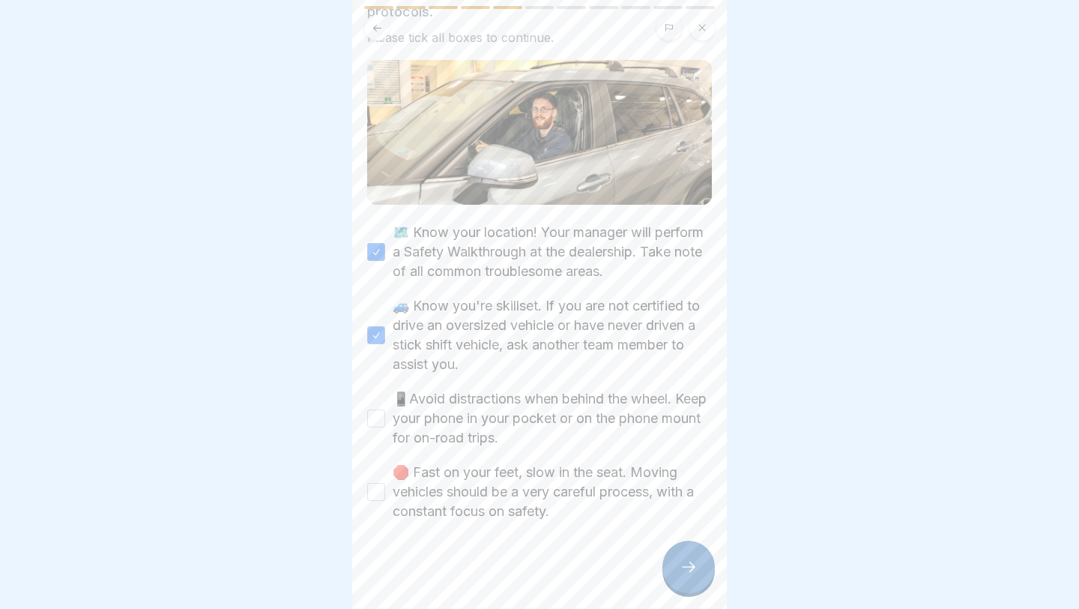
scroll to position [112, 0]
click at [558, 425] on label "📱Avoid distractions when behind the wheel. Keep your phone in your pocket or on…" at bounding box center [552, 416] width 319 height 58
click at [385, 425] on button "📱Avoid distractions when behind the wheel. Keep your phone in your pocket or on…" at bounding box center [376, 416] width 18 height 18
click at [642, 486] on label "🛑 Fast on your feet, slow in the seat. Moving vehicles should be a very careful…" at bounding box center [552, 489] width 319 height 58
click at [385, 486] on button "🛑 Fast on your feet, slow in the seat. Moving vehicles should be a very careful…" at bounding box center [376, 489] width 18 height 18
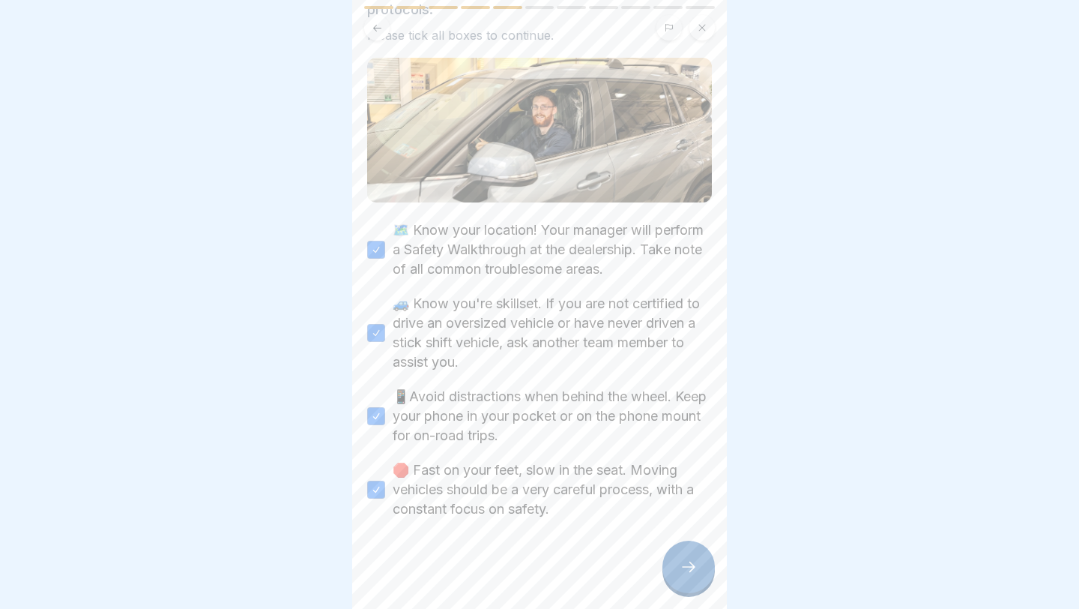
click at [645, 486] on icon at bounding box center [689, 567] width 18 height 18
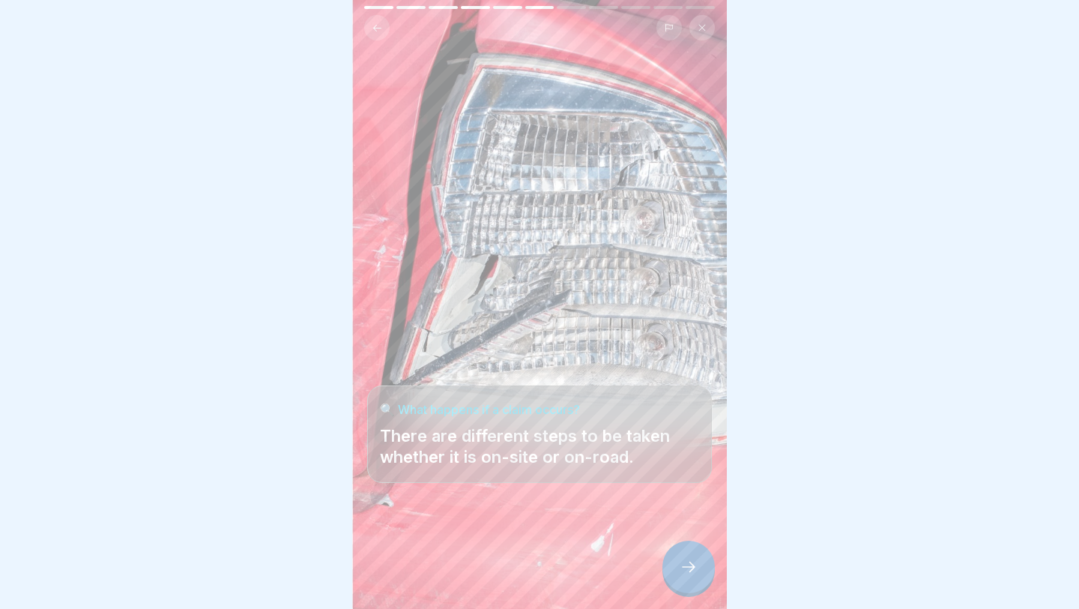
click at [645, 486] on icon at bounding box center [689, 567] width 18 height 18
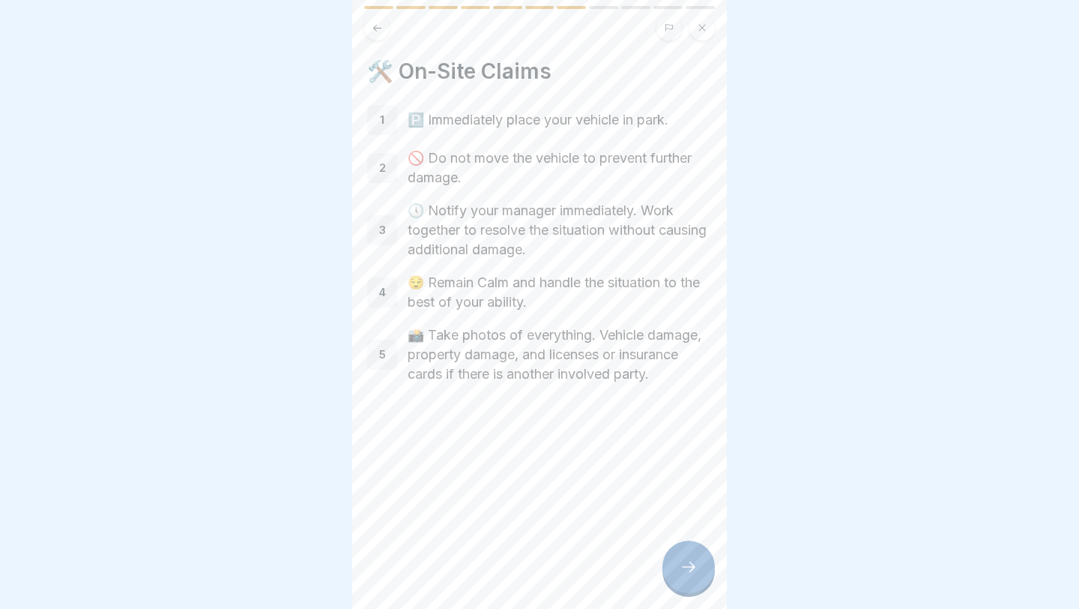
click at [645, 486] on div at bounding box center [689, 566] width 52 height 52
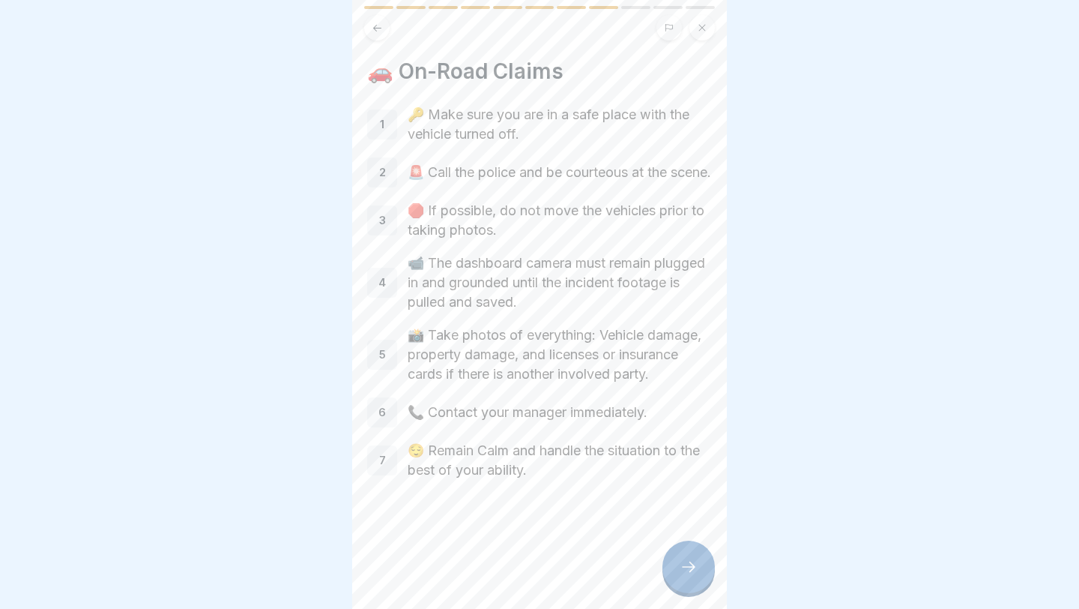
click at [645, 486] on div "DealerFLEX Orientation - Fixed Operations Division 11 Steps English 🔍 Claim Pre…" at bounding box center [539, 304] width 375 height 609
click at [645, 486] on div at bounding box center [689, 566] width 52 height 52
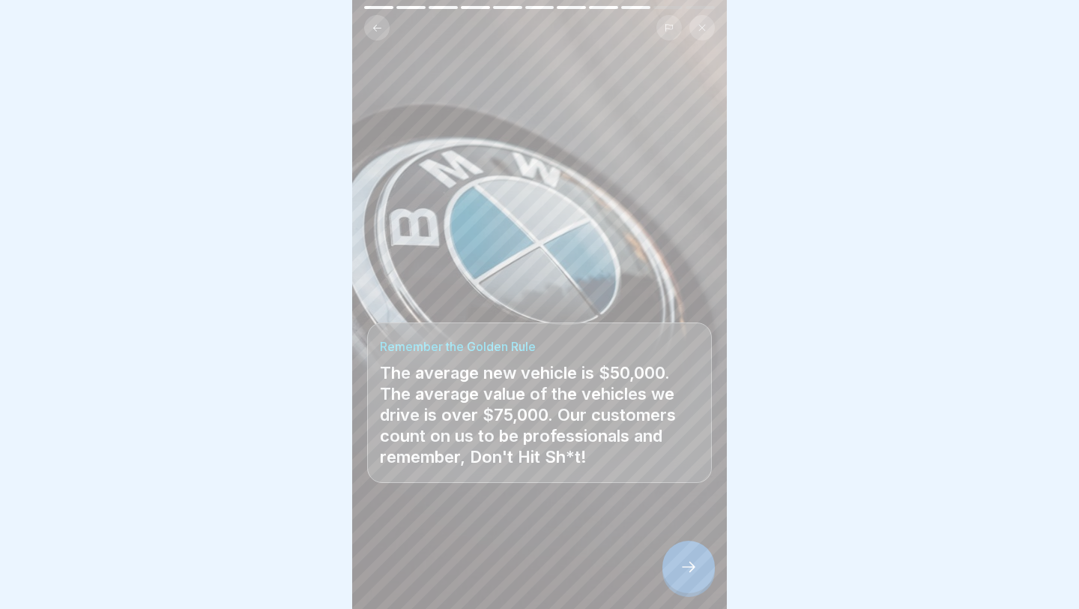
click at [645, 486] on icon at bounding box center [689, 567] width 18 height 18
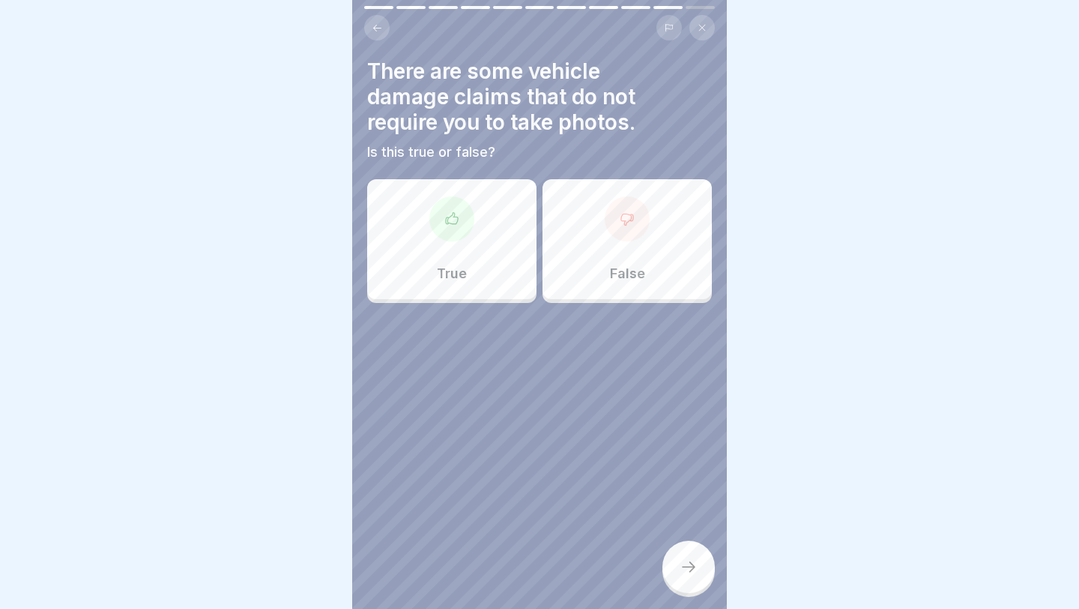
click at [374, 37] on button at bounding box center [376, 27] width 25 height 25
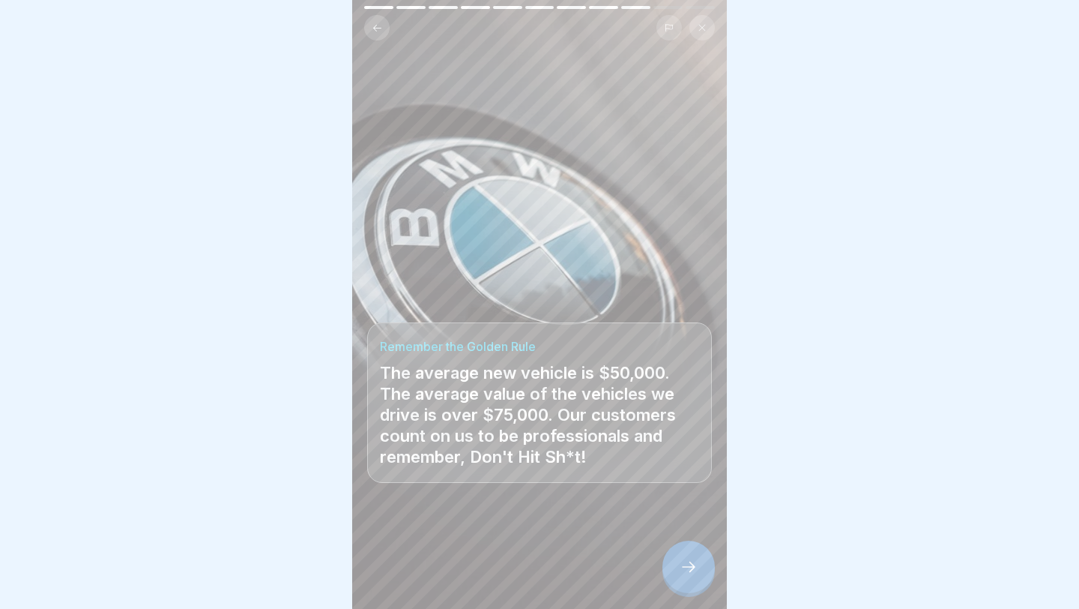
click at [645, 486] on icon at bounding box center [689, 567] width 18 height 18
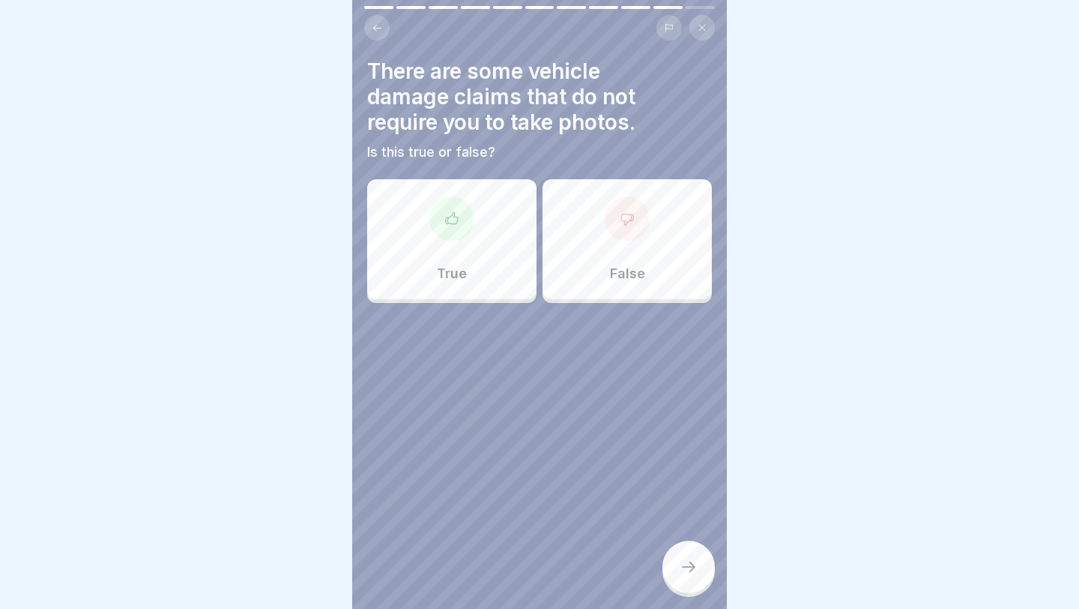
click at [572, 287] on div "False" at bounding box center [627, 239] width 169 height 120
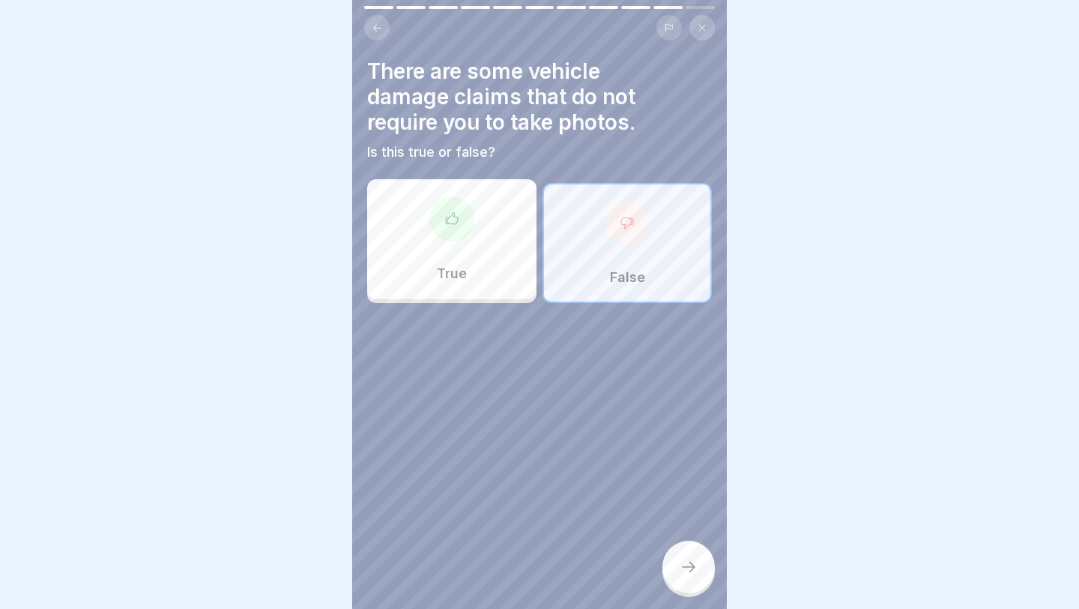
click at [645, 486] on icon at bounding box center [689, 567] width 18 height 18
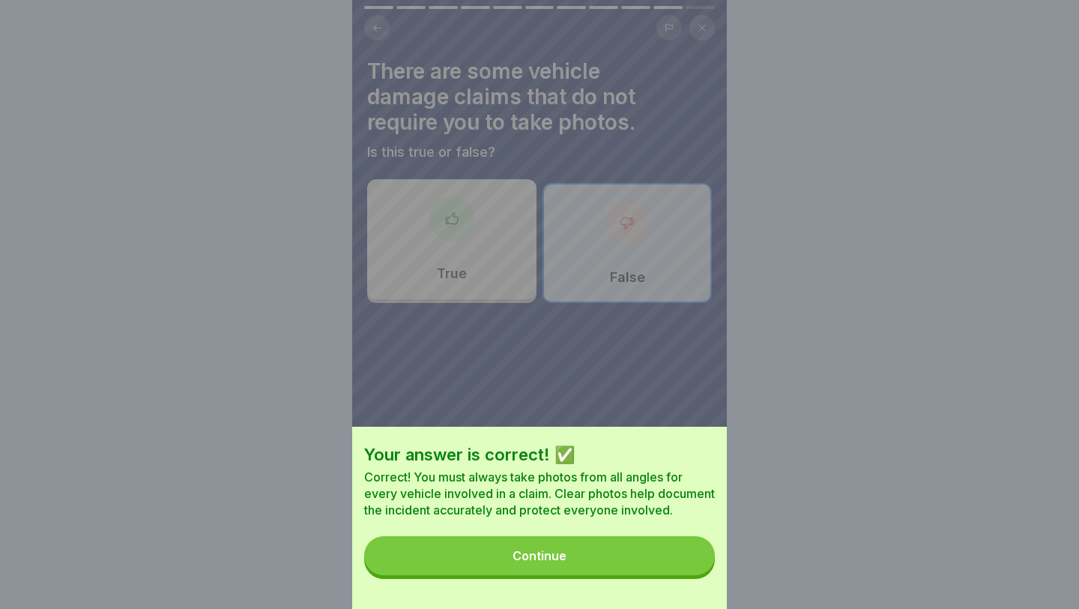
click at [645, 486] on button "Continue" at bounding box center [539, 555] width 351 height 39
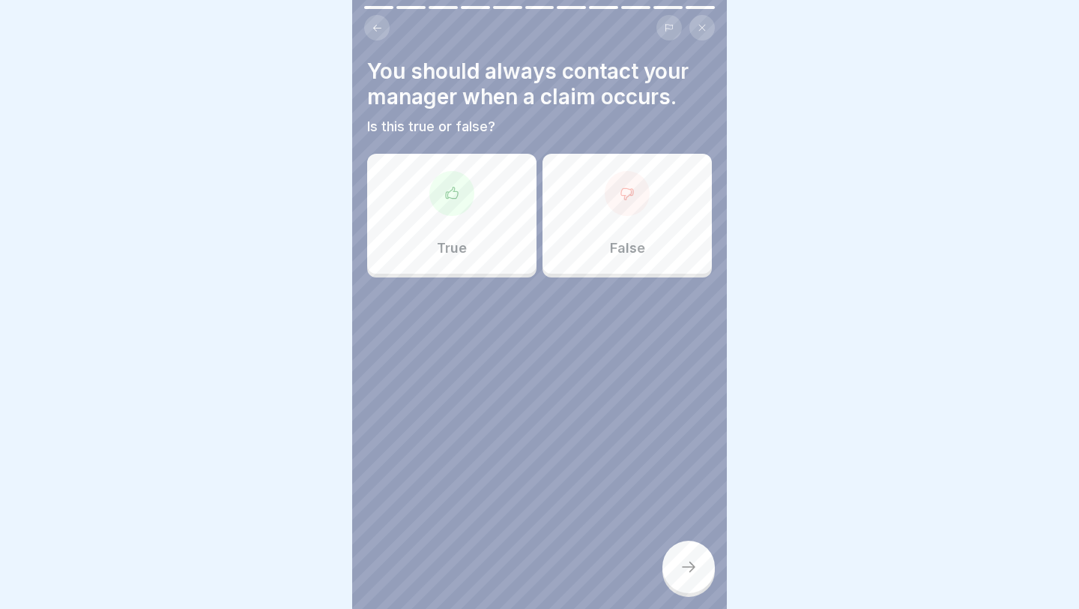
click at [492, 226] on div "True" at bounding box center [451, 214] width 169 height 120
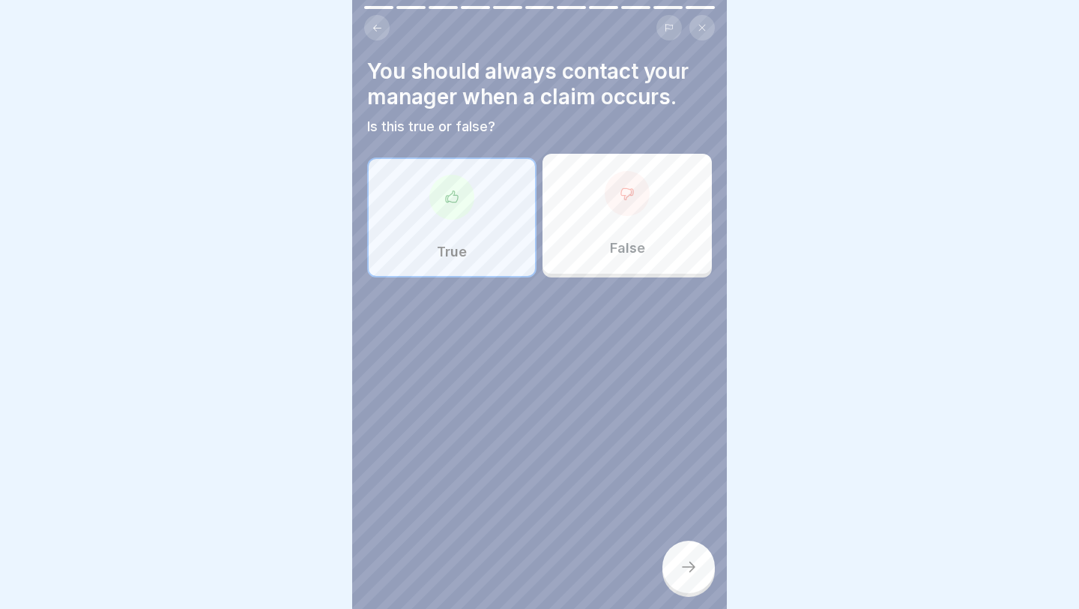
click at [645, 486] on div at bounding box center [689, 566] width 52 height 52
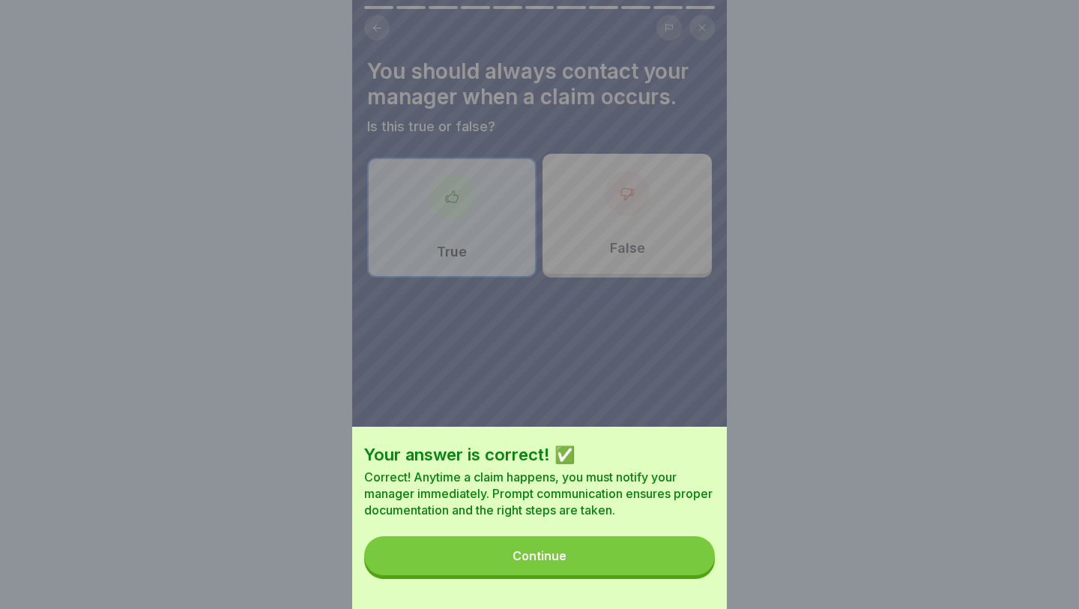
click at [645, 486] on button "Continue" at bounding box center [539, 555] width 351 height 39
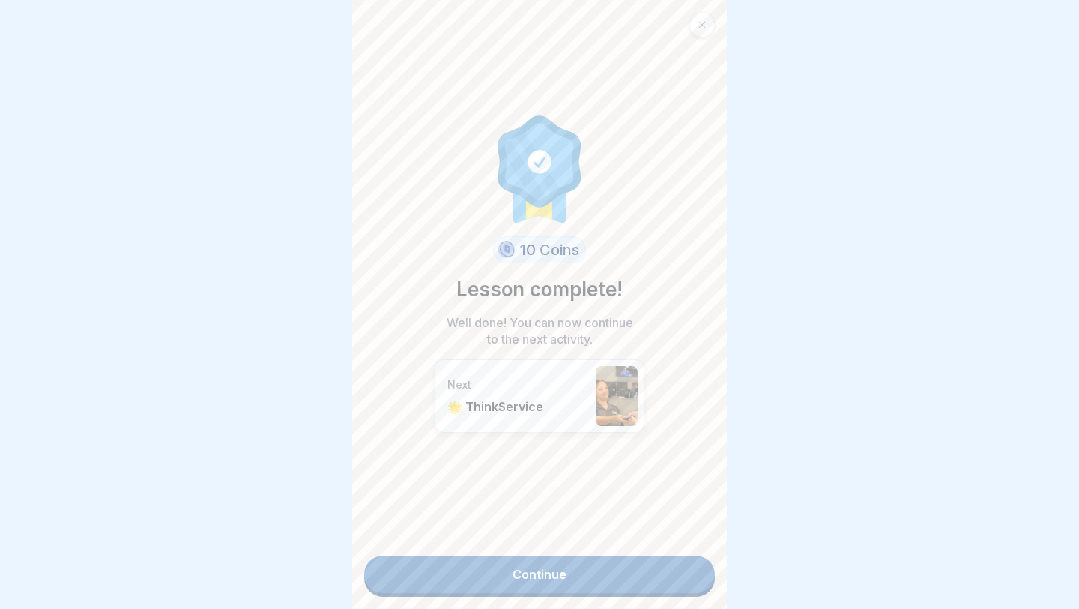
click at [627, 486] on link "Continue" at bounding box center [539, 573] width 351 height 37
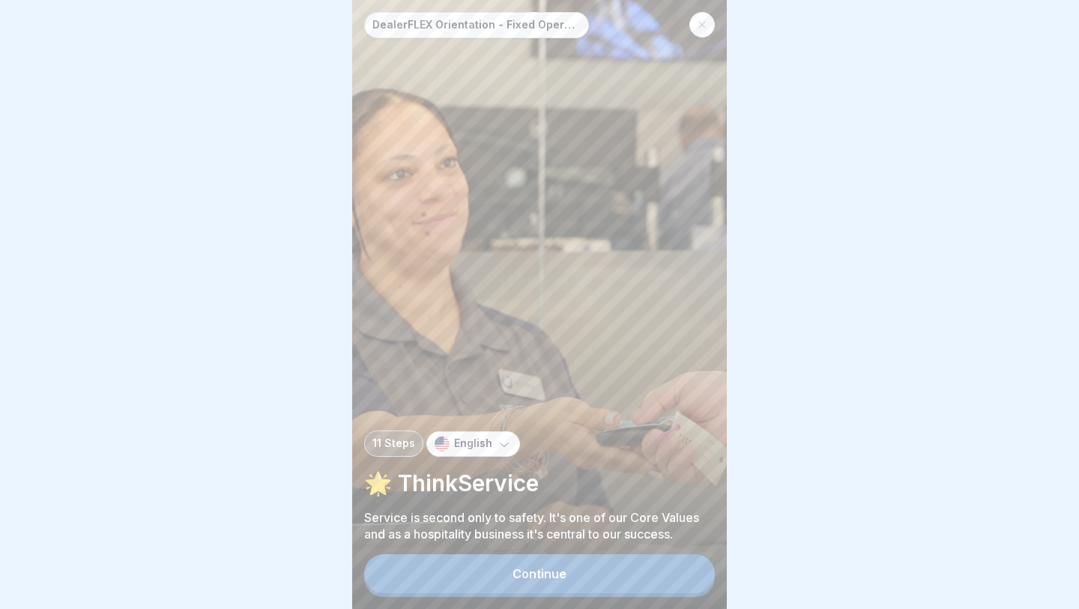
click at [612, 486] on div "Continue" at bounding box center [539, 575] width 351 height 43
click at [605, 486] on button "Continue" at bounding box center [539, 573] width 351 height 39
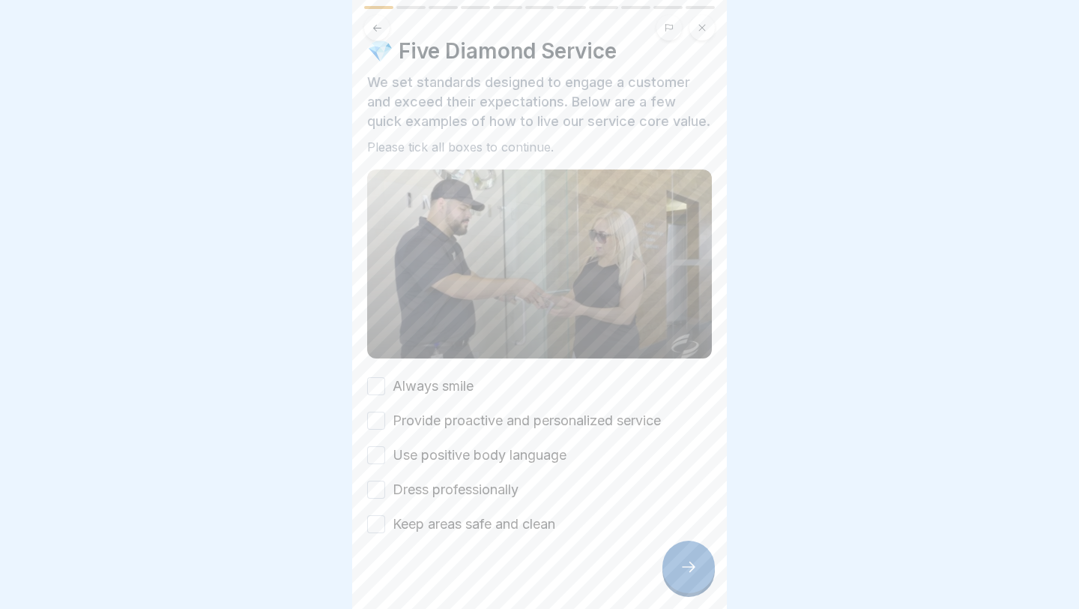
scroll to position [21, 0]
click at [586, 420] on label "Provide proactive and personalized service" at bounding box center [527, 419] width 268 height 19
click at [385, 420] on button "Provide proactive and personalized service" at bounding box center [376, 420] width 18 height 18
click at [565, 386] on div "Always smile Provide proactive and personalized service Use positive body langu…" at bounding box center [539, 453] width 345 height 157
click at [507, 383] on div "Always smile Provide proactive and personalized service Use positive body langu…" at bounding box center [539, 453] width 345 height 157
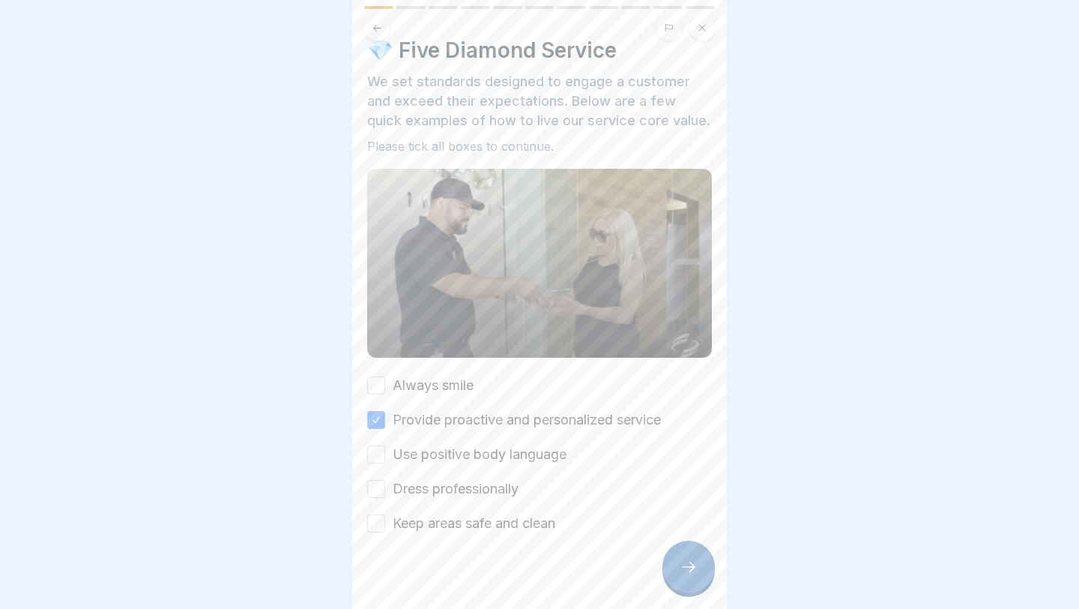
click at [437, 381] on label "Always smile" at bounding box center [433, 384] width 81 height 19
click at [385, 381] on button "Always smile" at bounding box center [376, 385] width 18 height 18
click at [414, 456] on label "Use positive body language" at bounding box center [480, 453] width 174 height 19
click at [385, 456] on button "Use positive body language" at bounding box center [376, 454] width 18 height 18
click at [372, 486] on div "Dress professionally" at bounding box center [442, 488] width 151 height 19
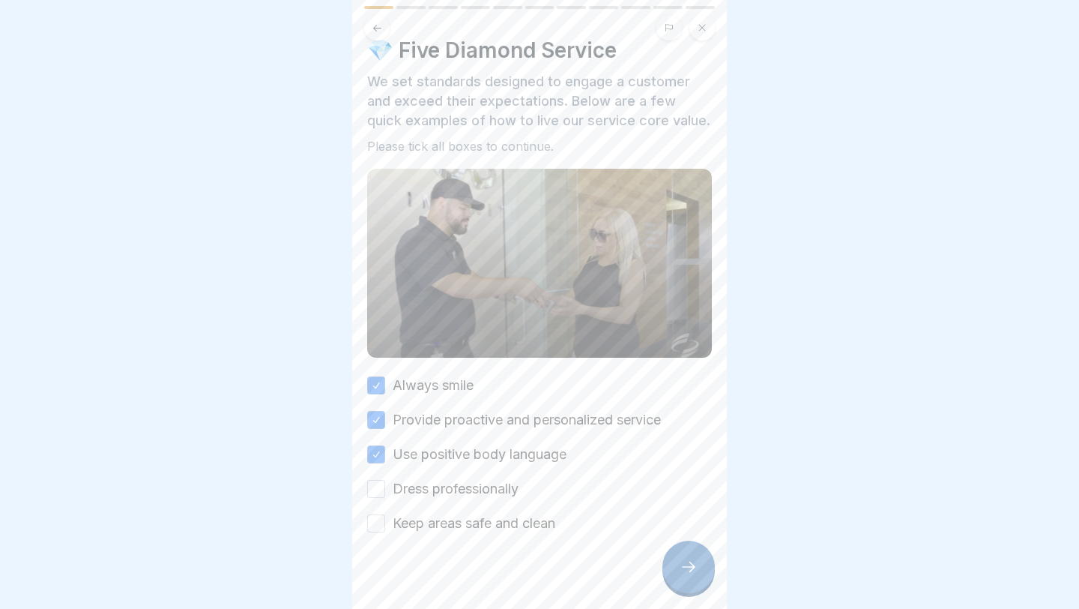
click at [374, 486] on button "Dress professionally" at bounding box center [376, 489] width 18 height 18
click at [379, 486] on button "Keep areas safe and clean" at bounding box center [376, 523] width 18 height 18
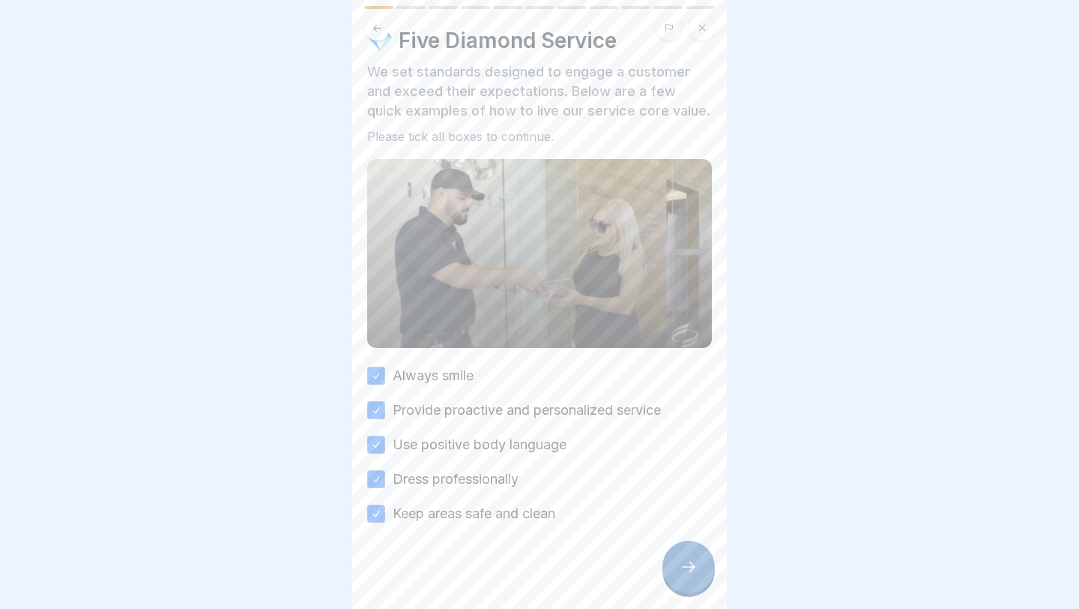
scroll to position [35, 0]
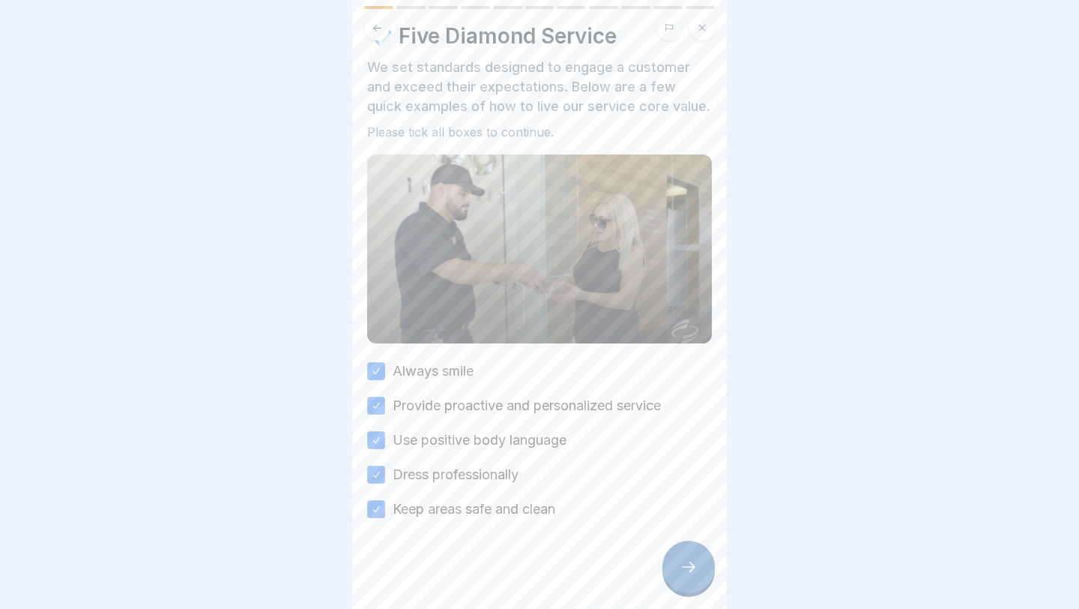
click at [645, 486] on div at bounding box center [689, 566] width 52 height 52
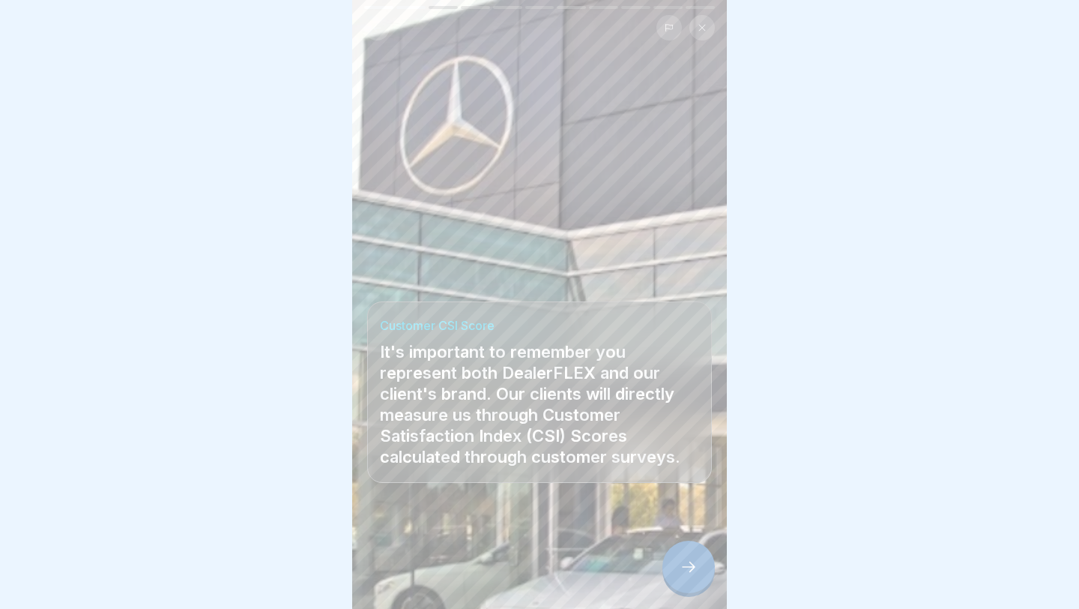
click at [645, 486] on div at bounding box center [689, 566] width 52 height 52
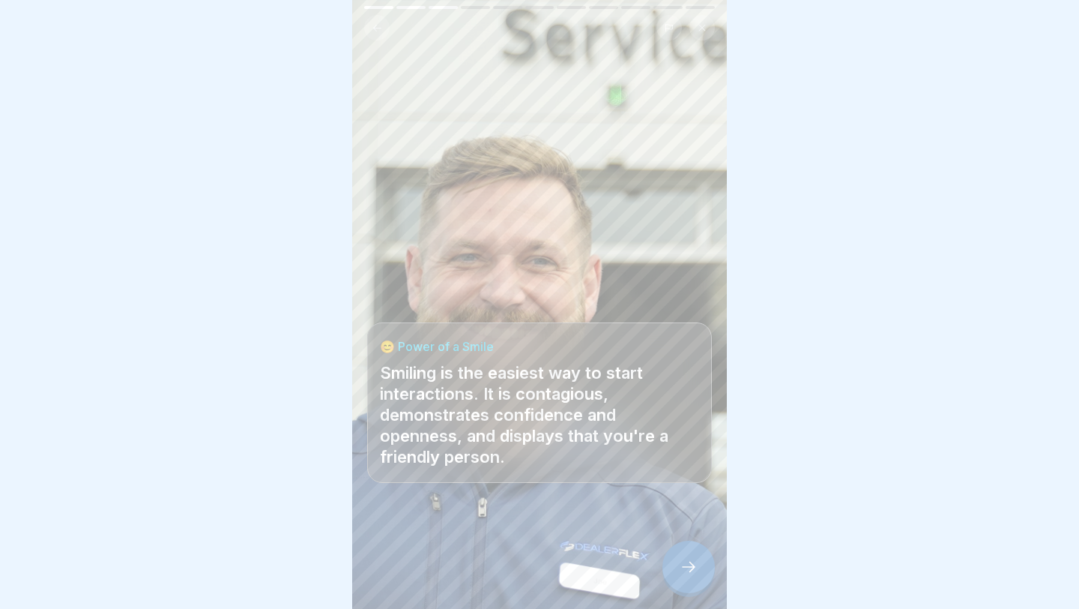
click at [645, 486] on div at bounding box center [689, 566] width 52 height 52
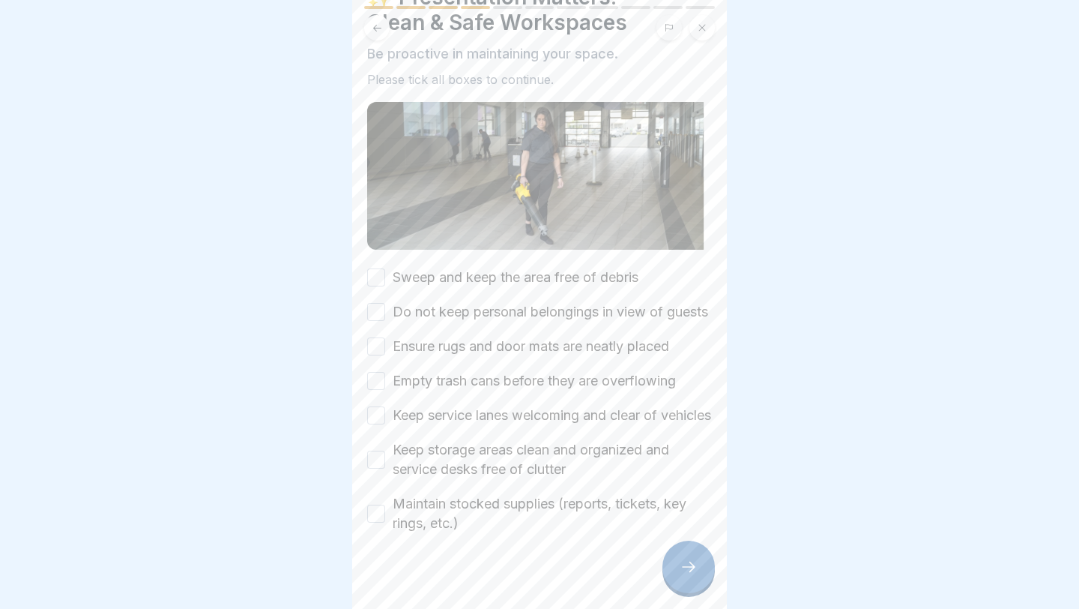
scroll to position [127, 0]
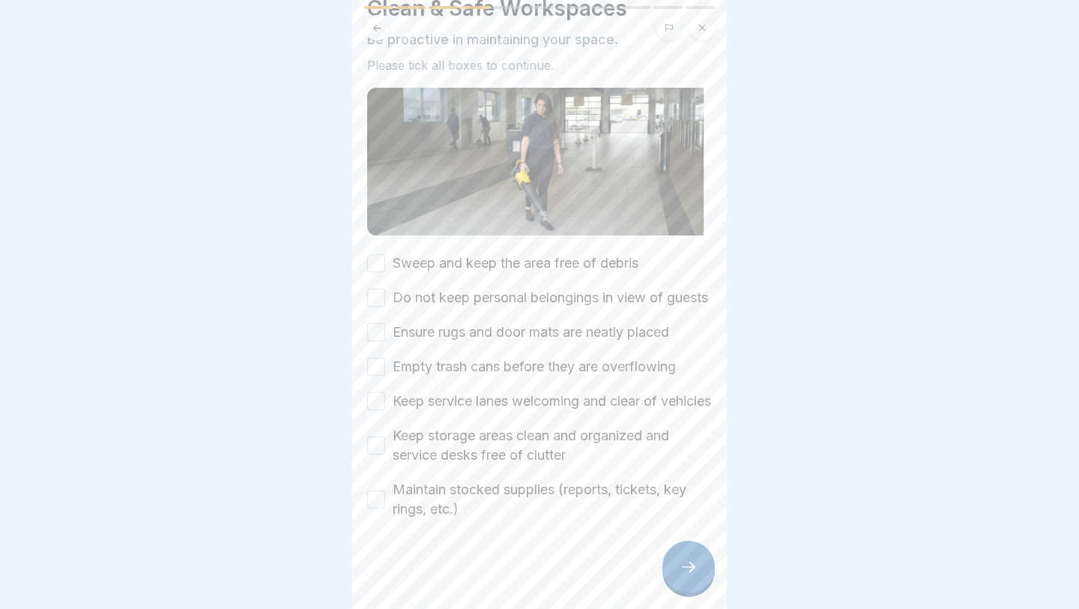
click at [603, 253] on div "Sweep and keep the area free of debris Do not keep personal belongings in view …" at bounding box center [539, 385] width 345 height 265
click at [594, 253] on label "Sweep and keep the area free of debris" at bounding box center [516, 262] width 246 height 19
click at [385, 254] on button "Sweep and keep the area free of debris" at bounding box center [376, 263] width 18 height 18
click at [582, 288] on label "Do not keep personal belongings in view of guests" at bounding box center [551, 297] width 316 height 19
click at [385, 289] on button "Do not keep personal belongings in view of guests" at bounding box center [376, 298] width 18 height 18
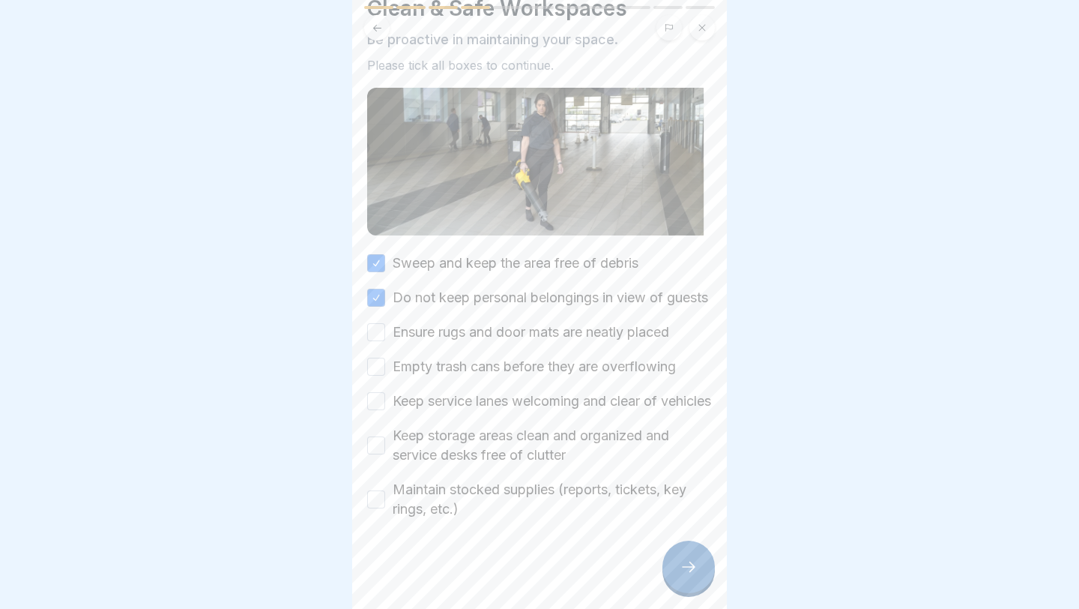
click at [540, 322] on label "Ensure rugs and door mats are neatly placed" at bounding box center [531, 331] width 277 height 19
click at [385, 323] on button "Ensure rugs and door mats are neatly placed" at bounding box center [376, 332] width 18 height 18
click at [523, 357] on label "Empty trash cans before they are overflowing" at bounding box center [534, 366] width 283 height 19
click at [385, 358] on button "Empty trash cans before they are overflowing" at bounding box center [376, 367] width 18 height 18
click at [506, 391] on label "Keep service lanes welcoming and clear of vehicles" at bounding box center [552, 400] width 319 height 19
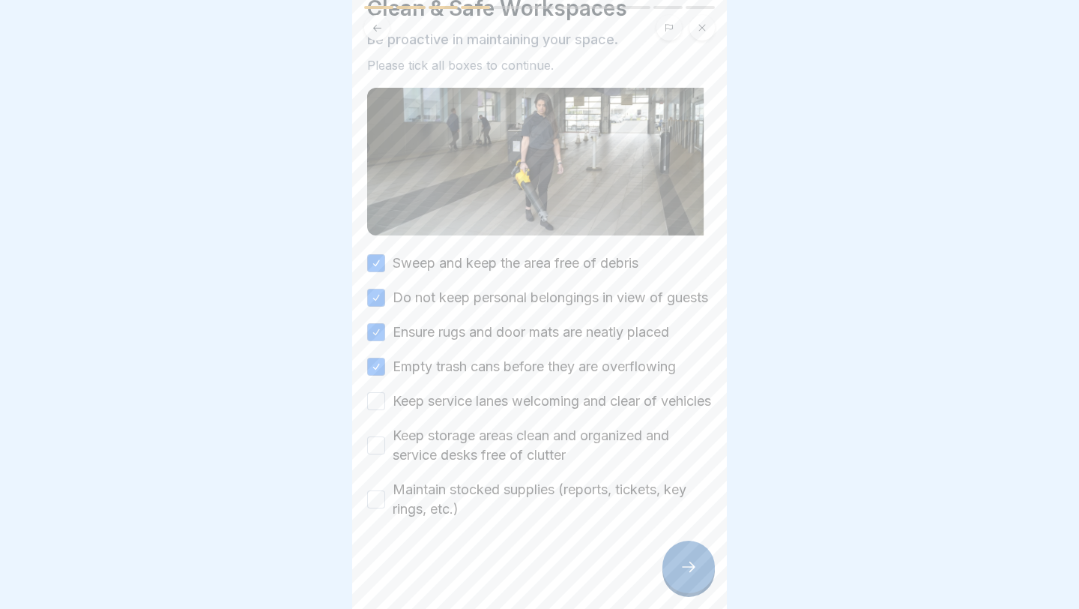
click at [385, 392] on button "Keep service lanes welcoming and clear of vehicles" at bounding box center [376, 401] width 18 height 18
click at [481, 444] on label "Keep storage areas clean and organized and service desks free of clutter" at bounding box center [552, 445] width 319 height 39
click at [385, 444] on button "Keep storage areas clean and organized and service desks free of clutter" at bounding box center [376, 445] width 18 height 18
click at [476, 486] on label "Maintain stocked supplies (reports, tickets, key rings, etc.)" at bounding box center [552, 499] width 319 height 39
click at [385, 486] on button "Maintain stocked supplies (reports, tickets, key rings, etc.)" at bounding box center [376, 499] width 18 height 18
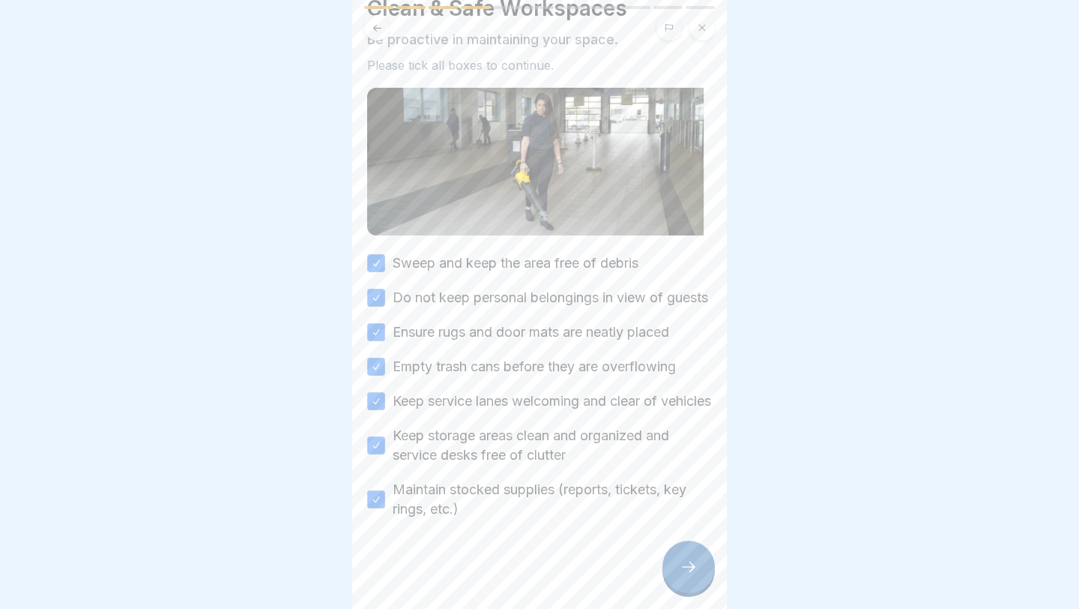
click at [645, 486] on div at bounding box center [689, 566] width 52 height 52
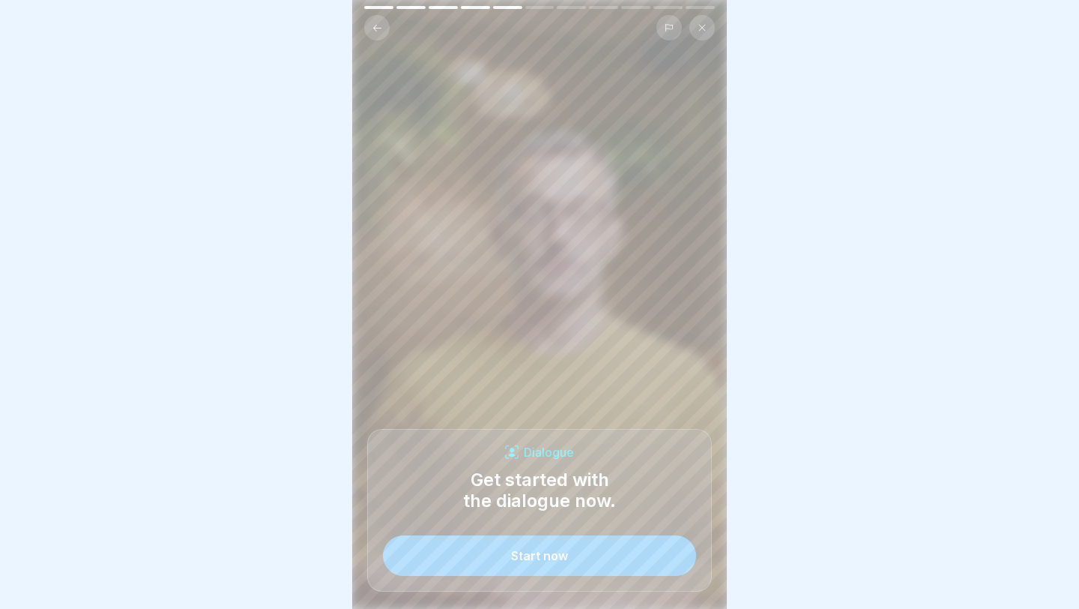
click at [555, 486] on div "Start now" at bounding box center [539, 555] width 57 height 13
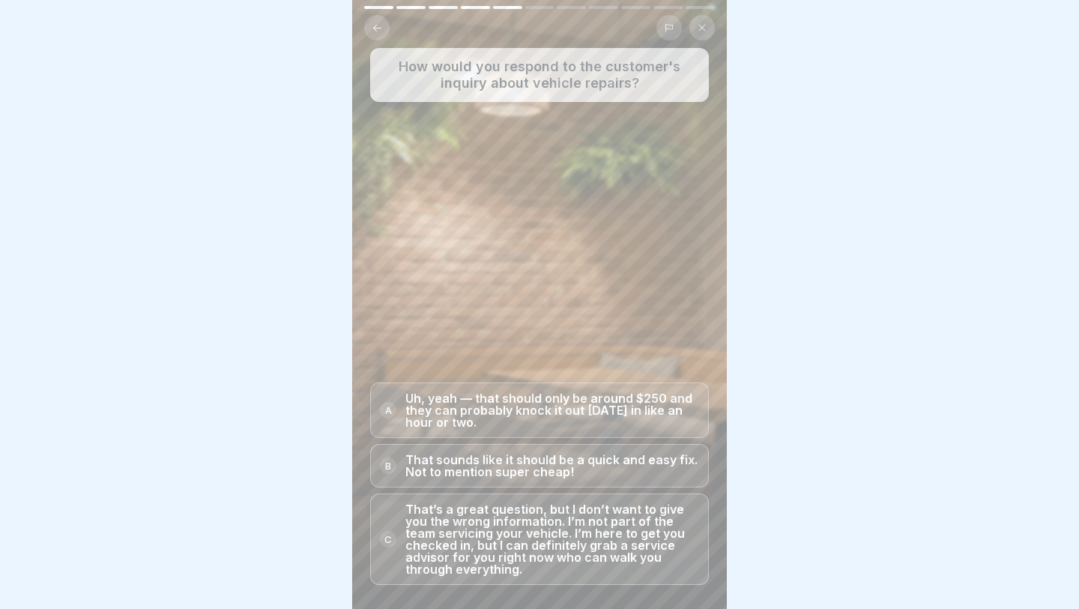
click at [566, 486] on p "That’s a great question, but I don’t want to give you the wrong information. I’…" at bounding box center [552, 539] width 294 height 72
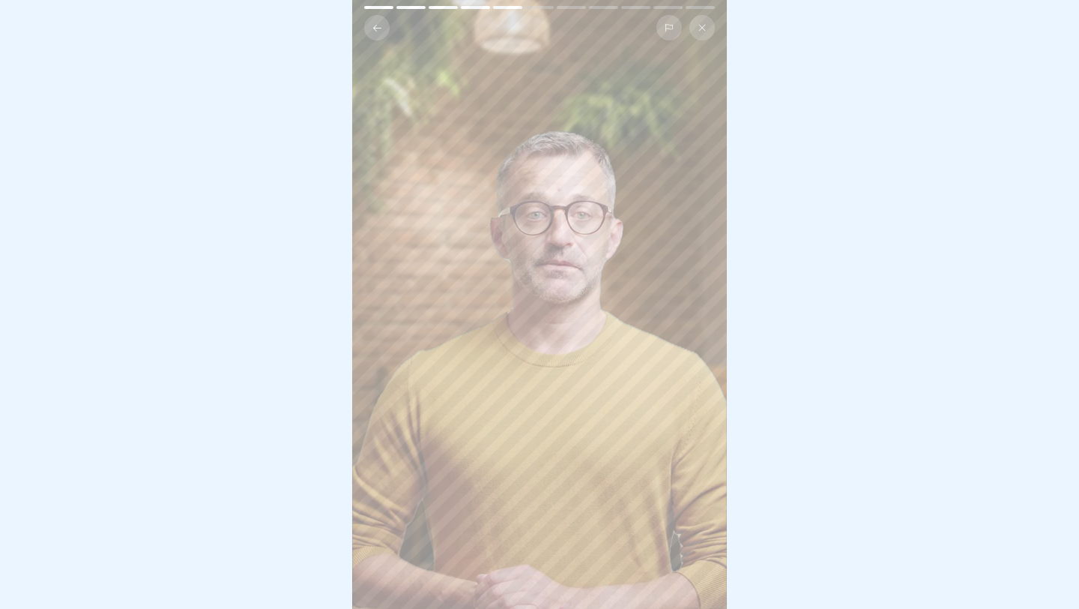
click at [510, 10] on div at bounding box center [539, 23] width 375 height 34
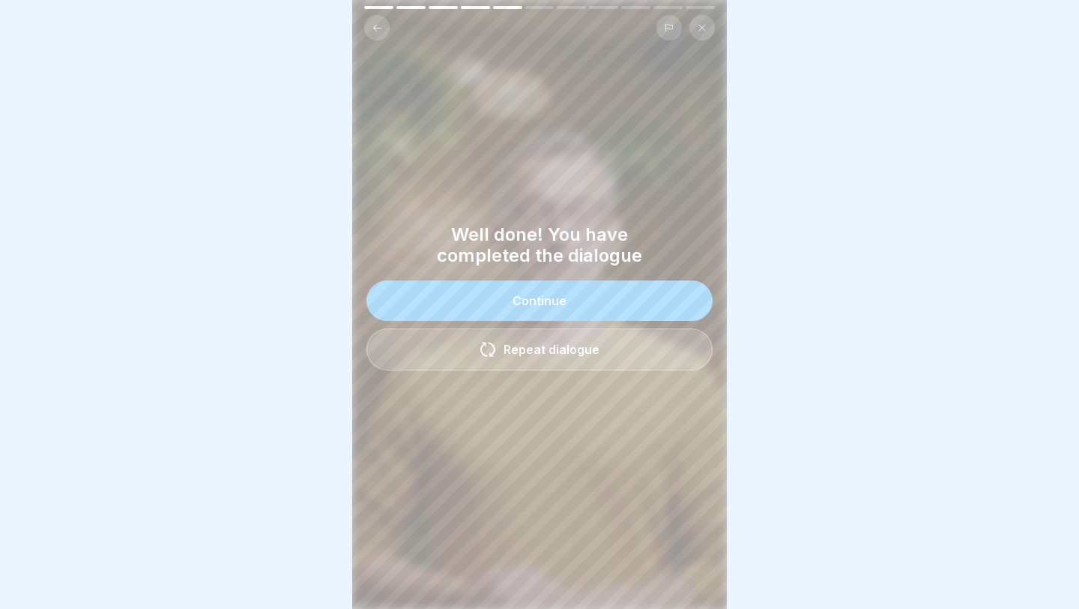
click at [488, 305] on button "Continue" at bounding box center [539, 300] width 346 height 40
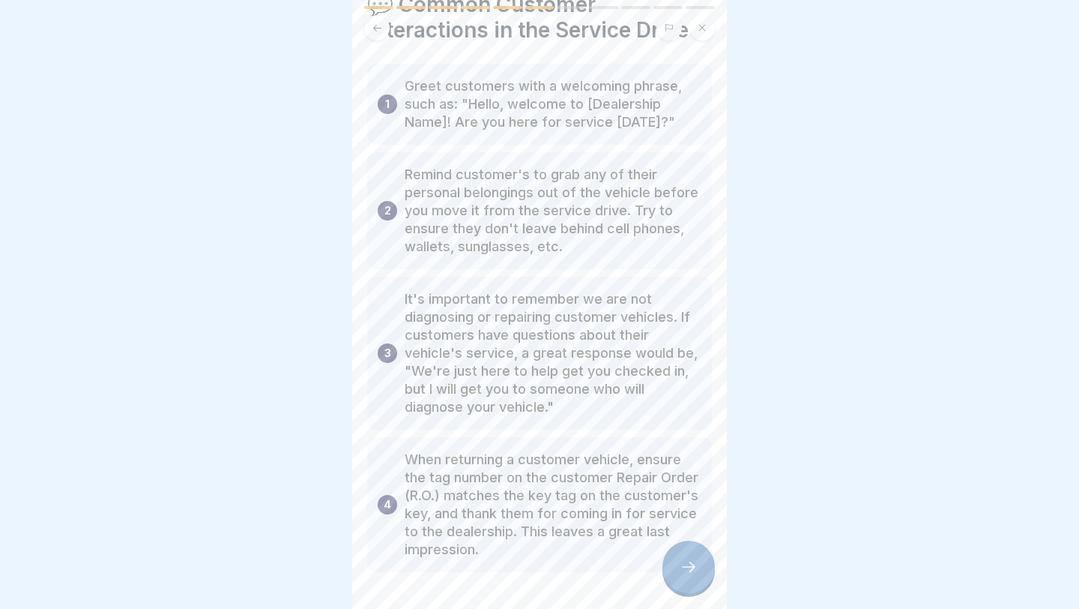
scroll to position [102, 0]
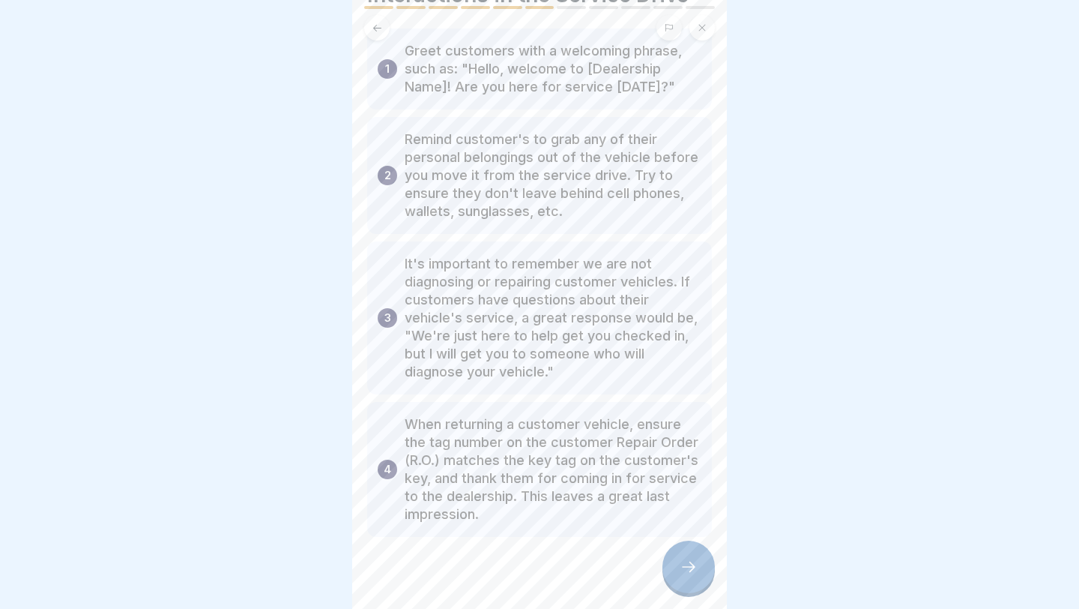
click at [645, 486] on div at bounding box center [689, 566] width 52 height 52
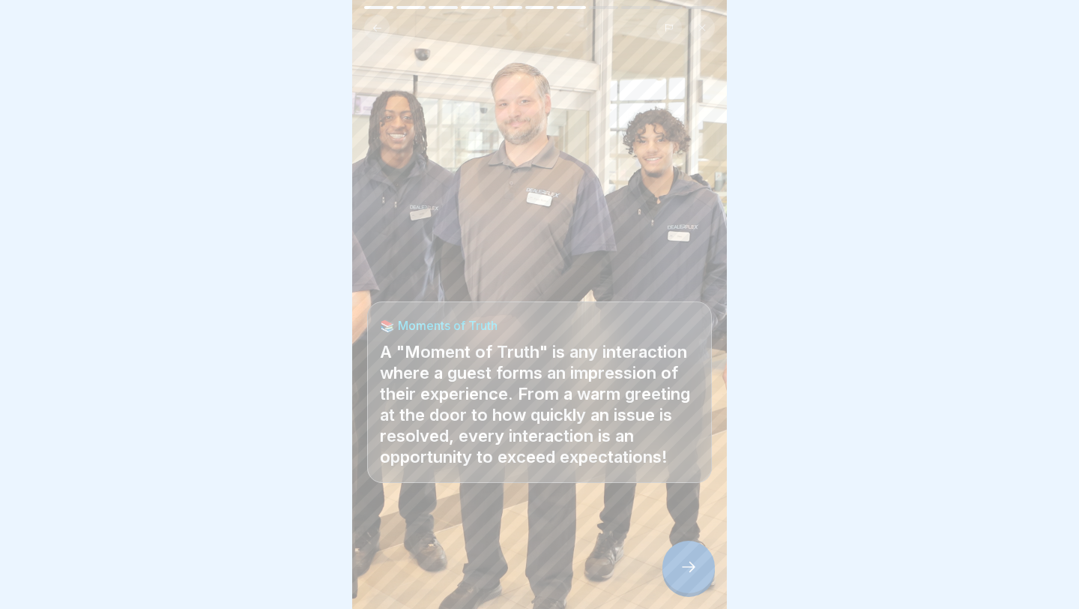
click at [645, 486] on div at bounding box center [689, 566] width 52 height 52
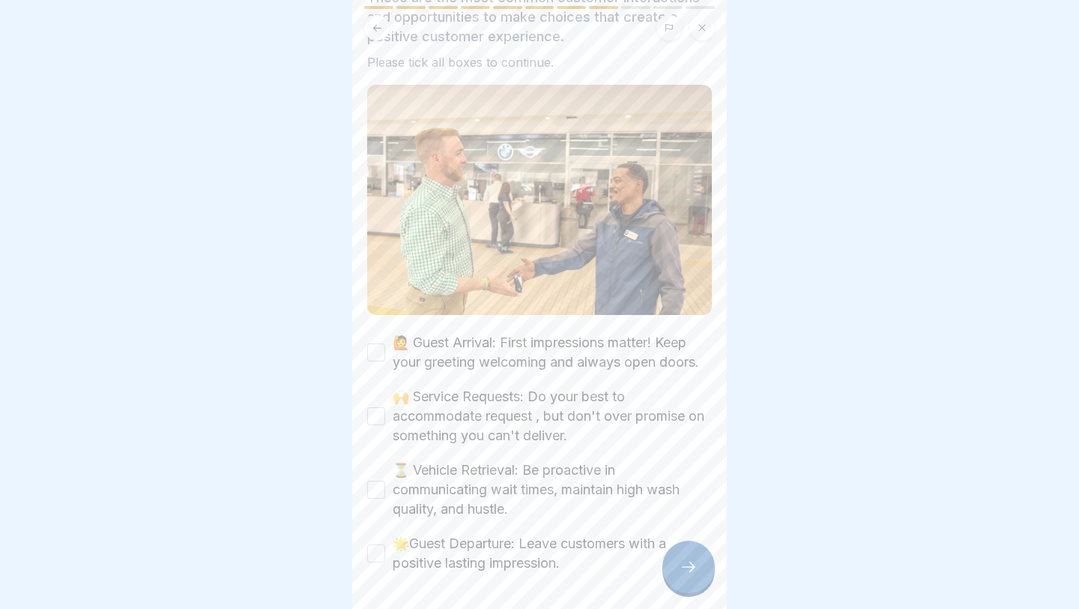
scroll to position [159, 0]
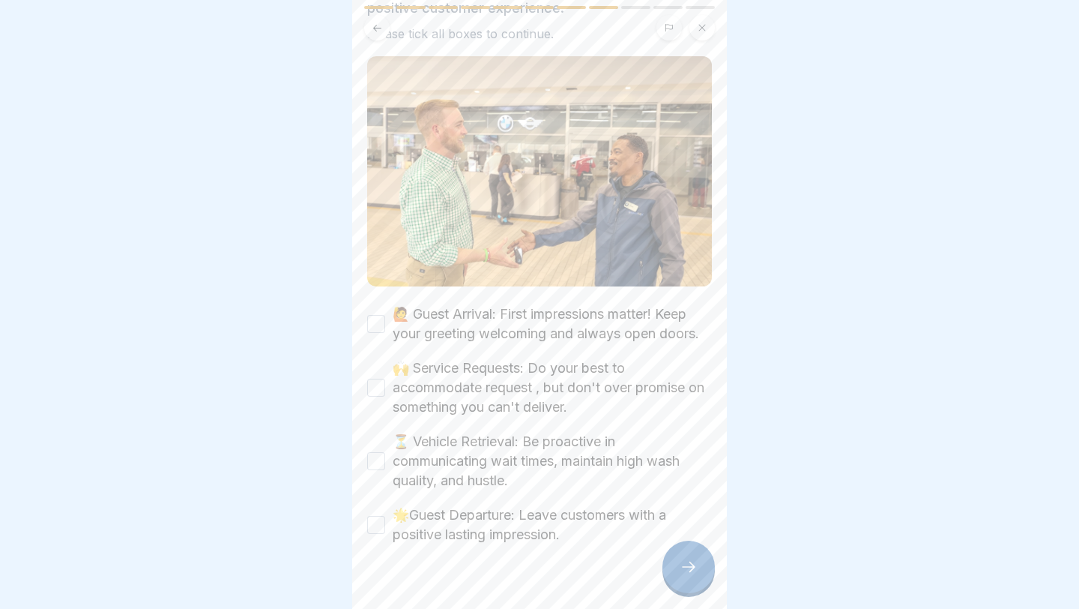
click at [517, 318] on label "🙋 Guest Arrival: First impressions matter! Keep your greeting welcoming and alw…" at bounding box center [552, 323] width 319 height 39
click at [385, 318] on button "🙋 Guest Arrival: First impressions matter! Keep your greeting welcoming and alw…" at bounding box center [376, 324] width 18 height 18
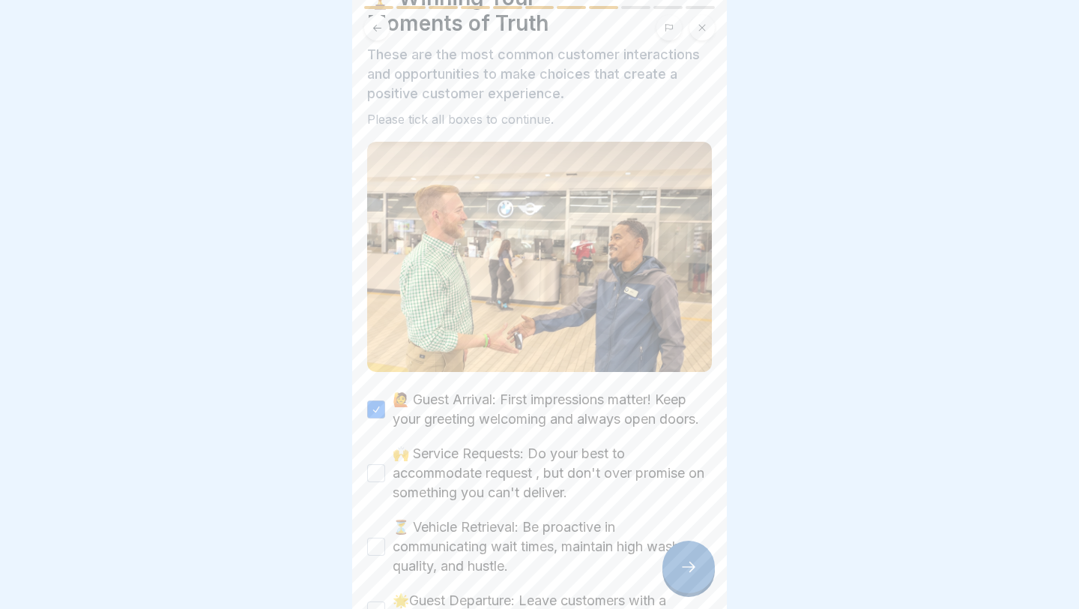
scroll to position [184, 0]
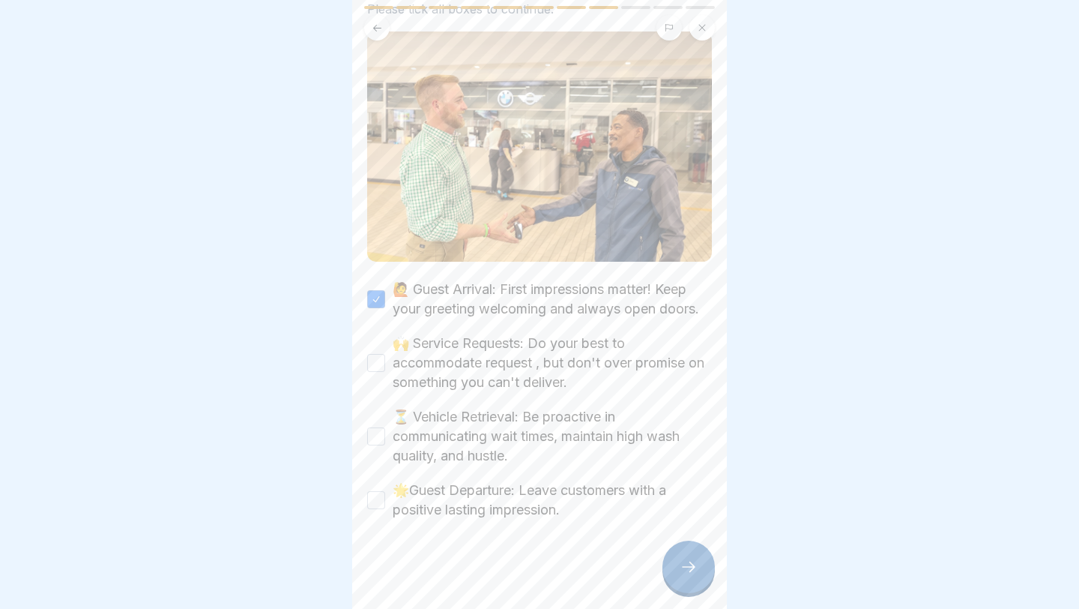
click at [579, 372] on label "🙌 Service Requests: Do your best to accommodate request , but don't over promis…" at bounding box center [552, 363] width 319 height 58
click at [385, 372] on button "🙌 Service Requests: Do your best to accommodate request , but don't over promis…" at bounding box center [376, 363] width 18 height 18
click at [557, 430] on label "⏳ Vehicle Retrieval: Be proactive in communicating wait times, maintain high wa…" at bounding box center [552, 436] width 319 height 58
click at [385, 430] on button "⏳ Vehicle Retrieval: Be proactive in communicating wait times, maintain high wa…" at bounding box center [376, 436] width 18 height 18
click at [523, 486] on label "🌟Guest Departure: Leave customers with a positive lasting impression." at bounding box center [552, 499] width 319 height 39
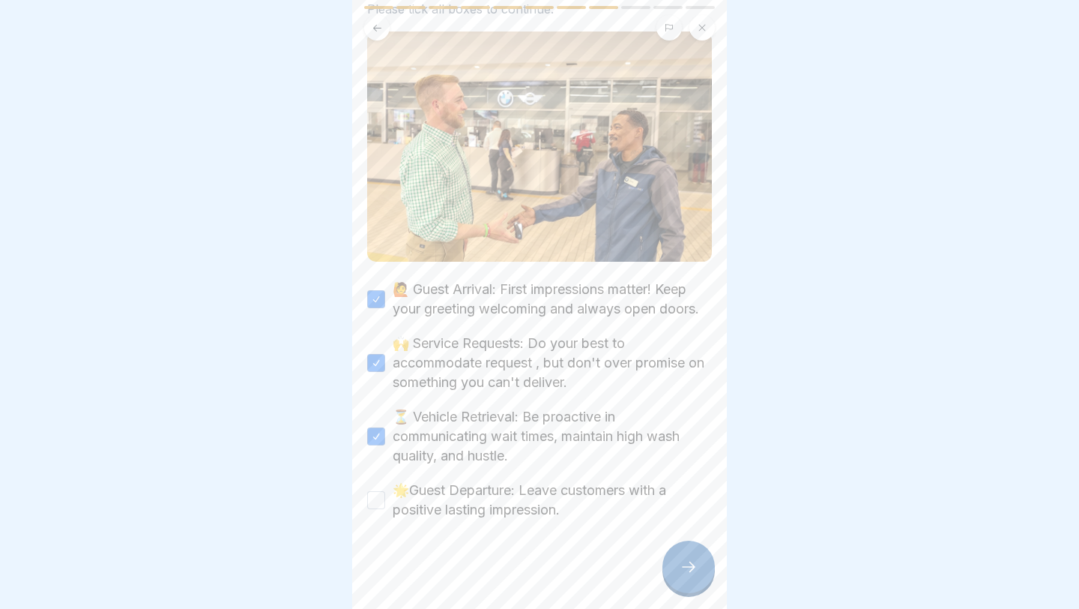
click at [385, 486] on button "🌟Guest Departure: Leave customers with a positive lasting impression." at bounding box center [376, 500] width 18 height 18
click at [645, 486] on div at bounding box center [689, 566] width 52 height 52
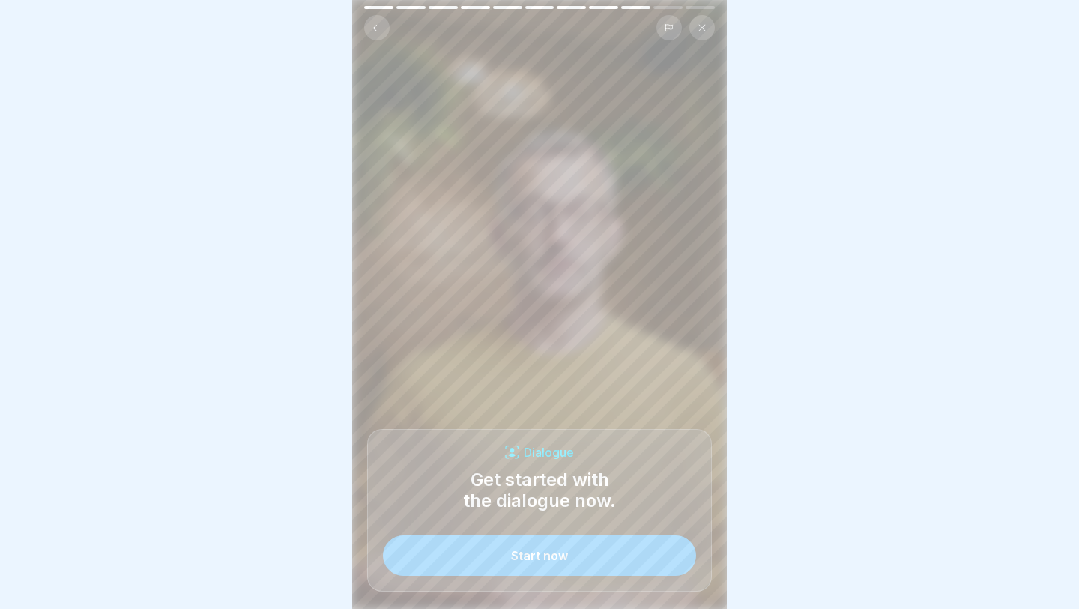
click at [645, 486] on button "Start now" at bounding box center [539, 555] width 313 height 40
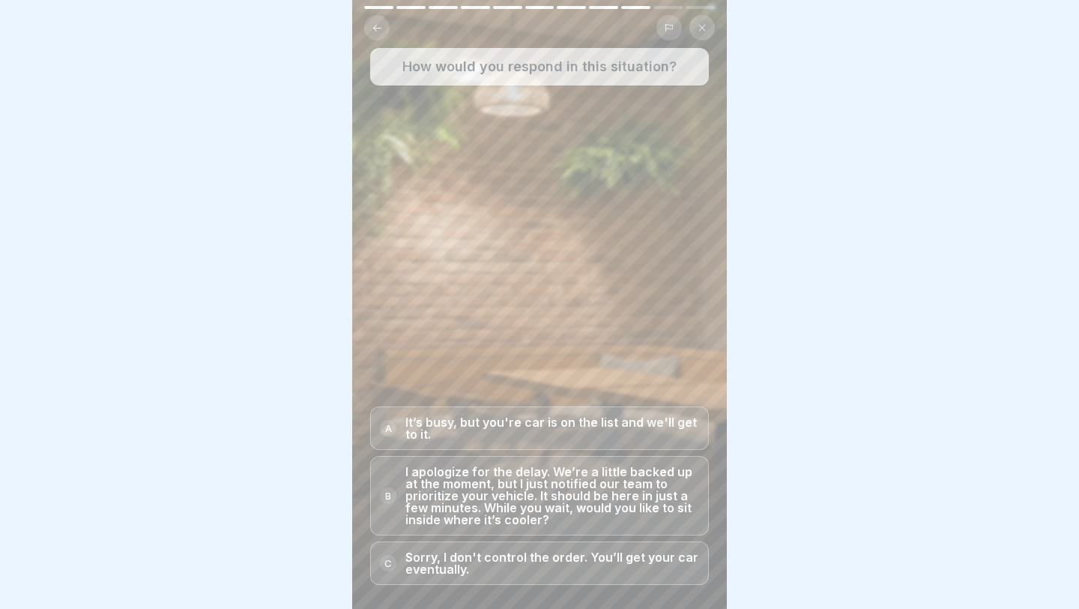
click at [645, 486] on p "I apologize for the delay. We’re a little backed up at the moment, but I just n…" at bounding box center [552, 495] width 294 height 60
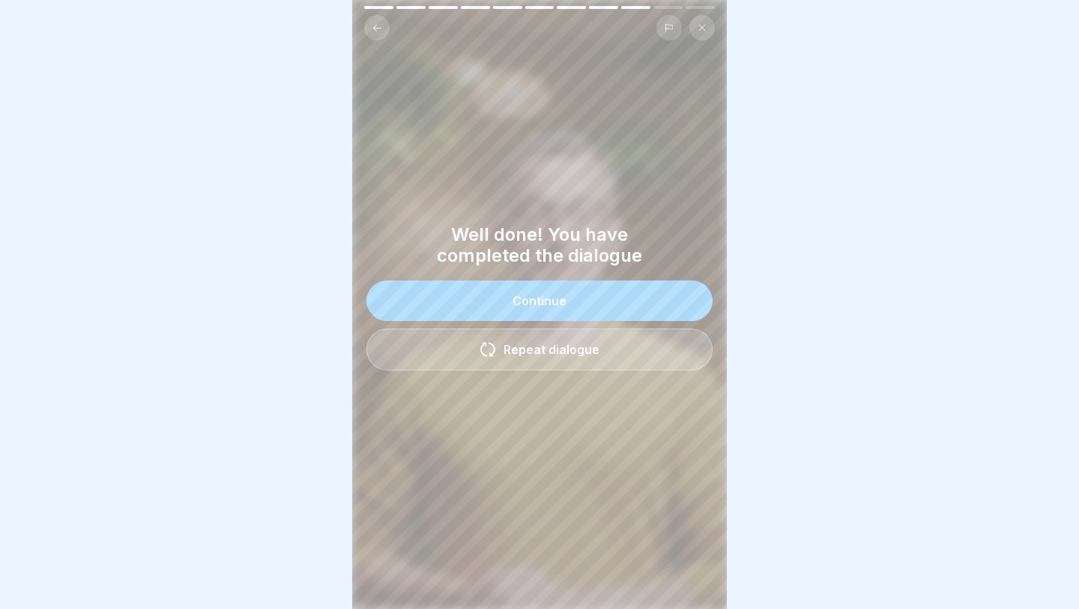
click at [597, 307] on button "Continue" at bounding box center [539, 300] width 346 height 40
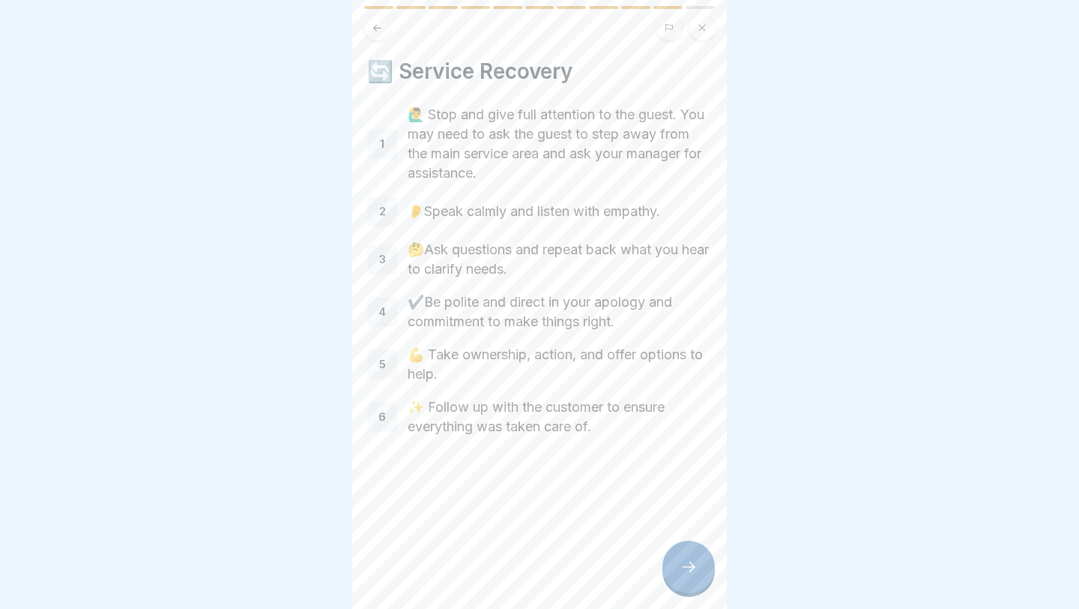
click at [645, 486] on div at bounding box center [689, 566] width 52 height 52
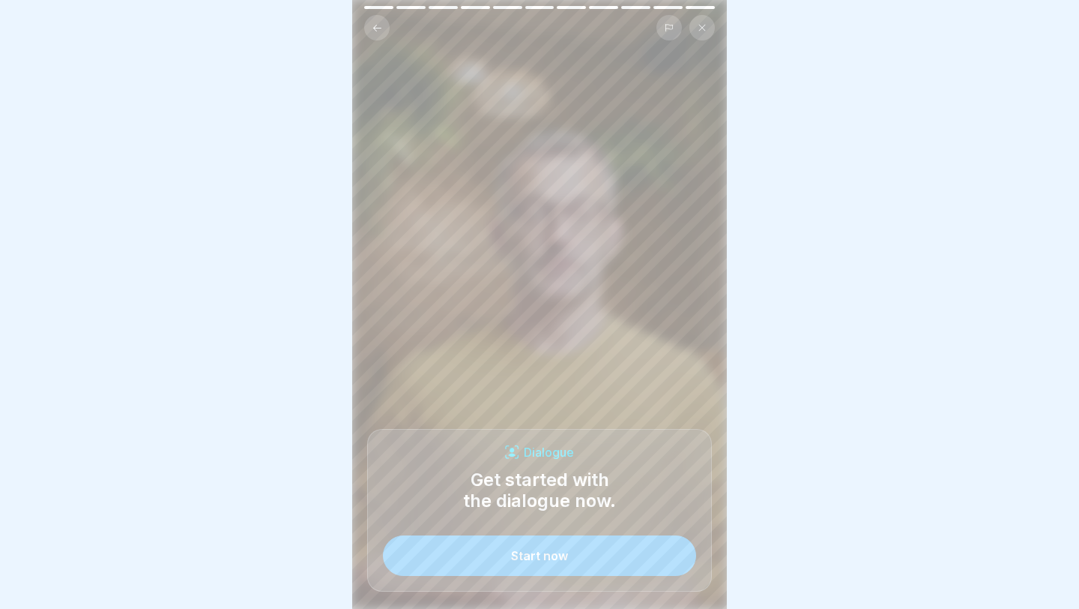
click at [645, 486] on button "Start now" at bounding box center [539, 555] width 313 height 40
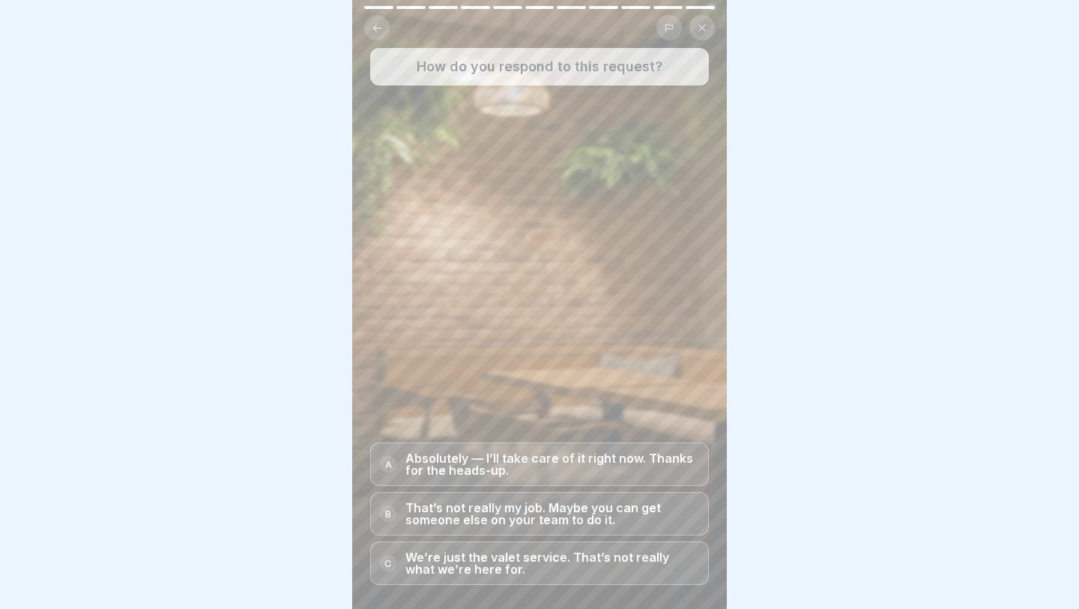
click at [613, 470] on p "Absolutely — I’ll take care of it right now. Thanks for the heads-up." at bounding box center [552, 464] width 294 height 24
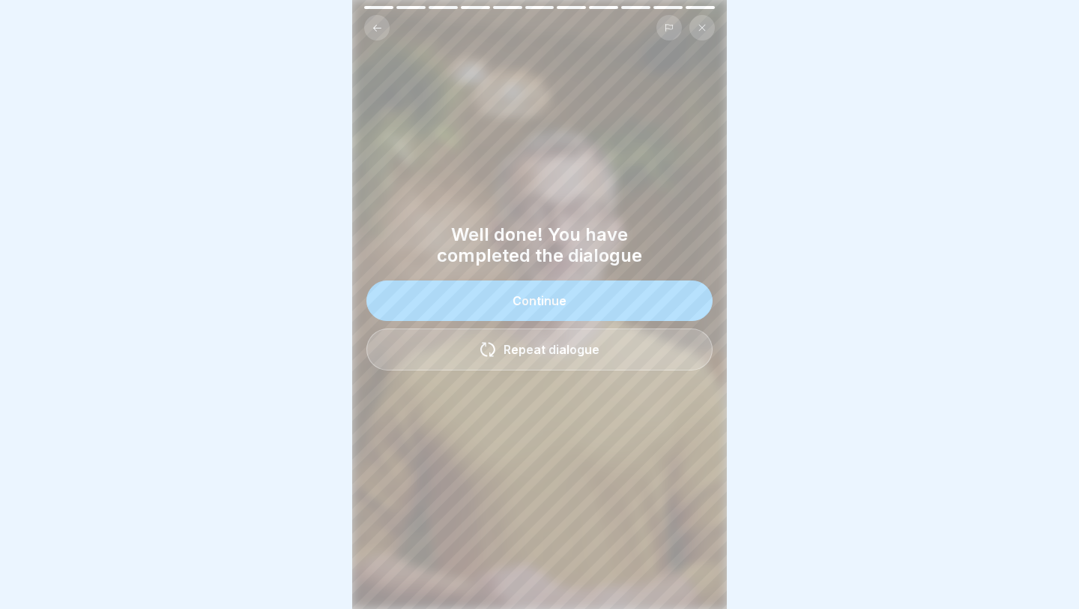
click at [630, 310] on button "Continue" at bounding box center [539, 300] width 346 height 40
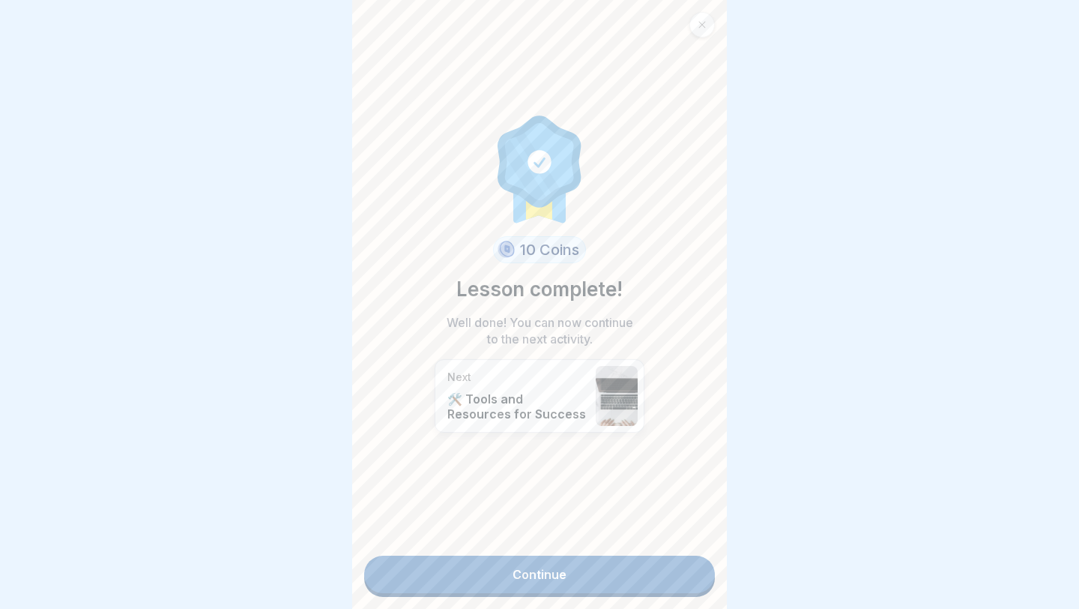
click at [529, 486] on link "Continue" at bounding box center [539, 573] width 351 height 37
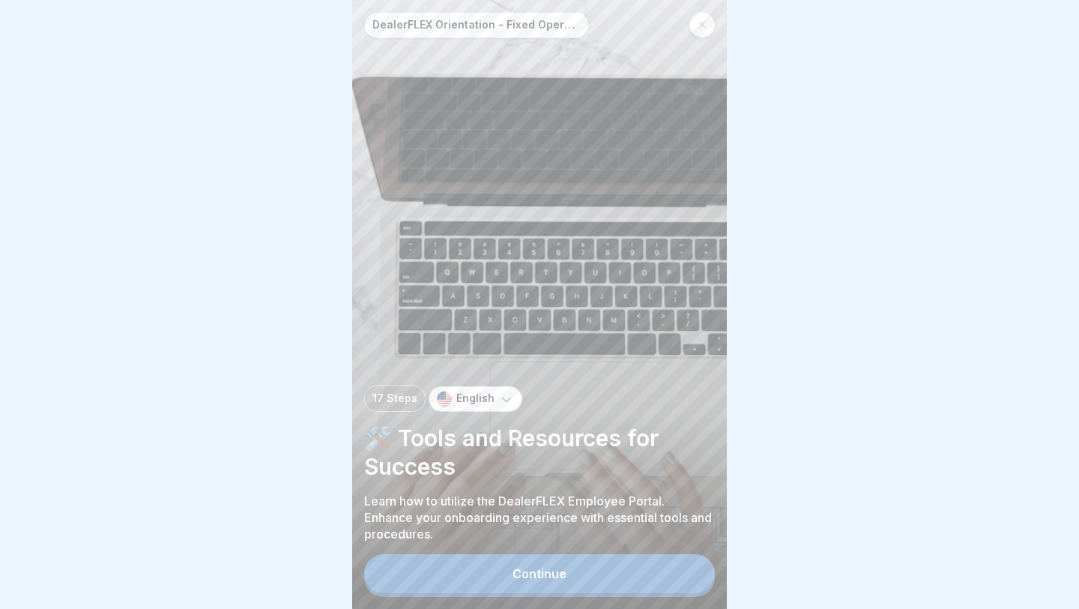
click at [523, 486] on div "Continue" at bounding box center [540, 573] width 54 height 13
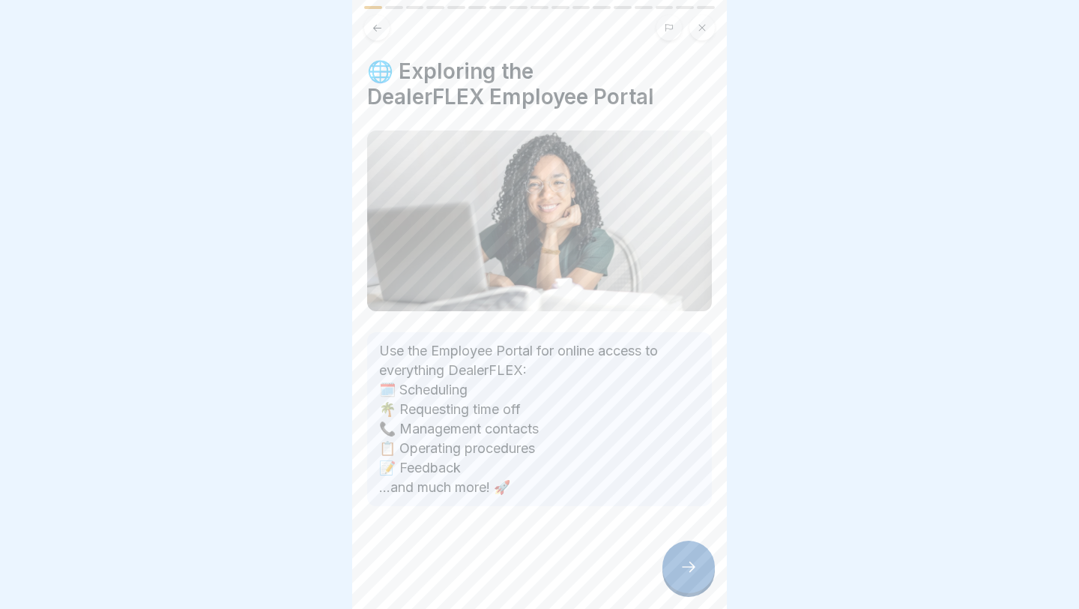
click at [645, 486] on div at bounding box center [689, 566] width 52 height 52
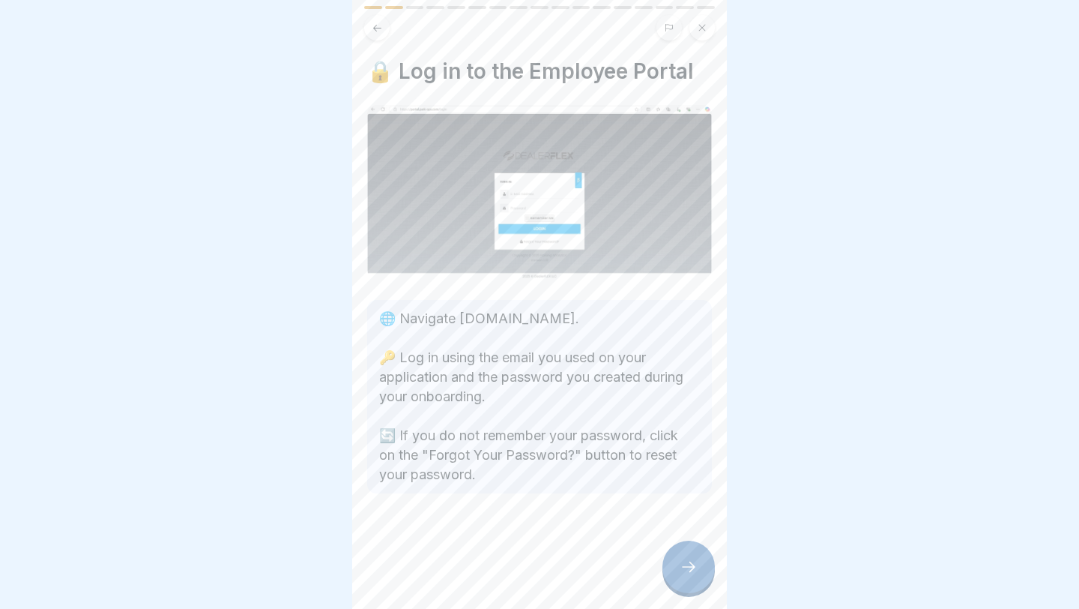
click at [645, 486] on div at bounding box center [689, 566] width 52 height 52
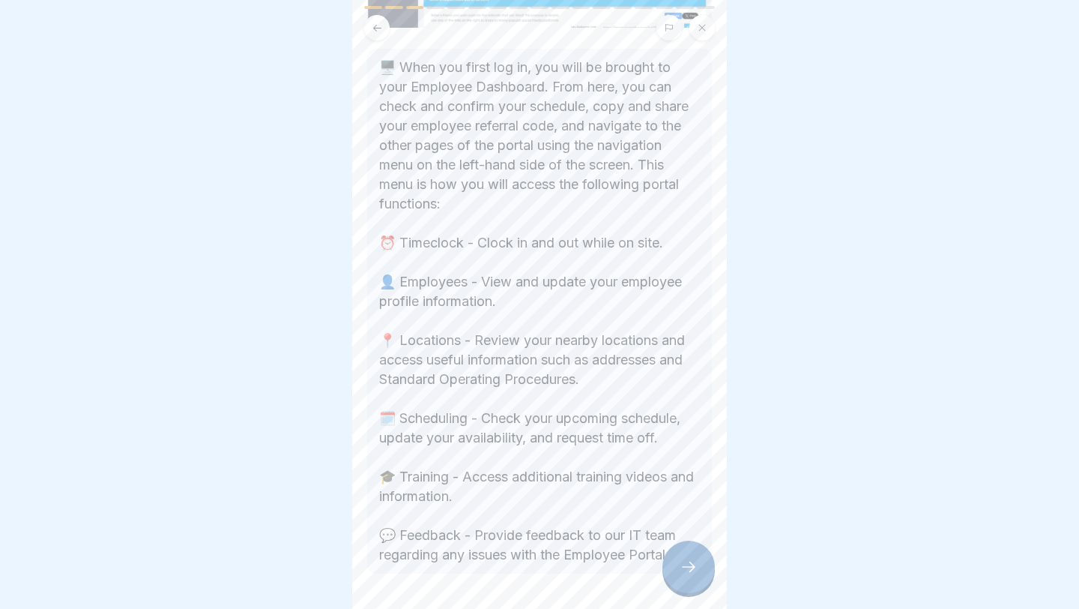
scroll to position [289, 0]
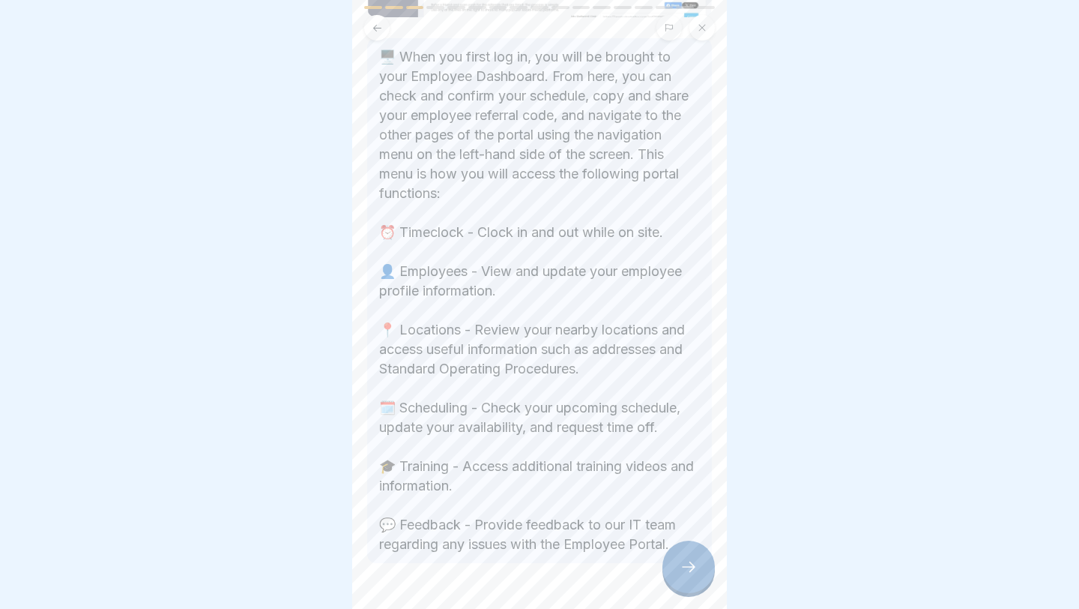
click at [645, 486] on icon at bounding box center [689, 567] width 18 height 18
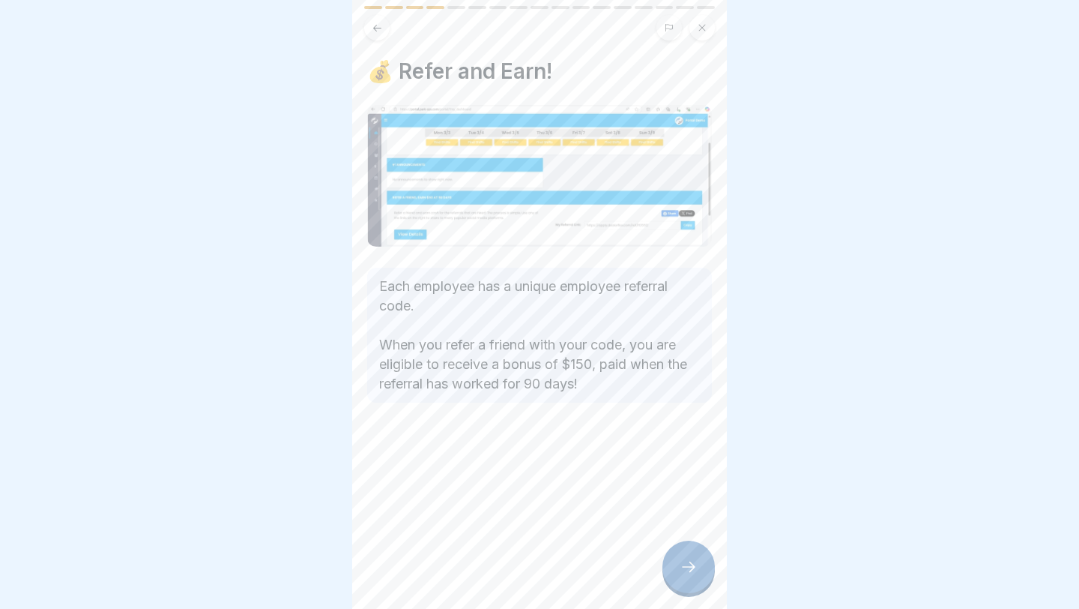
click at [645, 486] on div at bounding box center [689, 566] width 52 height 52
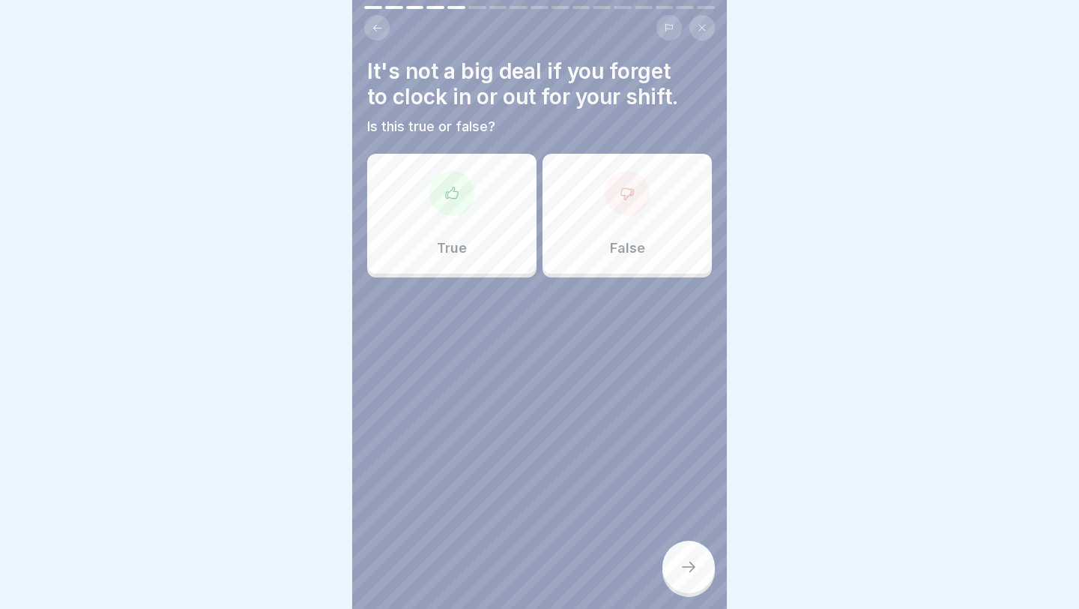
click at [574, 251] on div "False" at bounding box center [627, 214] width 169 height 120
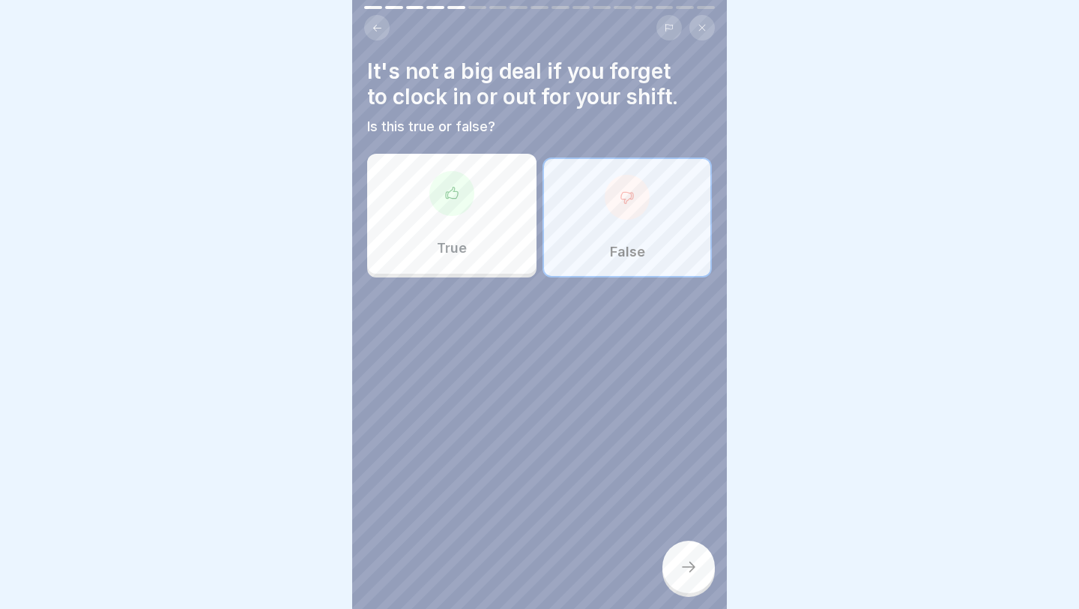
click at [645, 486] on div at bounding box center [689, 566] width 52 height 52
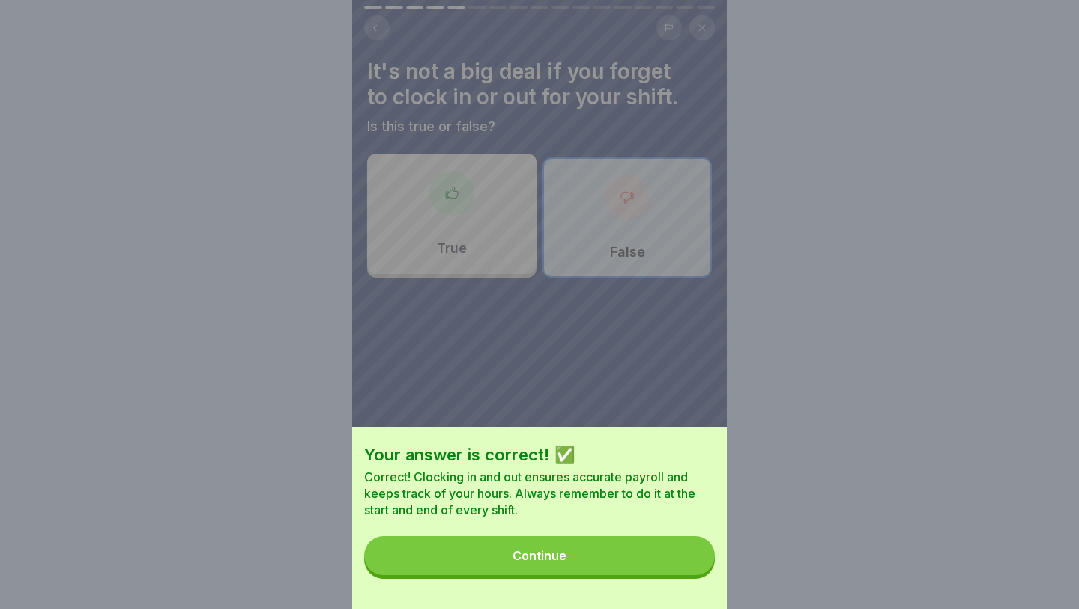
click at [643, 486] on button "Continue" at bounding box center [539, 555] width 351 height 39
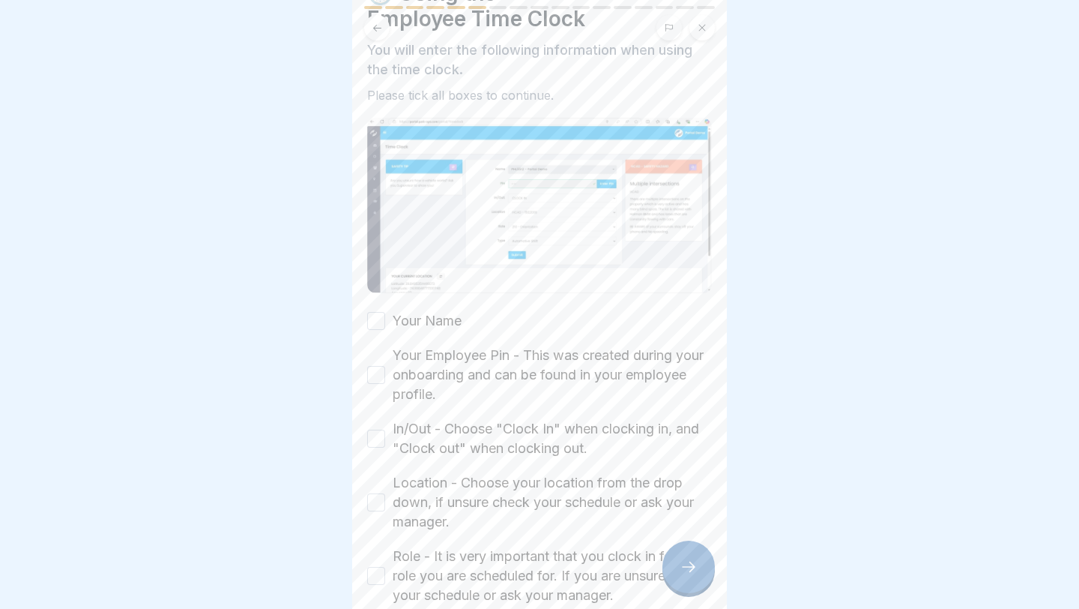
scroll to position [79, 0]
click at [586, 301] on div "🕒 Using the Employee Time Clock You will enter the following information when u…" at bounding box center [539, 318] width 345 height 678
click at [576, 319] on div "Your Name Your Employee Pin - This was created during your onboarding and can b…" at bounding box center [539, 484] width 345 height 348
click at [441, 304] on div "🕒 Using the Employee Time Clock You will enter the following information when u…" at bounding box center [539, 318] width 345 height 678
click at [442, 323] on label "Your Name" at bounding box center [427, 319] width 69 height 19
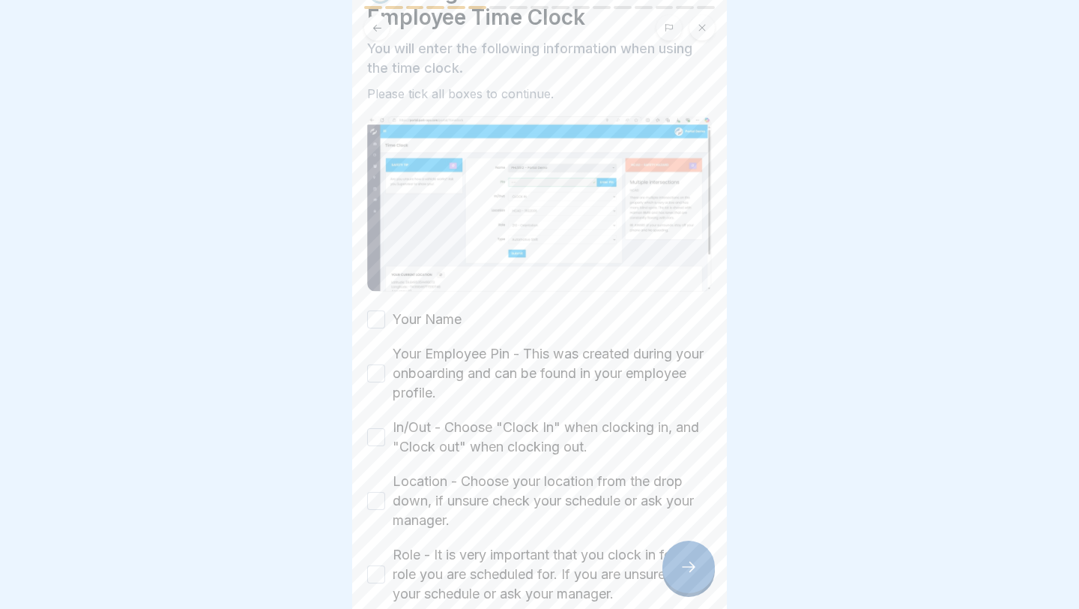
click at [385, 323] on button "Your Name" at bounding box center [376, 319] width 18 height 18
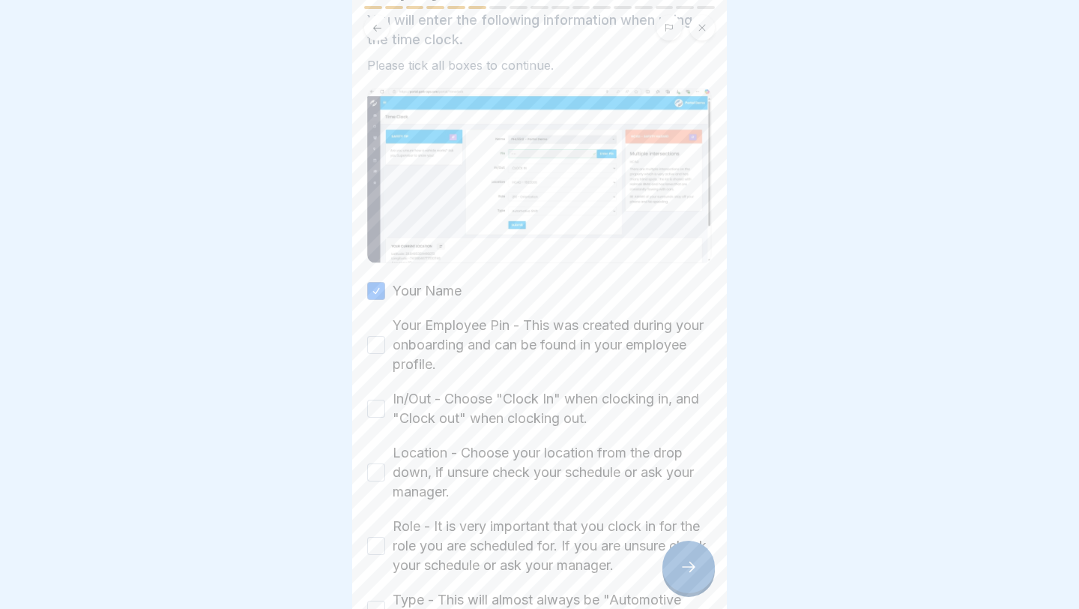
scroll to position [112, 0]
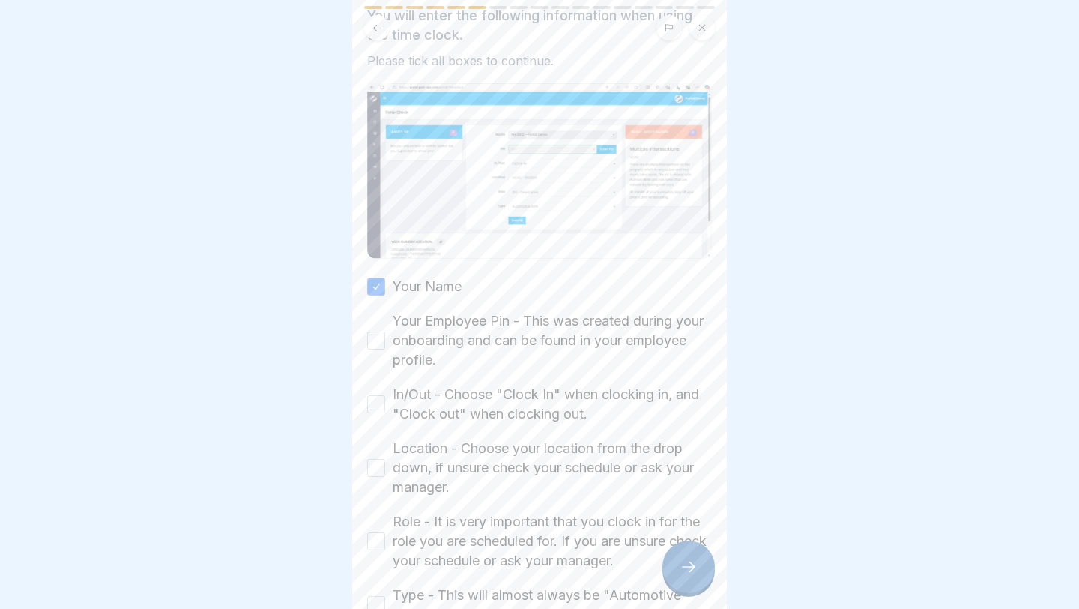
click at [399, 350] on label "Your Employee Pin - This was created during your onboarding and can be found in…" at bounding box center [552, 340] width 319 height 58
click at [385, 349] on button "Your Employee Pin - This was created during your onboarding and can be found in…" at bounding box center [376, 340] width 18 height 18
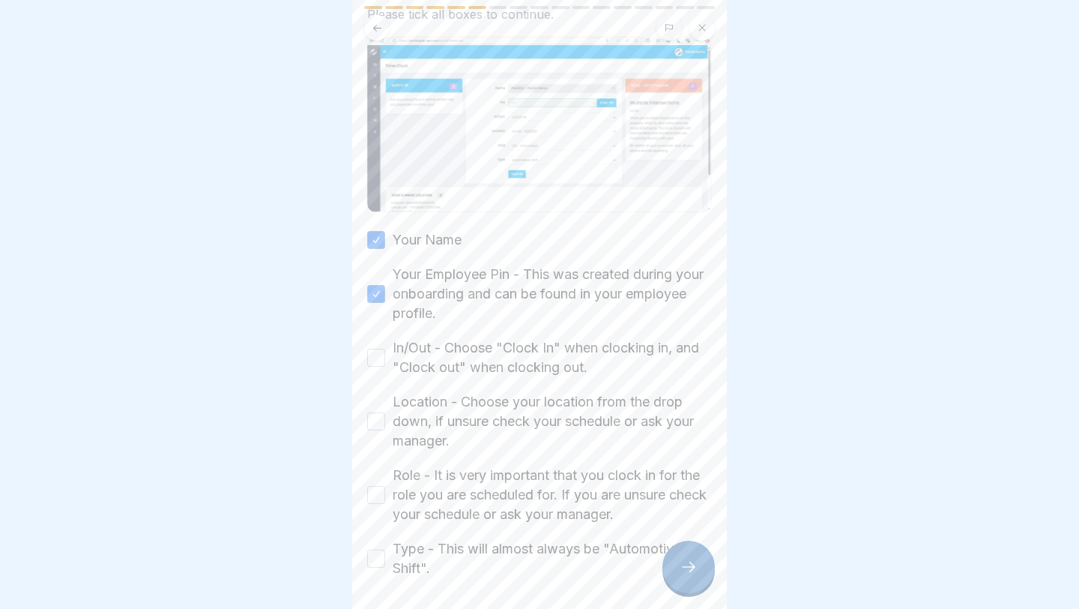
scroll to position [166, 0]
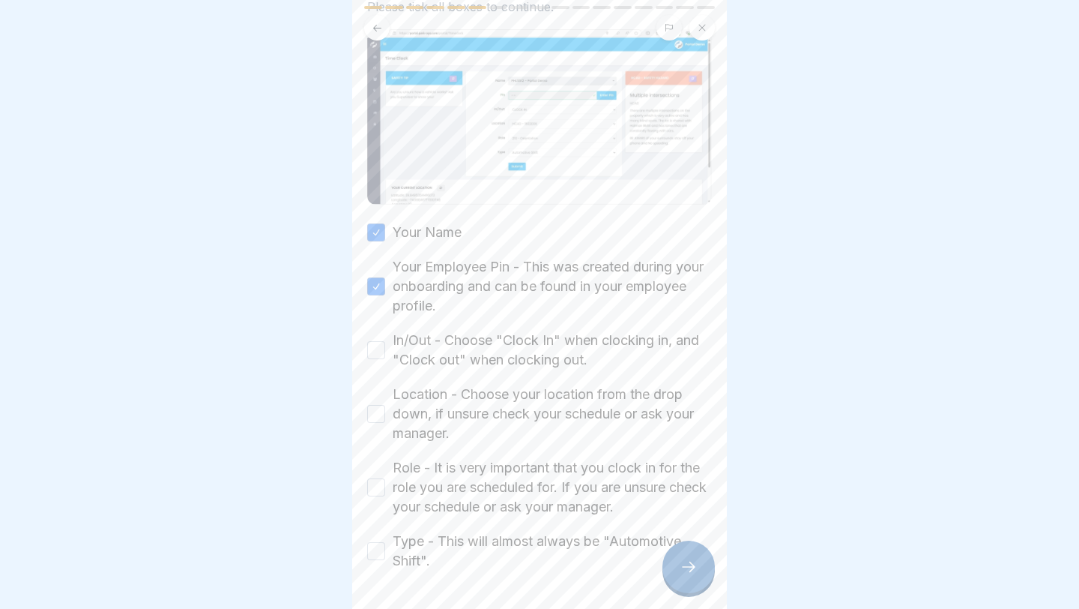
click at [384, 343] on button "In/Out - Choose "Clock In" when clocking in, and "Clock out" when clocking out." at bounding box center [376, 350] width 18 height 18
click at [380, 408] on button "Location - Choose your location from the drop down, if unsure check your schedu…" at bounding box center [376, 414] width 18 height 18
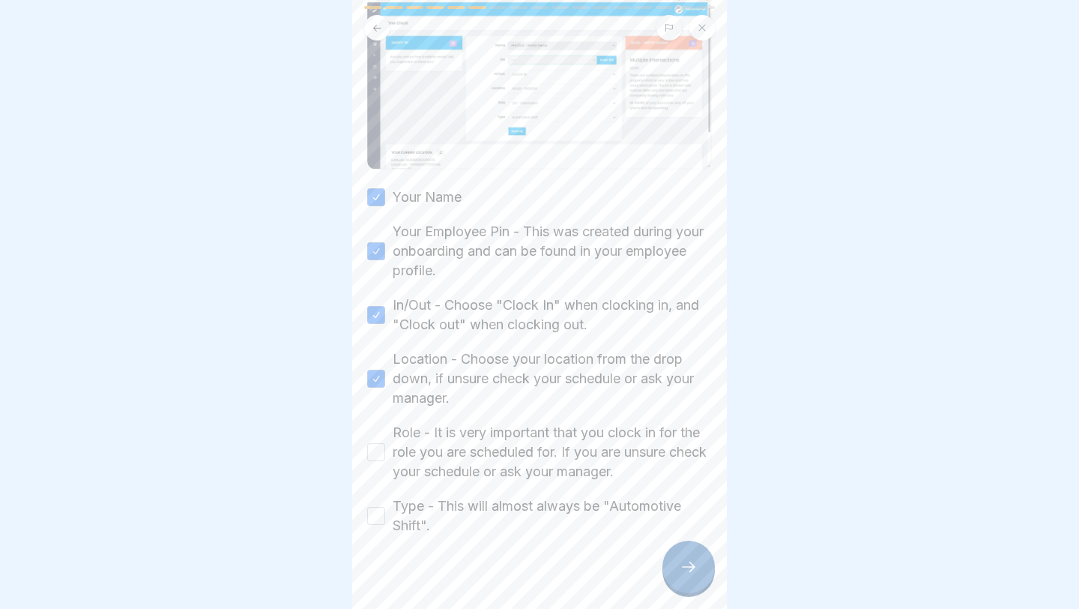
scroll to position [218, 0]
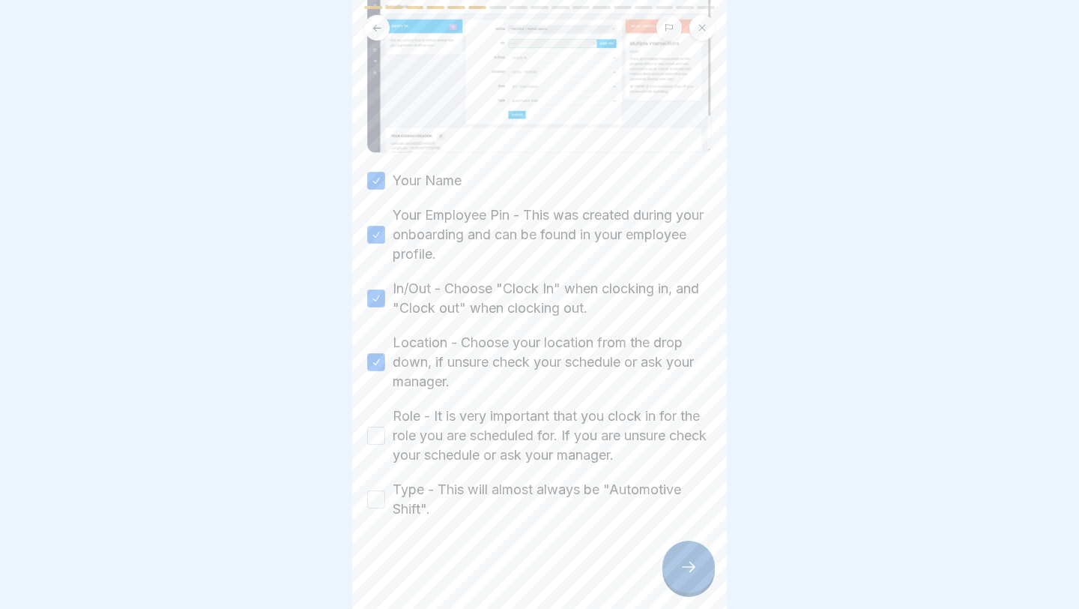
click at [417, 443] on label "Role - It is very important that you clock in for the role you are scheduled fo…" at bounding box center [552, 435] width 319 height 58
click at [385, 443] on button "Role - It is very important that you clock in for the role you are scheduled fo…" at bounding box center [376, 435] width 18 height 18
click at [389, 486] on div "Type - This will almost always be "Automotive Shift"." at bounding box center [539, 499] width 345 height 39
click at [377, 486] on button "Type - This will almost always be "Automotive Shift"." at bounding box center [376, 499] width 18 height 18
click at [645, 486] on icon at bounding box center [689, 567] width 18 height 18
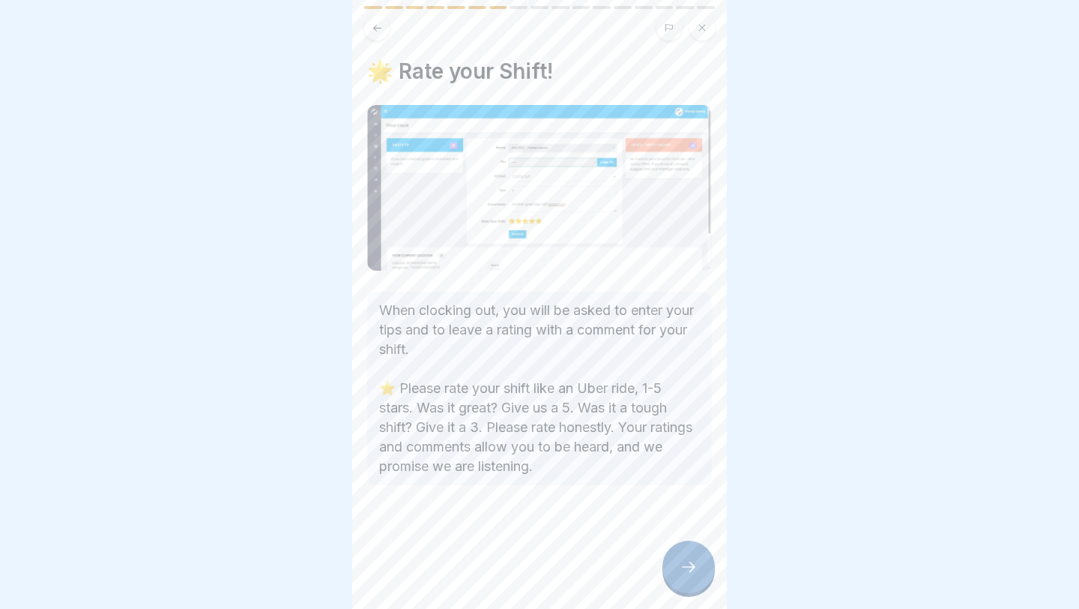
click at [645, 486] on div at bounding box center [689, 566] width 52 height 52
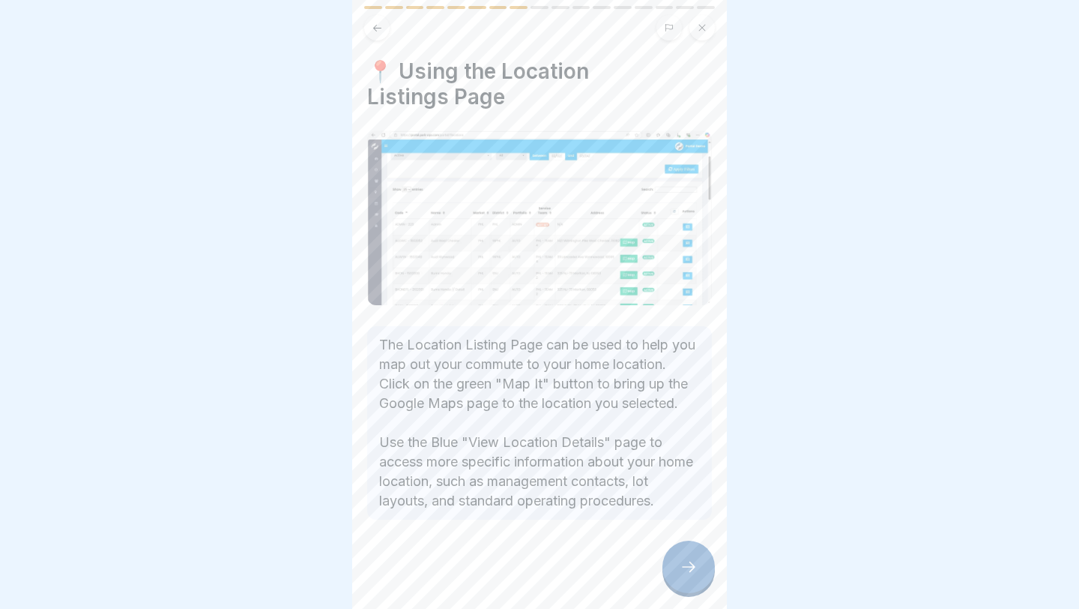
click at [645, 486] on div at bounding box center [689, 566] width 52 height 52
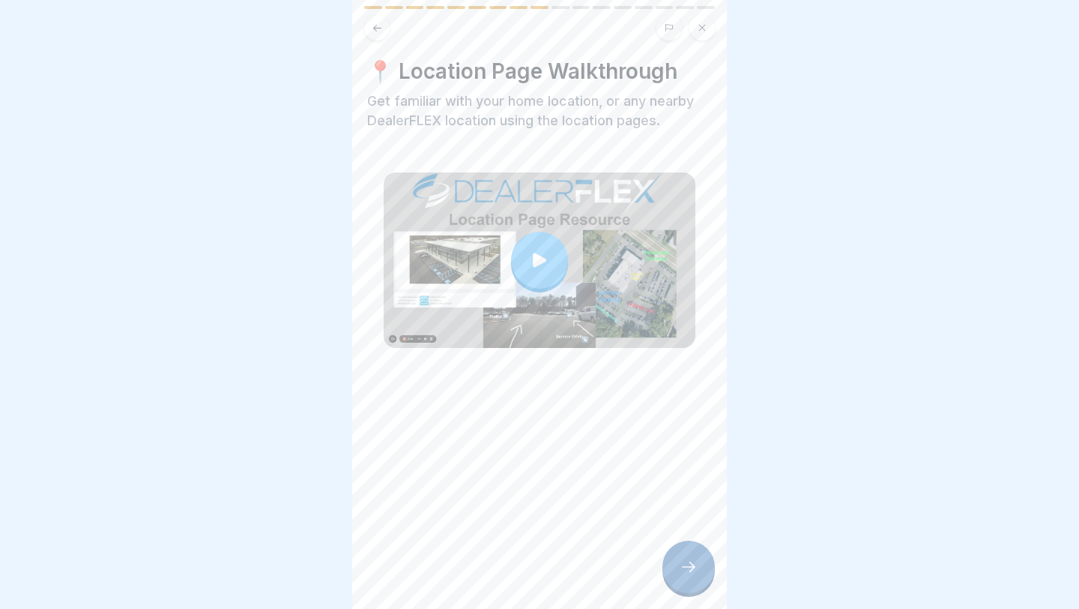
click at [549, 257] on icon at bounding box center [539, 260] width 21 height 21
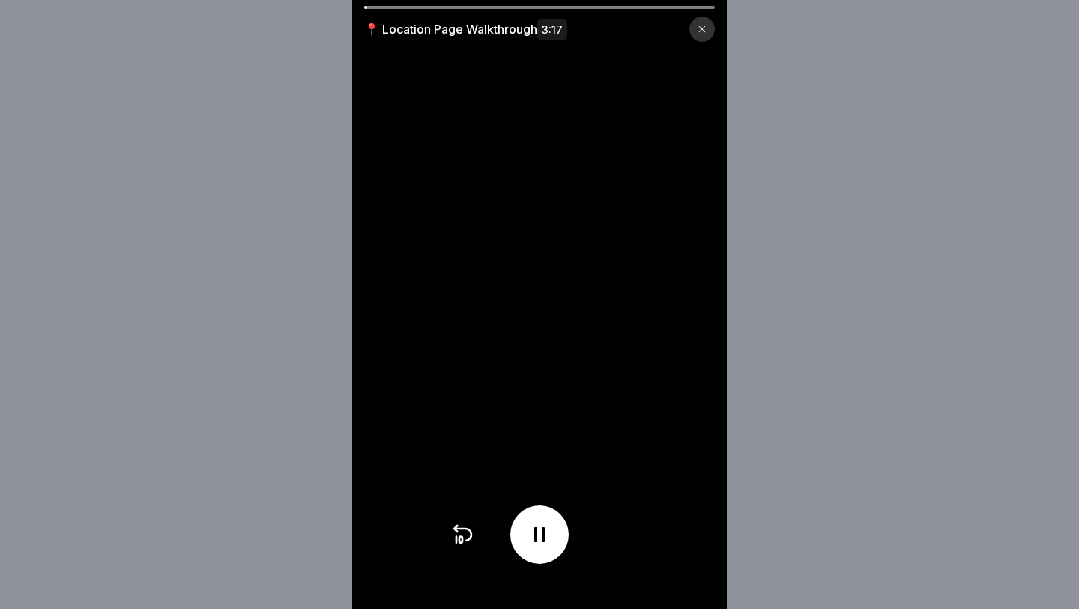
click at [546, 486] on div at bounding box center [539, 534] width 58 height 58
click at [539, 486] on icon at bounding box center [539, 534] width 15 height 16
click at [645, 26] on icon at bounding box center [702, 29] width 9 height 9
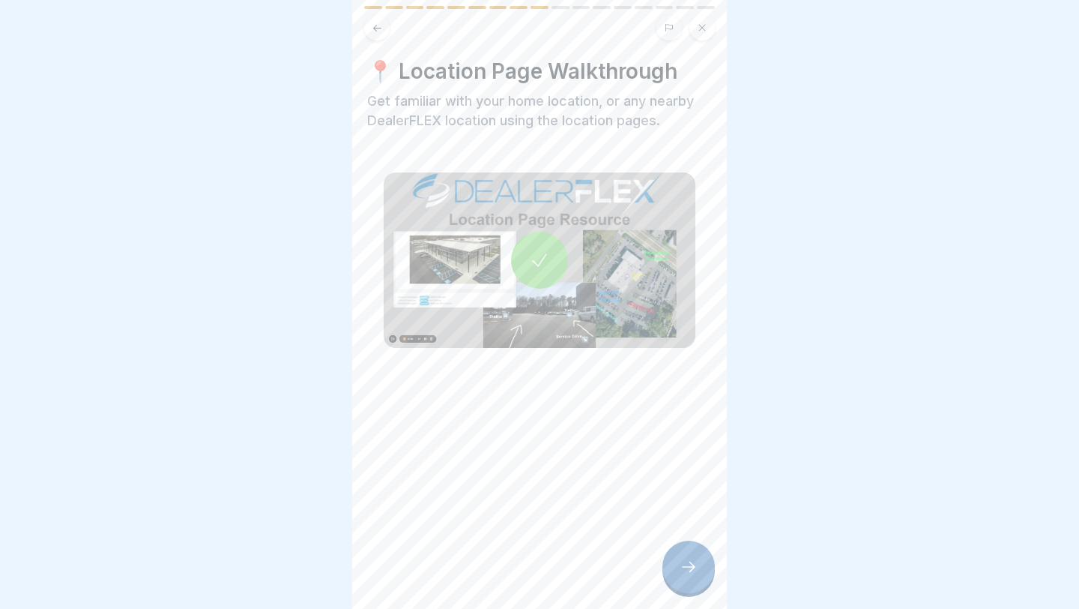
click at [645, 486] on div at bounding box center [689, 566] width 52 height 52
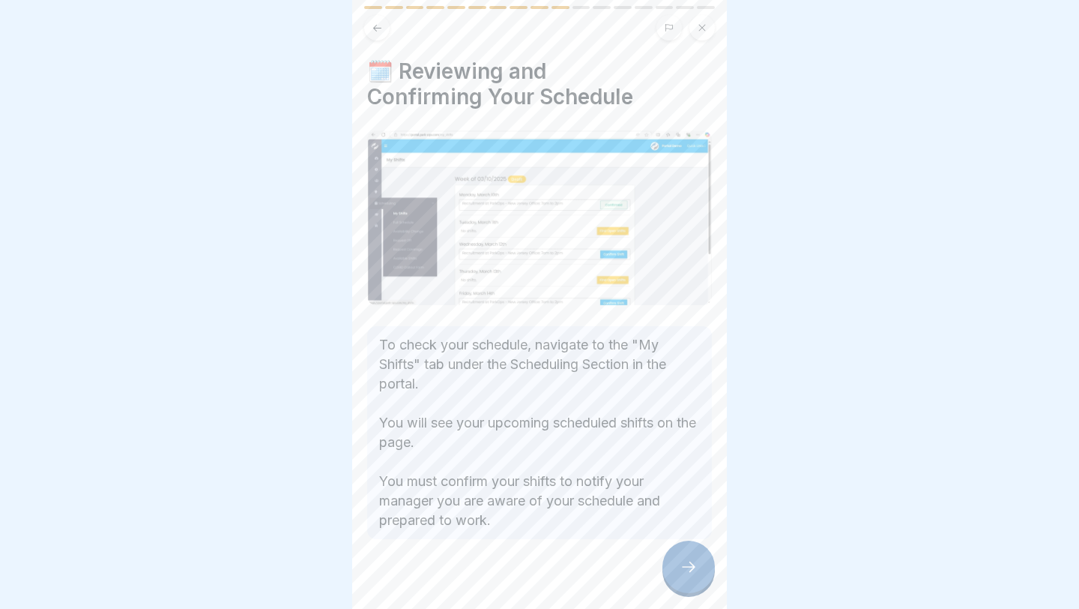
click at [645, 486] on div at bounding box center [689, 566] width 52 height 52
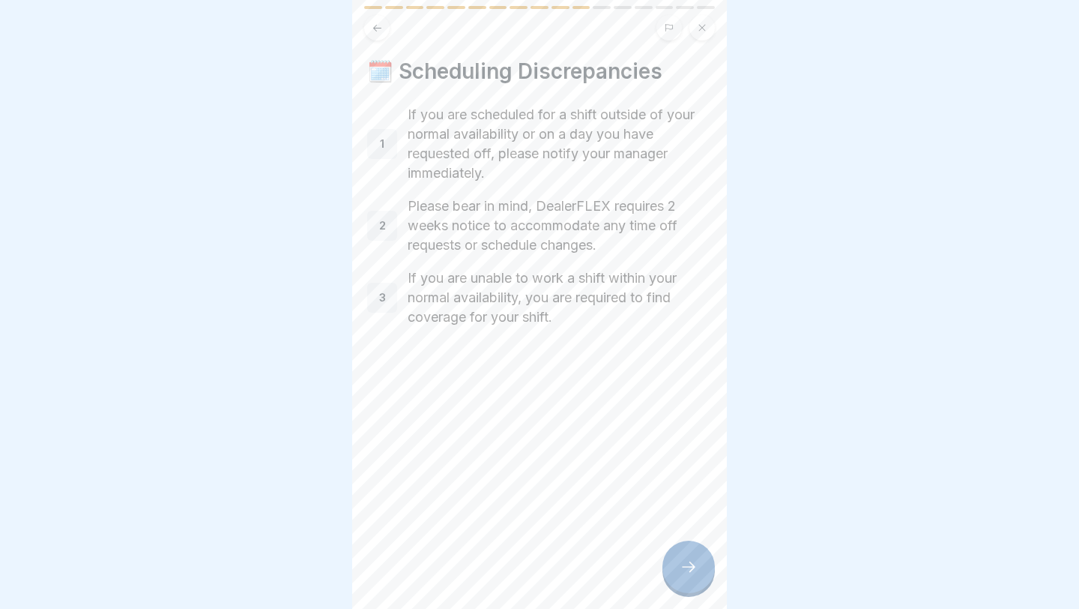
click at [645, 486] on div at bounding box center [689, 566] width 52 height 52
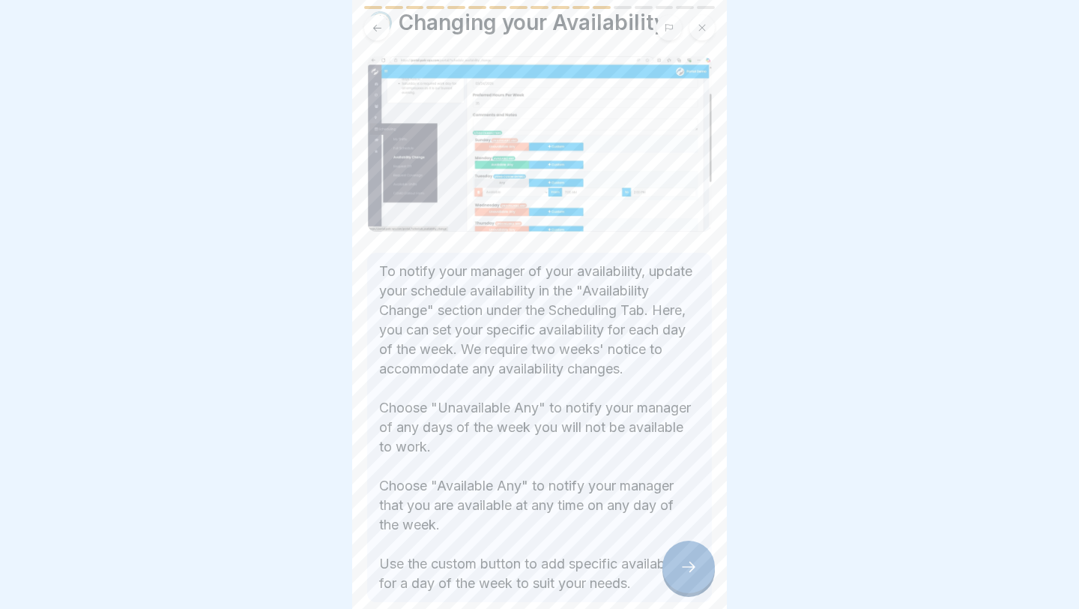
scroll to position [45, 0]
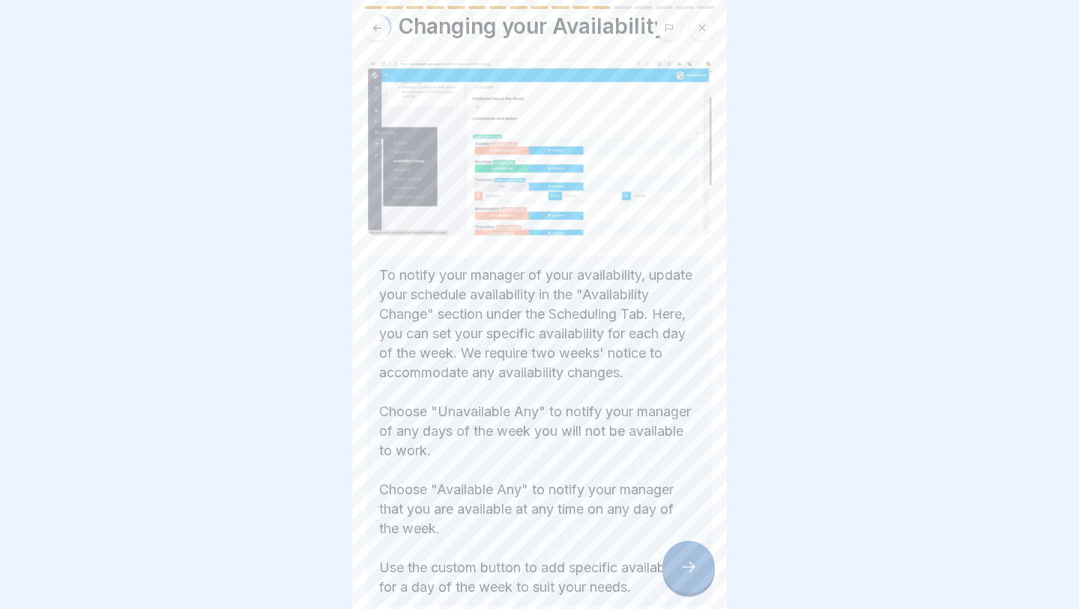
click at [645, 486] on icon at bounding box center [689, 567] width 18 height 18
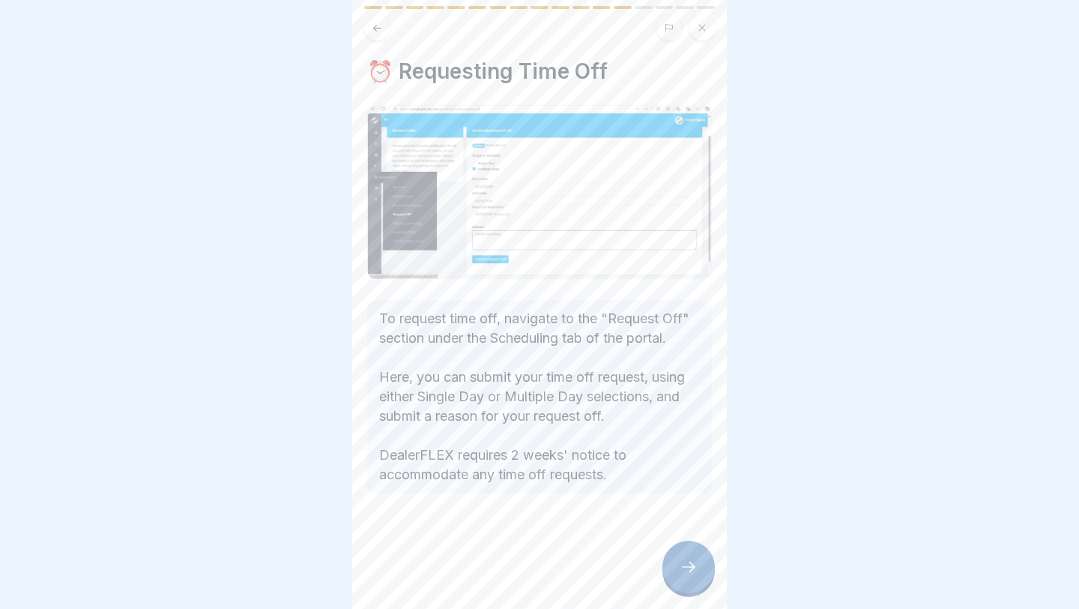
click at [645, 486] on icon at bounding box center [689, 567] width 18 height 18
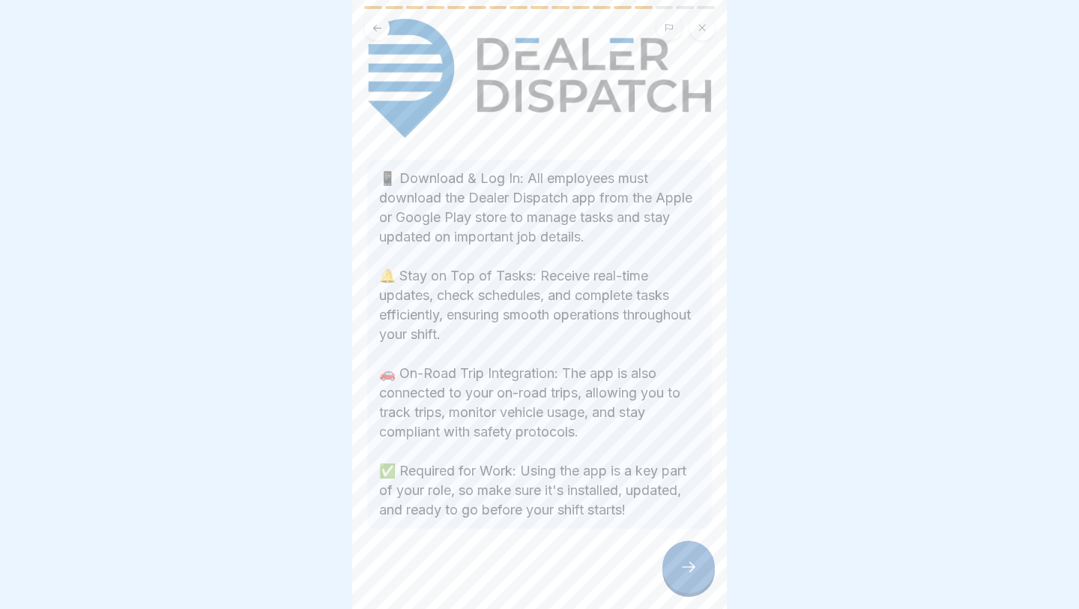
scroll to position [214, 0]
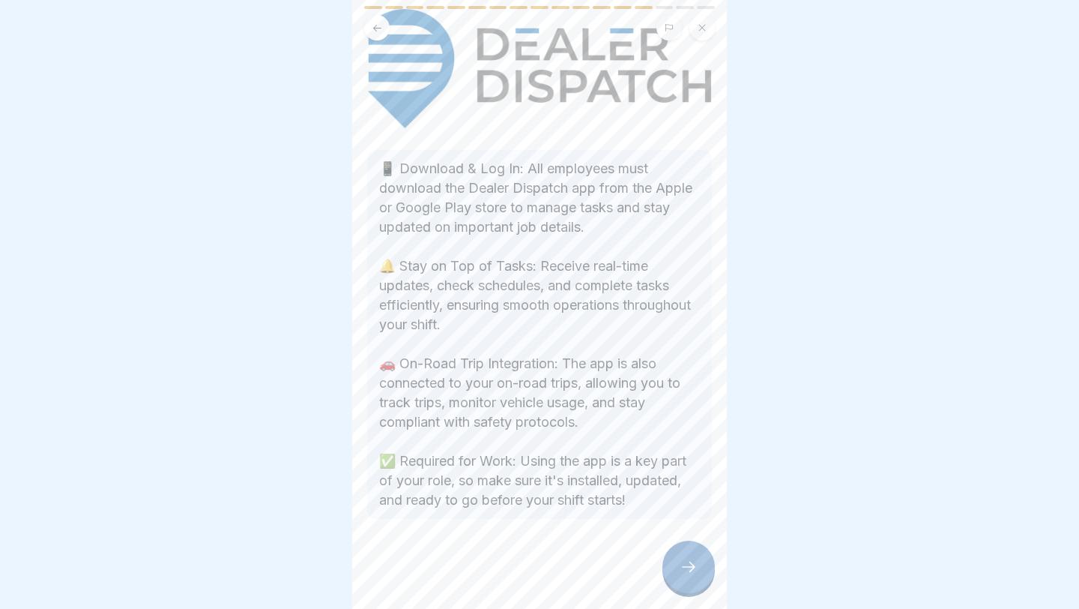
click at [645, 486] on div at bounding box center [689, 566] width 52 height 52
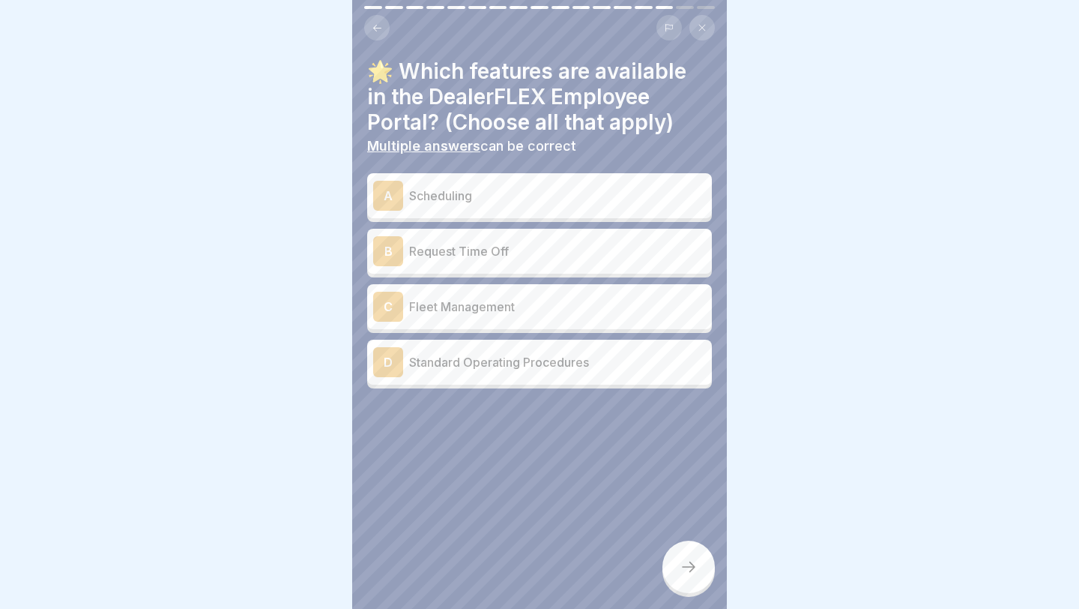
click at [517, 205] on div "A Scheduling" at bounding box center [539, 196] width 333 height 30
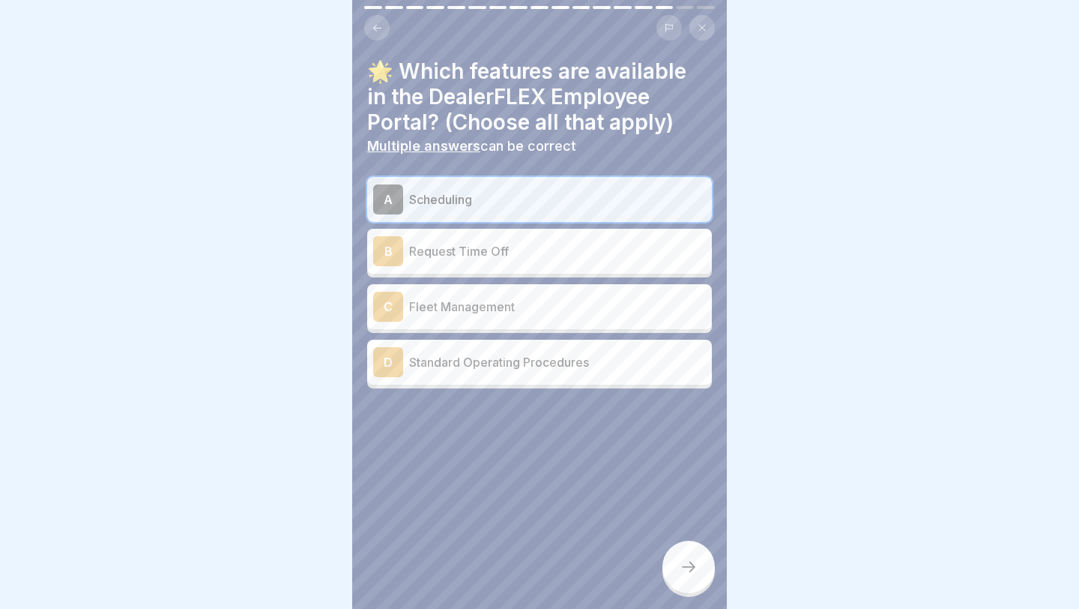
click at [501, 250] on p "Request Time Off" at bounding box center [557, 251] width 297 height 18
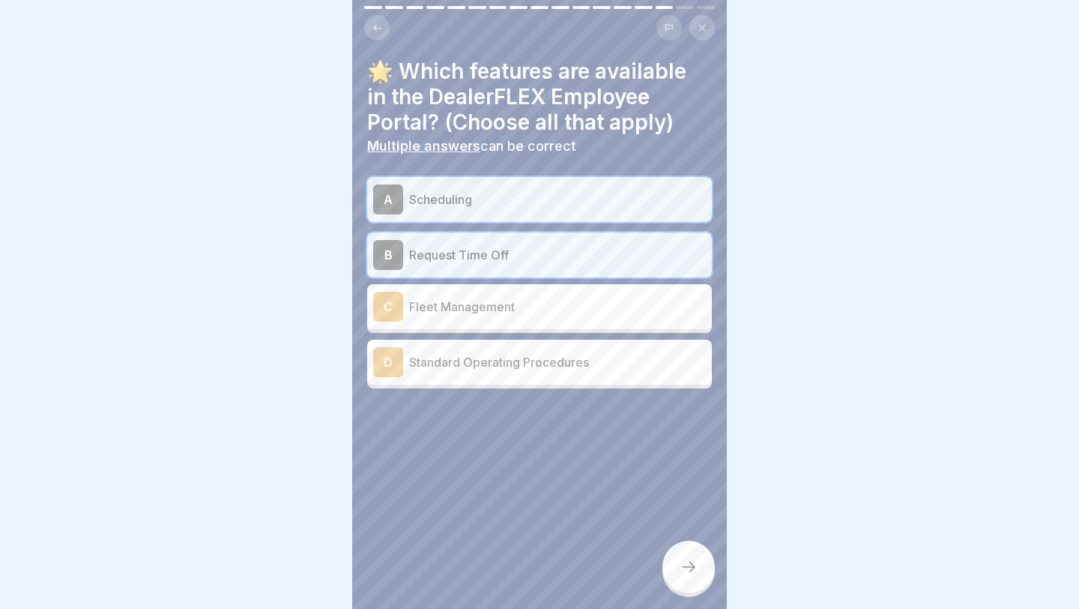
click at [486, 310] on p "Fleet Management" at bounding box center [557, 307] width 297 height 18
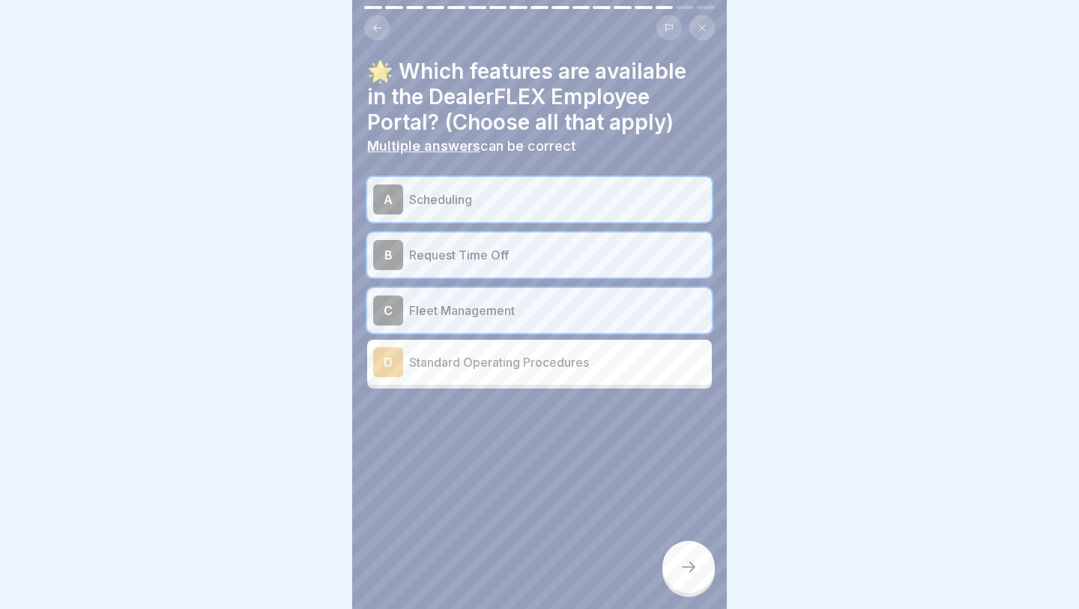
click at [478, 366] on p "Standard Operating Procedures" at bounding box center [557, 362] width 297 height 18
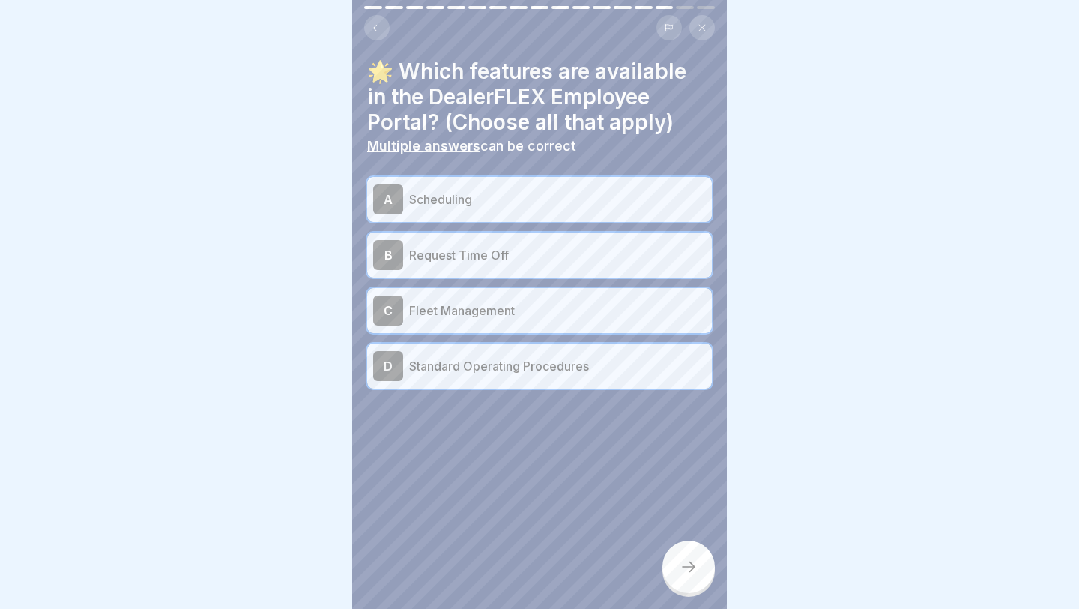
click at [645, 486] on icon at bounding box center [689, 567] width 18 height 18
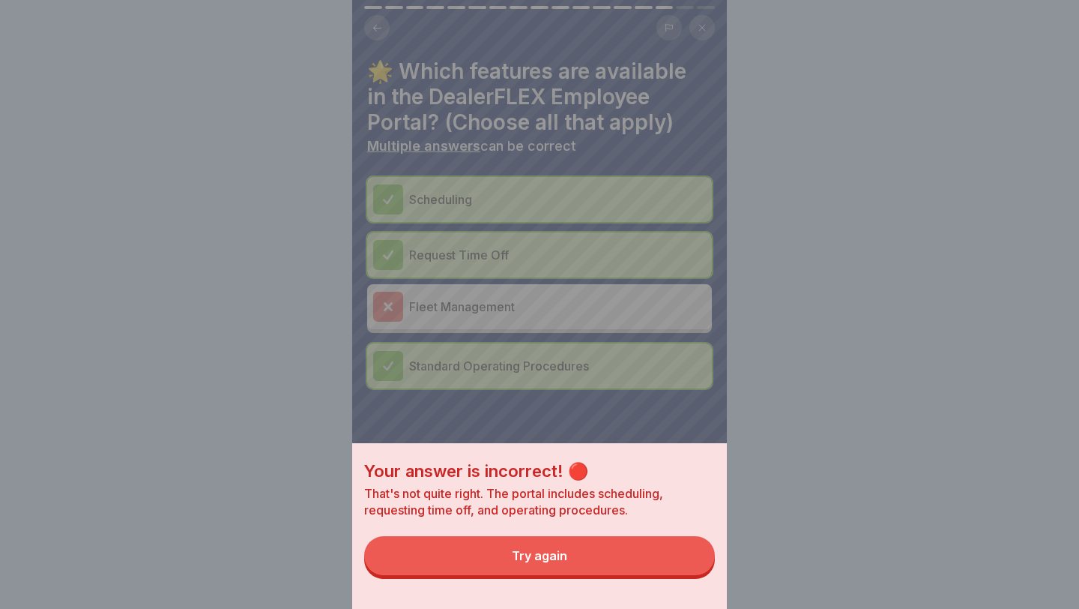
click at [601, 486] on button "Try again" at bounding box center [539, 555] width 351 height 39
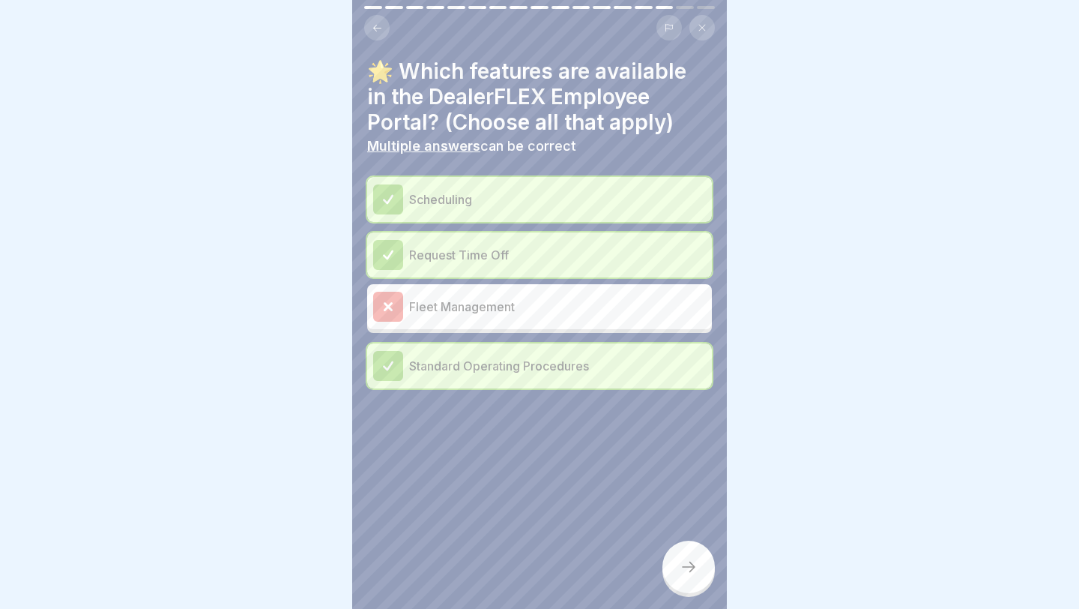
click at [592, 319] on div "Fleet Management" at bounding box center [539, 307] width 333 height 30
click at [645, 486] on icon at bounding box center [689, 567] width 18 height 18
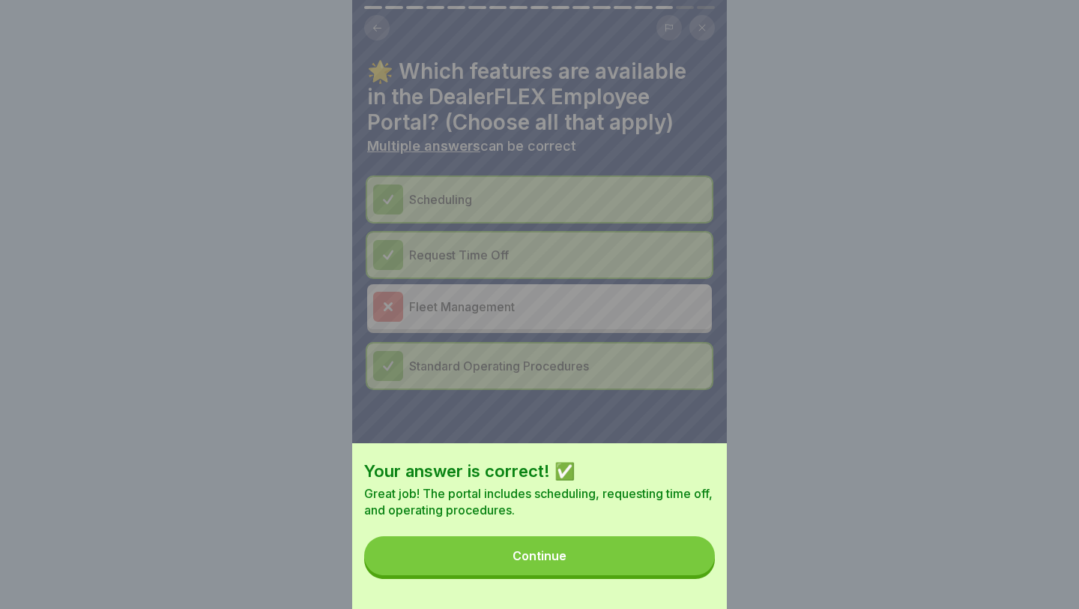
click at [645, 486] on button "Continue" at bounding box center [539, 555] width 351 height 39
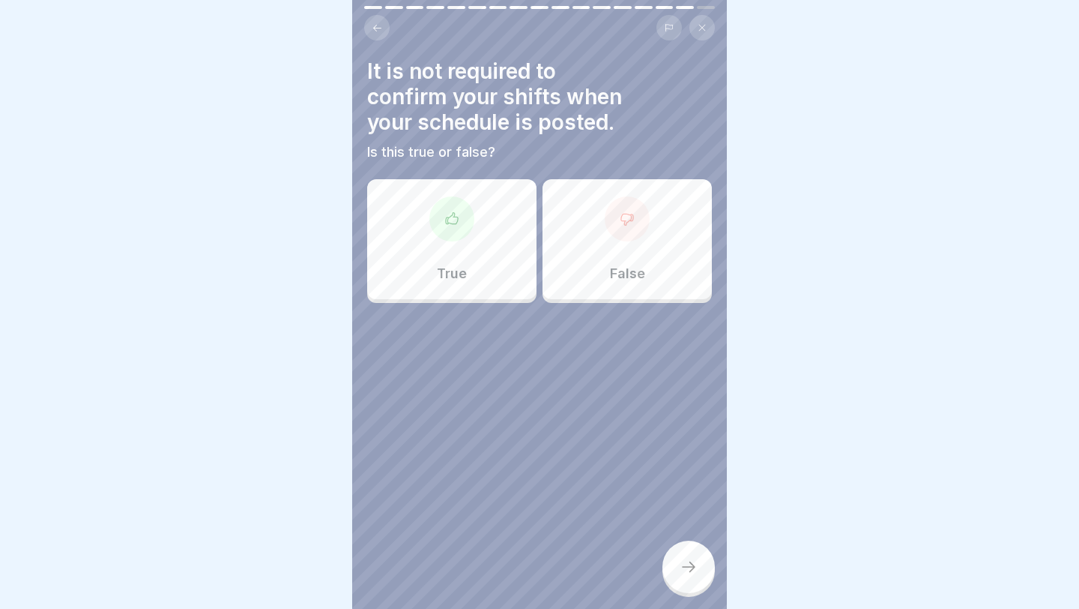
click at [573, 263] on div "False" at bounding box center [627, 239] width 169 height 120
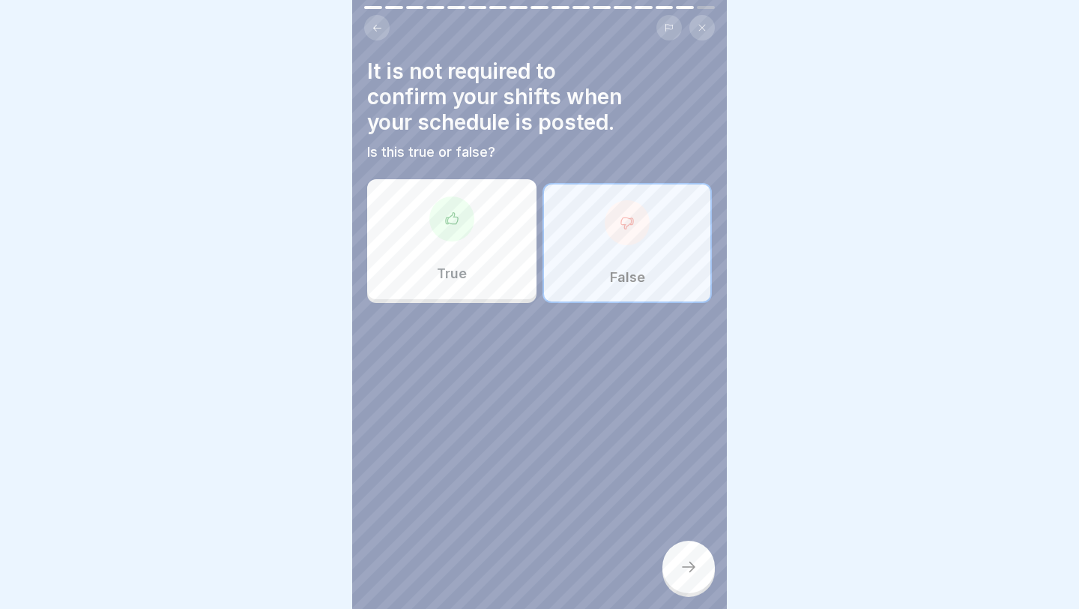
click at [645, 486] on icon at bounding box center [689, 567] width 18 height 18
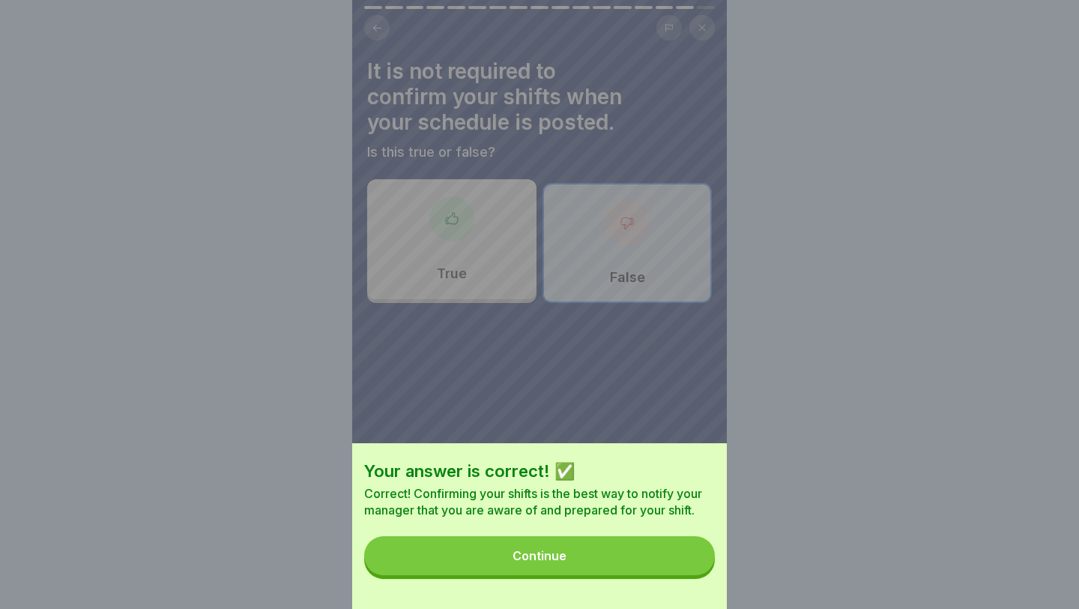
click at [645, 486] on button "Continue" at bounding box center [539, 555] width 351 height 39
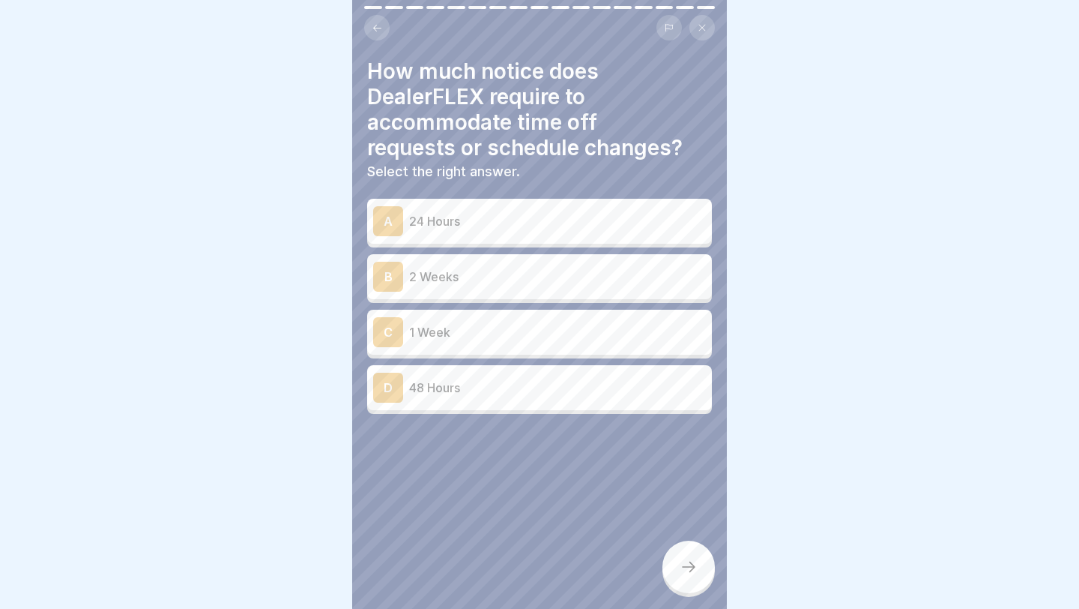
click at [536, 330] on p "1 Week" at bounding box center [557, 332] width 297 height 18
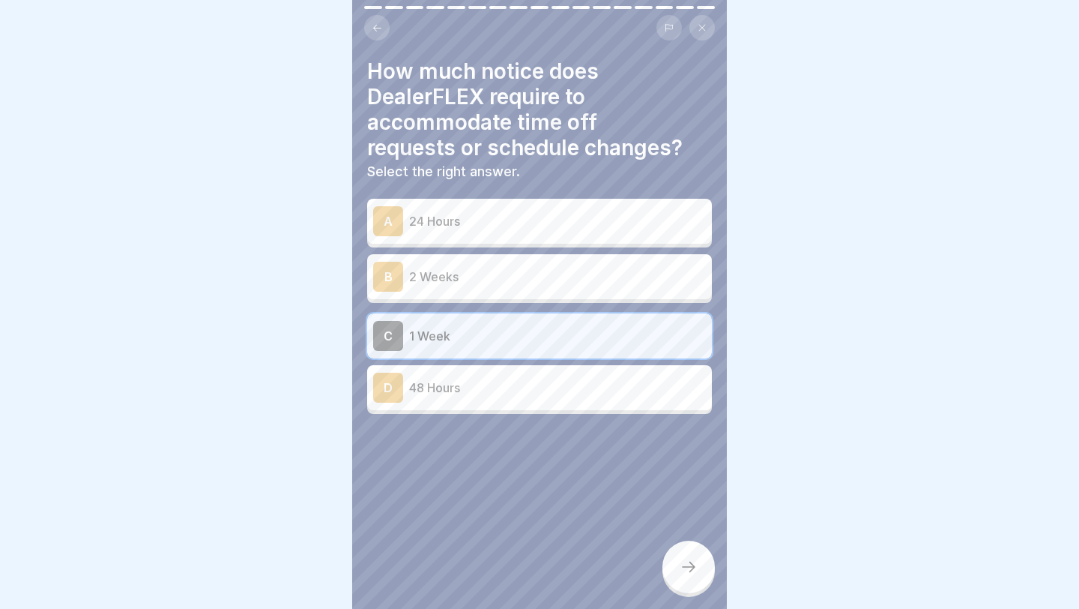
click at [645, 486] on div at bounding box center [689, 566] width 52 height 52
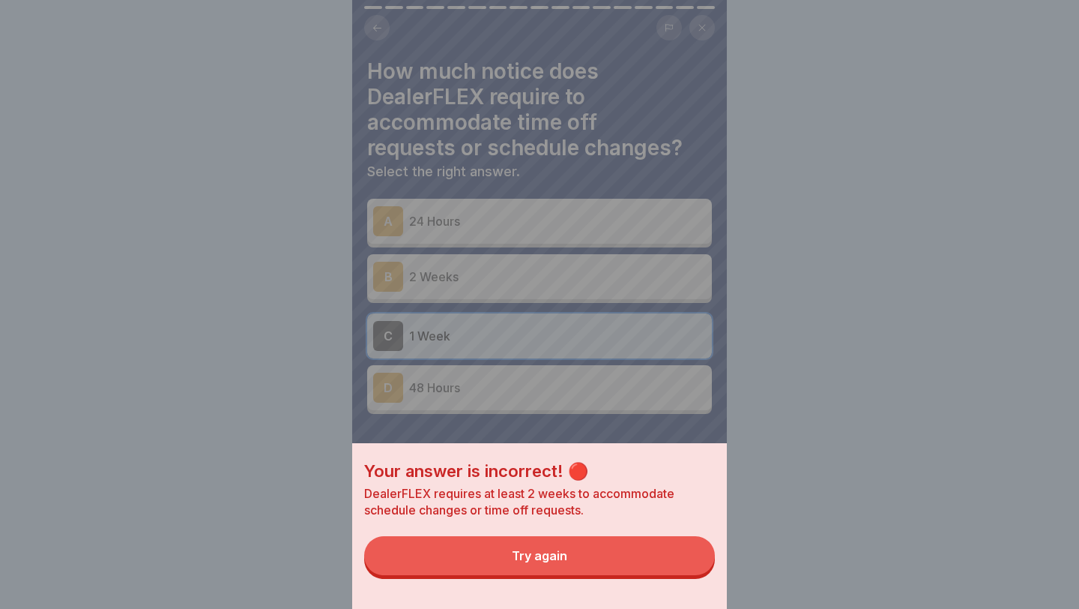
click at [645, 486] on button "Try again" at bounding box center [539, 555] width 351 height 39
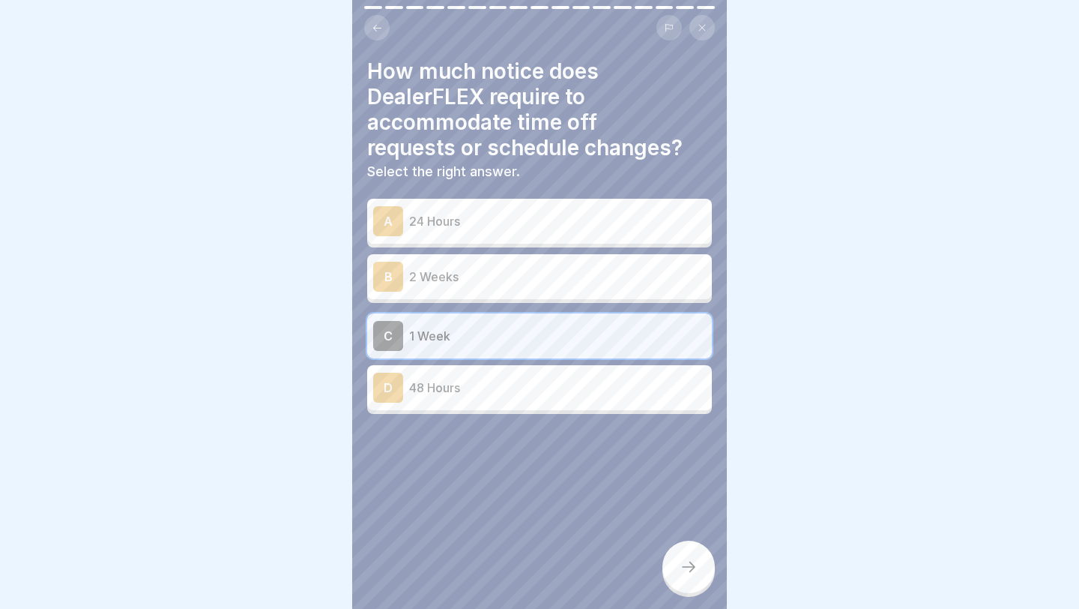
click at [620, 277] on p "2 Weeks" at bounding box center [557, 277] width 297 height 18
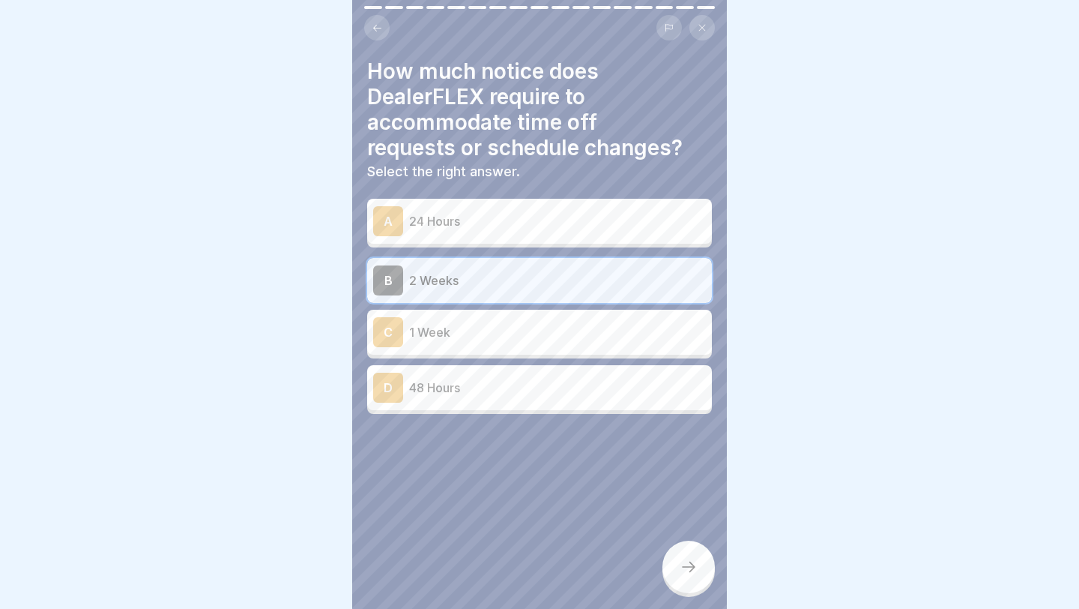
click at [645, 486] on icon at bounding box center [689, 567] width 18 height 18
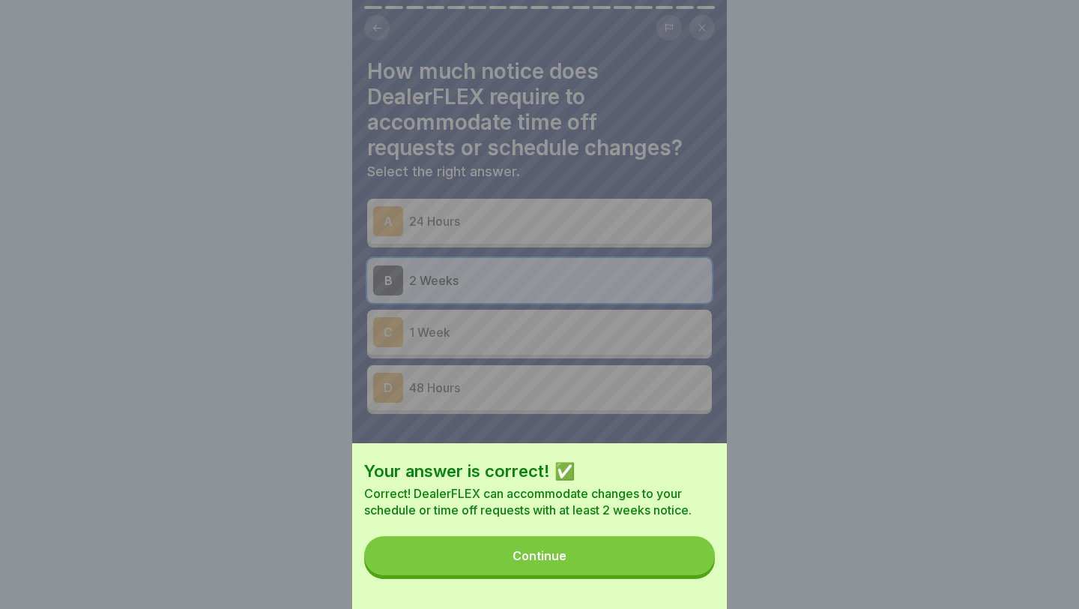
click at [645, 486] on button "Continue" at bounding box center [539, 555] width 351 height 39
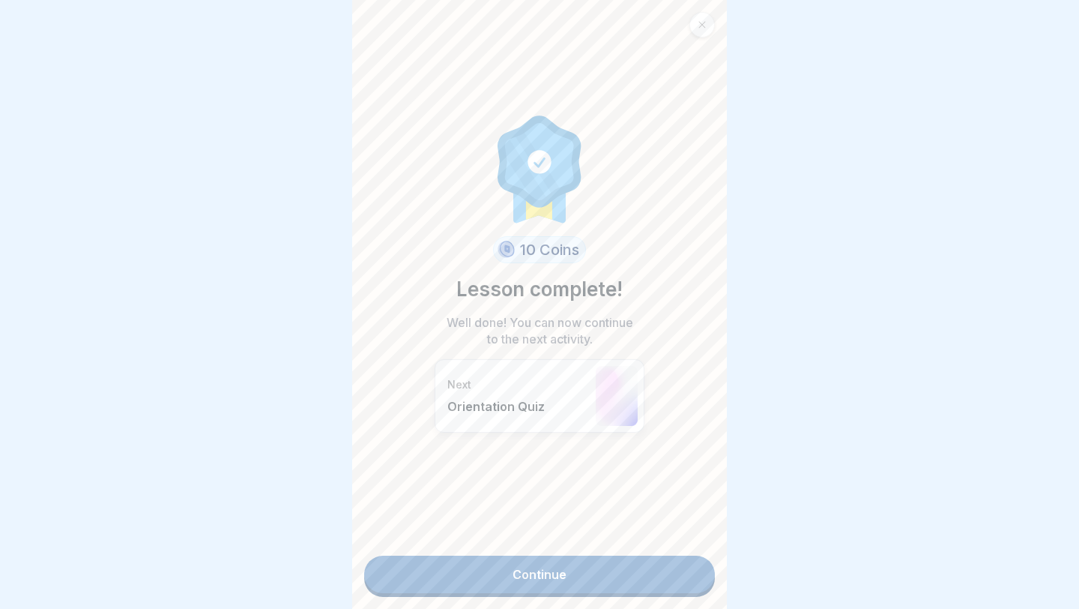
click at [606, 486] on link "Continue" at bounding box center [539, 573] width 351 height 37
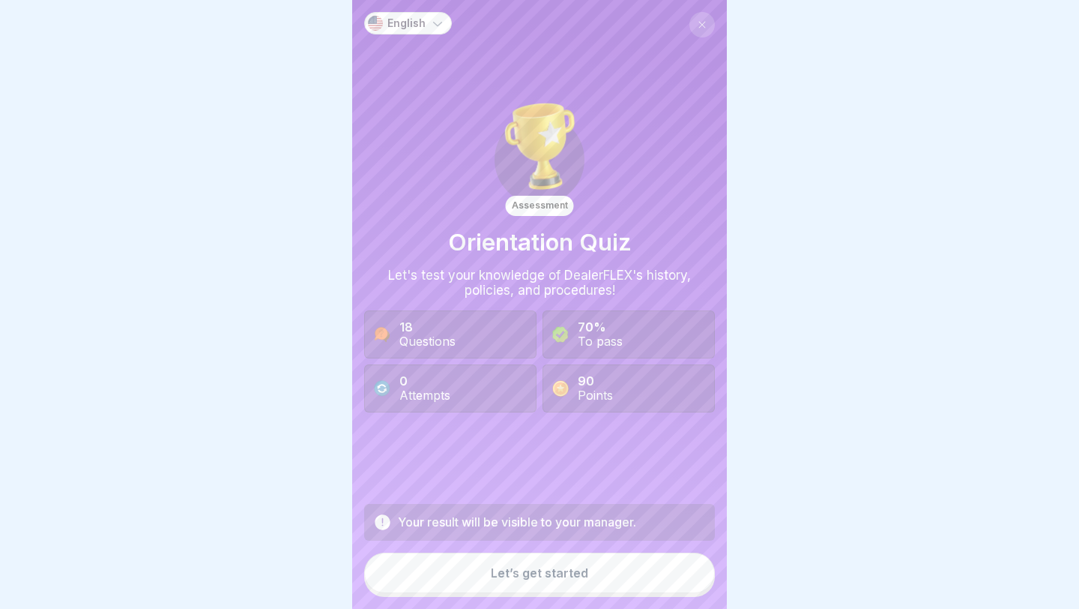
click at [561, 486] on div "Let’s get started" at bounding box center [539, 572] width 97 height 13
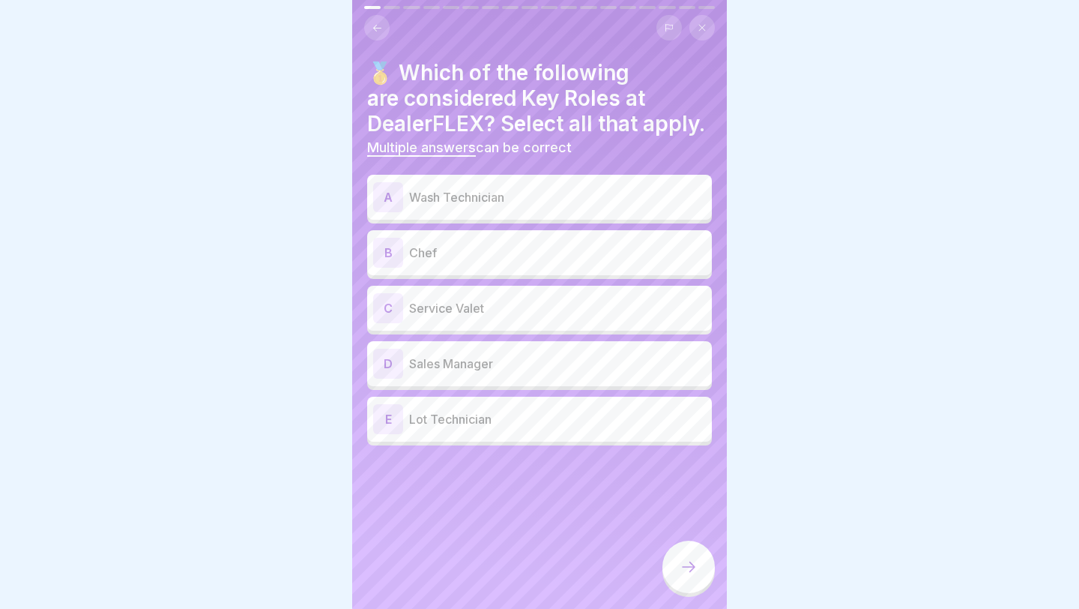
click at [578, 209] on div "A Wash Technician" at bounding box center [539, 197] width 333 height 30
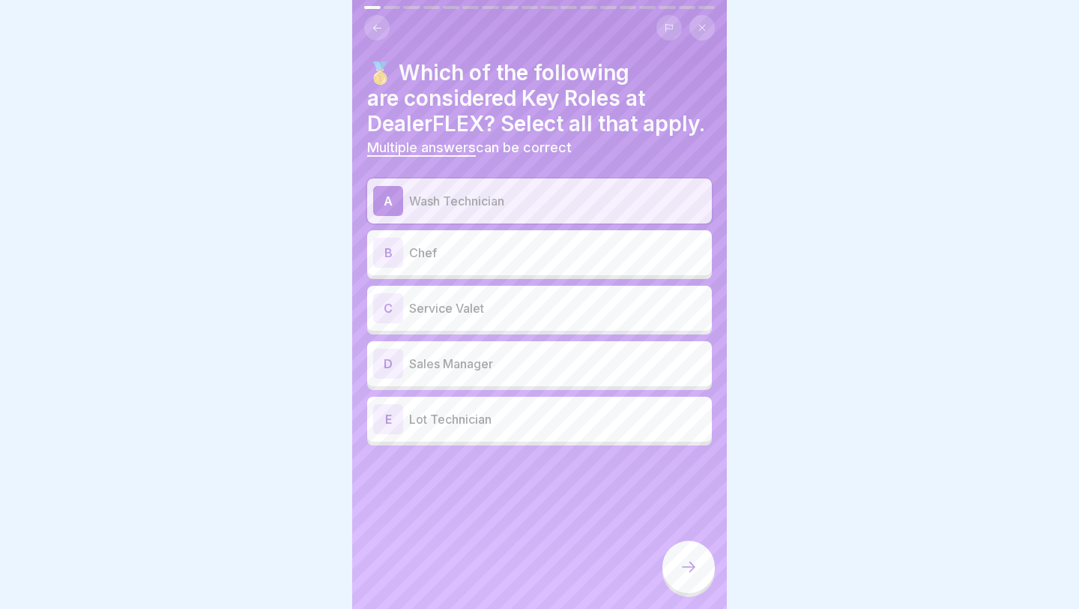
click at [549, 298] on div "C Service Valet" at bounding box center [539, 308] width 333 height 30
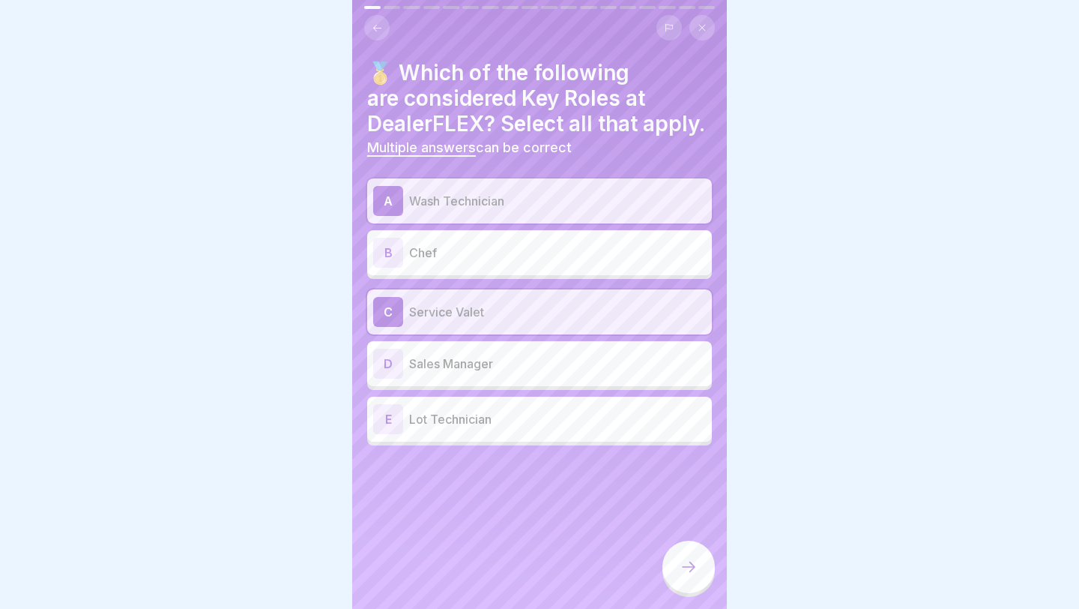
click at [533, 356] on p "Sales Manager" at bounding box center [557, 364] width 297 height 18
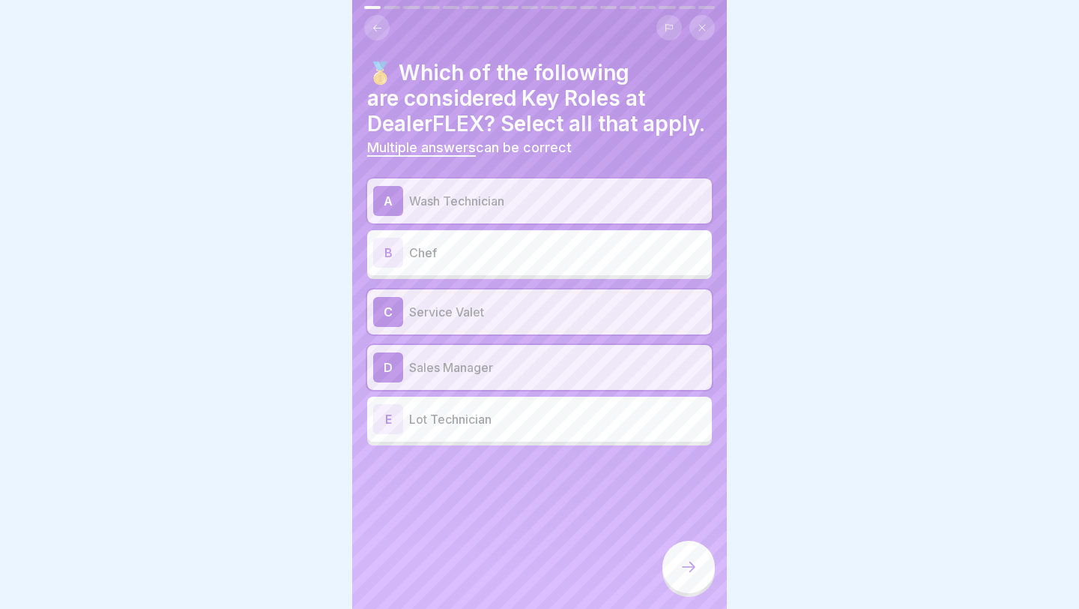
click at [516, 404] on div "E Lot Technician" at bounding box center [539, 419] width 333 height 30
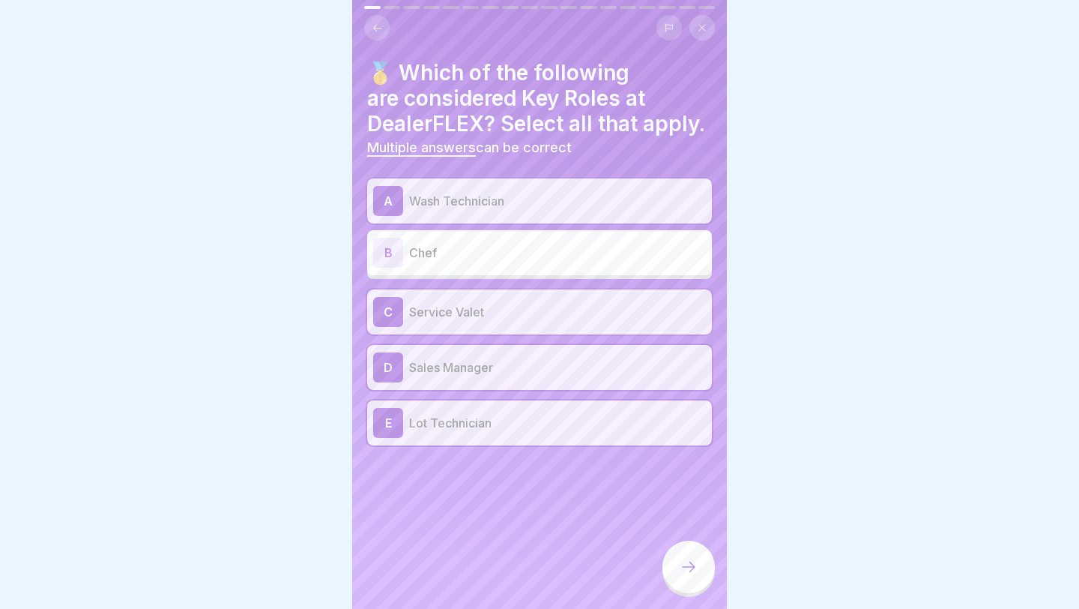
click at [645, 486] on icon at bounding box center [689, 567] width 18 height 18
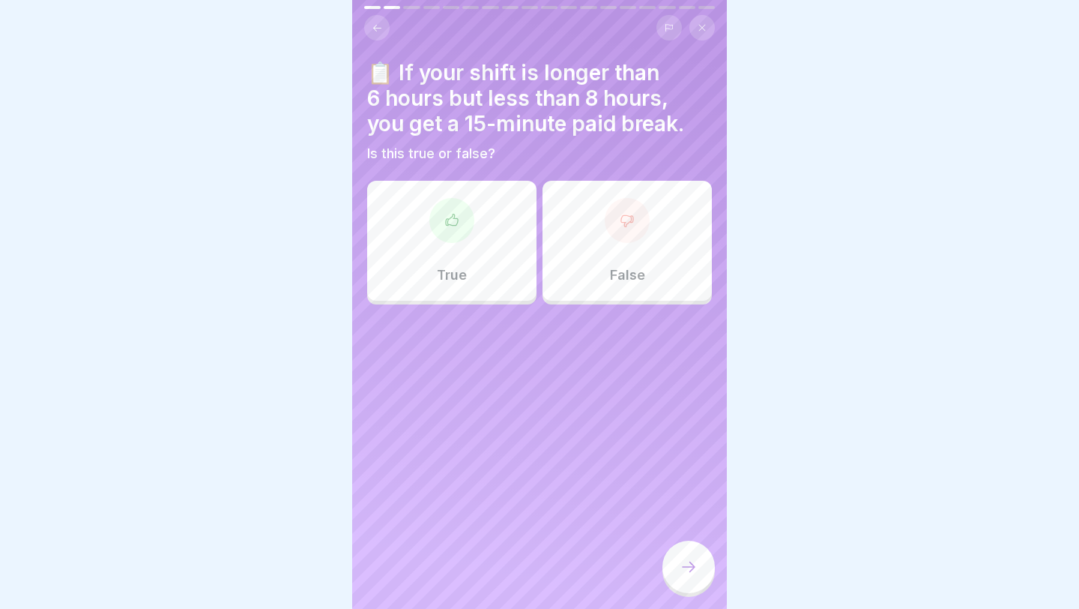
click at [513, 266] on div "True" at bounding box center [451, 241] width 169 height 120
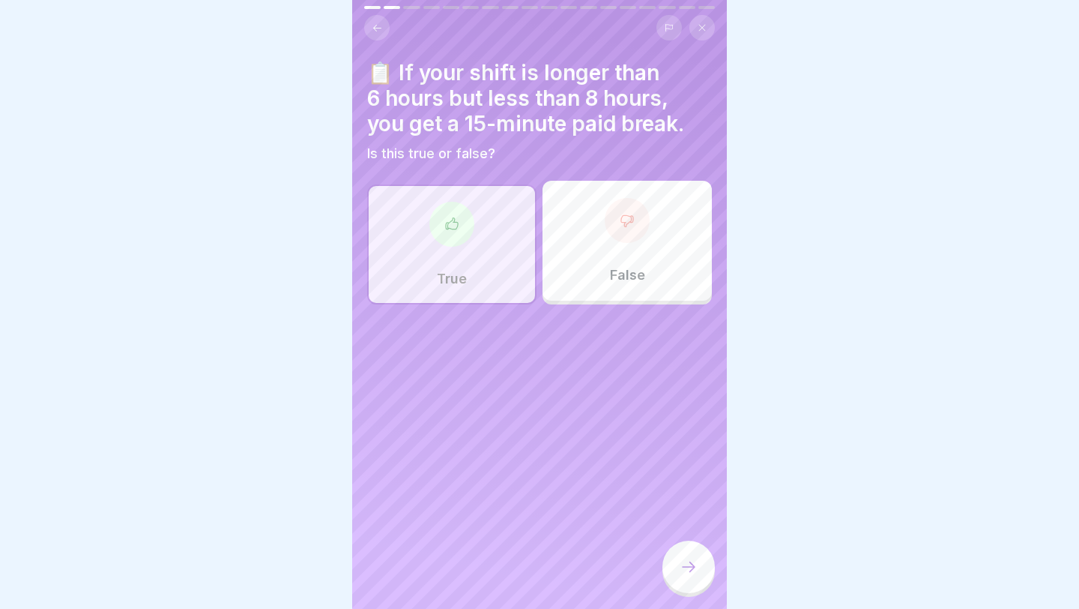
click at [645, 486] on div at bounding box center [689, 566] width 52 height 52
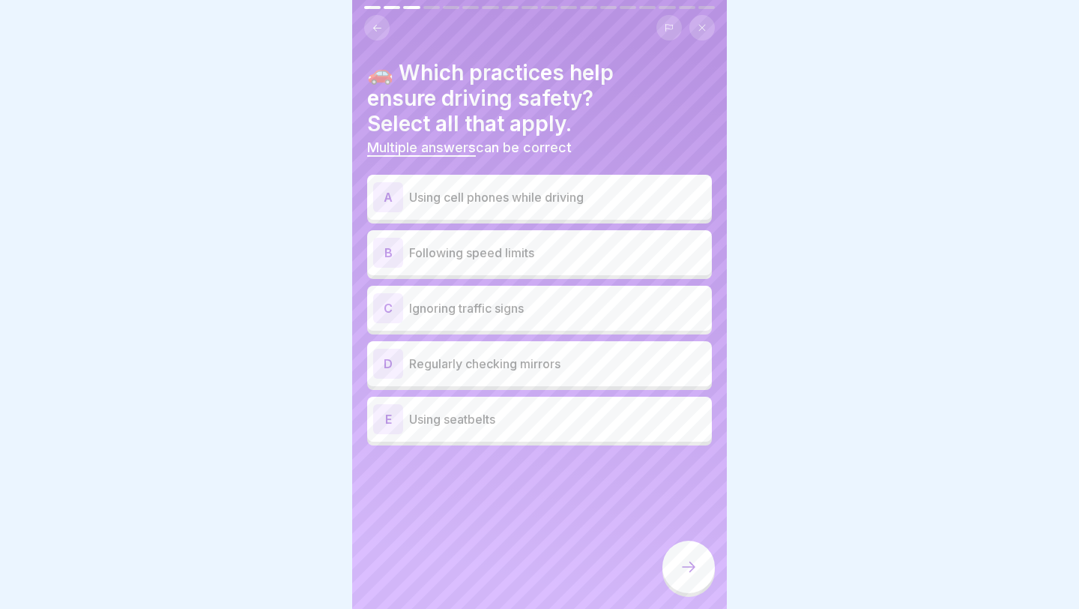
click at [540, 248] on p "Following speed limits" at bounding box center [557, 253] width 297 height 18
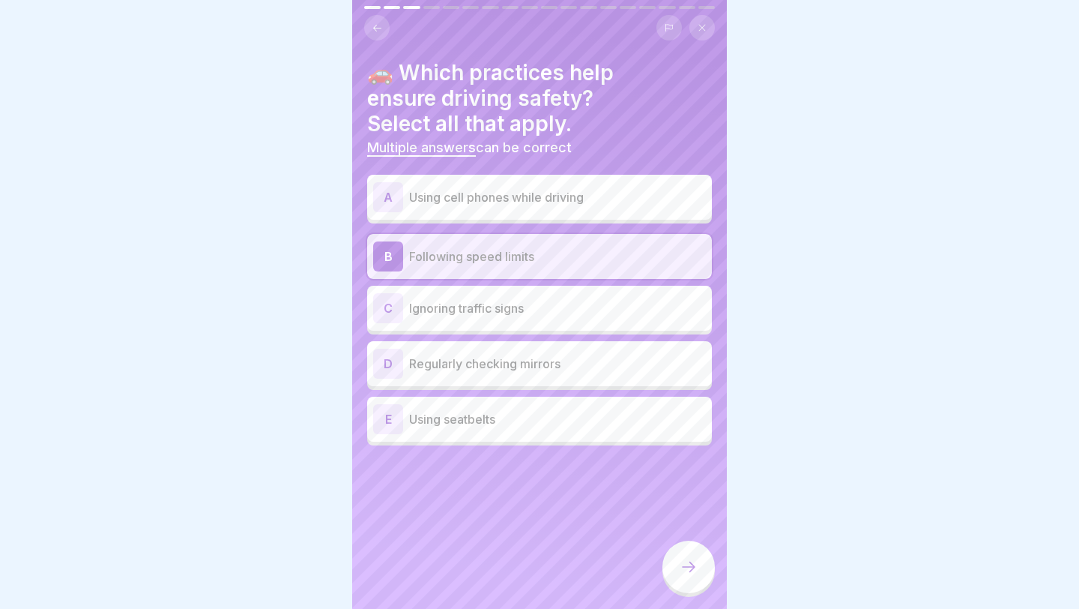
click at [538, 307] on p "Ignoring traffic signs" at bounding box center [557, 308] width 297 height 18
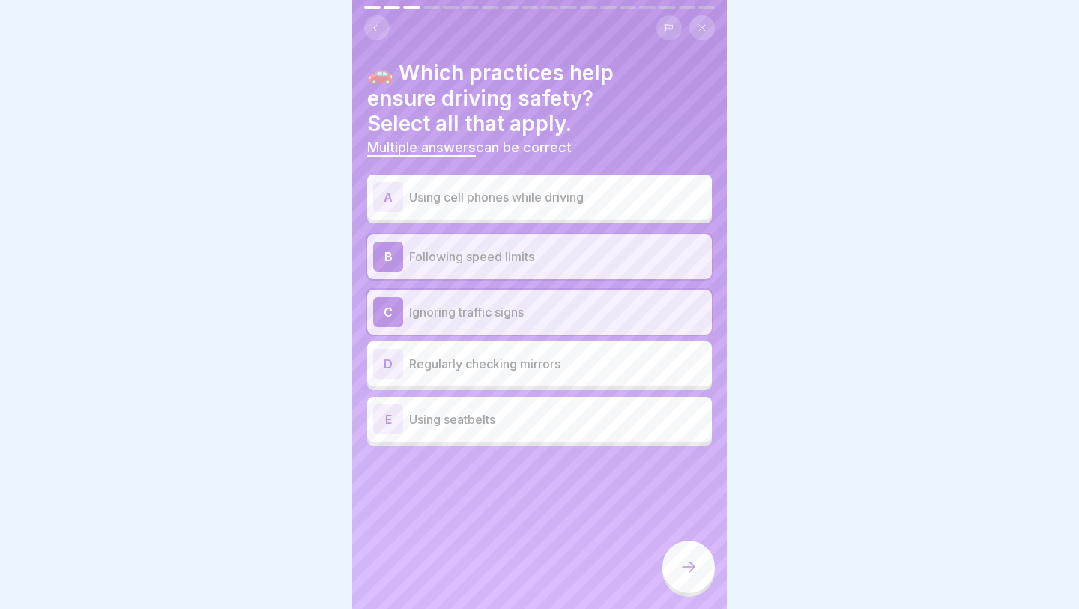
click at [531, 357] on p "Regularly checking mirrors" at bounding box center [557, 364] width 297 height 18
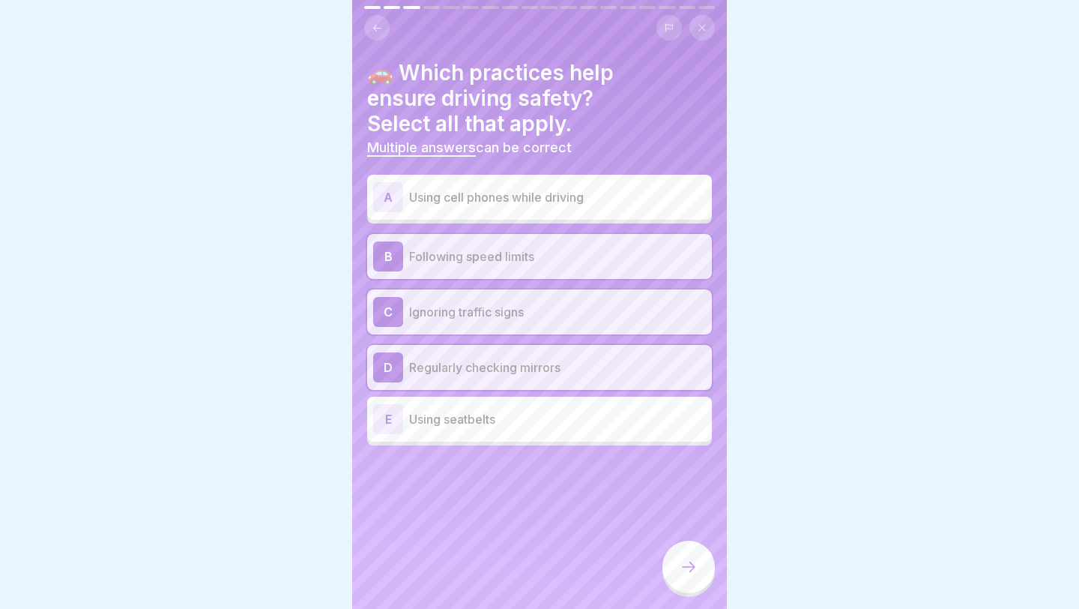
click at [518, 307] on p "Ignoring traffic signs" at bounding box center [557, 312] width 297 height 18
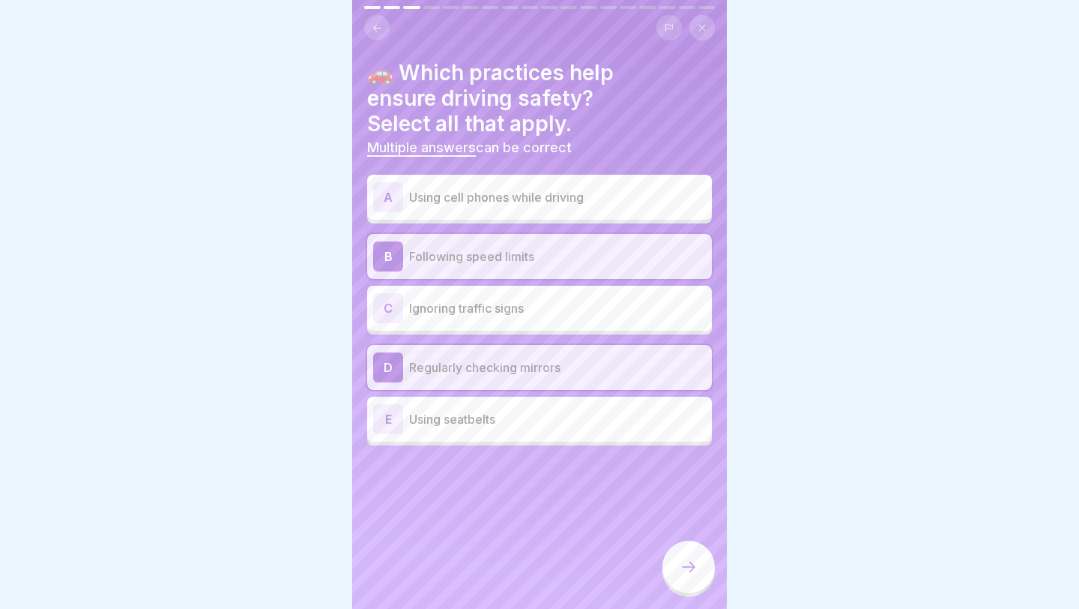
click at [512, 416] on p "Using seatbelts" at bounding box center [557, 419] width 297 height 18
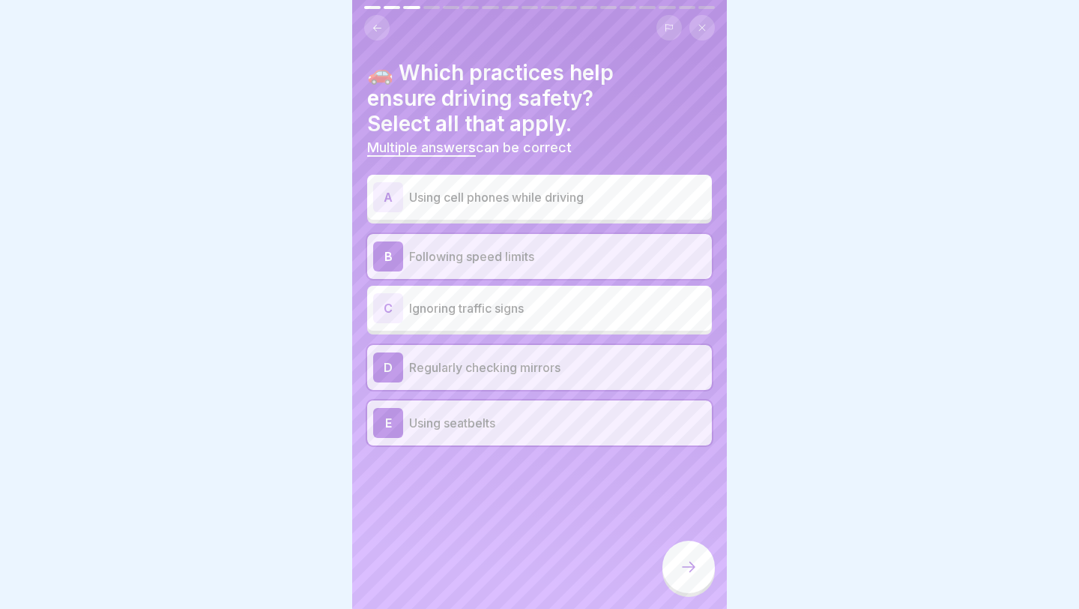
click at [645, 486] on div at bounding box center [689, 566] width 52 height 52
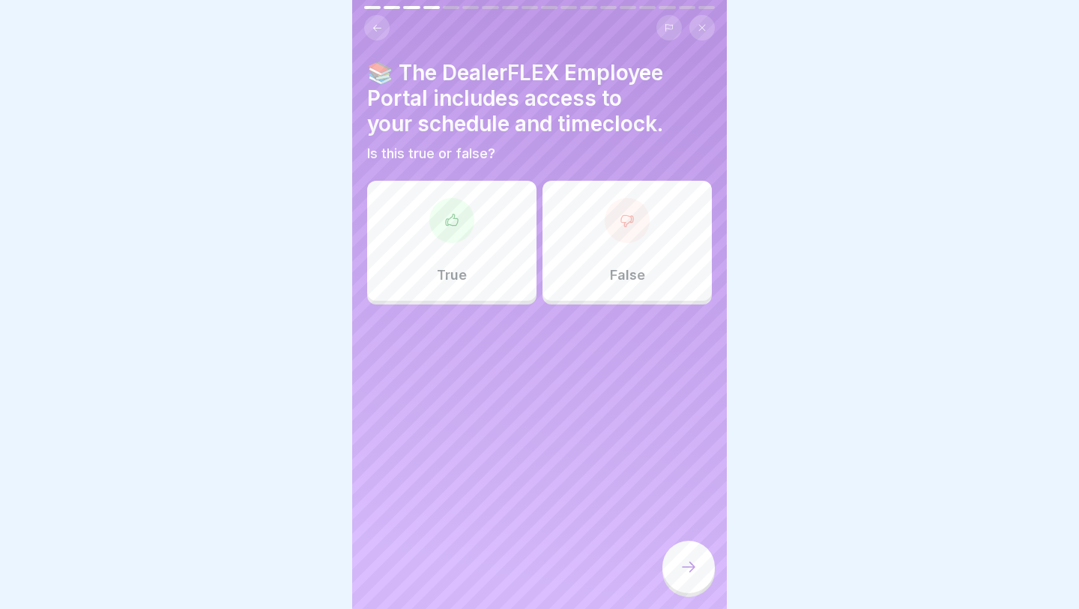
click at [483, 265] on div "True" at bounding box center [451, 241] width 169 height 120
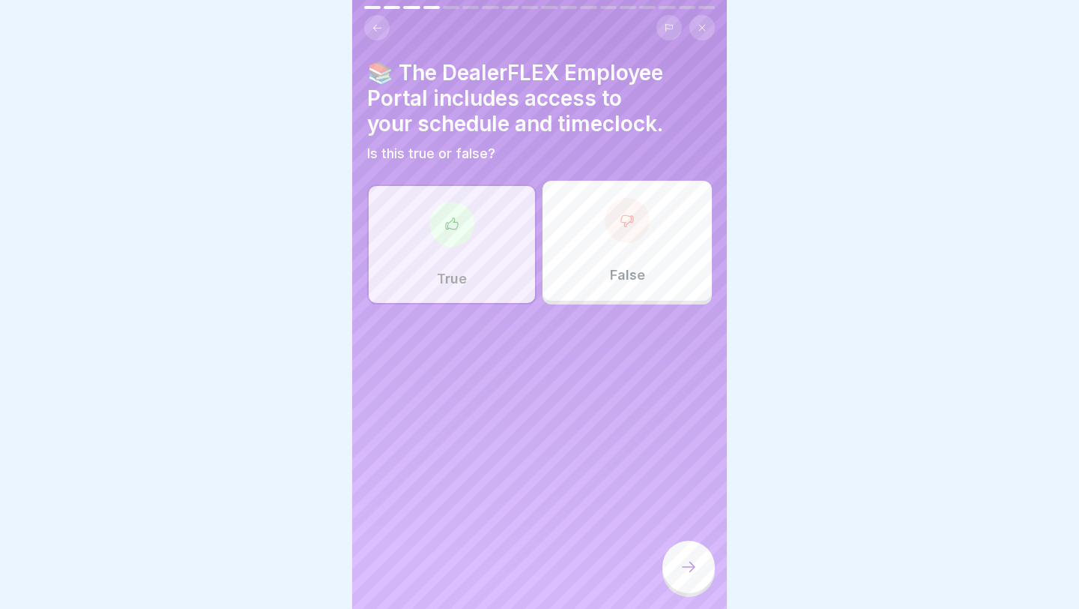
click at [645, 486] on icon at bounding box center [689, 567] width 18 height 18
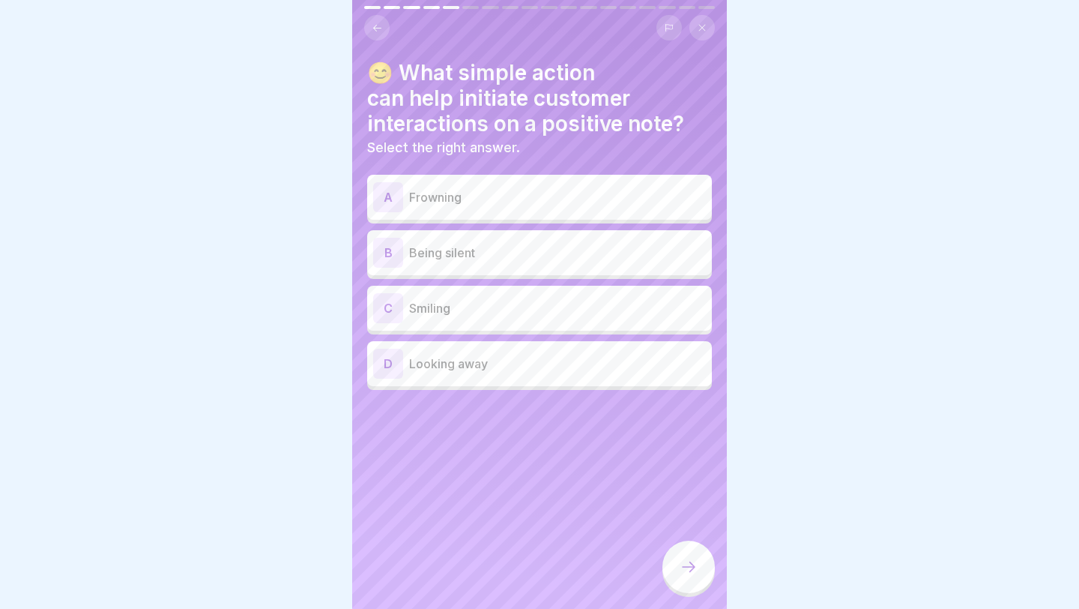
click at [548, 304] on p "Smiling" at bounding box center [557, 308] width 297 height 18
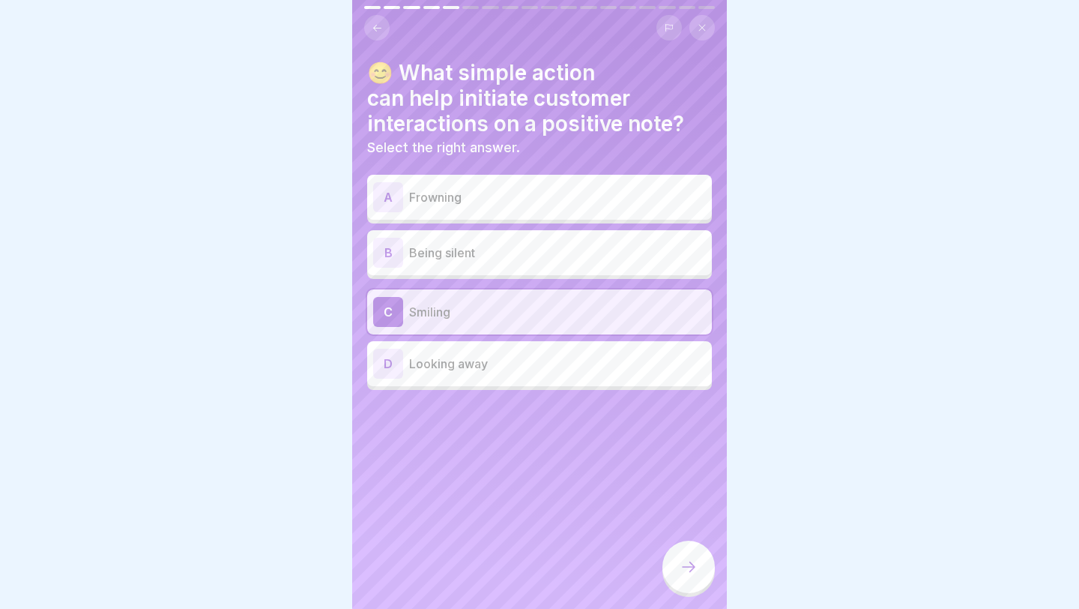
click at [645, 486] on icon at bounding box center [689, 567] width 18 height 18
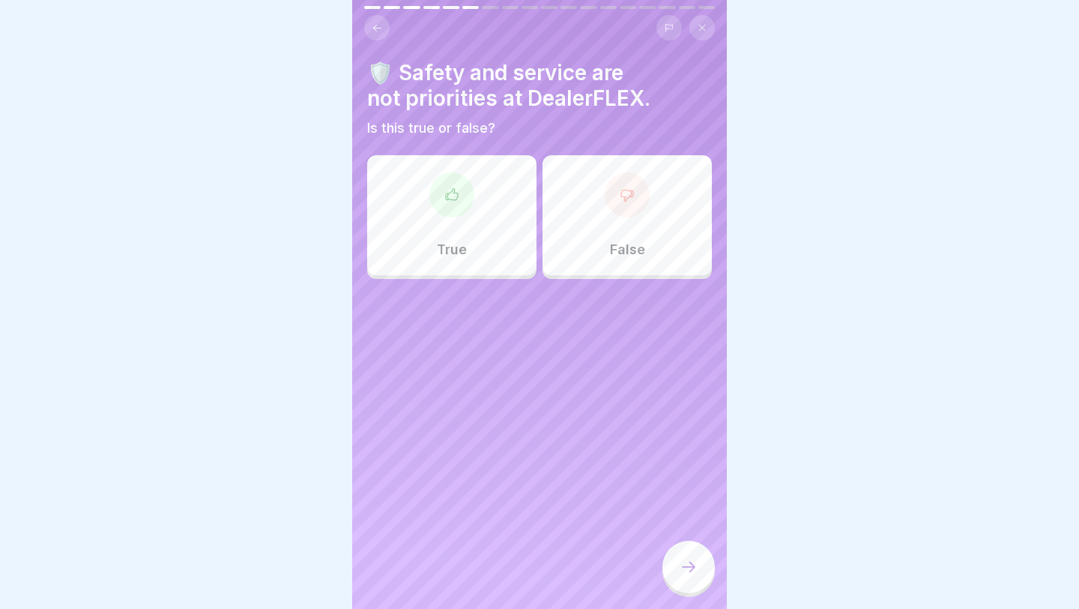
click at [589, 262] on div "False" at bounding box center [627, 215] width 169 height 120
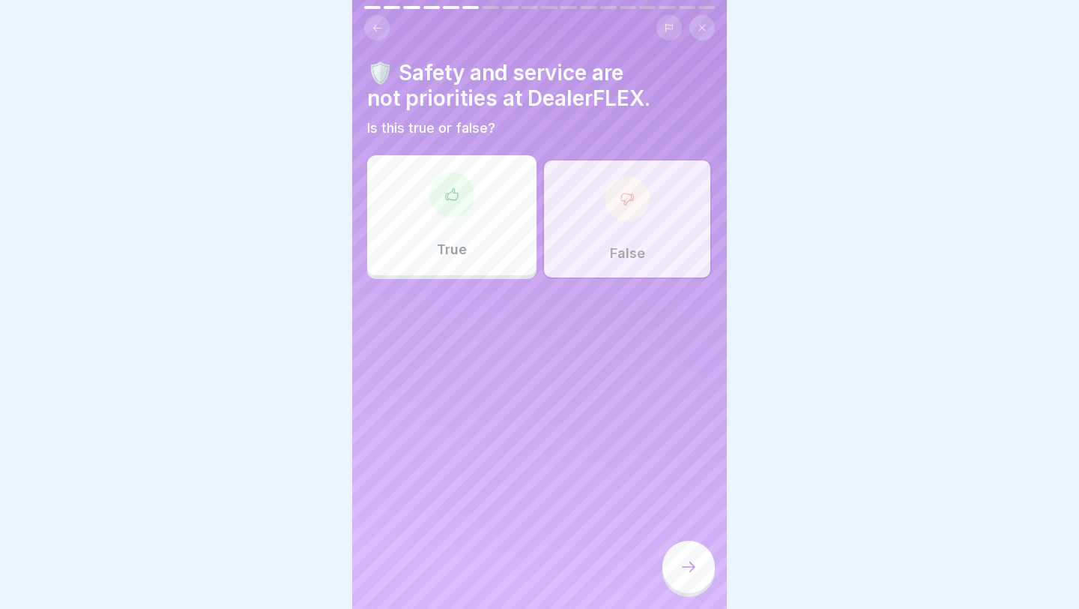
click at [645, 486] on div at bounding box center [689, 566] width 52 height 52
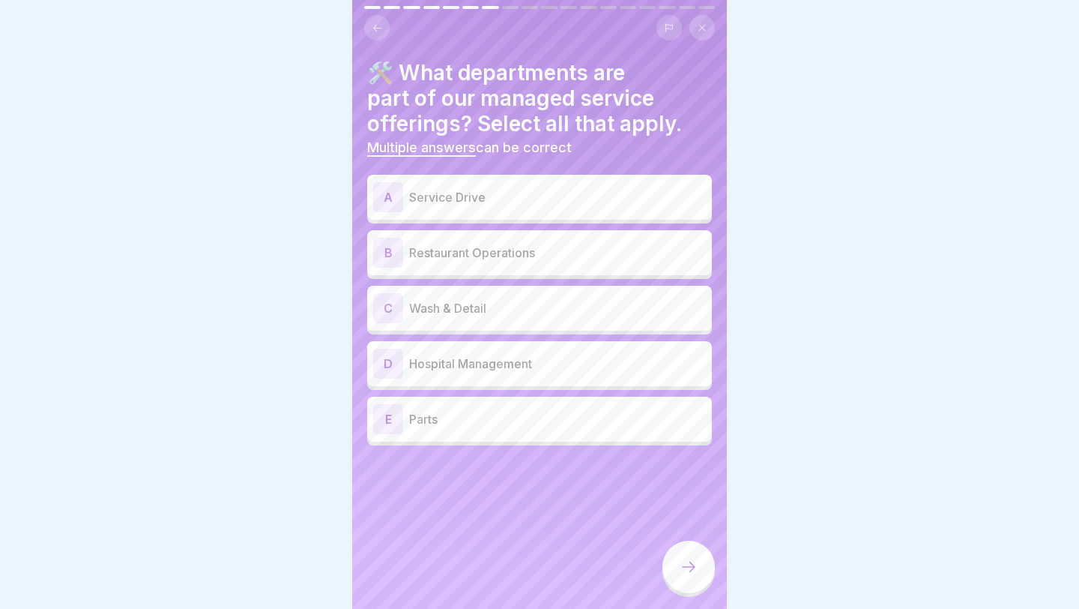
click at [621, 205] on p "Service Drive" at bounding box center [557, 197] width 297 height 18
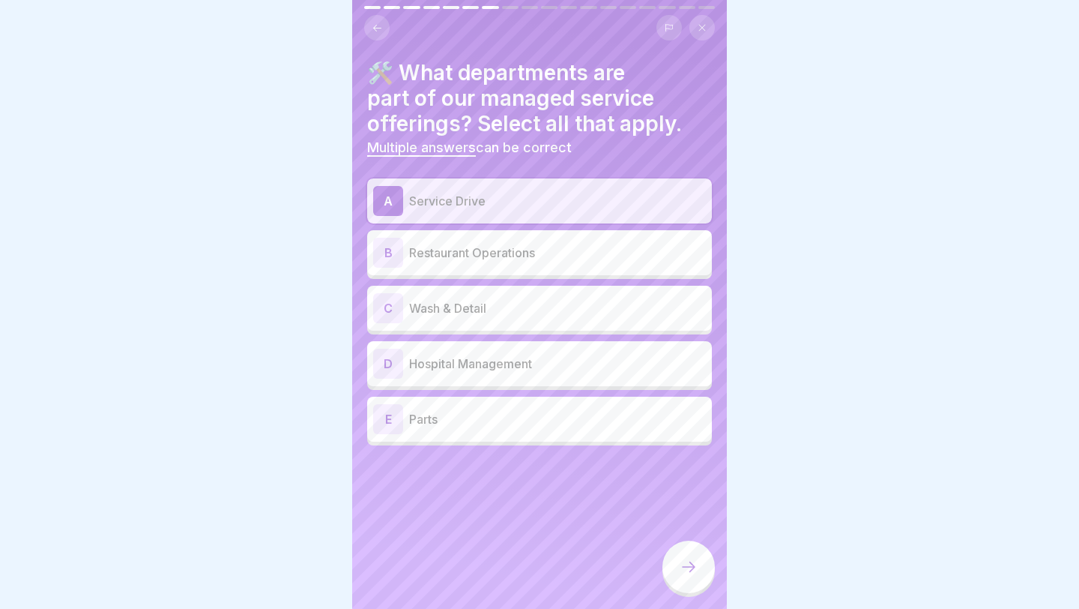
click at [590, 303] on p "Wash & Detail" at bounding box center [557, 308] width 297 height 18
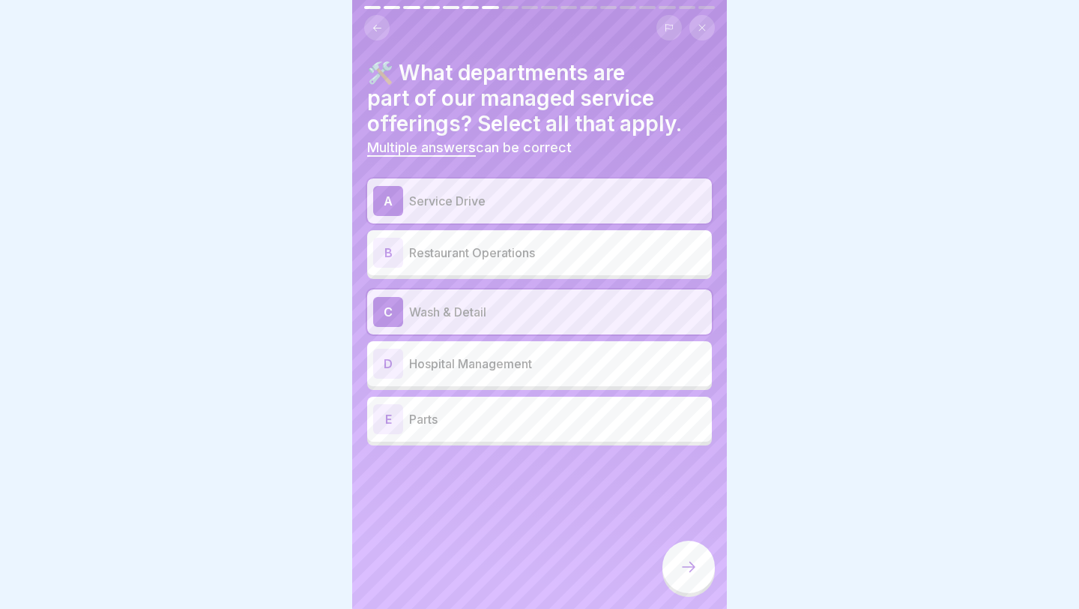
click at [561, 420] on p "Parts" at bounding box center [557, 419] width 297 height 18
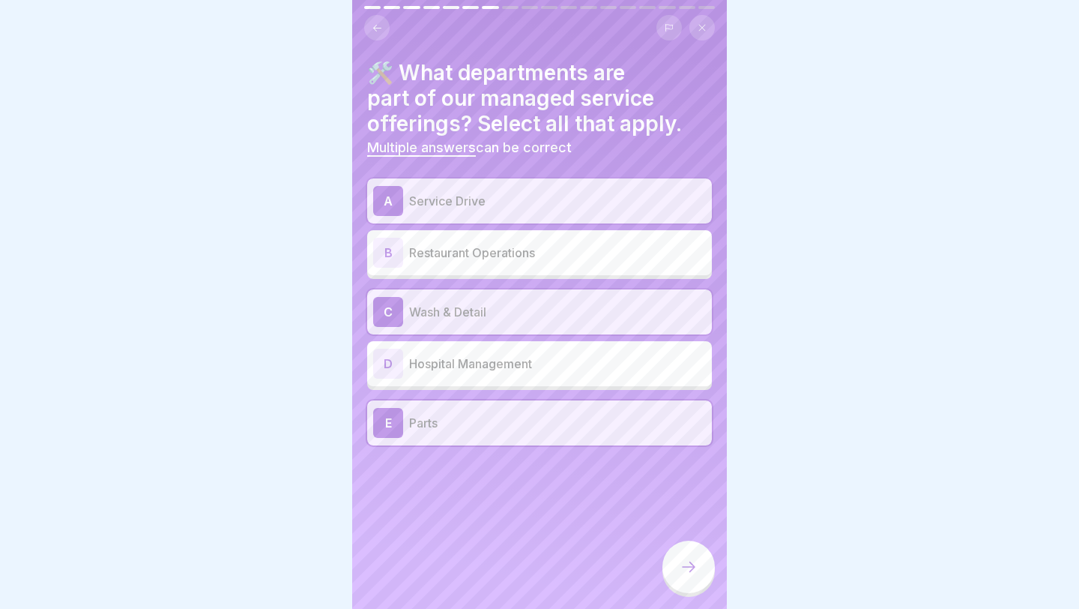
click at [645, 486] on icon at bounding box center [689, 567] width 18 height 18
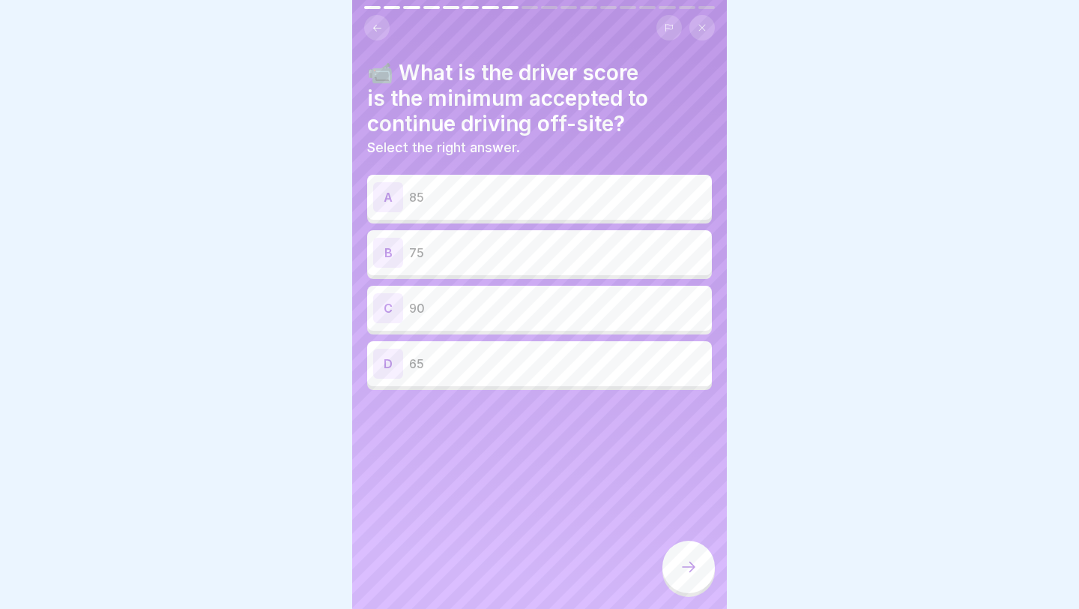
click at [584, 258] on p "75" at bounding box center [557, 253] width 297 height 18
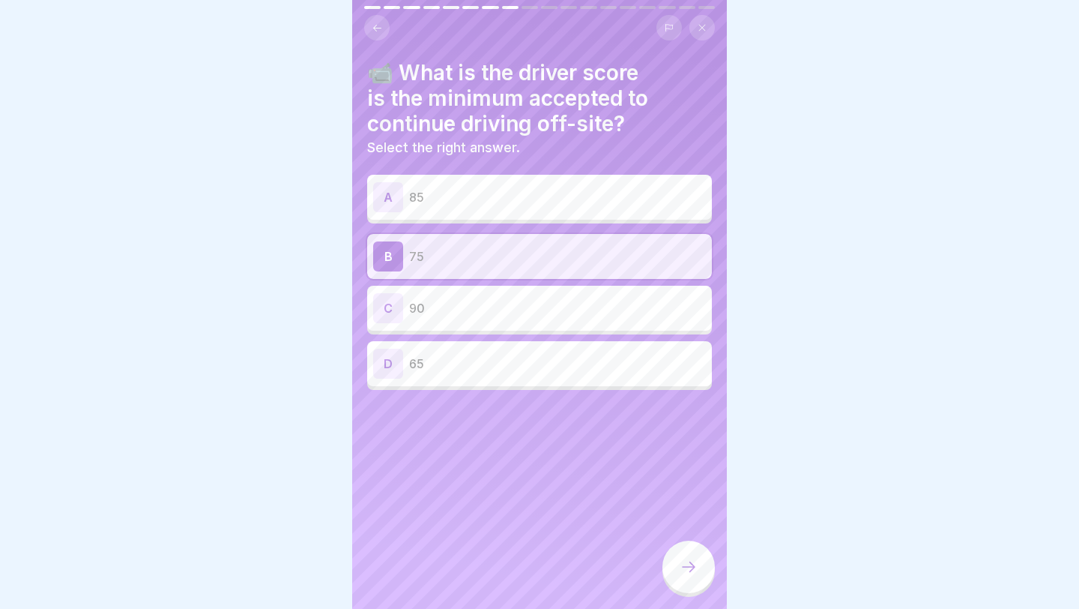
click at [645, 486] on div at bounding box center [689, 566] width 52 height 52
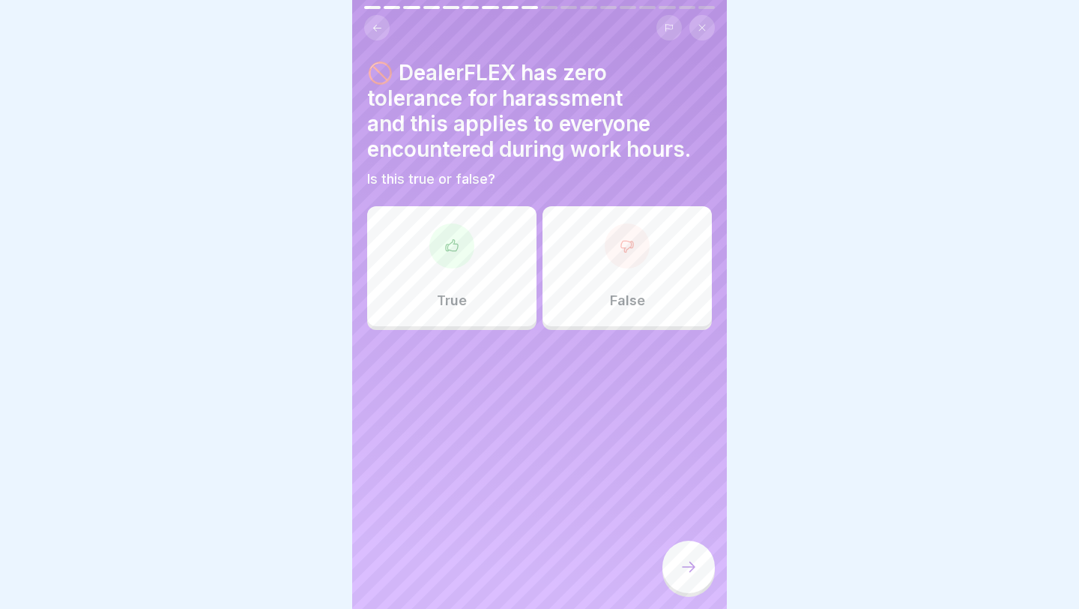
click at [645, 184] on div at bounding box center [539, 304] width 1079 height 609
click at [645, 67] on div at bounding box center [539, 304] width 1079 height 609
click at [509, 277] on div "True" at bounding box center [451, 266] width 169 height 120
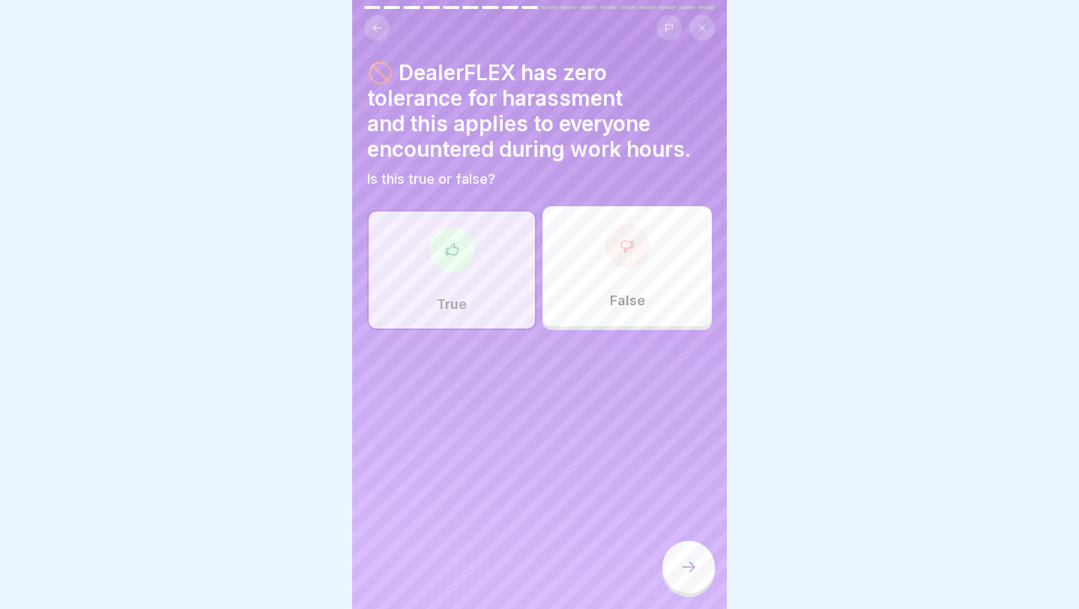
click at [645, 486] on div at bounding box center [689, 566] width 52 height 52
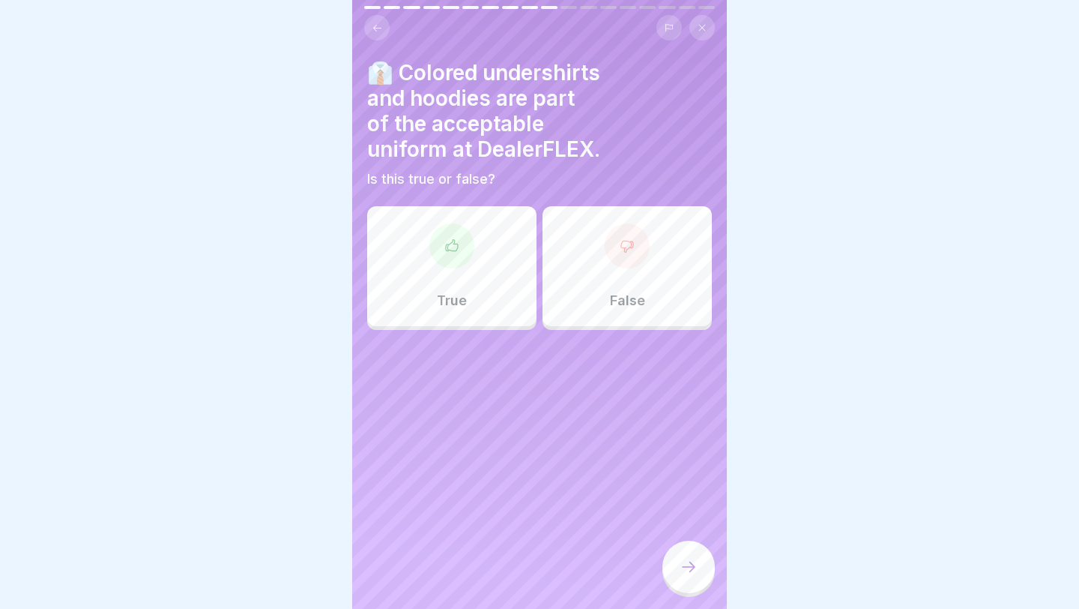
click at [612, 261] on div at bounding box center [627, 245] width 45 height 45
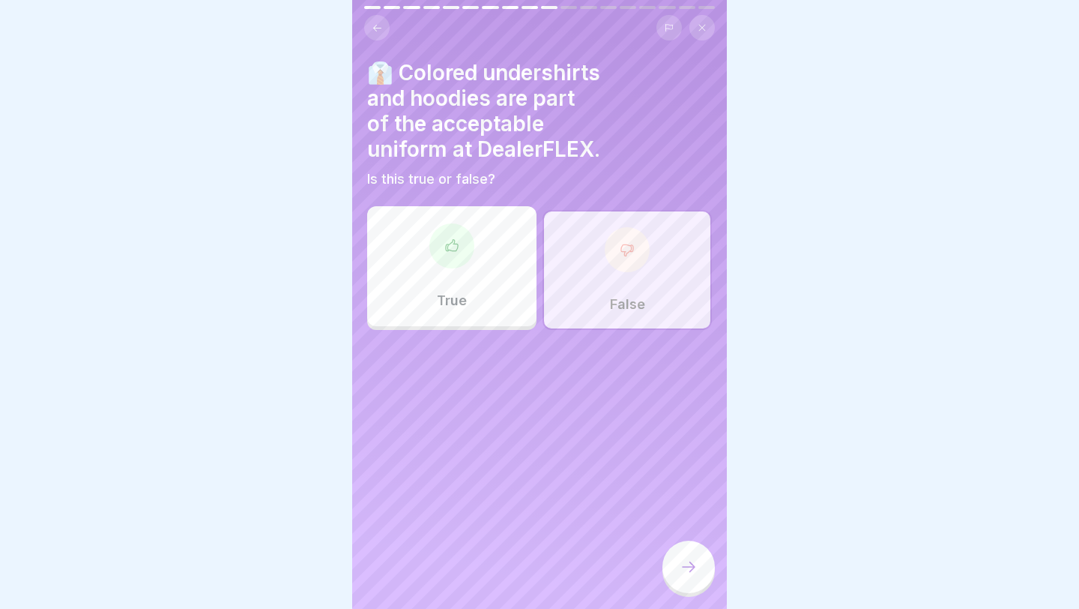
click at [645, 486] on icon at bounding box center [689, 567] width 18 height 18
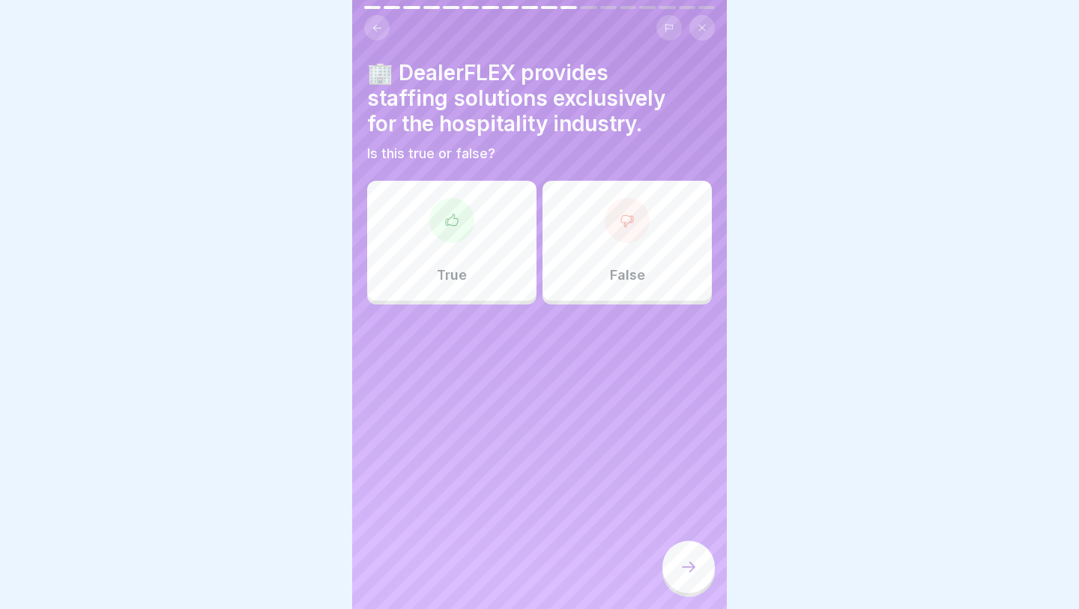
click at [495, 205] on div "True" at bounding box center [451, 241] width 169 height 120
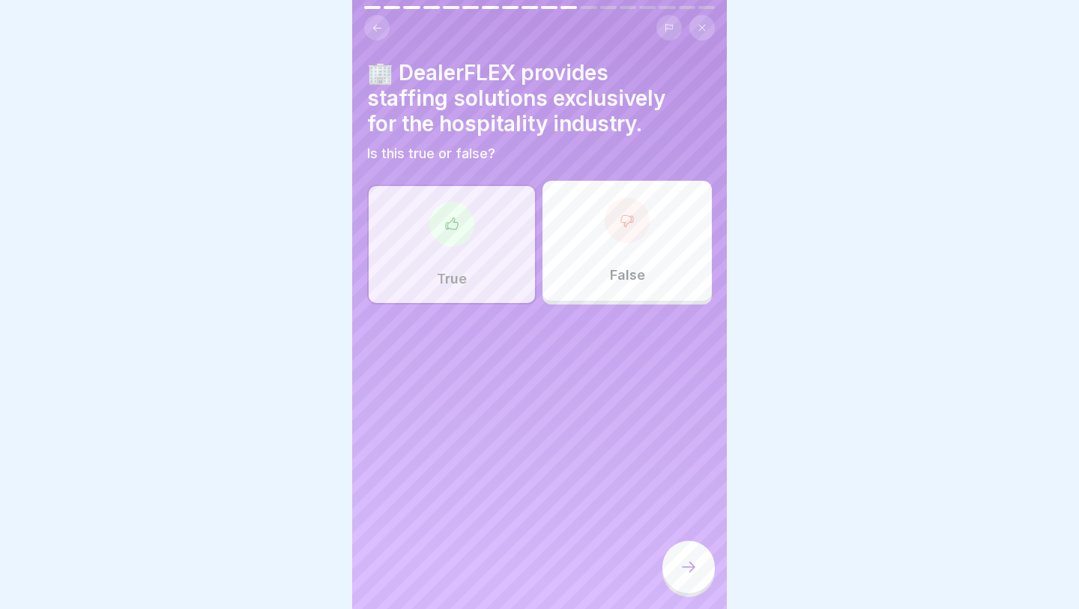
click at [645, 486] on icon at bounding box center [689, 567] width 18 height 18
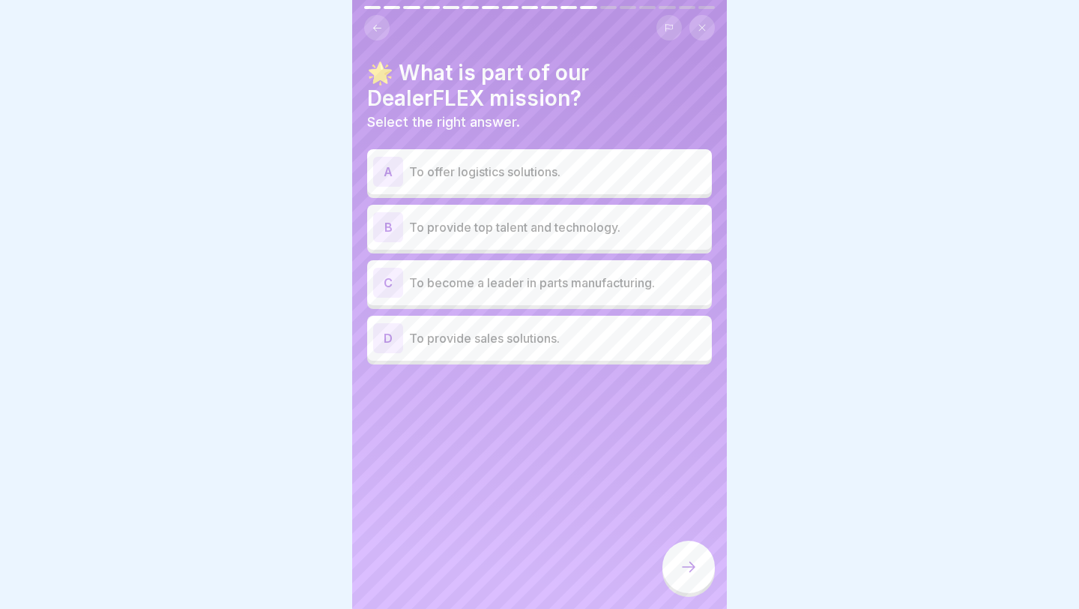
click at [645, 88] on h4 "🌟 What is part of our DealerFLEX mission?" at bounding box center [539, 85] width 345 height 51
click at [546, 230] on p "To provide top talent and technology." at bounding box center [557, 227] width 297 height 18
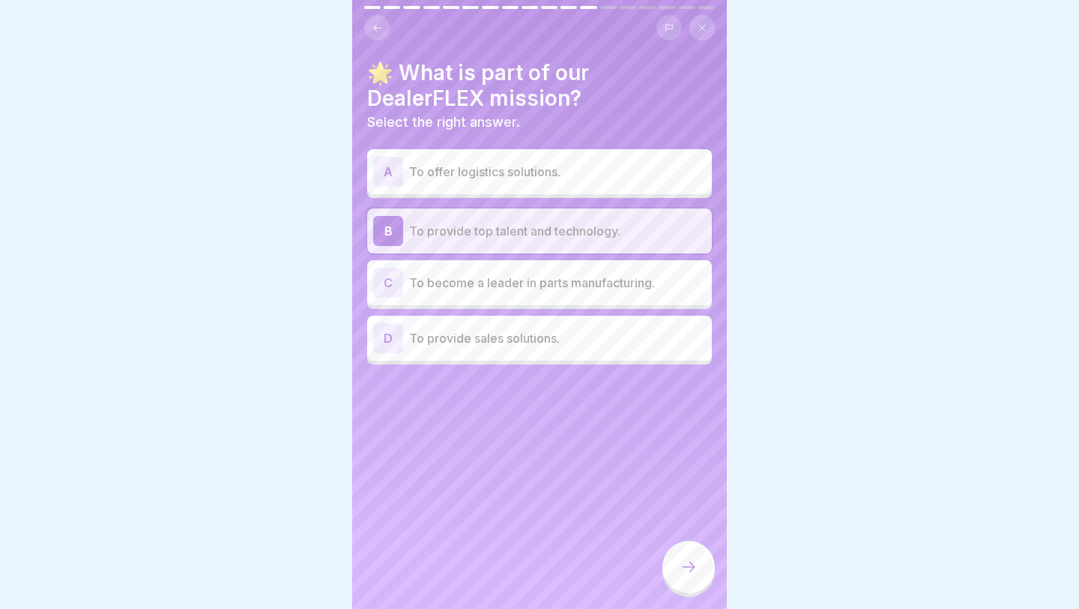
click at [645, 486] on div at bounding box center [689, 566] width 52 height 52
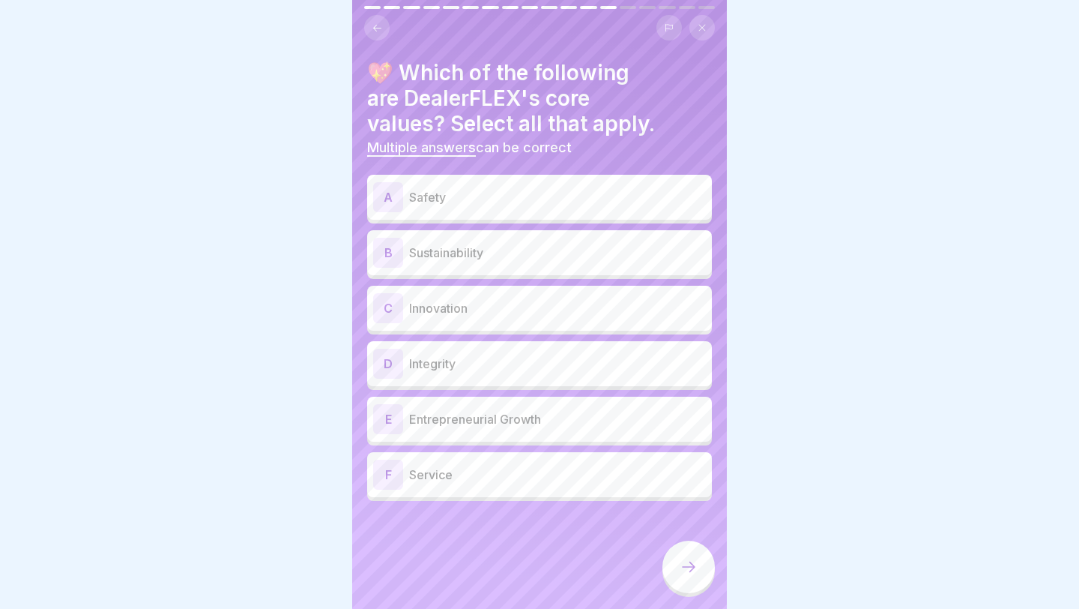
click at [573, 187] on div "A Safety" at bounding box center [539, 197] width 333 height 30
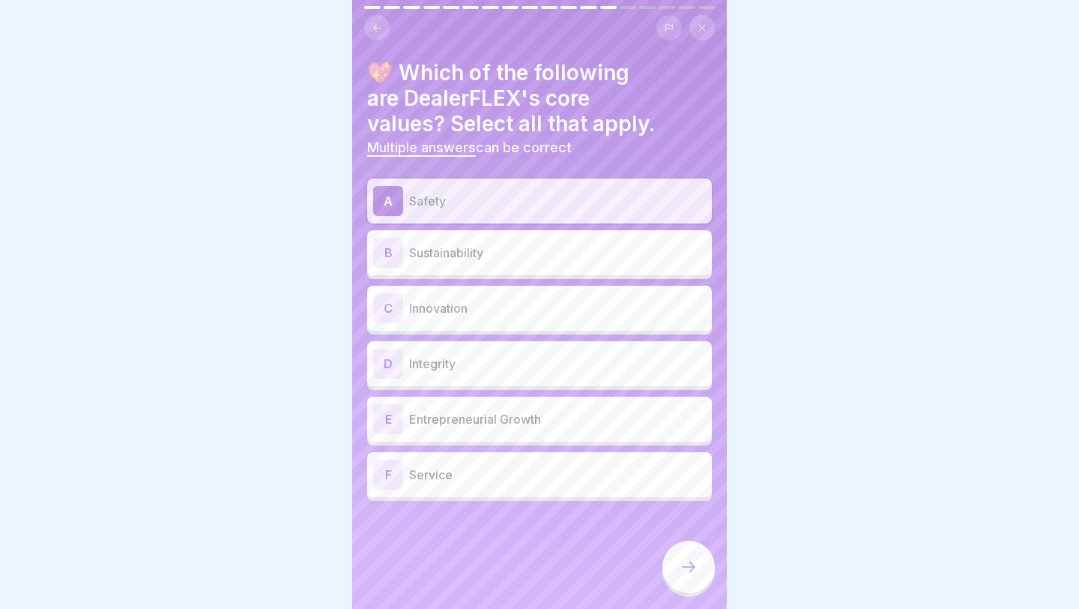
click at [486, 474] on p "Service" at bounding box center [557, 474] width 297 height 18
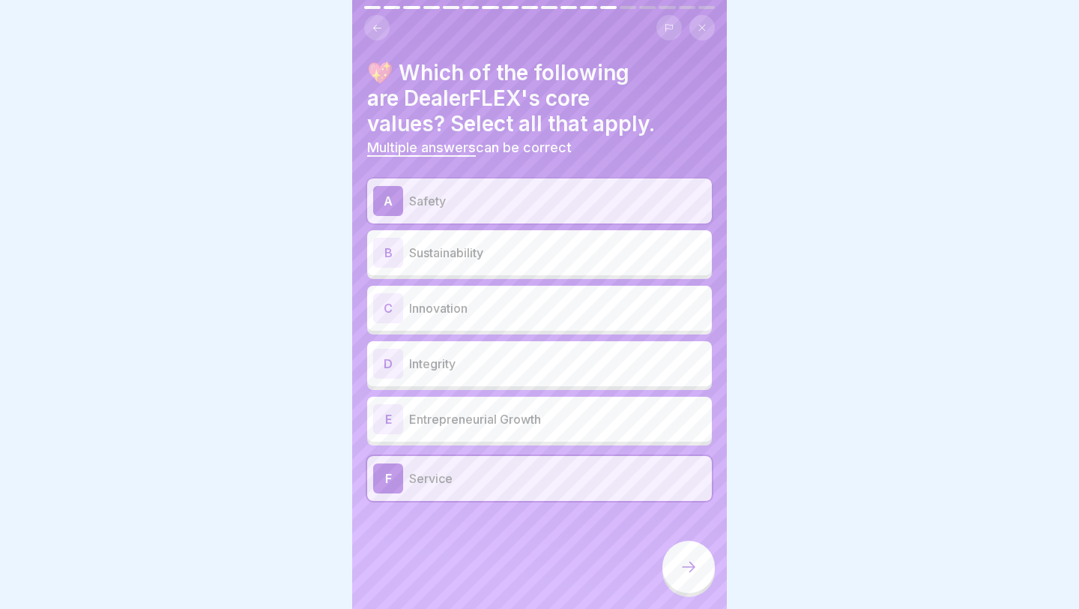
click at [504, 299] on p "Innovation" at bounding box center [557, 308] width 297 height 18
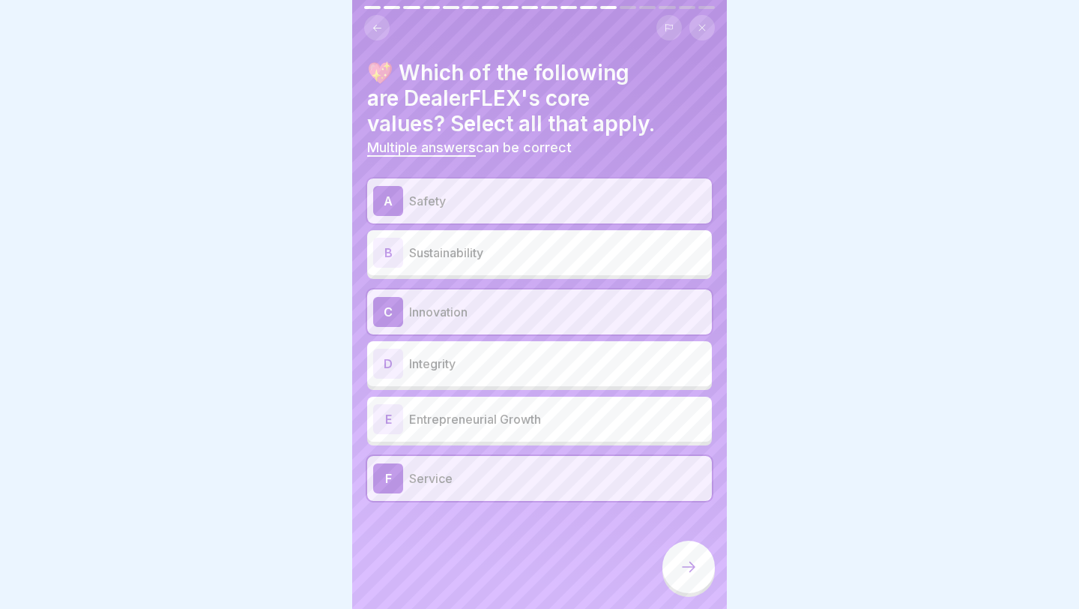
click at [492, 359] on p "Integrity" at bounding box center [557, 364] width 297 height 18
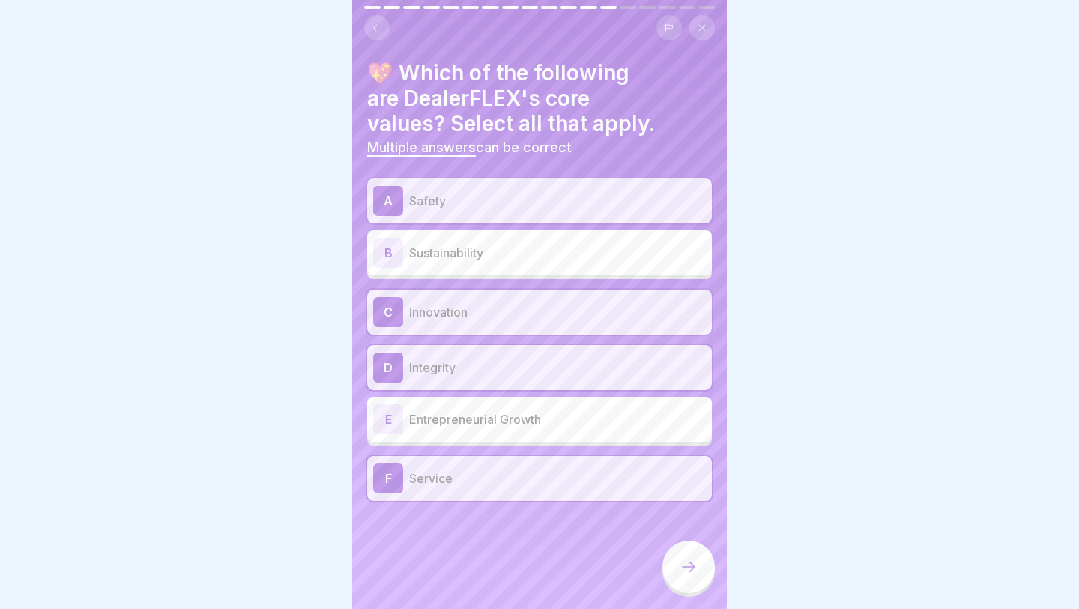
click at [645, 486] on div at bounding box center [689, 566] width 52 height 52
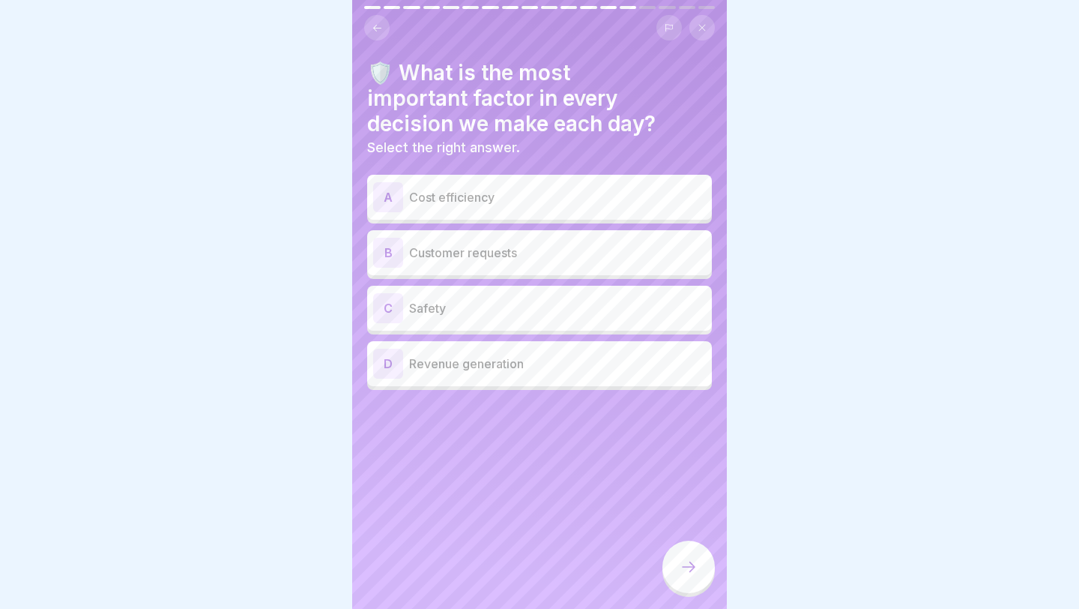
click at [594, 317] on div "C Safety" at bounding box center [539, 308] width 333 height 30
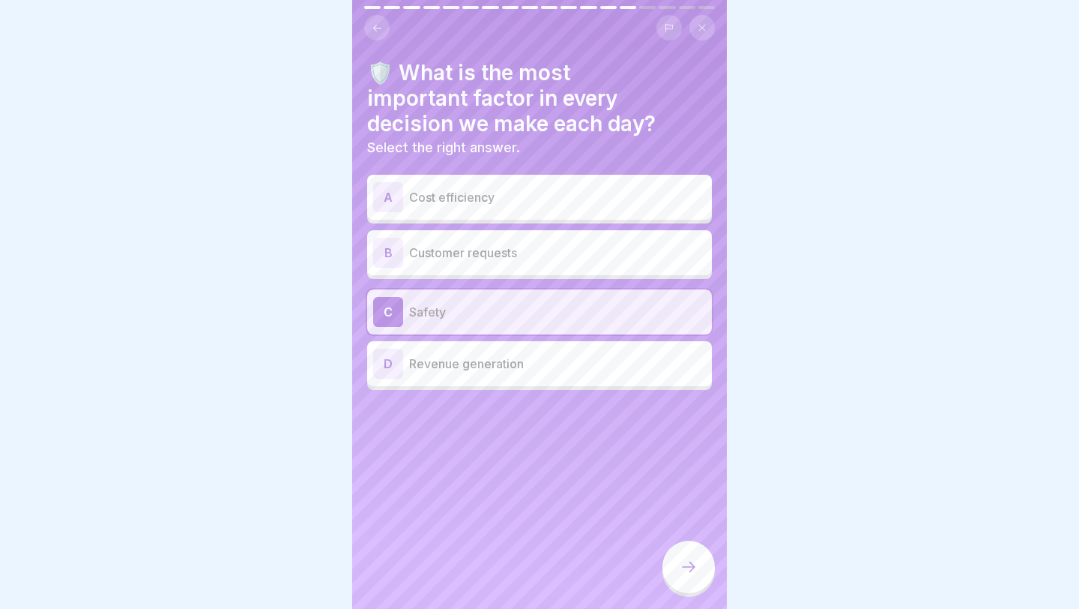
click at [645, 486] on div at bounding box center [689, 566] width 52 height 52
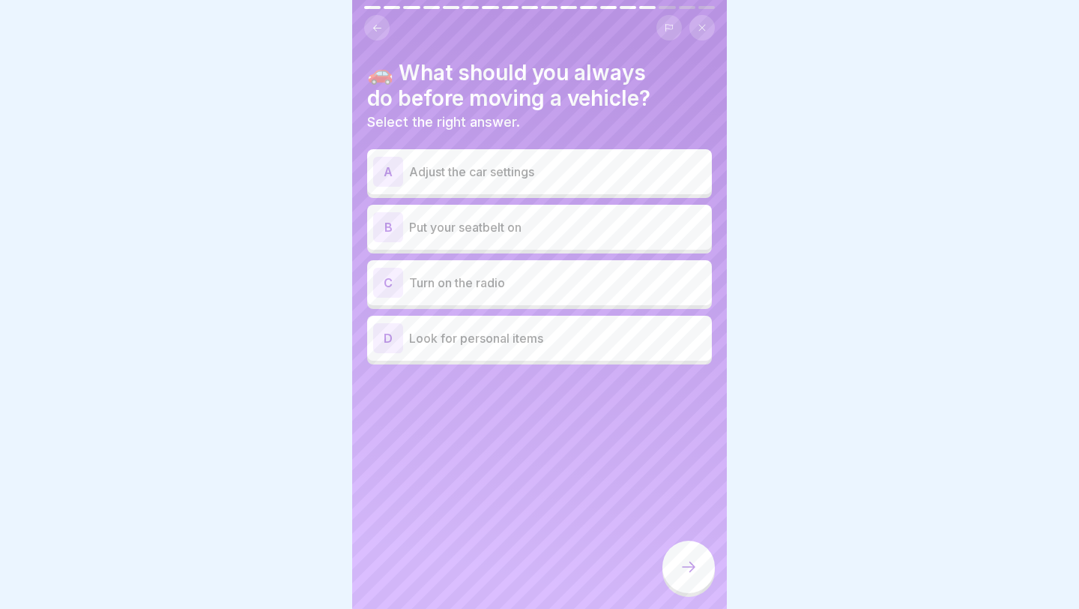
click at [584, 220] on p "Put your seatbelt on" at bounding box center [557, 227] width 297 height 18
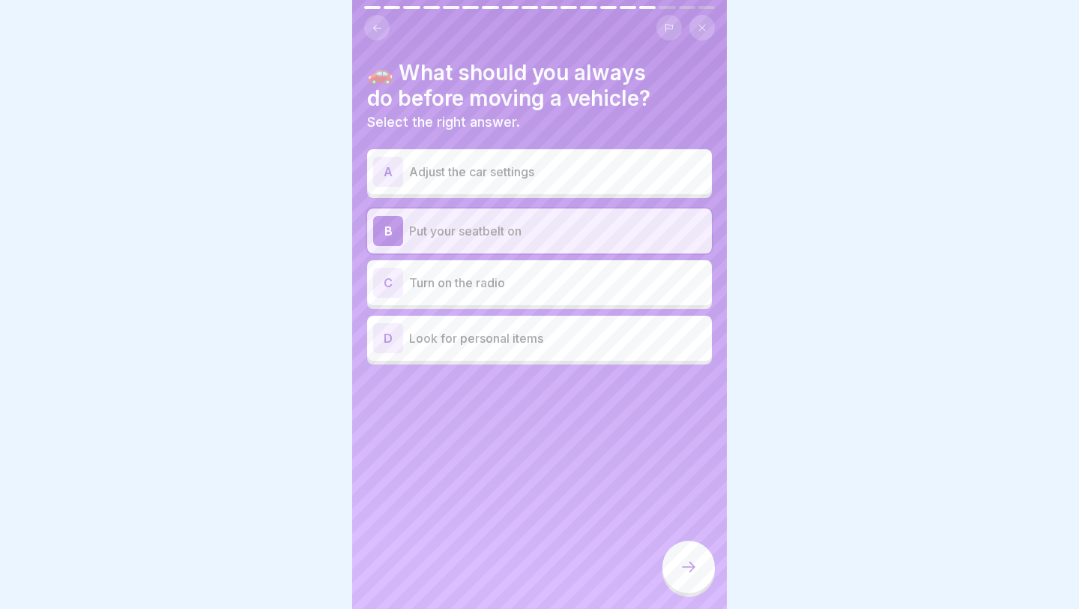
click at [645, 486] on div at bounding box center [689, 566] width 52 height 52
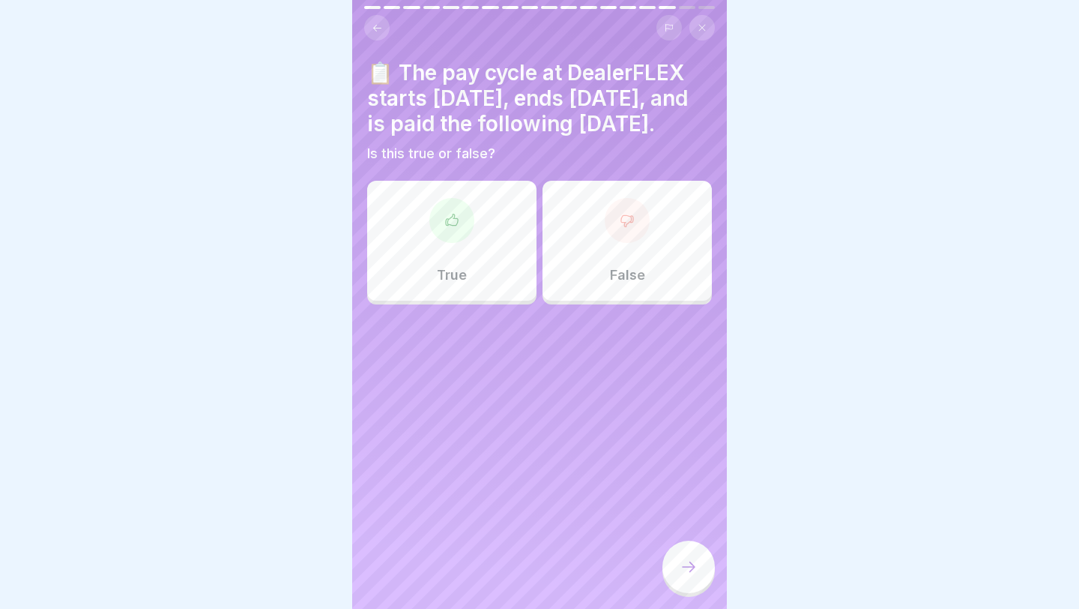
click at [512, 301] on div "True" at bounding box center [451, 241] width 169 height 120
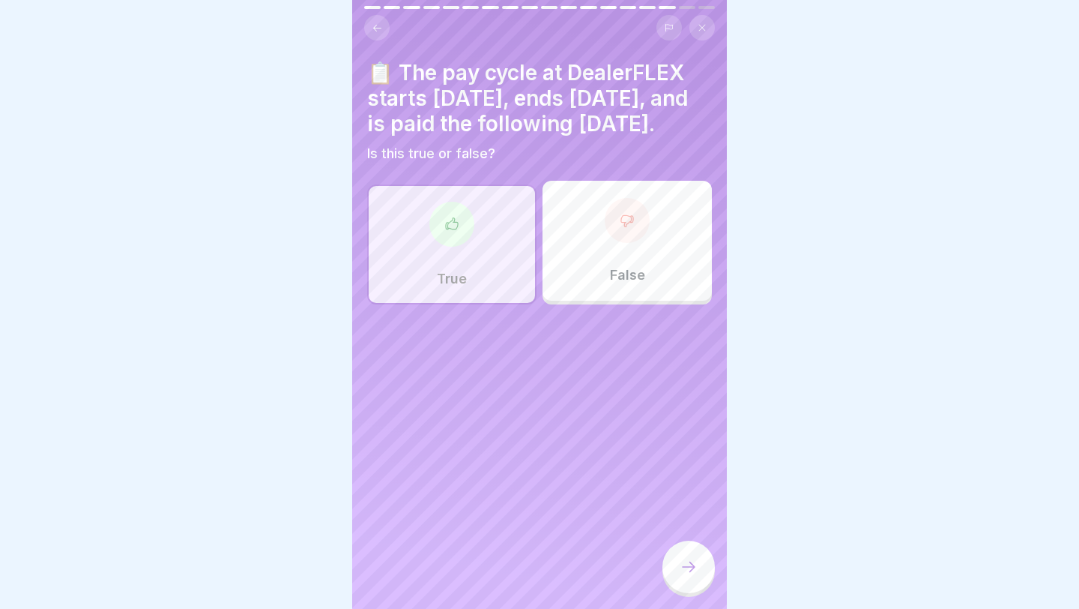
click at [645, 486] on div at bounding box center [689, 566] width 52 height 52
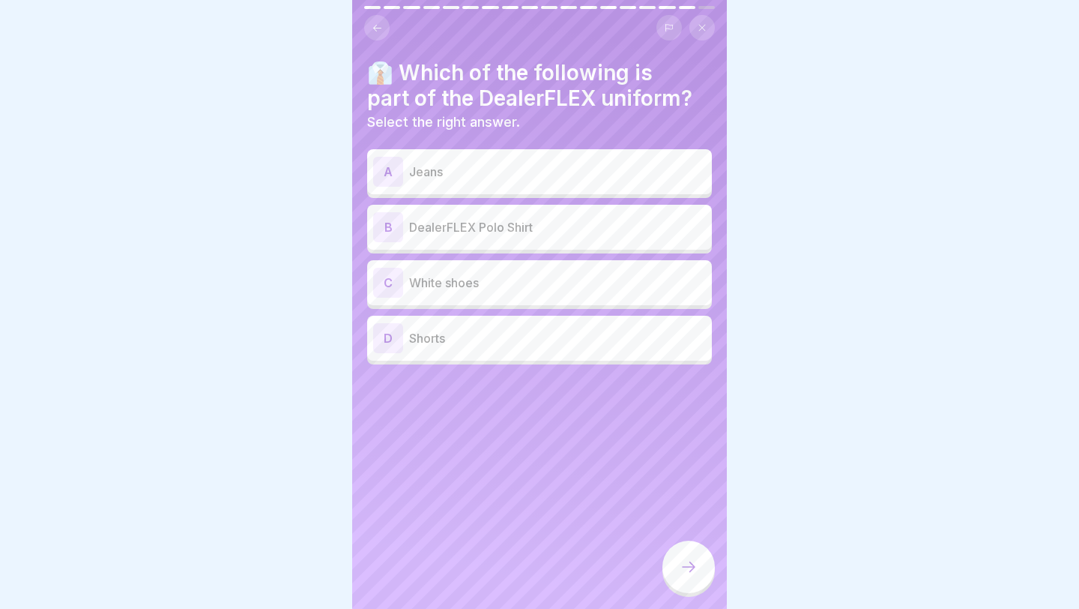
click at [625, 241] on div "B DealerFLEX Polo Shirt" at bounding box center [539, 227] width 345 height 45
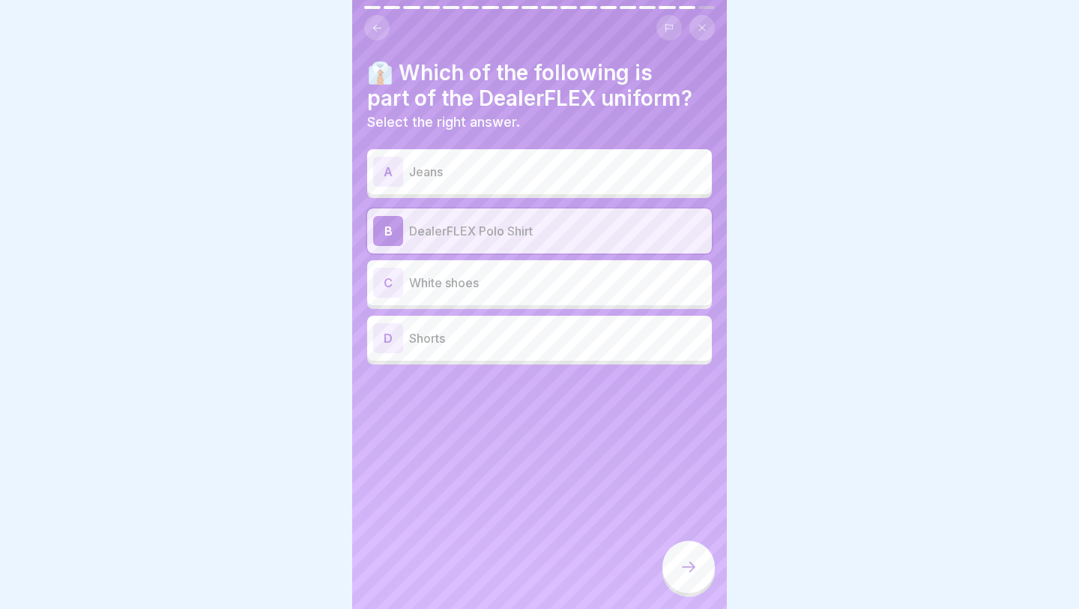
click at [645, 486] on div at bounding box center [689, 566] width 52 height 52
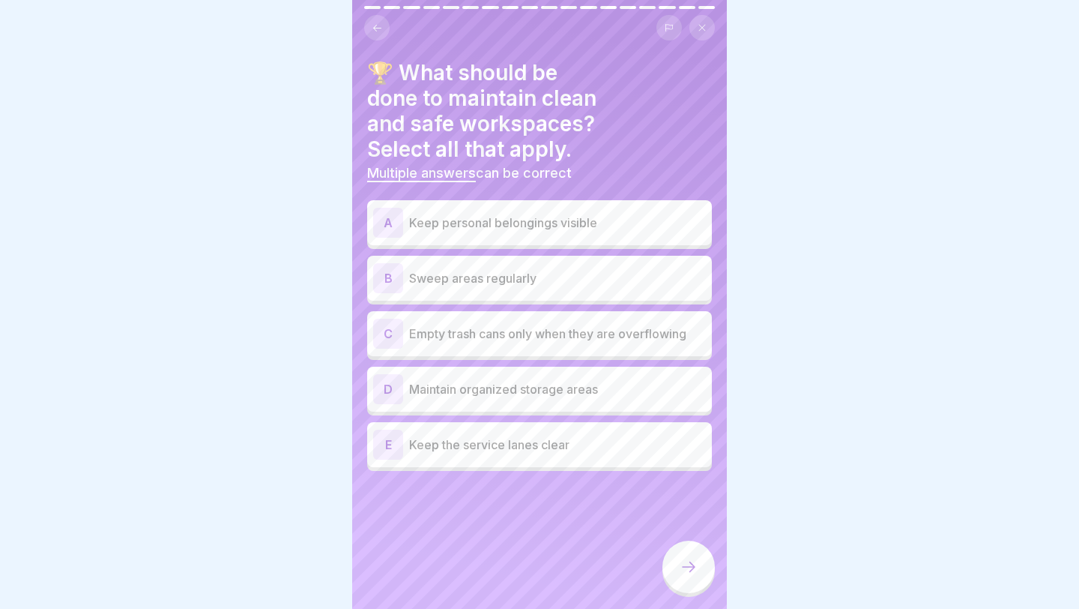
click at [622, 269] on p "Sweep areas regularly" at bounding box center [557, 278] width 297 height 18
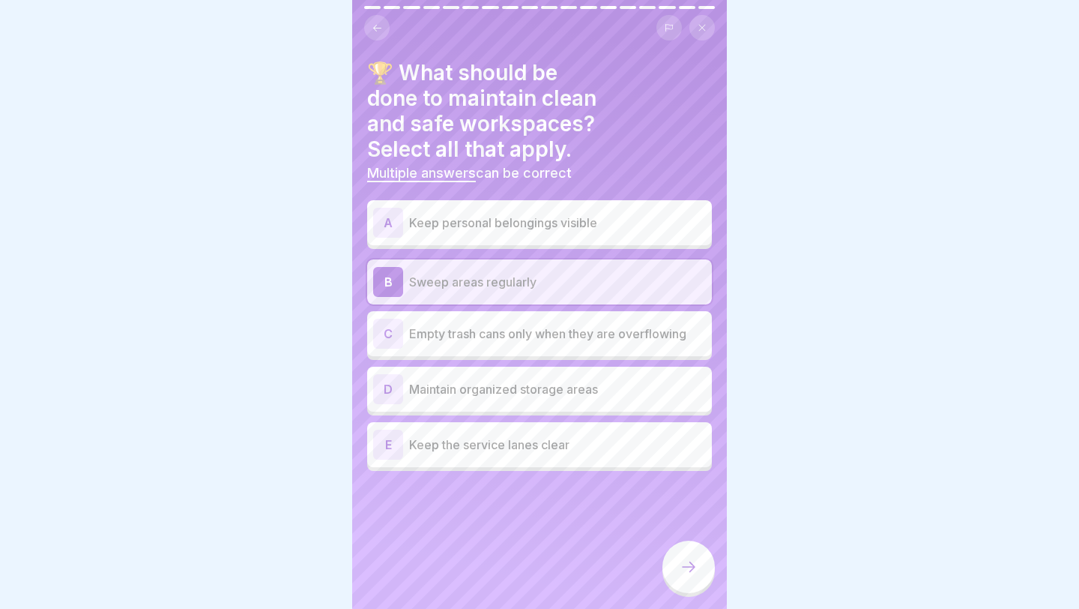
click at [615, 325] on p "Empty trash cans only when they are overflowing" at bounding box center [557, 334] width 297 height 18
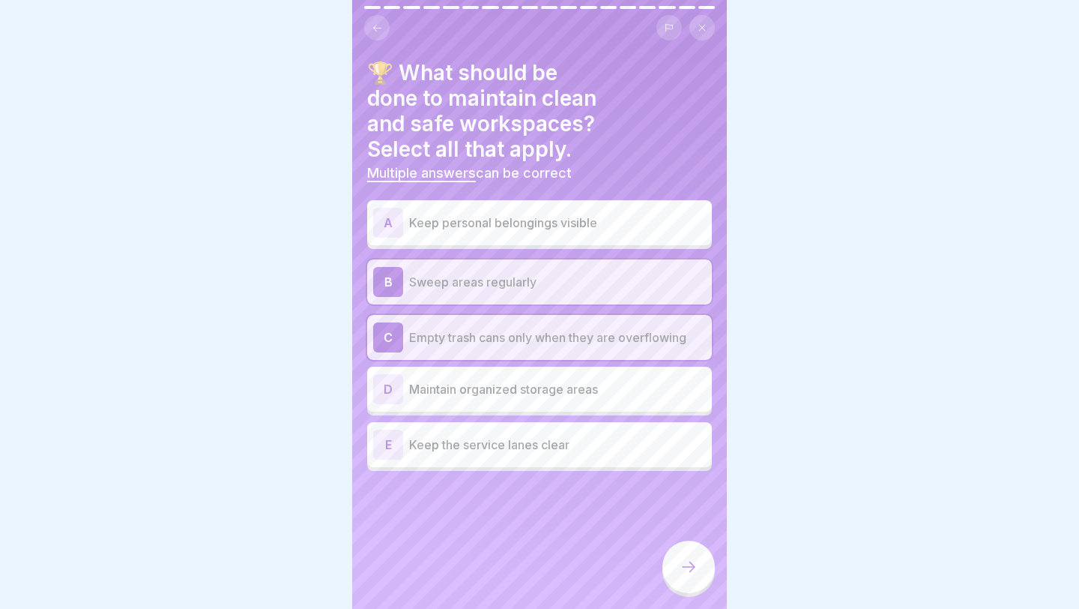
click at [600, 380] on p "Maintain organized storage areas" at bounding box center [557, 389] width 297 height 18
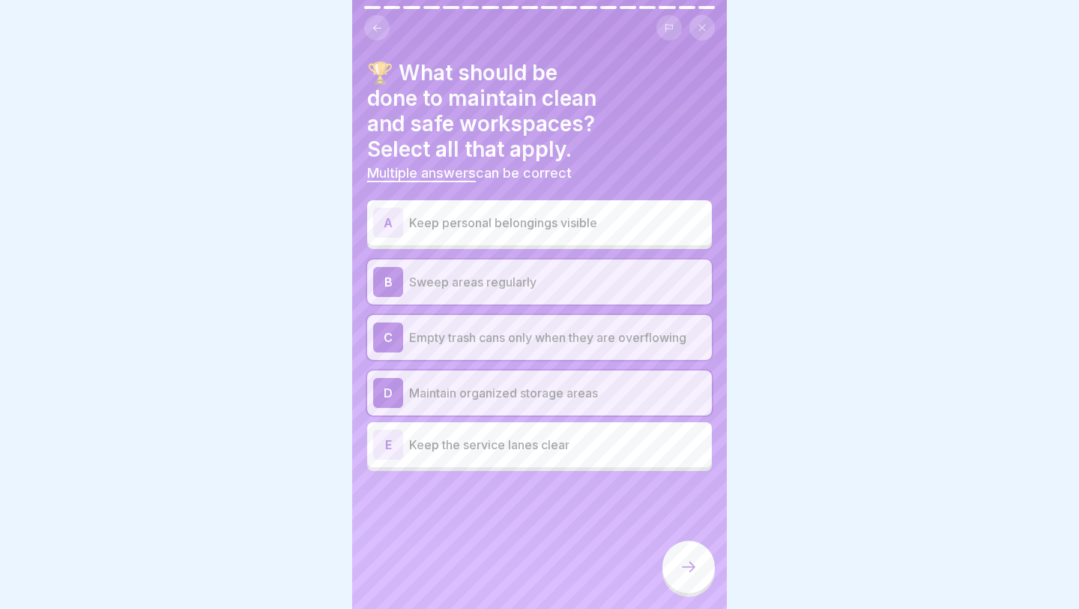
click at [582, 435] on p "Keep the service lanes clear" at bounding box center [557, 444] width 297 height 18
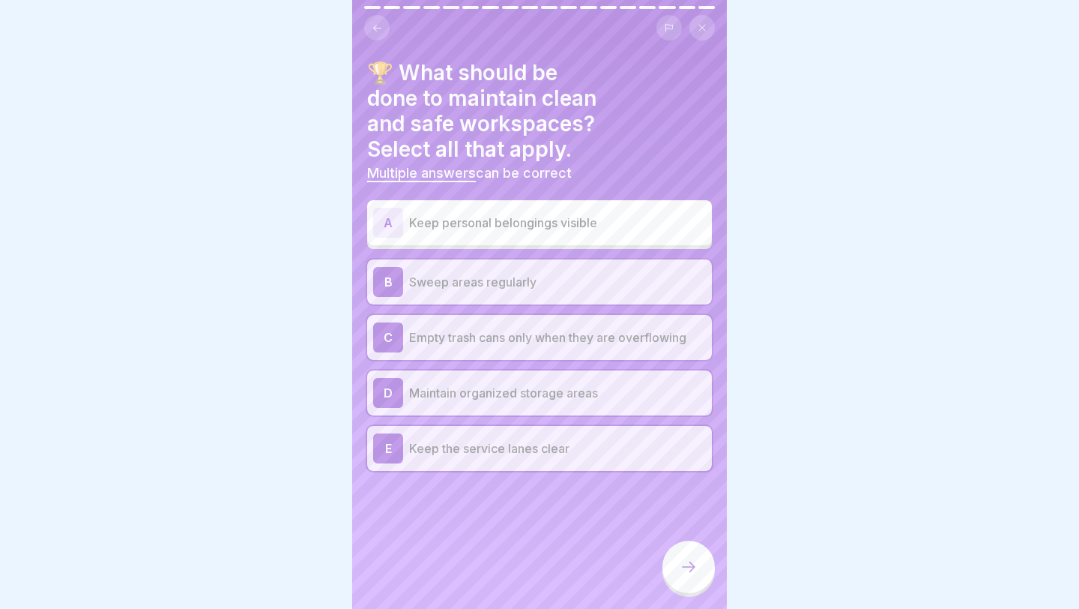
click at [629, 208] on div "A Keep personal belongings visible" at bounding box center [539, 223] width 333 height 30
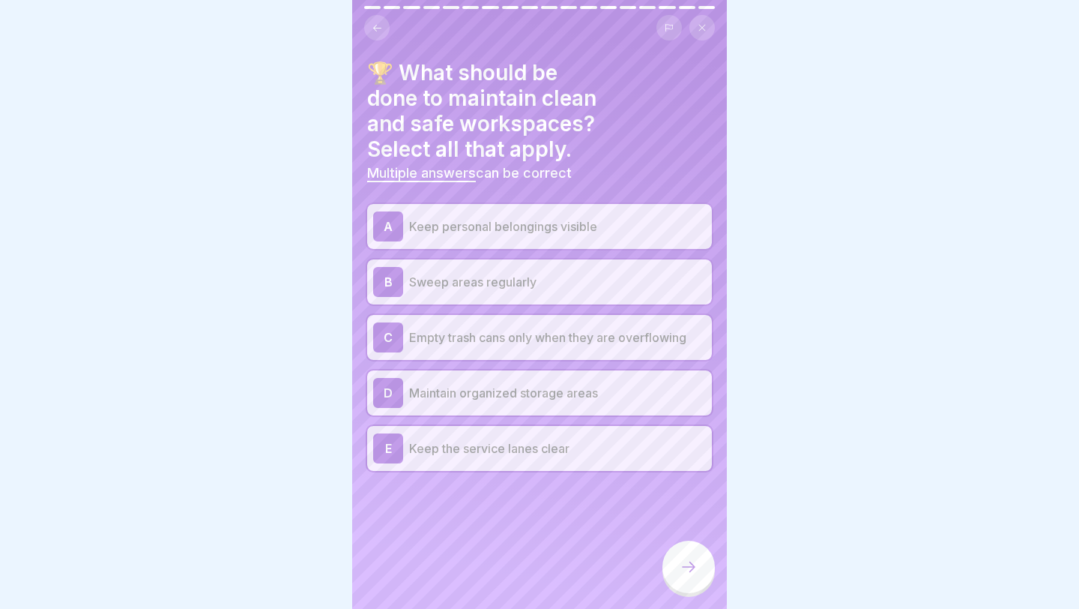
click at [645, 486] on div at bounding box center [689, 566] width 52 height 52
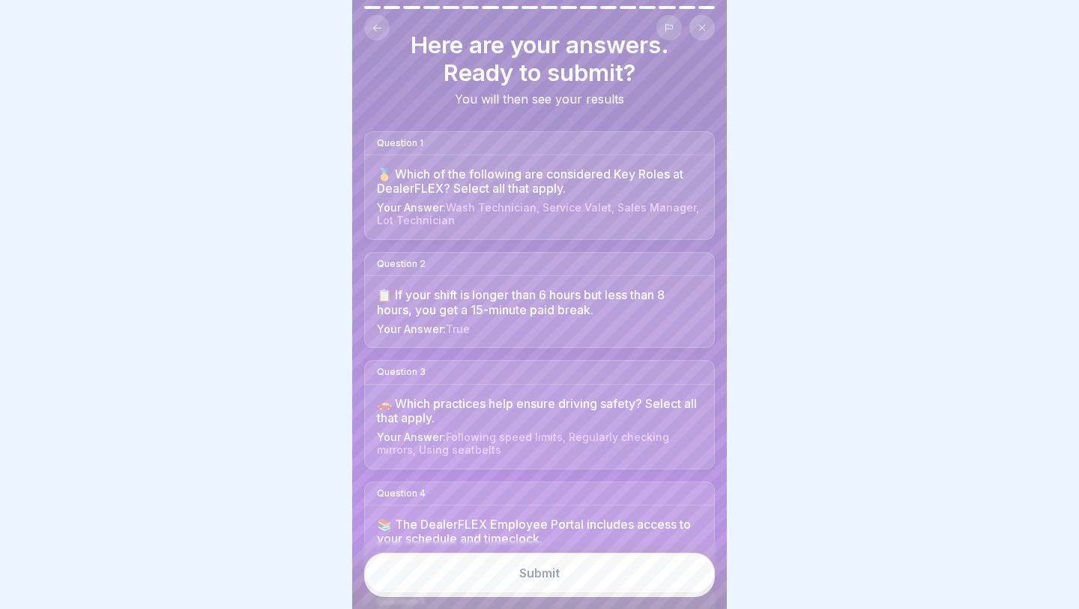
scroll to position [34, 0]
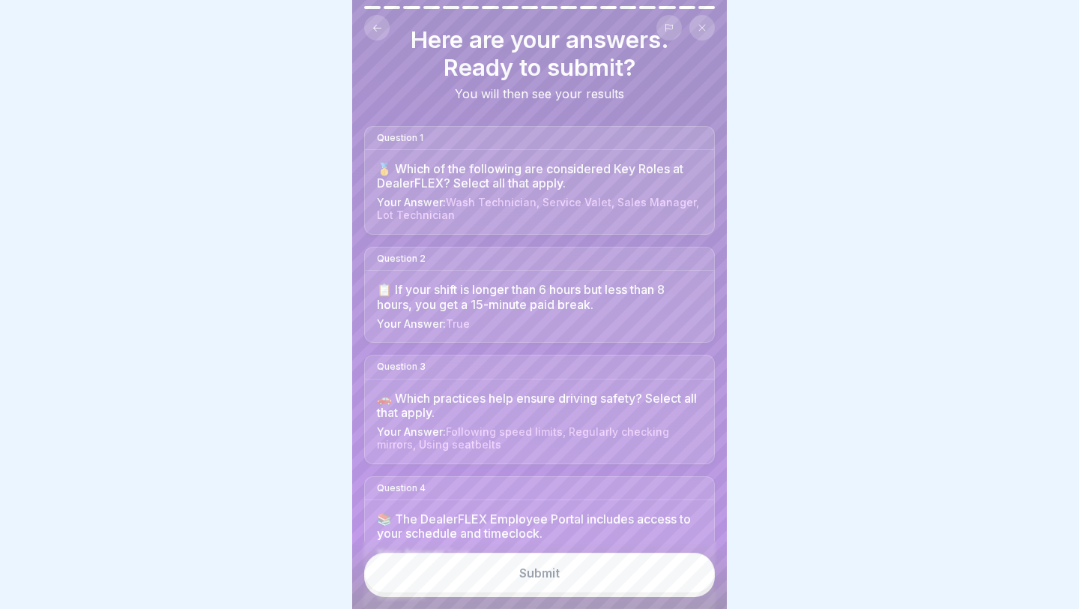
click at [645, 406] on div "🚗 Which practices help ensure driving safety? Select all that apply." at bounding box center [539, 405] width 325 height 28
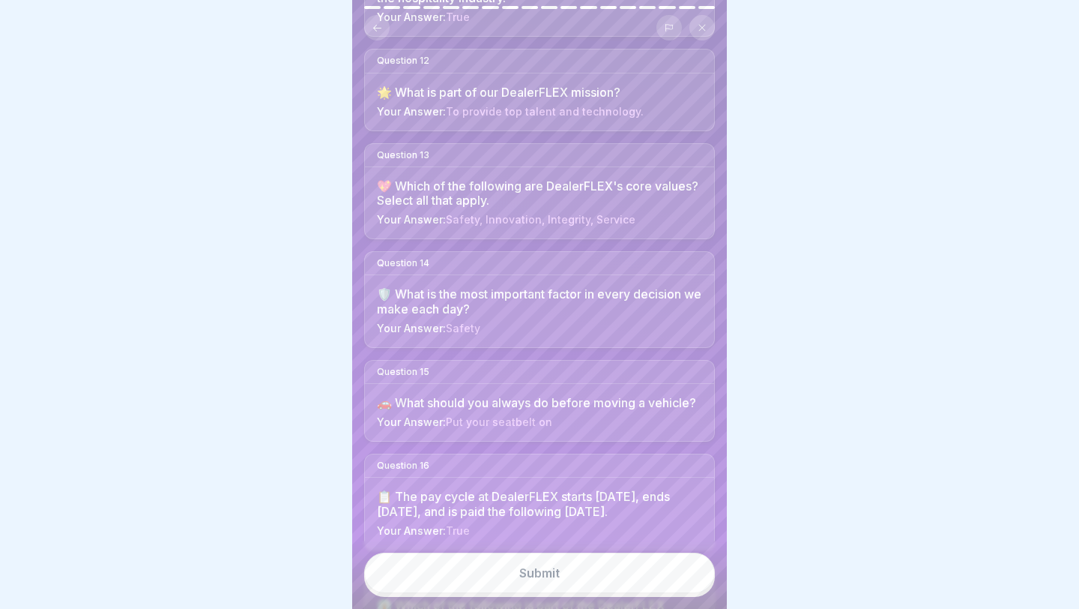
scroll to position [1569, 0]
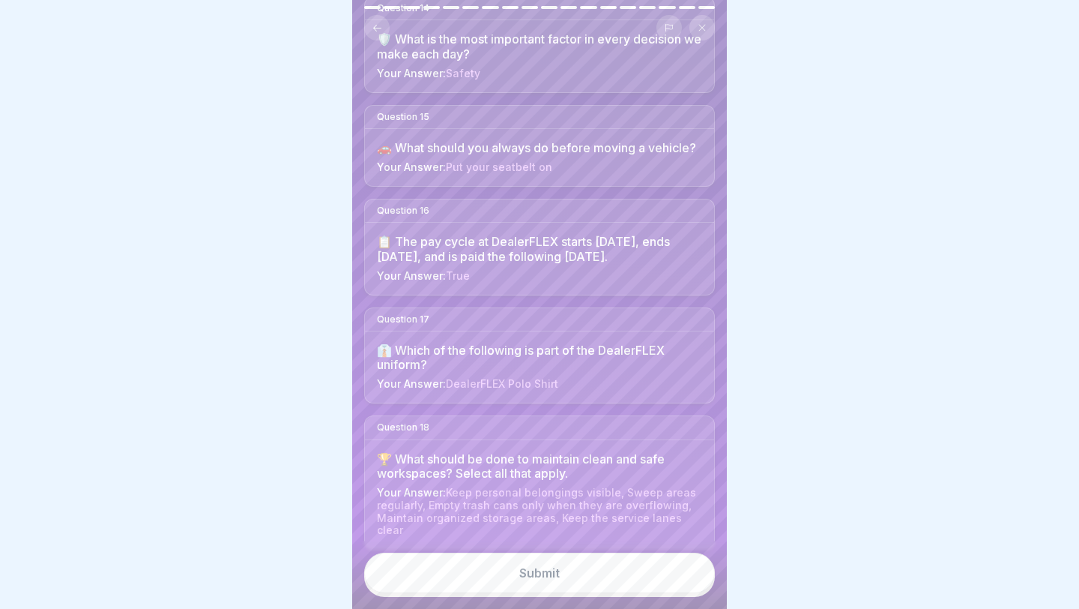
click at [599, 486] on button "Submit" at bounding box center [539, 572] width 351 height 40
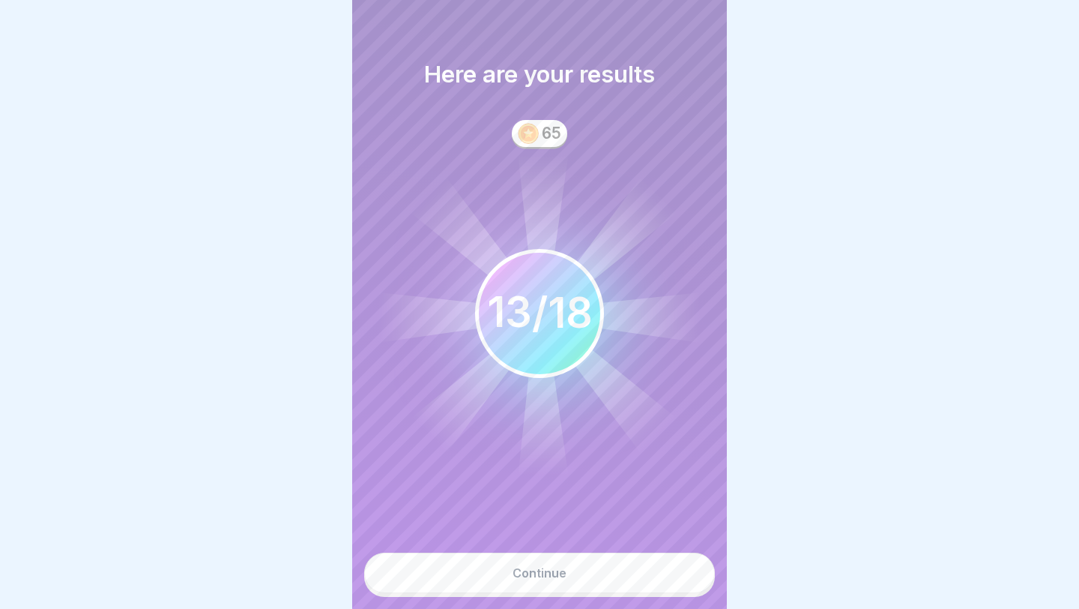
click at [599, 486] on button "Continue" at bounding box center [539, 572] width 351 height 40
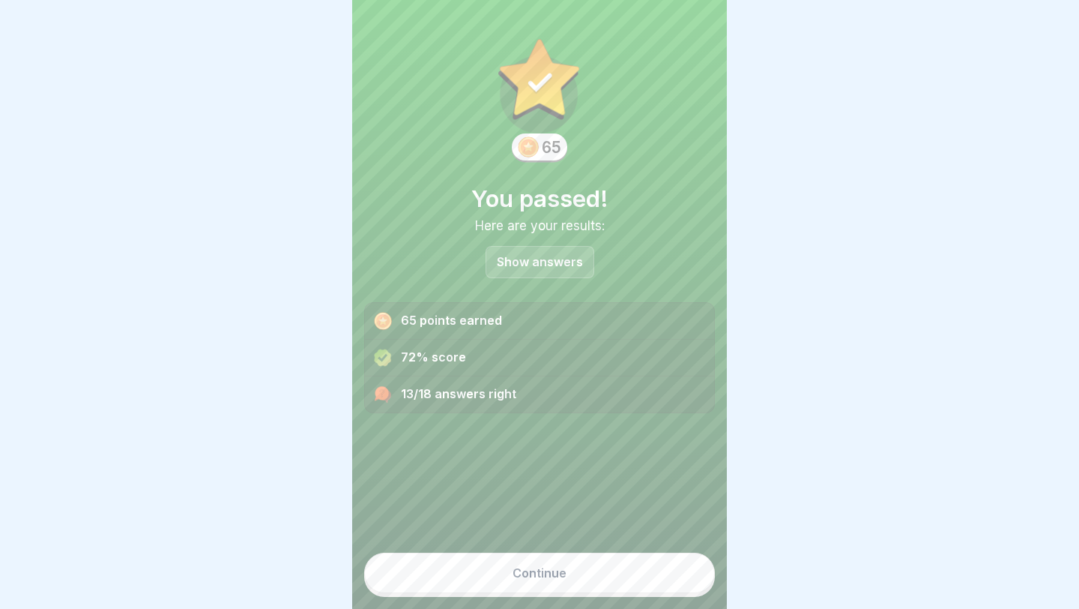
click at [561, 253] on div "Show answers" at bounding box center [540, 262] width 109 height 32
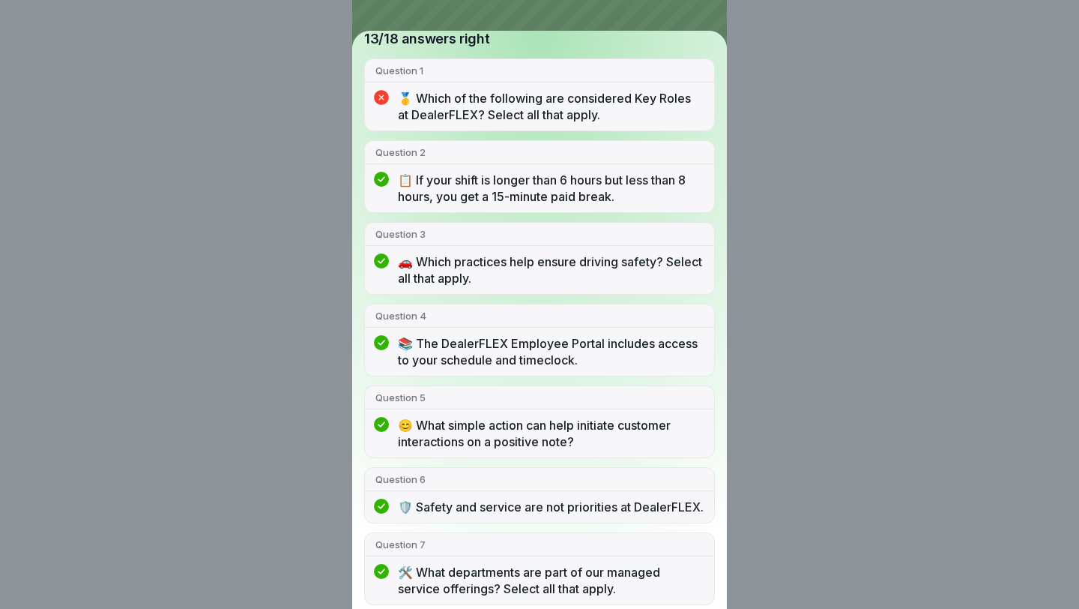
scroll to position [0, 0]
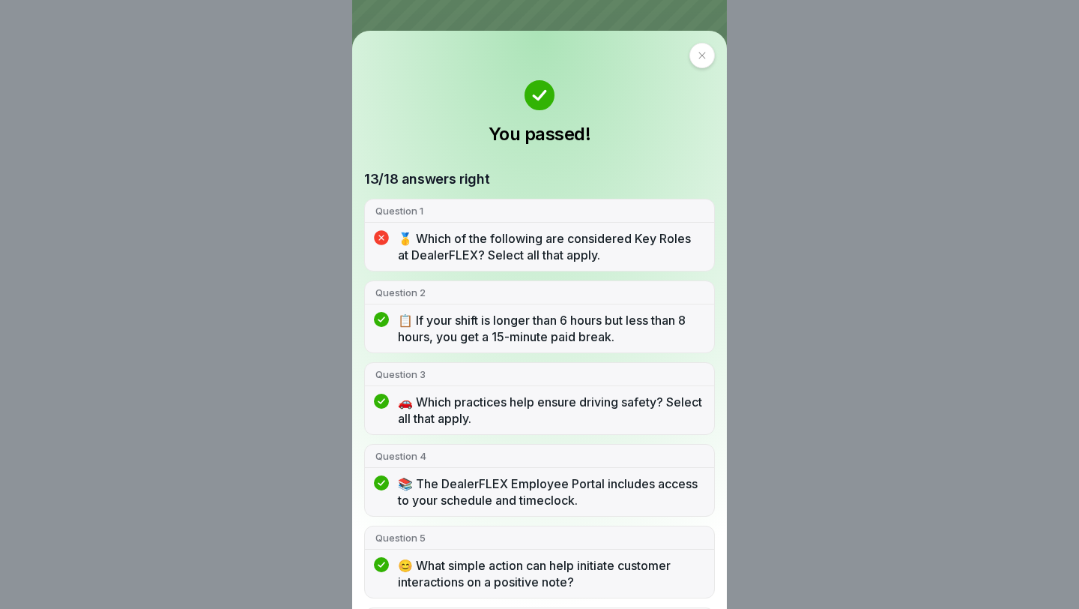
click at [645, 57] on div at bounding box center [702, 55] width 25 height 25
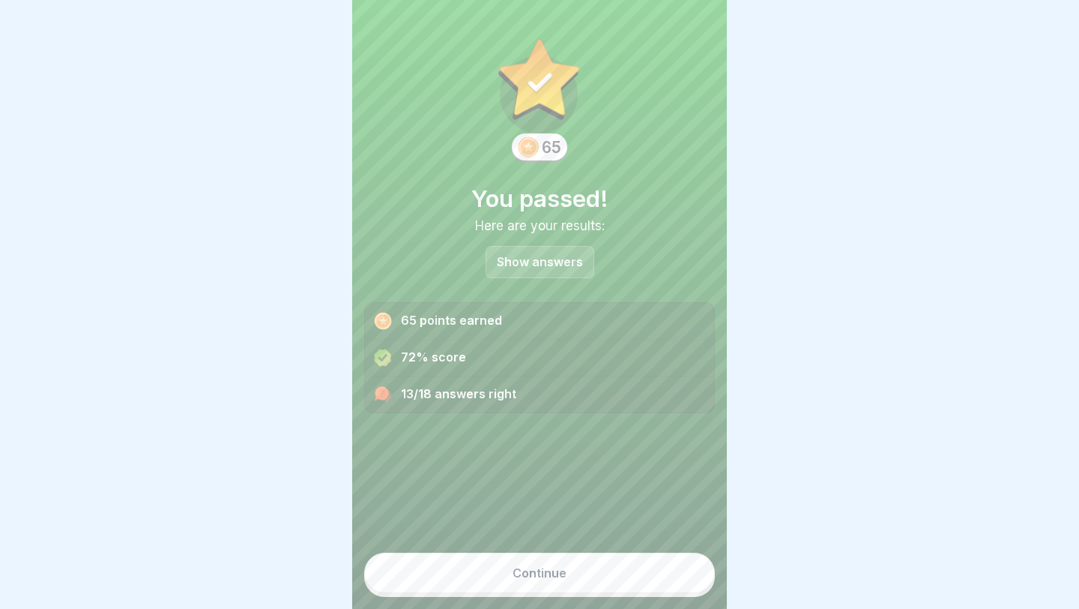
click at [600, 486] on button "Continue" at bounding box center [539, 572] width 351 height 40
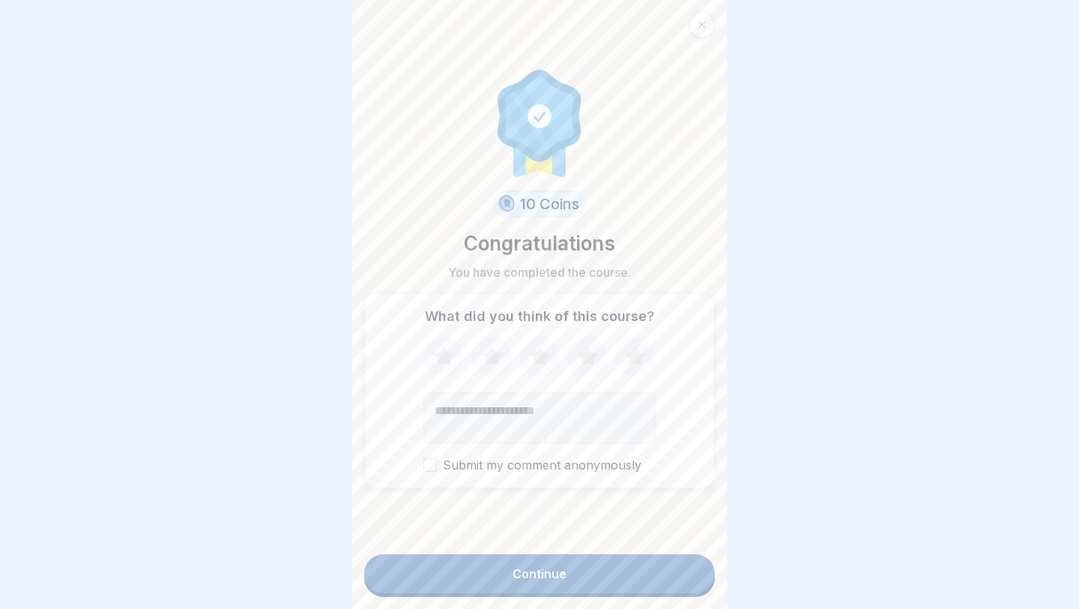
click at [620, 360] on icon at bounding box center [636, 356] width 40 height 39
click at [585, 486] on button "Continue" at bounding box center [539, 573] width 351 height 39
click at [551, 465] on label "Submit my comment anonymously" at bounding box center [539, 465] width 232 height 14
click at [437, 465] on button "Submit my comment anonymously" at bounding box center [429, 464] width 13 height 13
click at [563, 486] on div "Continue" at bounding box center [540, 573] width 54 height 13
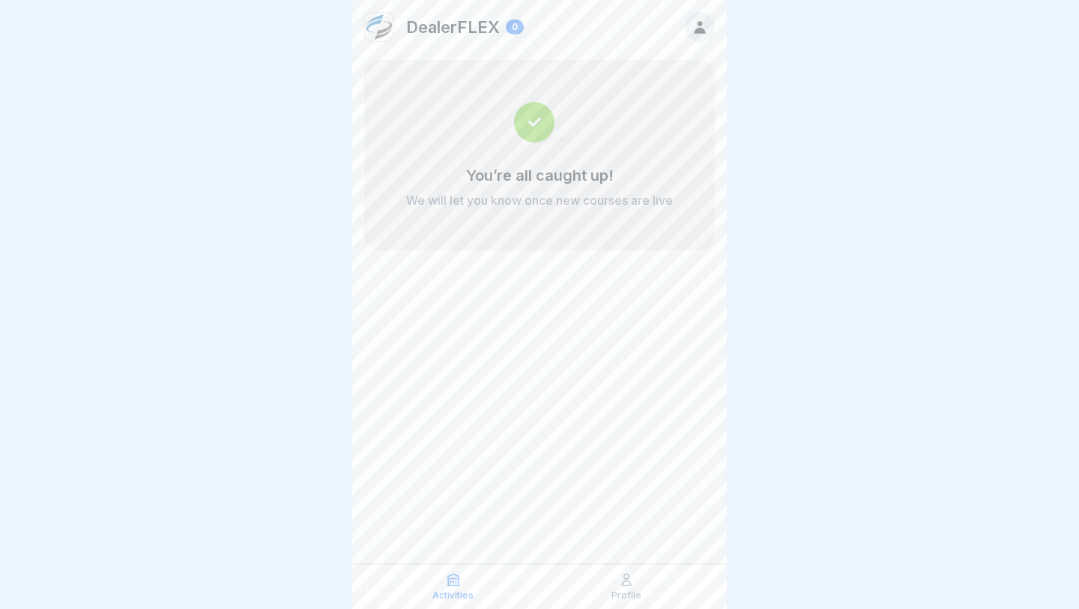
click at [645, 20] on icon at bounding box center [700, 27] width 16 height 16
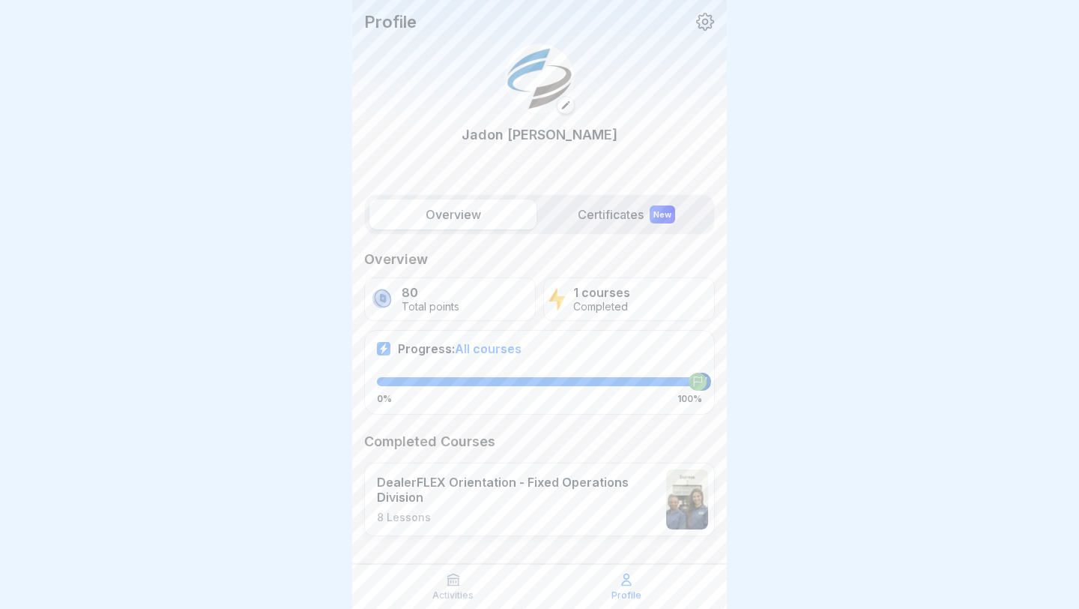
scroll to position [14, 0]
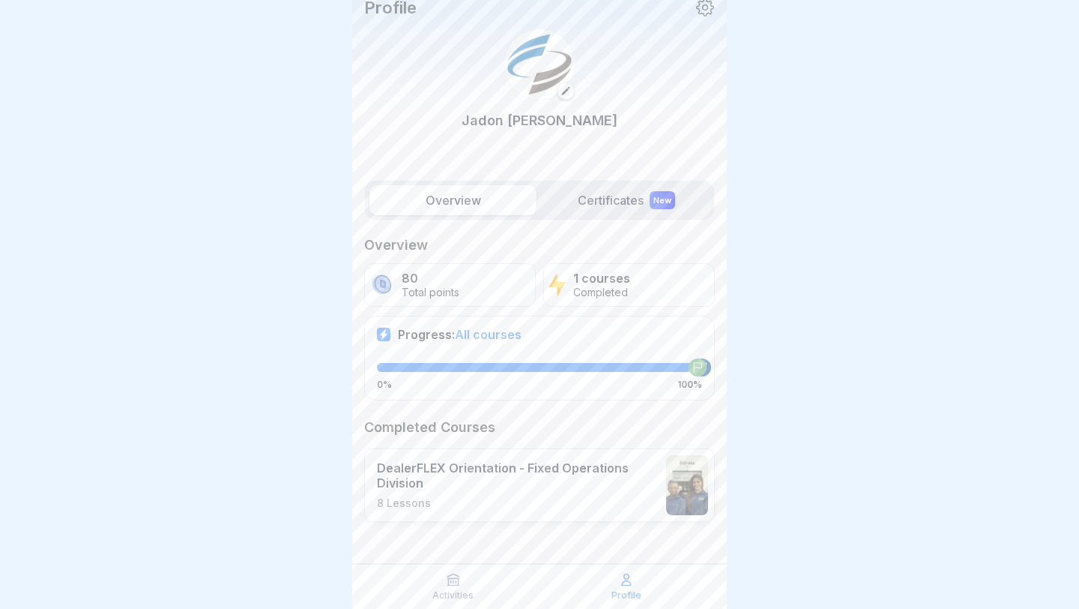
click at [624, 184] on div "Overview Certificates New" at bounding box center [539, 200] width 351 height 40
click at [624, 194] on label "Certificates New" at bounding box center [626, 200] width 167 height 30
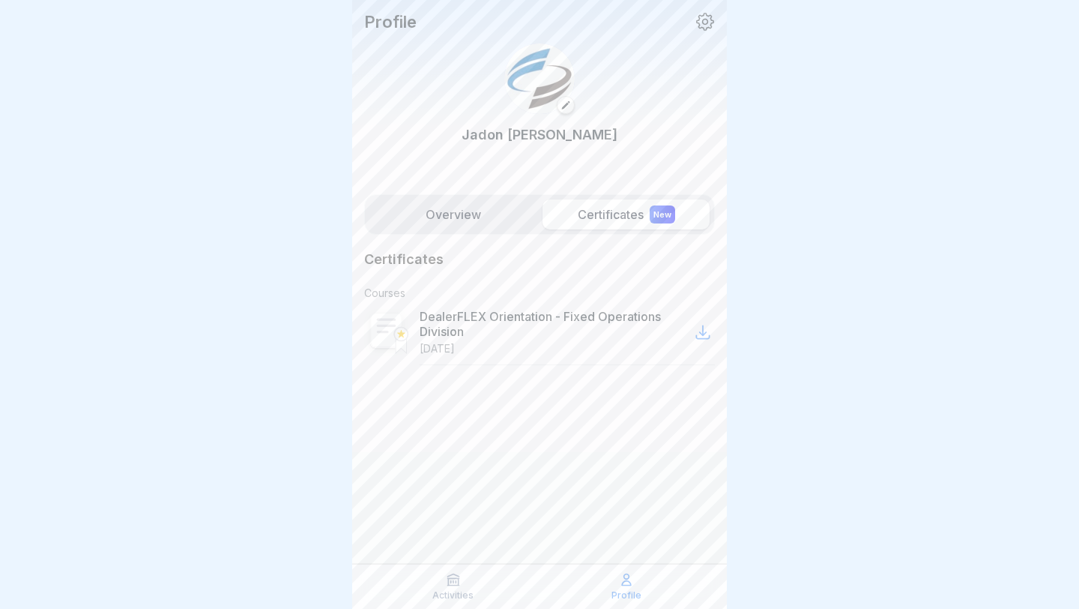
click at [467, 220] on label "Overview" at bounding box center [452, 214] width 167 height 30
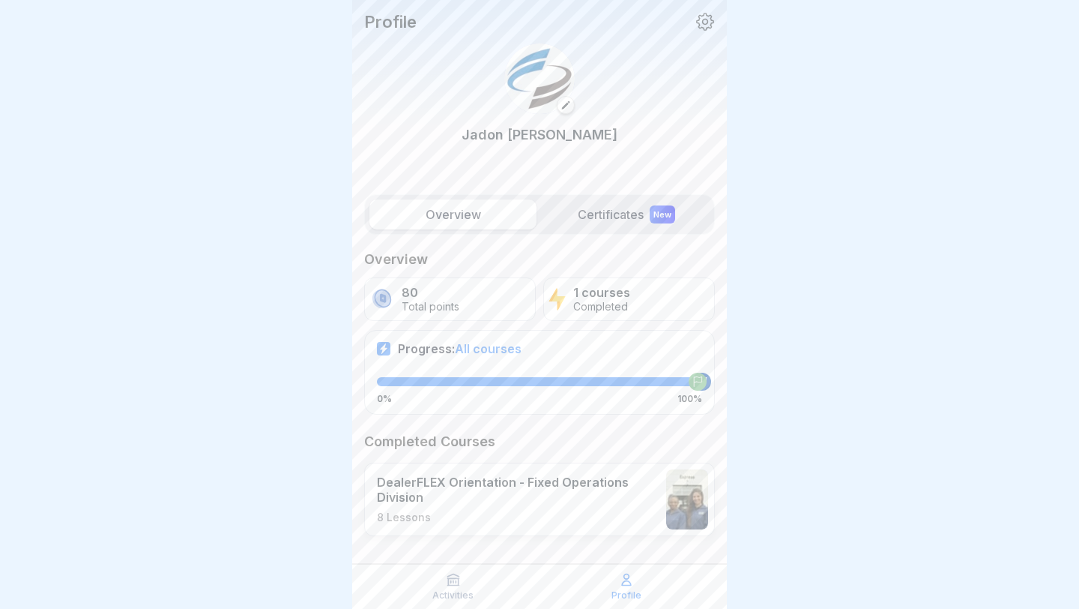
scroll to position [14, 0]
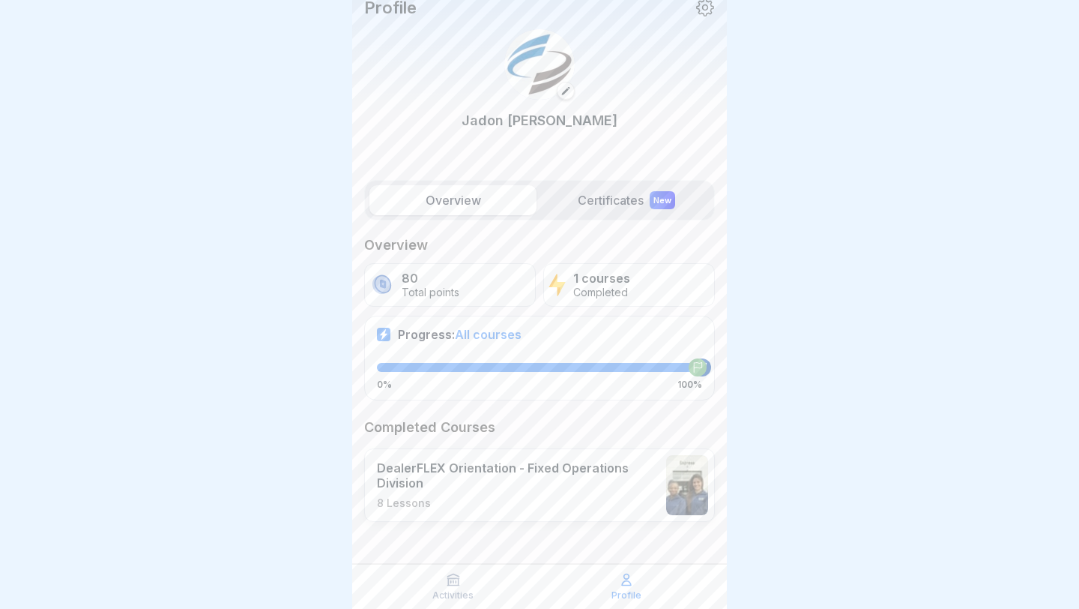
click at [628, 486] on p "Profile" at bounding box center [627, 595] width 30 height 10
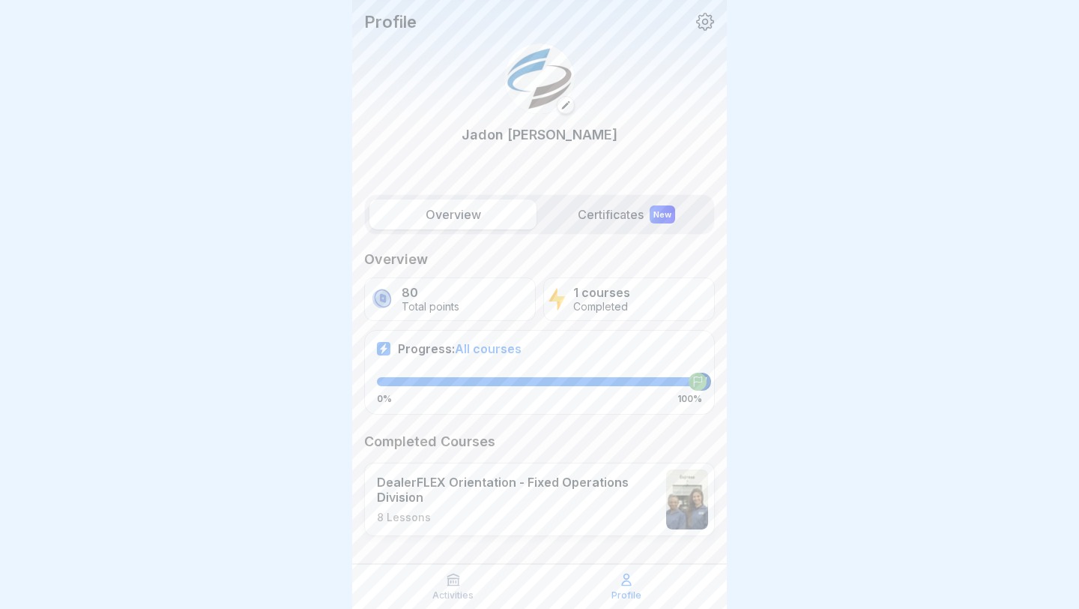
click at [468, 486] on p "Activities" at bounding box center [452, 595] width 41 height 10
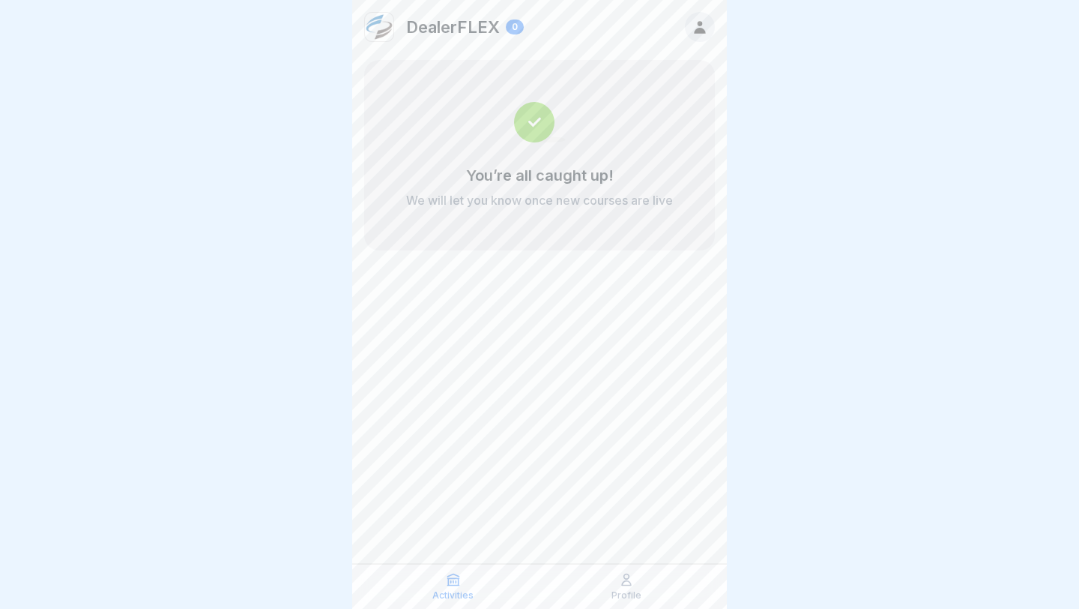
click at [468, 486] on p "Activities" at bounding box center [452, 595] width 41 height 10
